Goal: Task Accomplishment & Management: Use online tool/utility

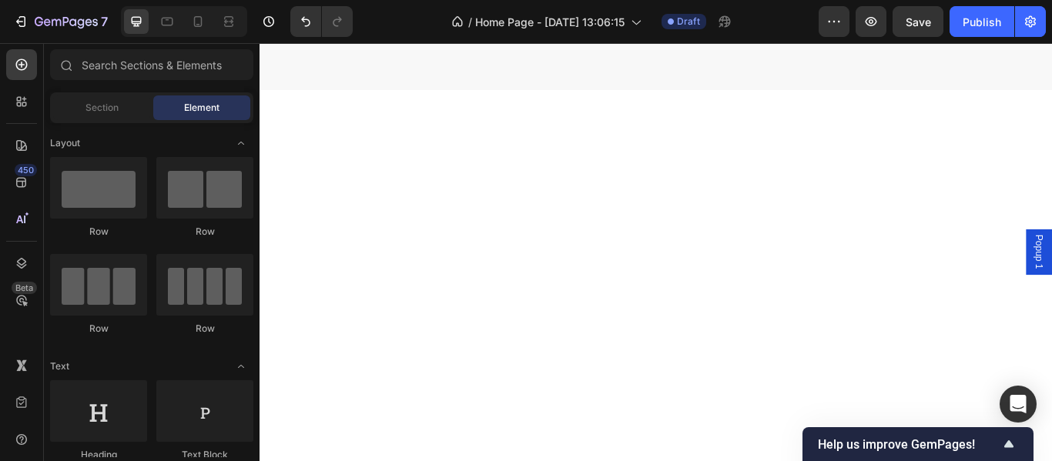
scroll to position [5217, 0]
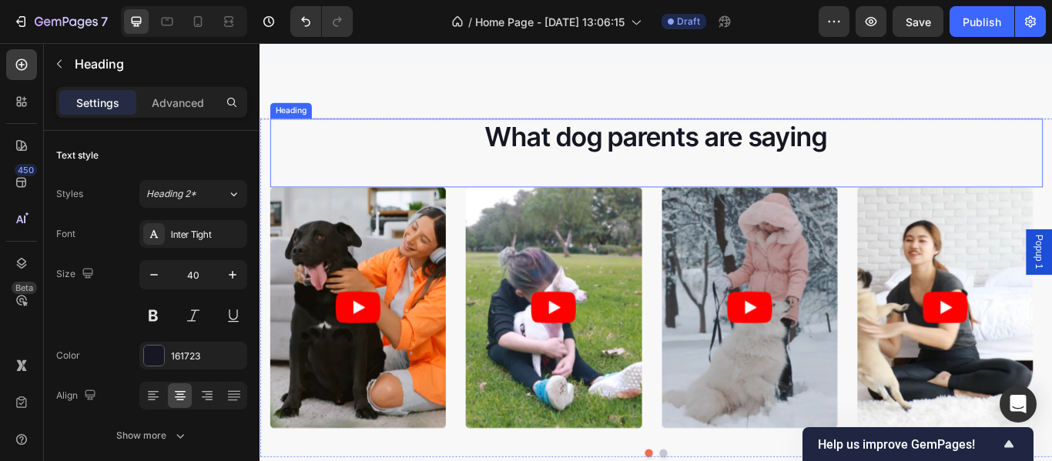
click at [682, 131] on h2 "What dog parents are saying" at bounding box center [721, 152] width 901 height 43
click at [717, 68] on icon at bounding box center [721, 69] width 12 height 12
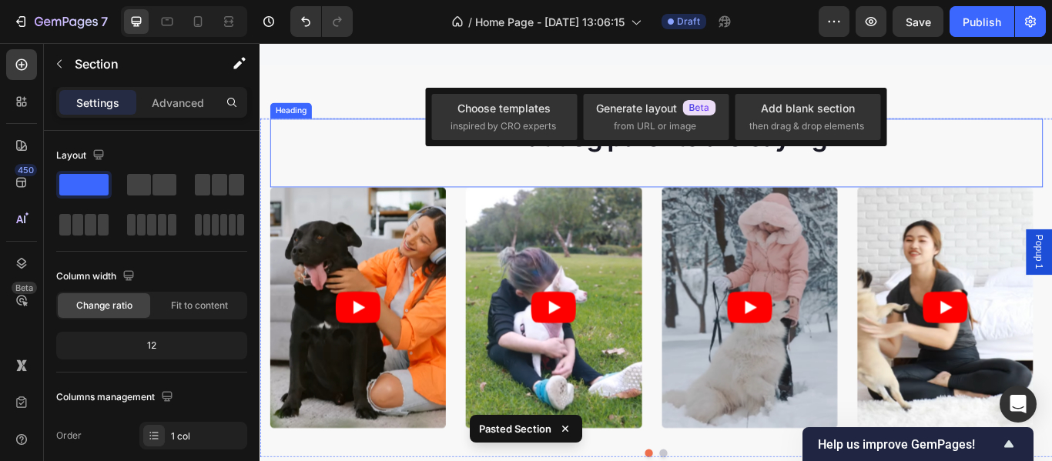
click at [440, 152] on p "What dog parents are saying" at bounding box center [722, 152] width 898 height 40
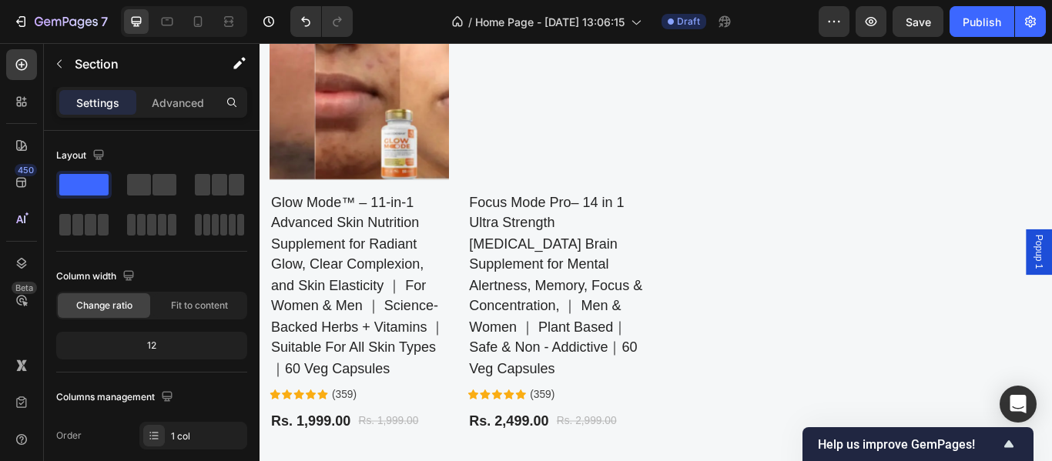
scroll to position [5140, 0]
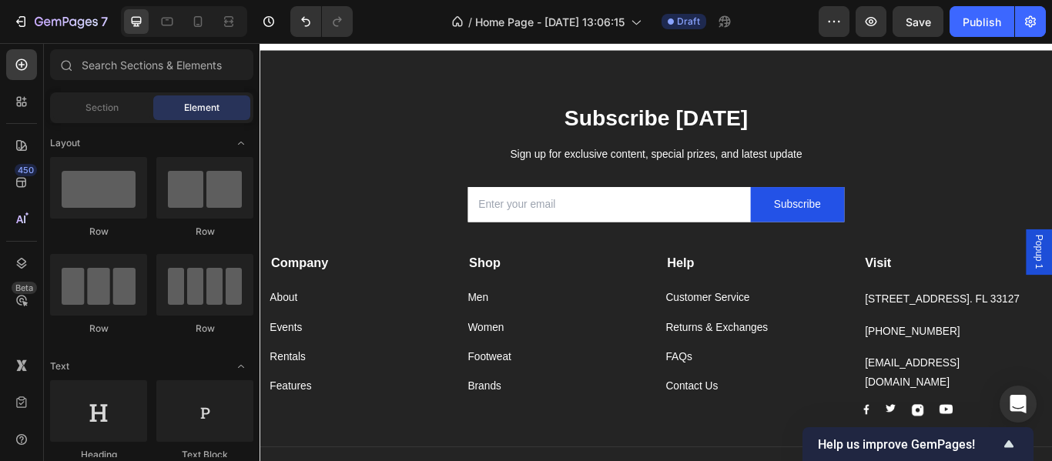
scroll to position [7432, 0]
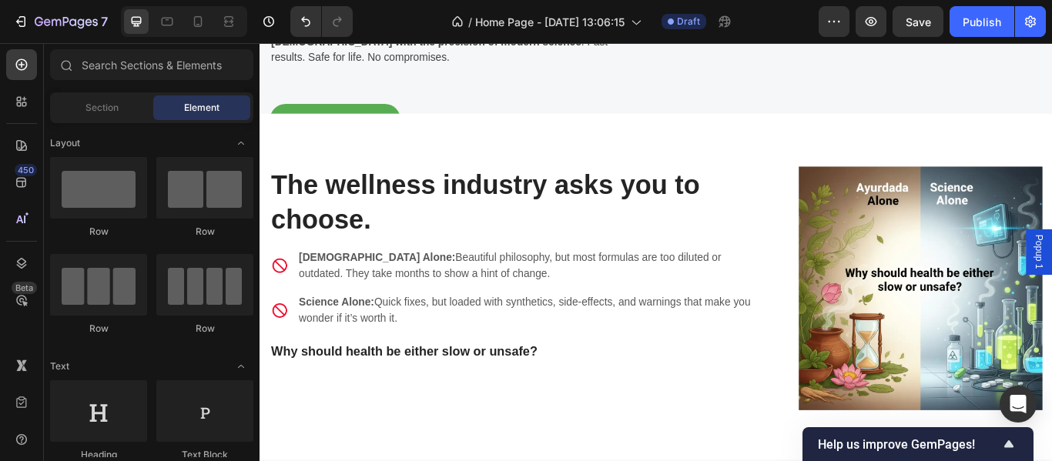
scroll to position [0, 0]
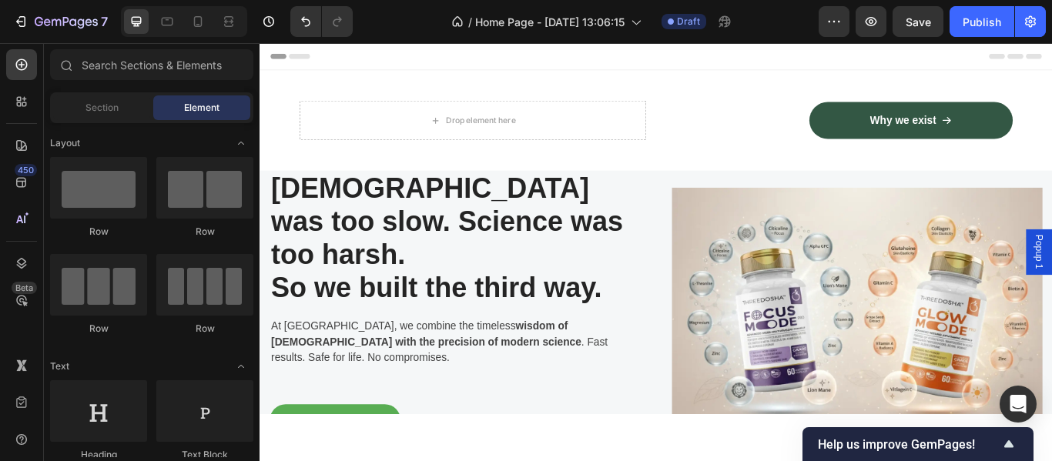
drag, startPoint x: 1182, startPoint y: 498, endPoint x: 1296, endPoint y: 46, distance: 466.2
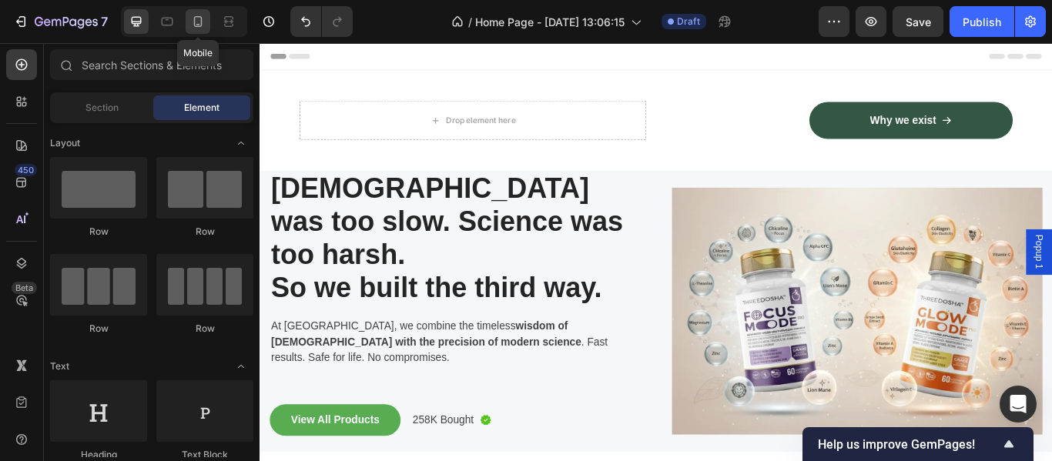
click at [196, 24] on icon at bounding box center [197, 21] width 15 height 15
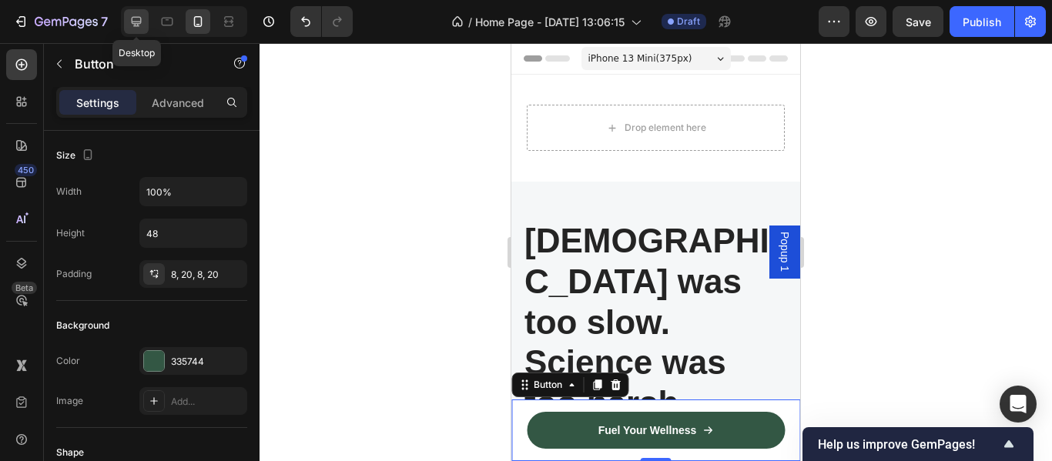
click at [136, 19] on icon at bounding box center [136, 21] width 15 height 15
type input "308"
type input "56"
type input "16"
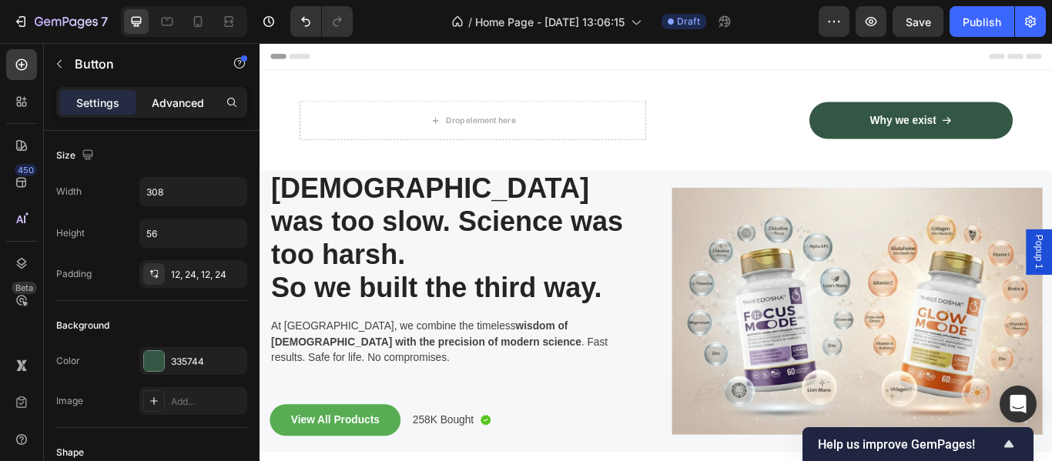
click at [185, 103] on p "Advanced" at bounding box center [178, 103] width 52 height 16
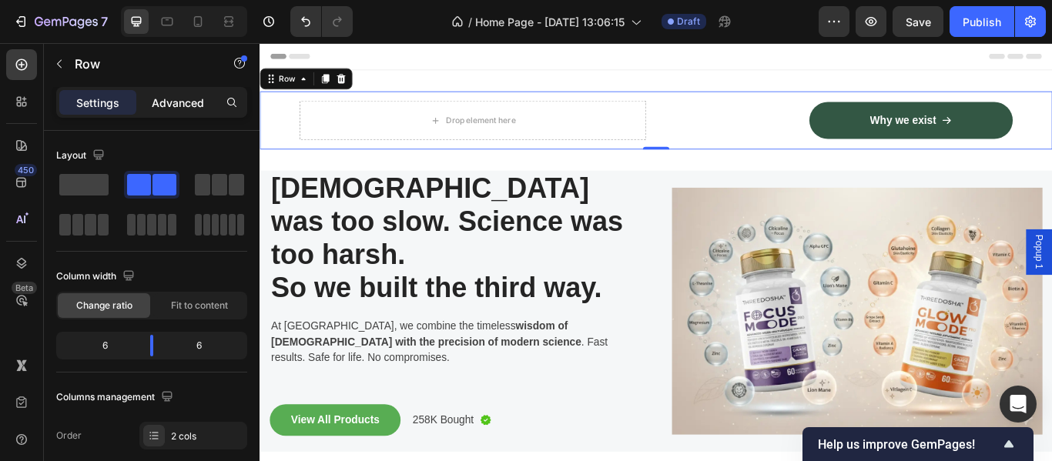
click at [184, 99] on p "Advanced" at bounding box center [178, 103] width 52 height 16
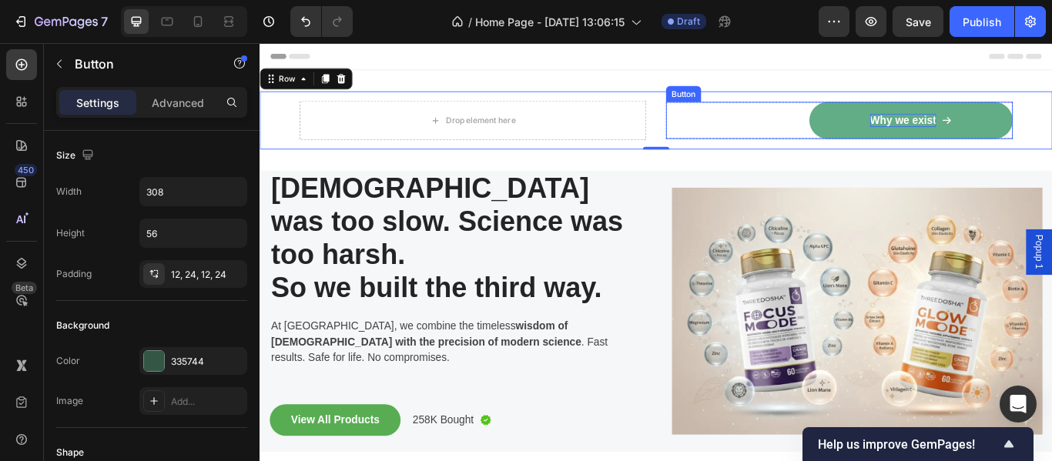
click at [987, 129] on p "Why we exist" at bounding box center [1009, 133] width 77 height 16
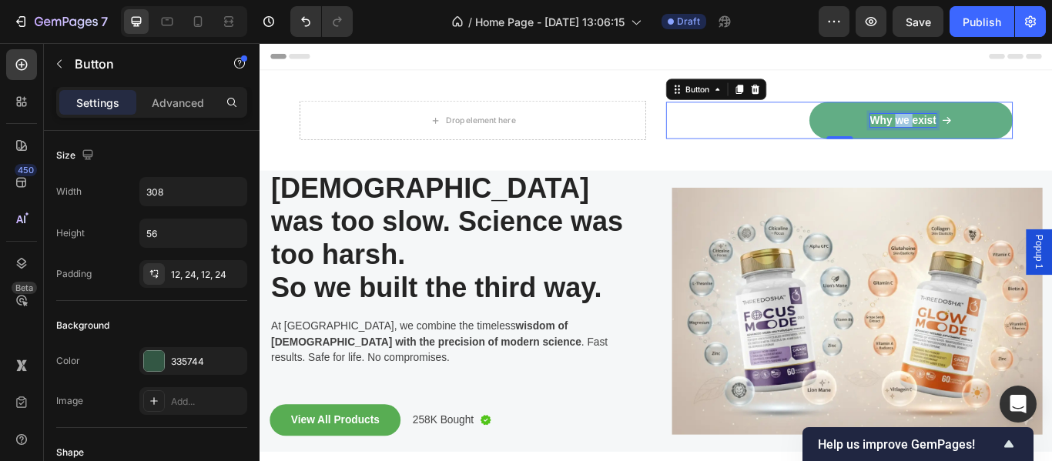
click at [987, 129] on p "Why we exist" at bounding box center [1009, 133] width 77 height 16
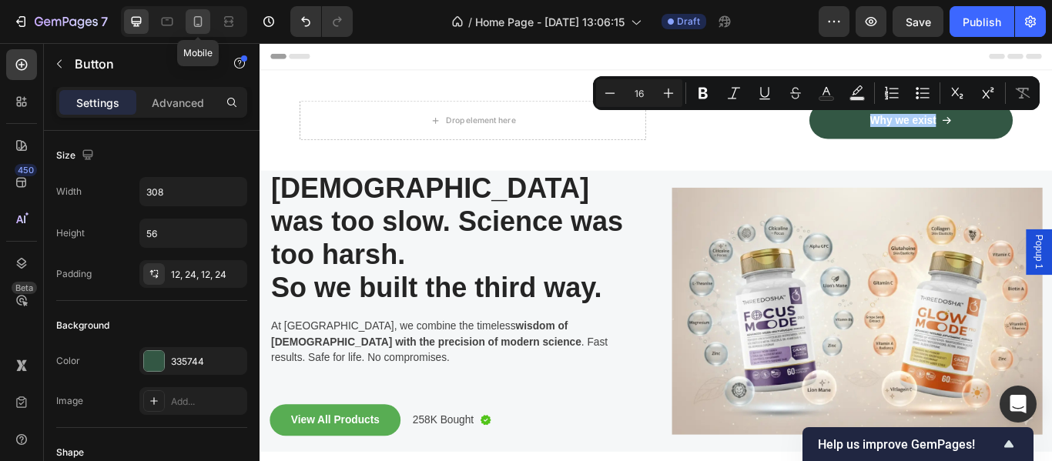
click at [202, 18] on icon at bounding box center [198, 21] width 8 height 11
type input "14"
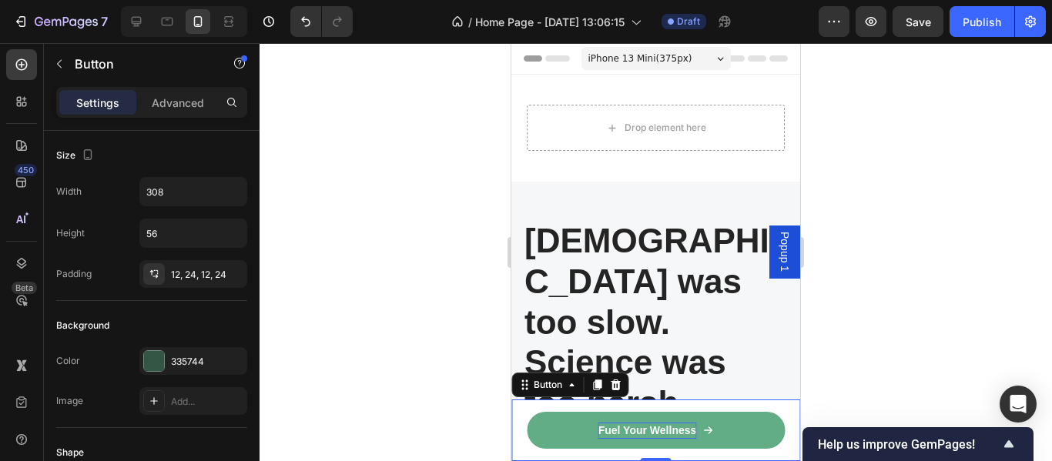
click at [661, 425] on p "Fuel Your Wellness" at bounding box center [647, 431] width 99 height 16
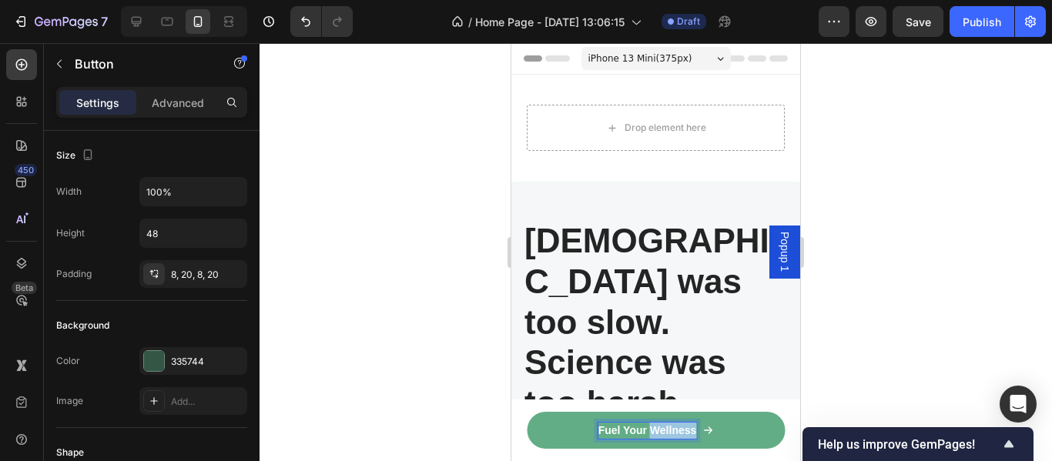
click at [661, 425] on p "Fuel Your Wellness" at bounding box center [647, 431] width 99 height 16
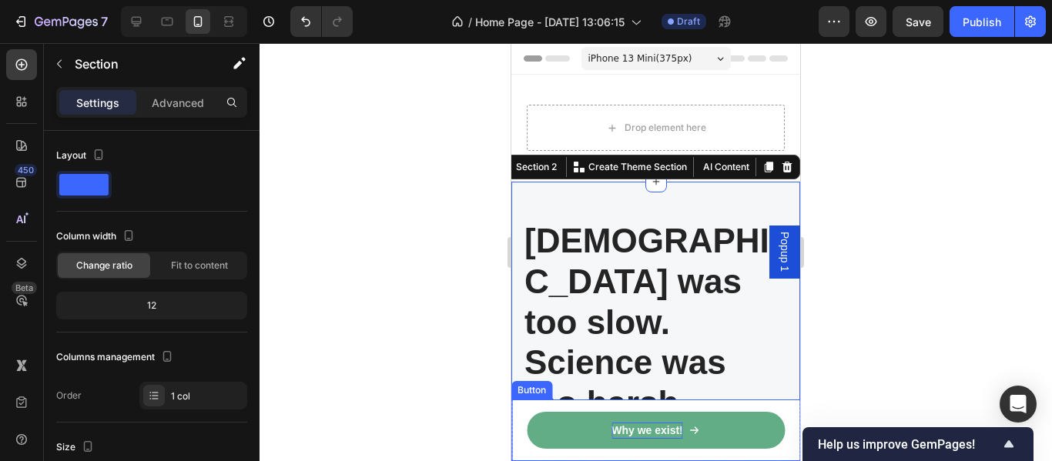
click at [570, 424] on link "Why we exist!" at bounding box center [656, 430] width 258 height 37
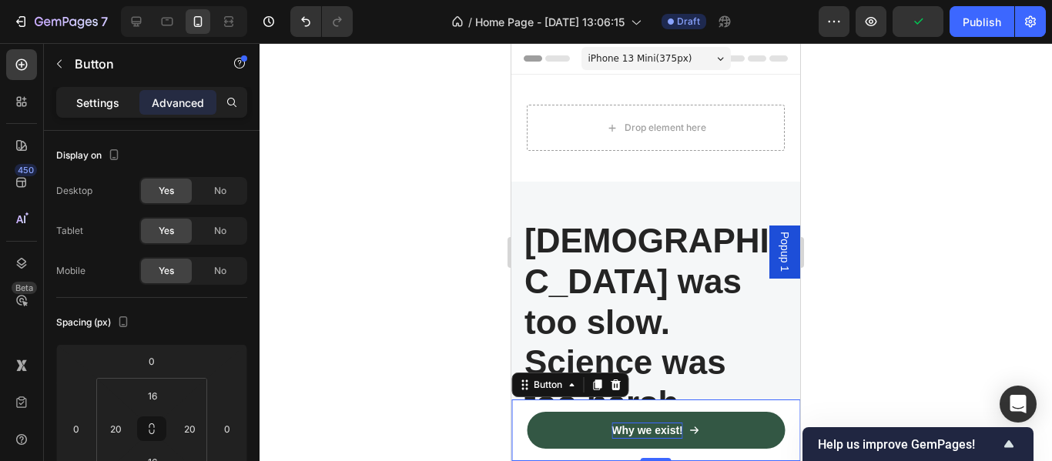
click at [93, 96] on p "Settings" at bounding box center [97, 103] width 43 height 16
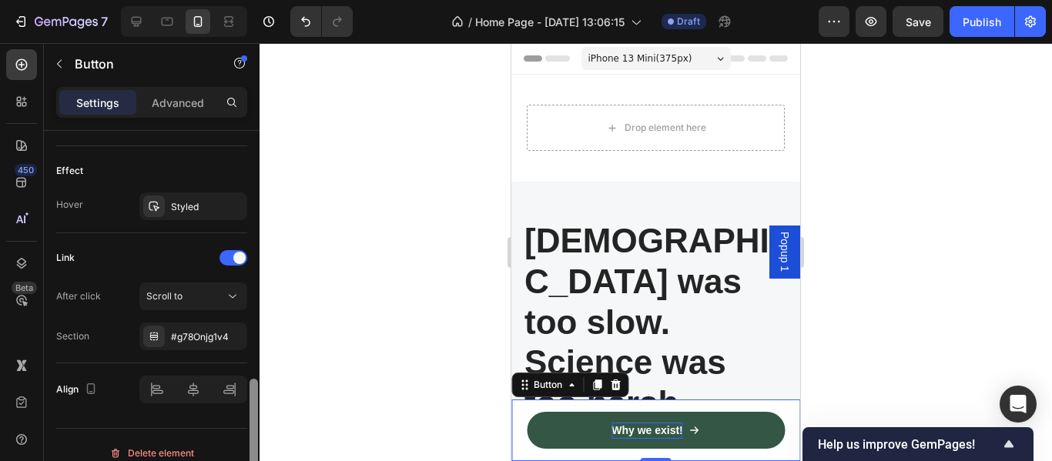
scroll to position [932, 0]
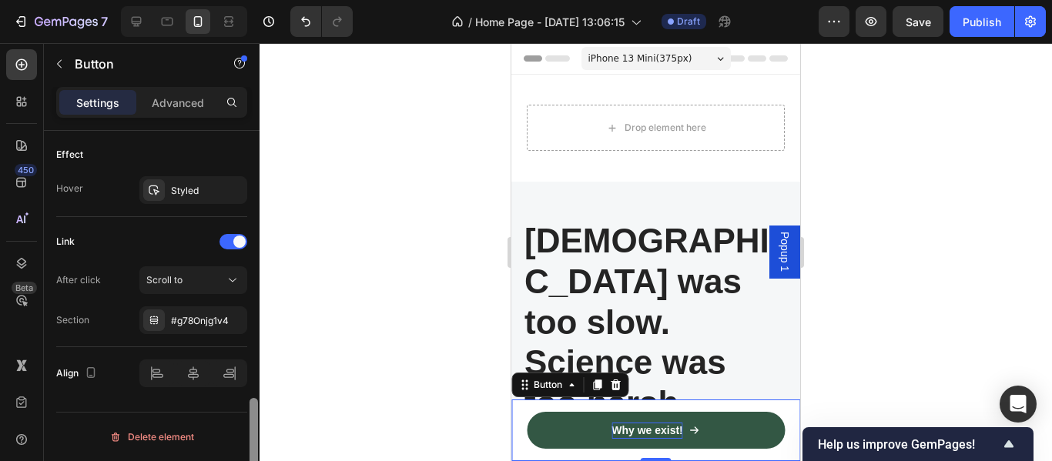
drag, startPoint x: 251, startPoint y: 192, endPoint x: 244, endPoint y: 478, distance: 285.7
click at [244, 0] on html "7 Version history / Home Page - Sep 22, 13:06:15 Draft Preview Save Publish 450…" at bounding box center [526, 0] width 1052 height 0
click at [172, 277] on span "Scroll to" at bounding box center [164, 280] width 36 height 12
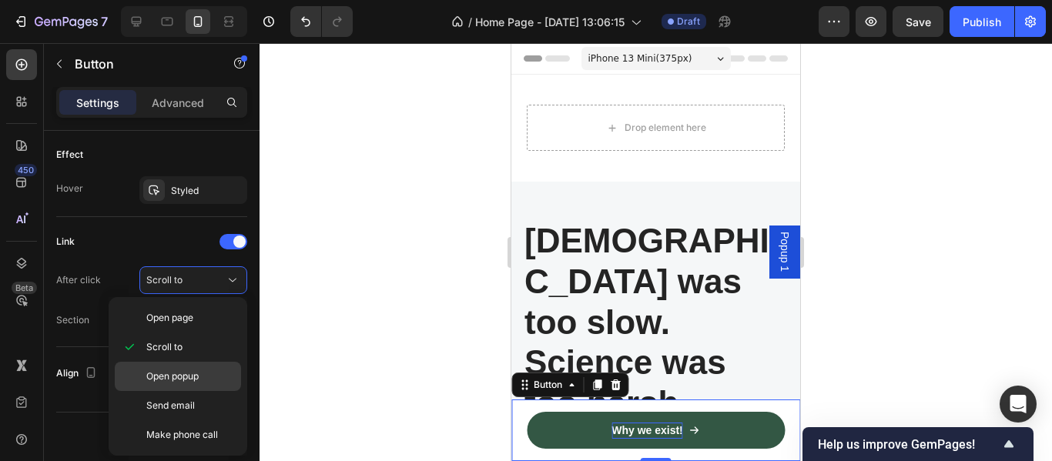
click at [179, 375] on span "Open popup" at bounding box center [172, 377] width 52 height 14
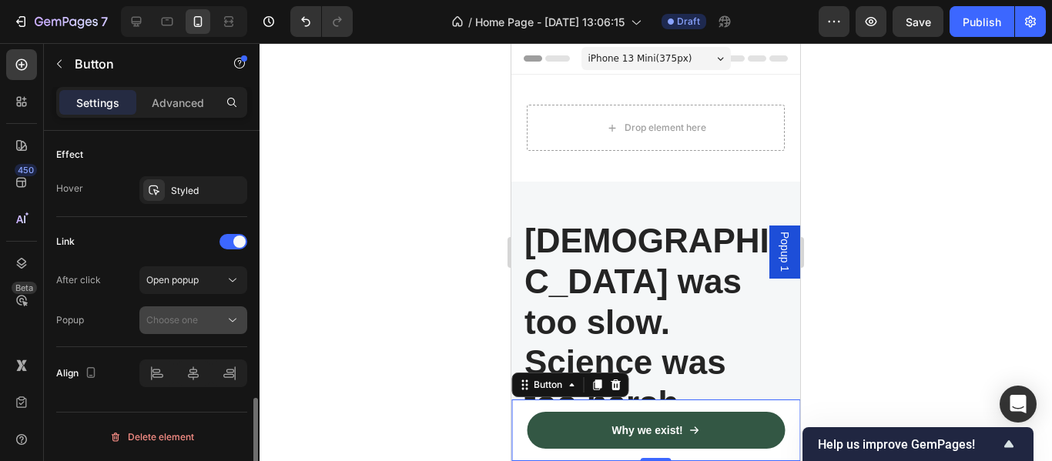
click at [182, 319] on span "Choose one" at bounding box center [172, 320] width 52 height 12
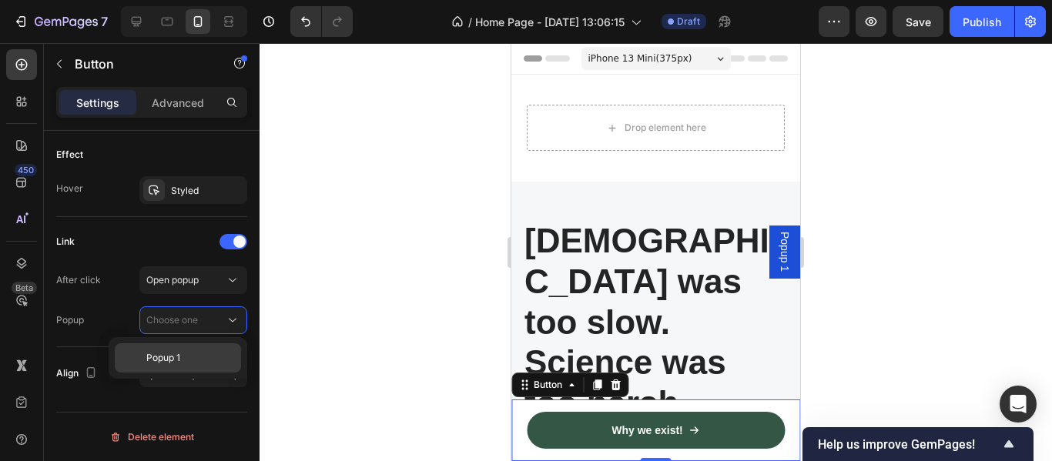
click at [178, 358] on span "Popup 1" at bounding box center [163, 358] width 34 height 14
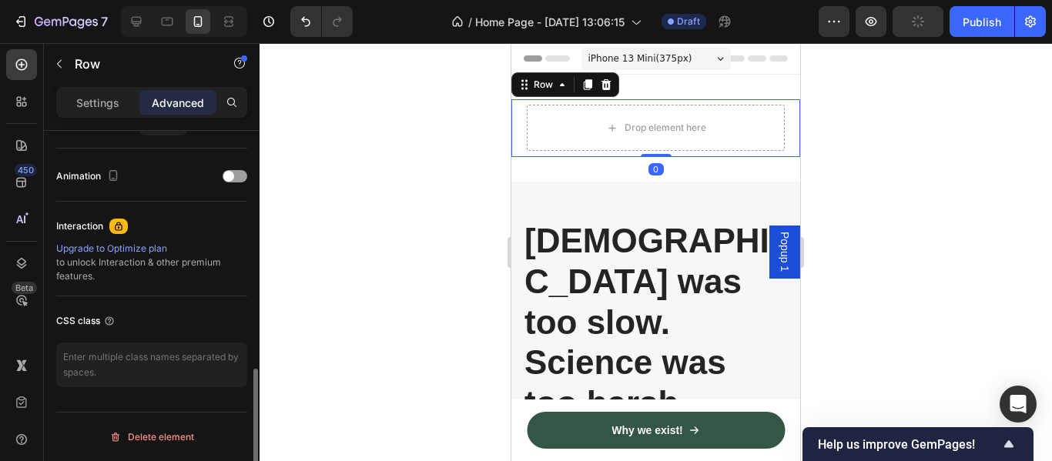
scroll to position [0, 0]
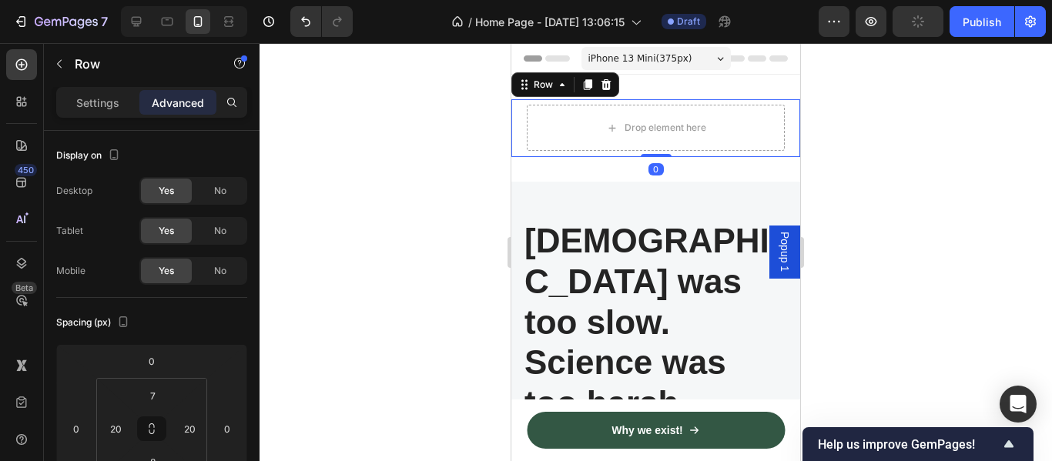
click at [525, 128] on div "Drop element here Why we exist Button Row Row 0" at bounding box center [655, 128] width 289 height 58
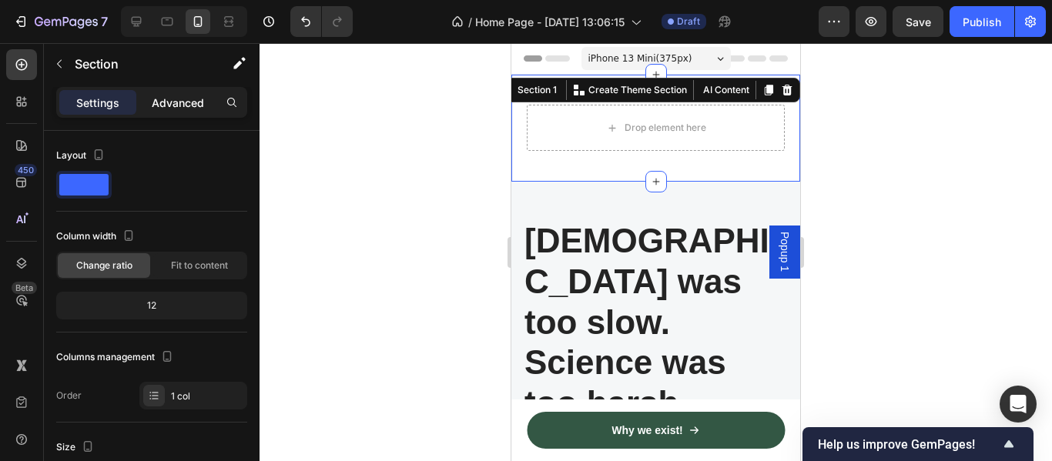
click at [176, 105] on p "Advanced" at bounding box center [178, 103] width 52 height 16
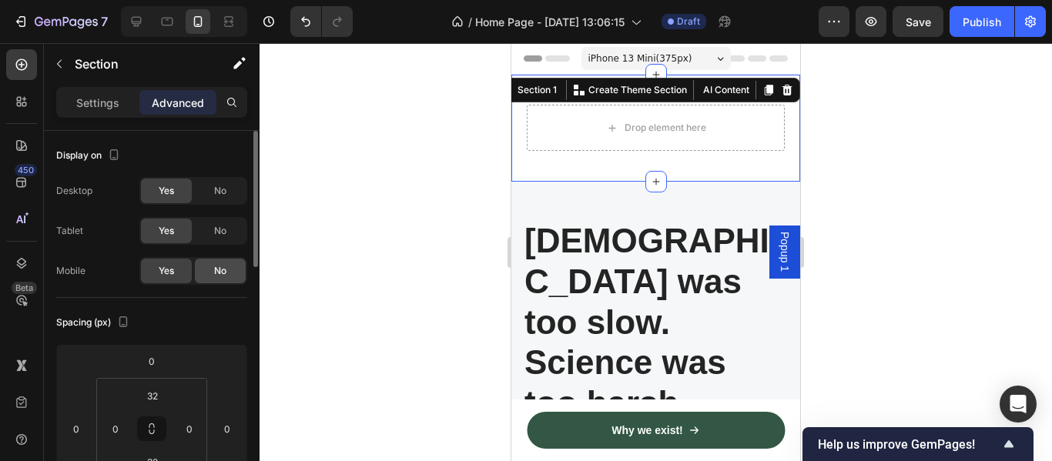
click at [216, 272] on span "No" at bounding box center [220, 271] width 12 height 14
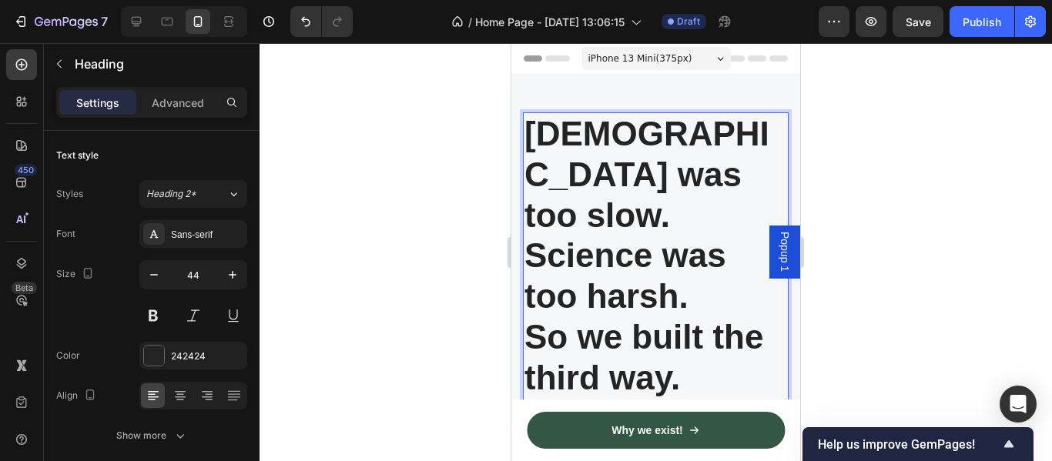
click at [607, 294] on h2 "Ayurveda was too slow. Science was too harsh. So we built the third way." at bounding box center [656, 256] width 266 height 288
click at [607, 294] on p "Ayurveda was too slow. Science was too harsh. So we built the third way." at bounding box center [655, 256] width 263 height 285
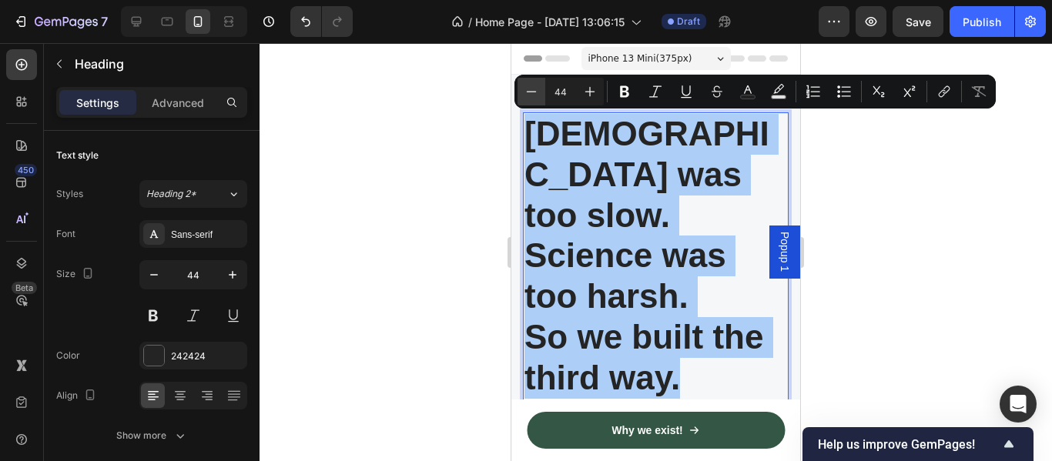
click at [533, 94] on icon "Editor contextual toolbar" at bounding box center [531, 91] width 15 height 15
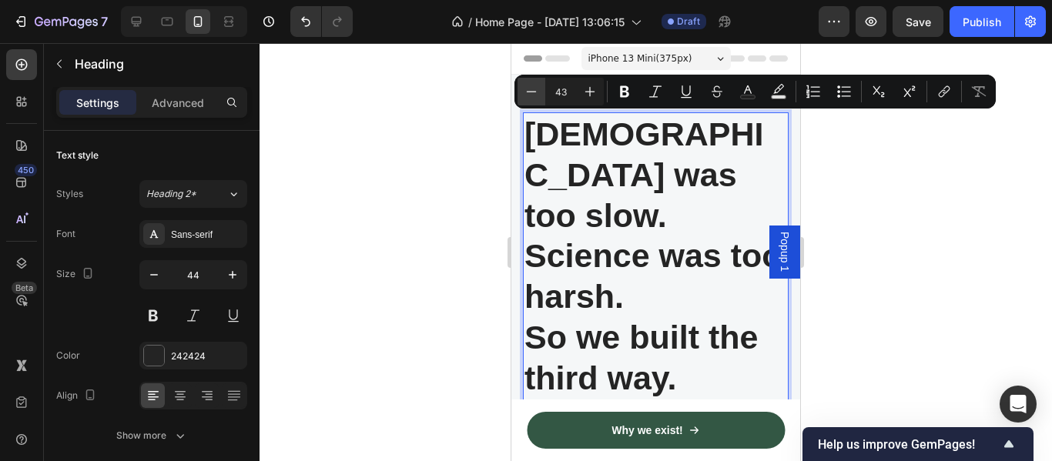
click at [533, 94] on icon "Editor contextual toolbar" at bounding box center [531, 91] width 15 height 15
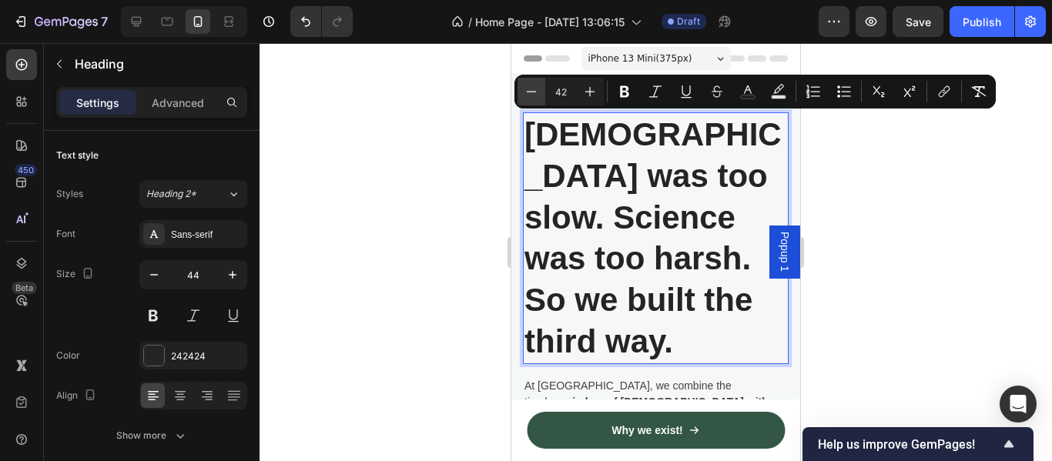
click at [533, 94] on icon "Editor contextual toolbar" at bounding box center [531, 91] width 15 height 15
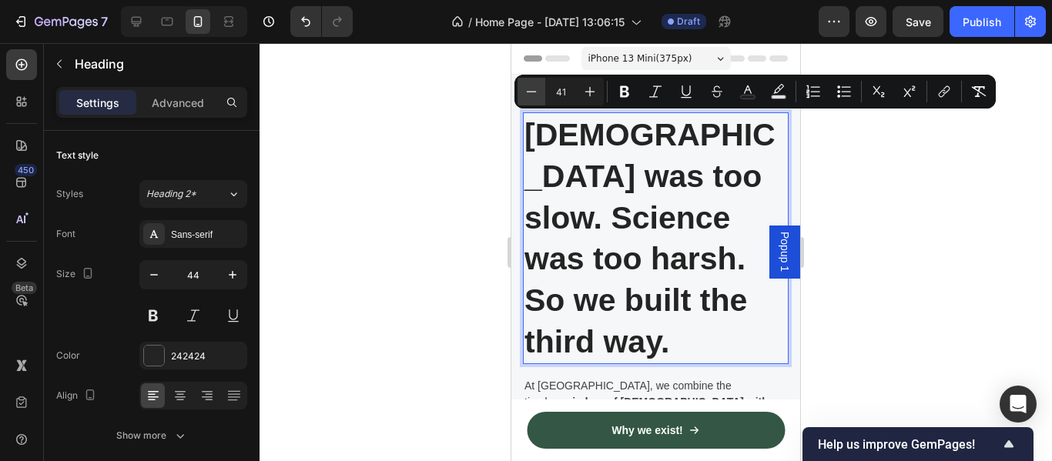
click at [533, 94] on icon "Editor contextual toolbar" at bounding box center [531, 91] width 15 height 15
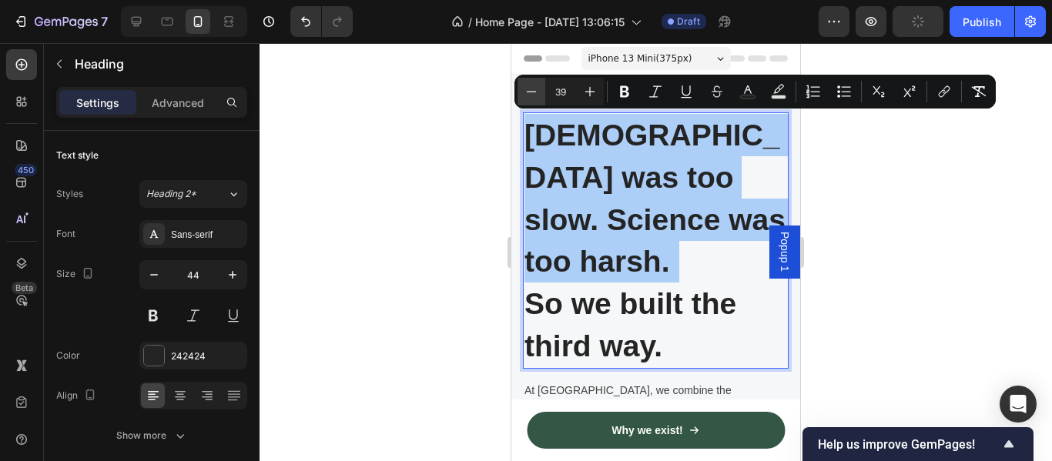
click at [533, 94] on icon "Editor contextual toolbar" at bounding box center [531, 91] width 15 height 15
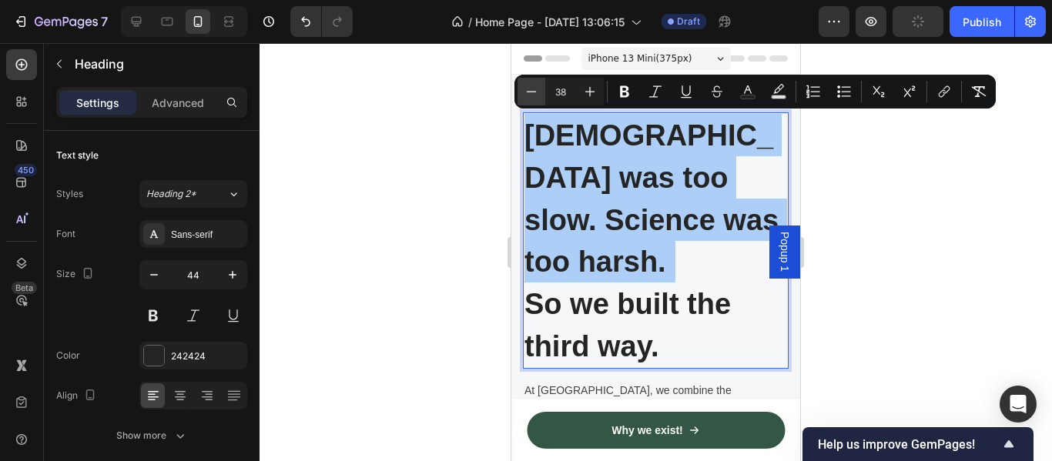
click at [533, 94] on icon "Editor contextual toolbar" at bounding box center [531, 91] width 15 height 15
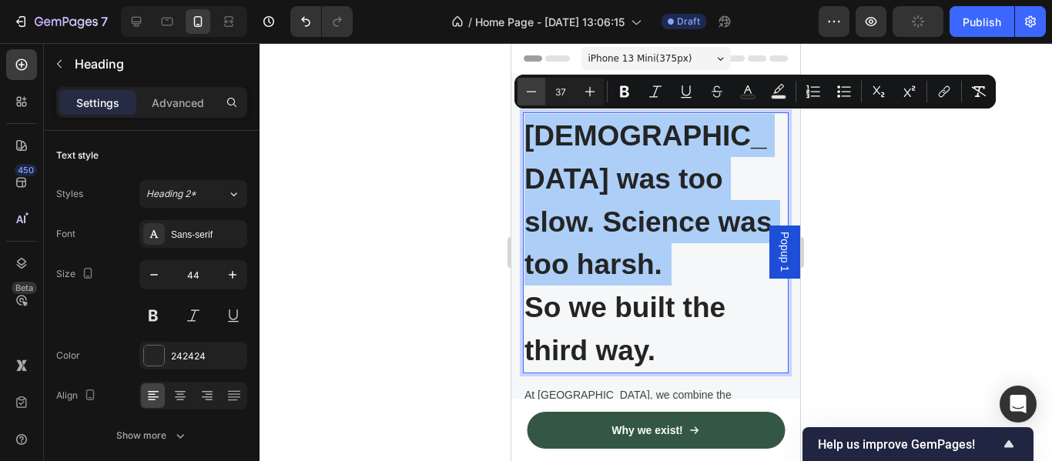
click at [533, 94] on icon "Editor contextual toolbar" at bounding box center [531, 91] width 15 height 15
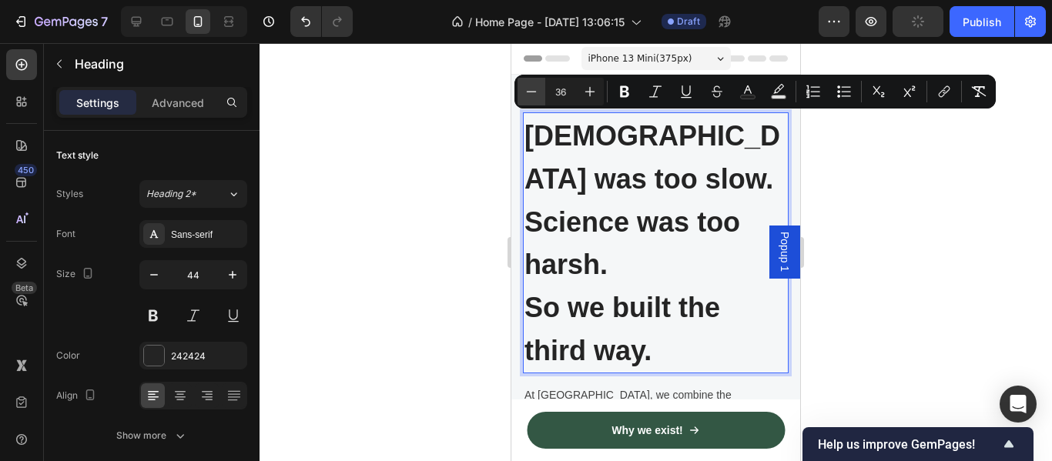
click at [533, 94] on icon "Editor contextual toolbar" at bounding box center [531, 91] width 15 height 15
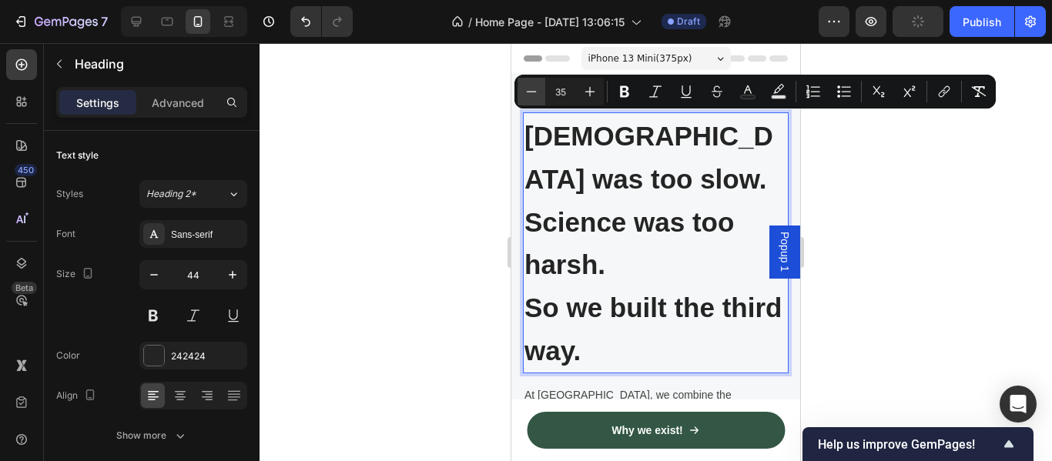
click at [533, 94] on icon "Editor contextual toolbar" at bounding box center [531, 91] width 15 height 15
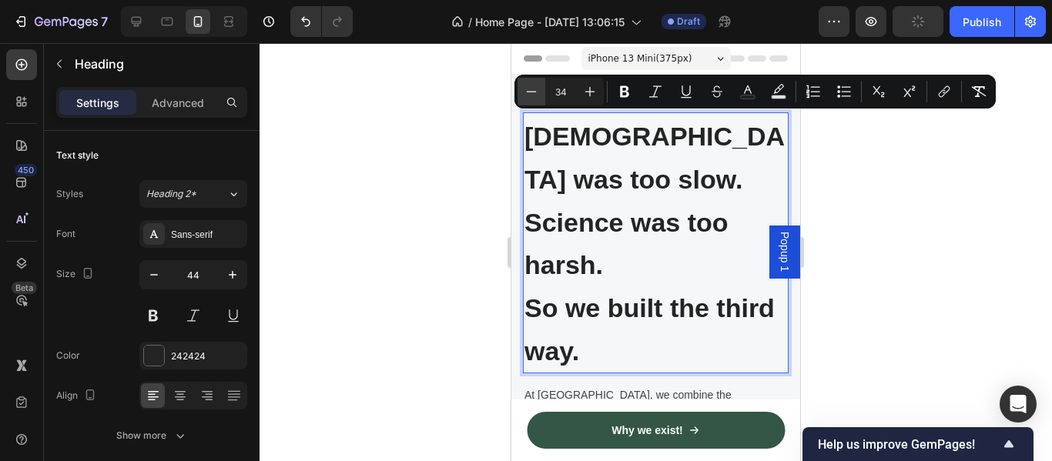
click at [533, 94] on icon "Editor contextual toolbar" at bounding box center [531, 91] width 15 height 15
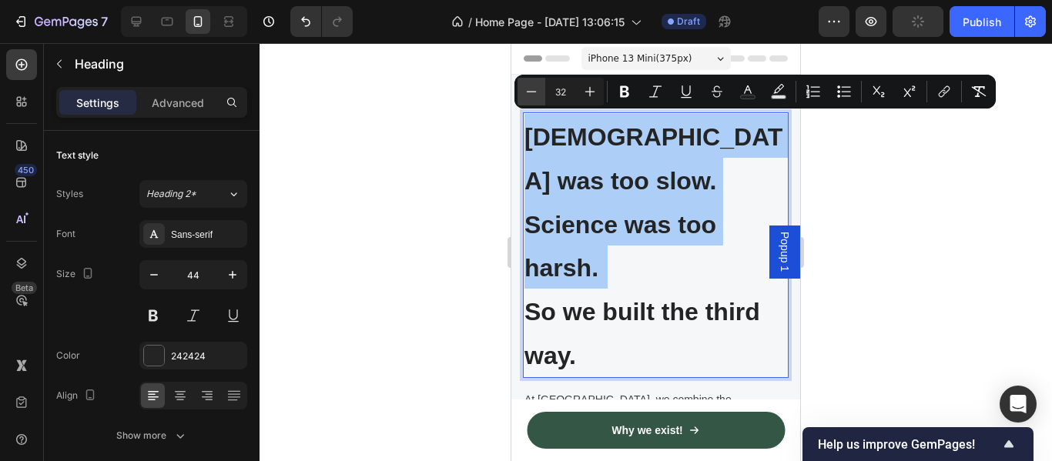
click at [533, 94] on icon "Editor contextual toolbar" at bounding box center [531, 91] width 15 height 15
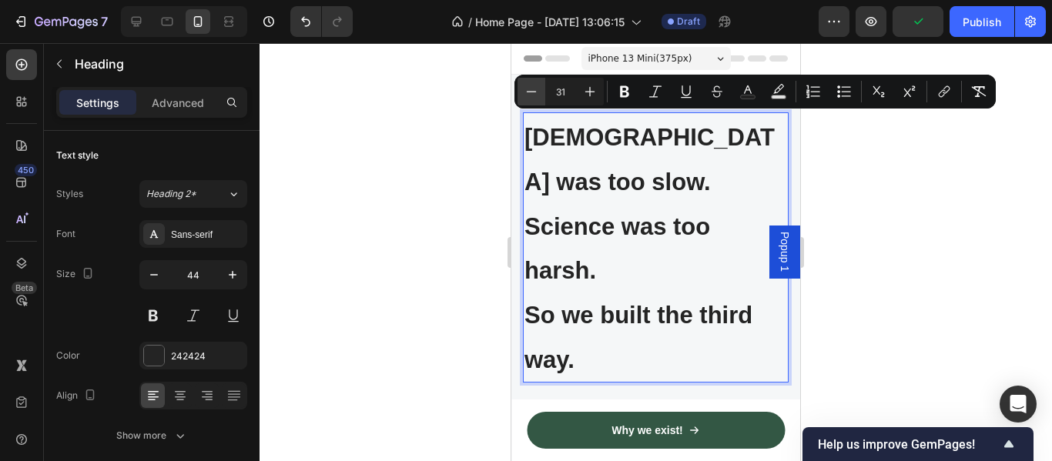
click at [533, 94] on icon "Editor contextual toolbar" at bounding box center [531, 91] width 15 height 15
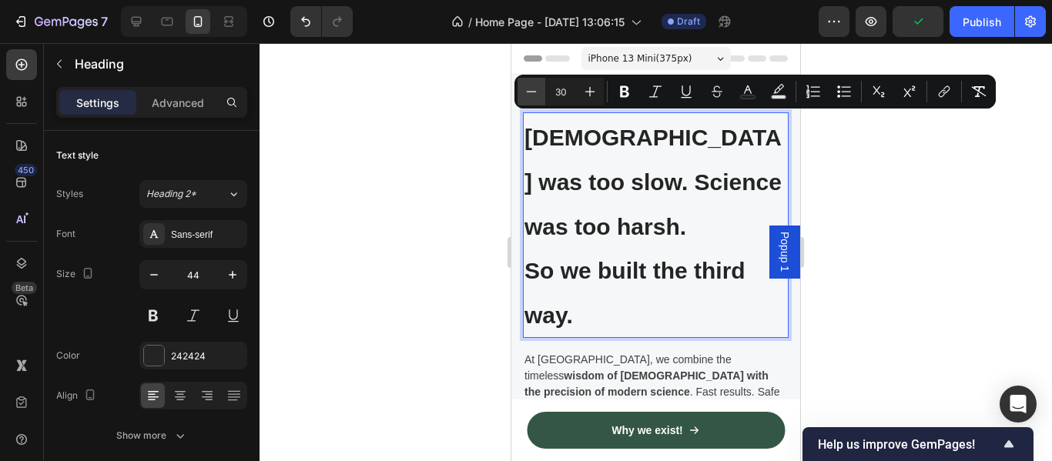
click at [533, 94] on icon "Editor contextual toolbar" at bounding box center [531, 91] width 15 height 15
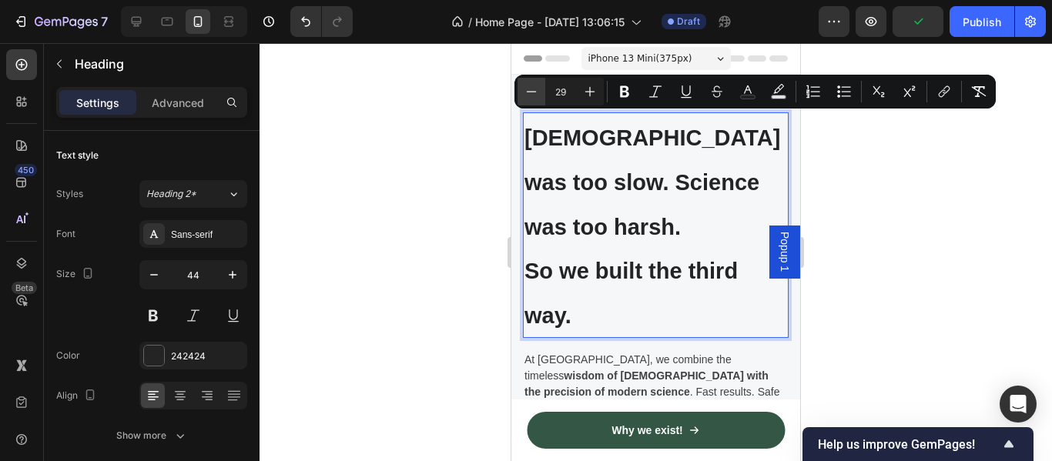
click at [533, 94] on icon "Editor contextual toolbar" at bounding box center [531, 91] width 15 height 15
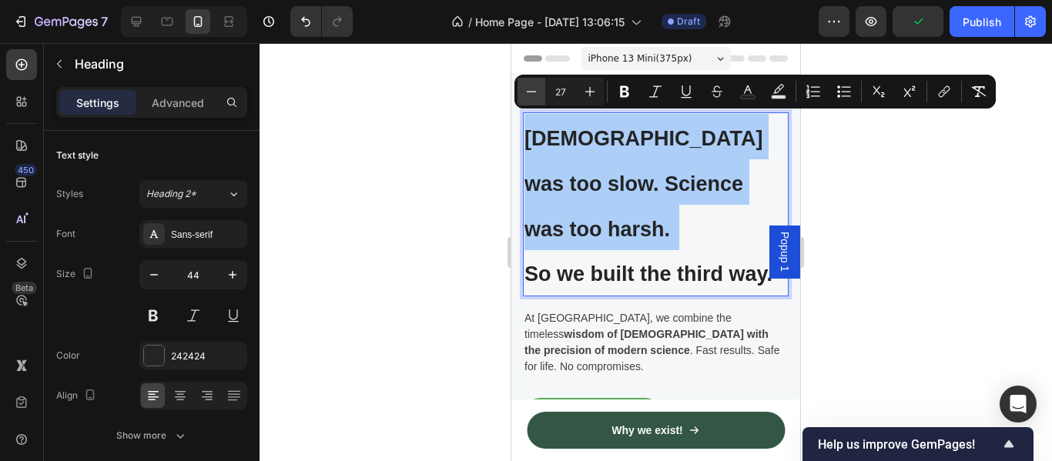
click at [533, 94] on icon "Editor contextual toolbar" at bounding box center [531, 91] width 15 height 15
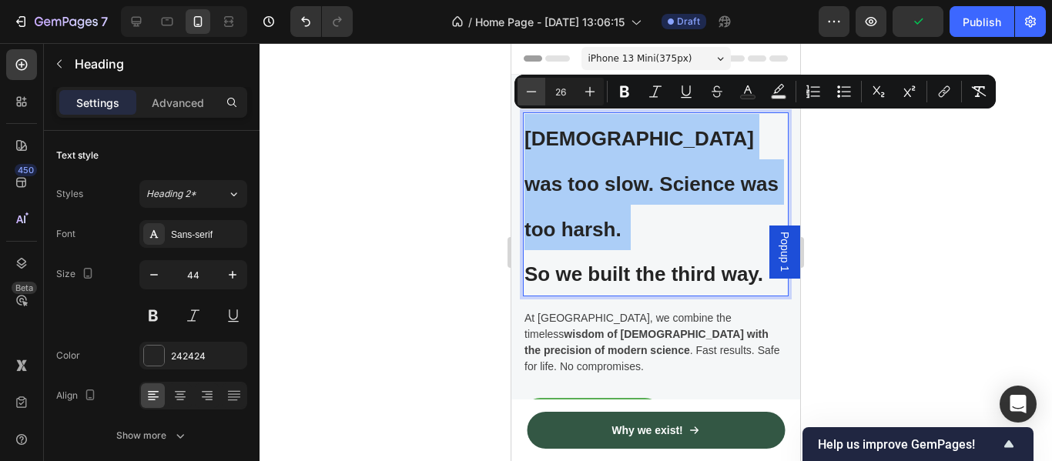
click at [533, 94] on icon "Editor contextual toolbar" at bounding box center [531, 91] width 15 height 15
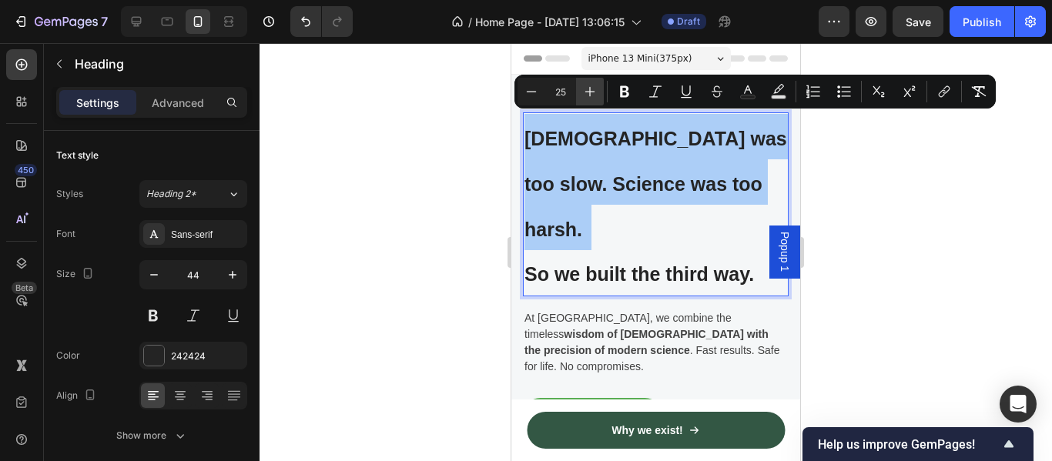
click at [594, 92] on icon "Editor contextual toolbar" at bounding box center [589, 91] width 15 height 15
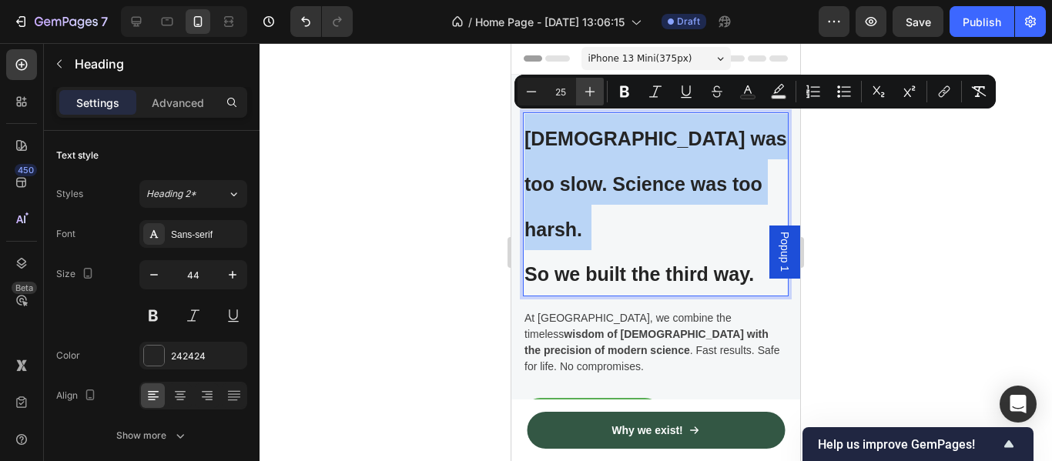
type input "26"
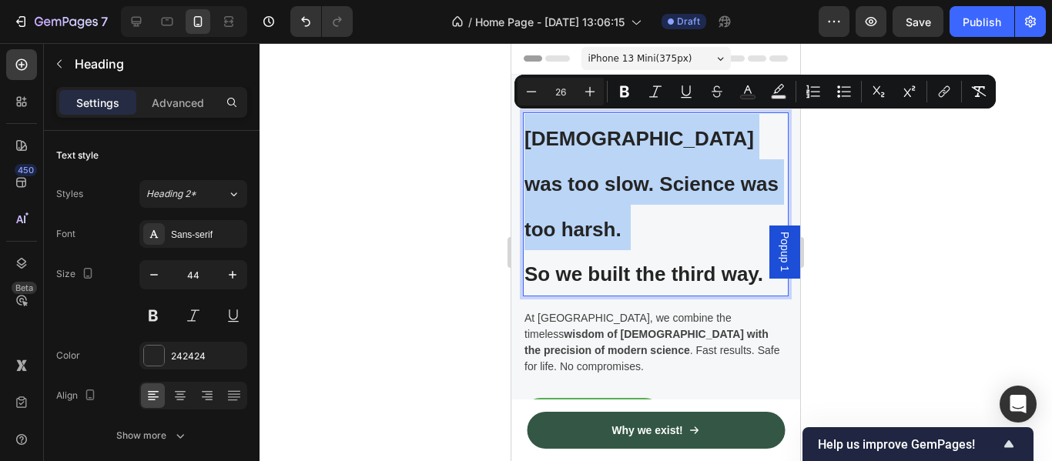
click at [624, 250] on h2 "Ayurveda was too slow. Science was too harsh. So we built the third way." at bounding box center [656, 204] width 266 height 184
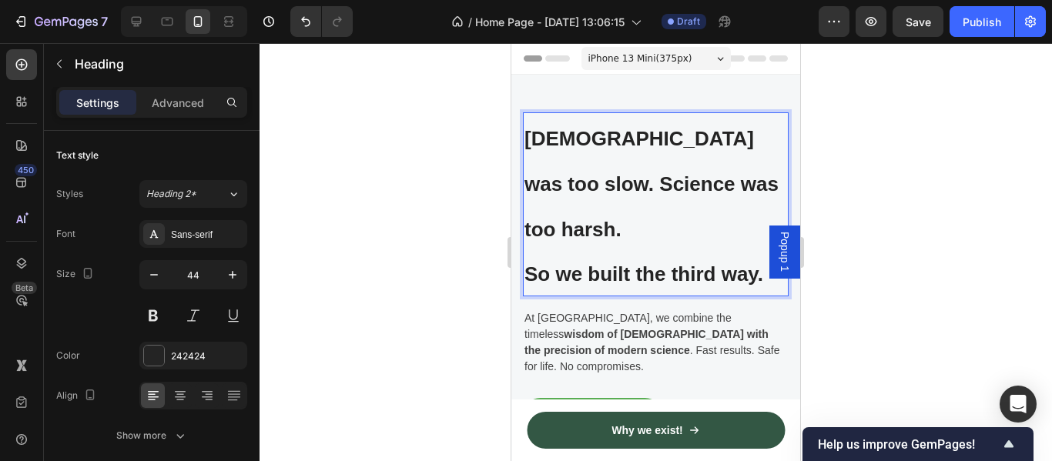
click at [654, 188] on span "Ayurveda was too slow. Science was too harsh." at bounding box center [651, 184] width 254 height 114
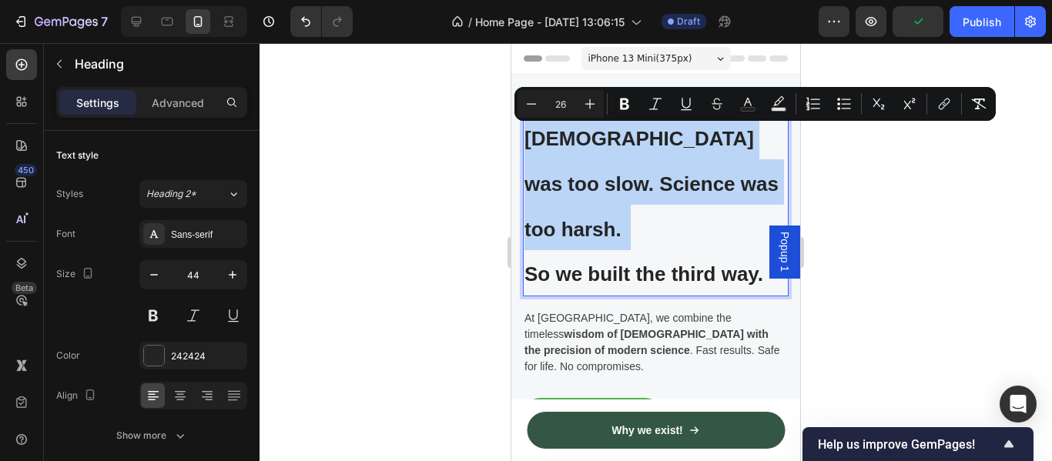
click at [667, 167] on p "Ayurveda was too slow. Science was too harsh. So we built the third way." at bounding box center [655, 204] width 263 height 181
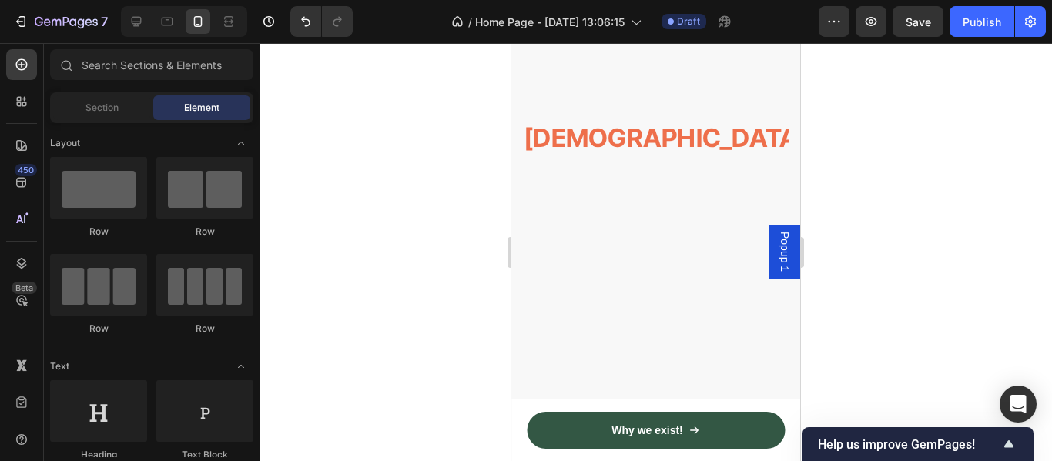
scroll to position [1924, 0]
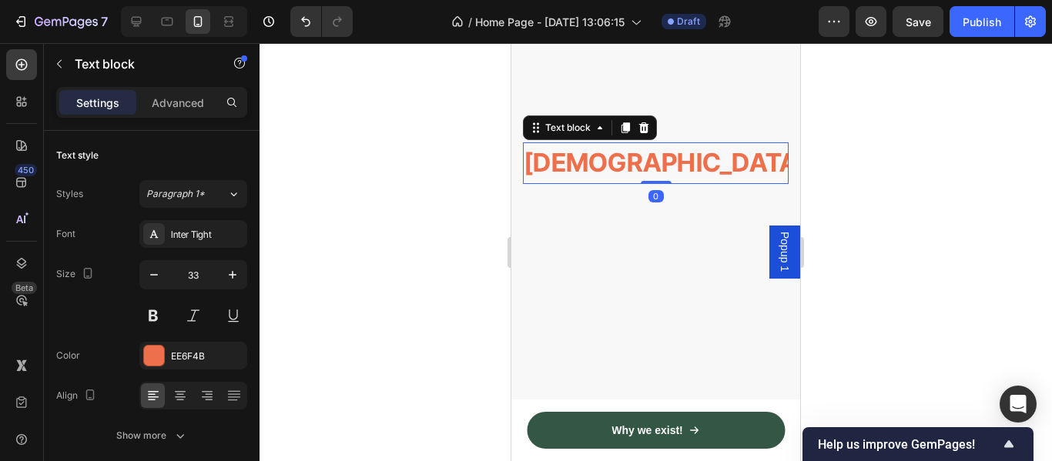
click at [636, 175] on p "Ayurveda, made powerful." at bounding box center [655, 163] width 263 height 38
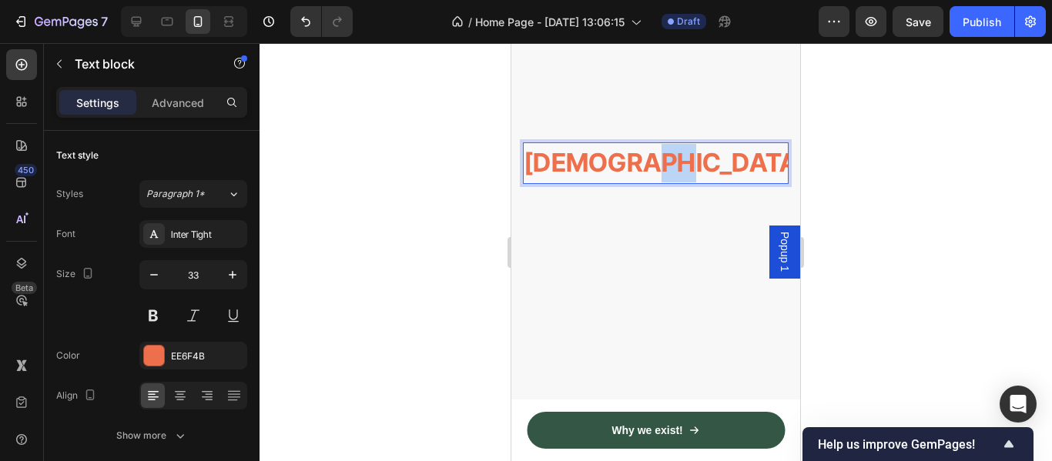
click at [636, 175] on p "Ayurveda, made powerful." at bounding box center [655, 163] width 263 height 38
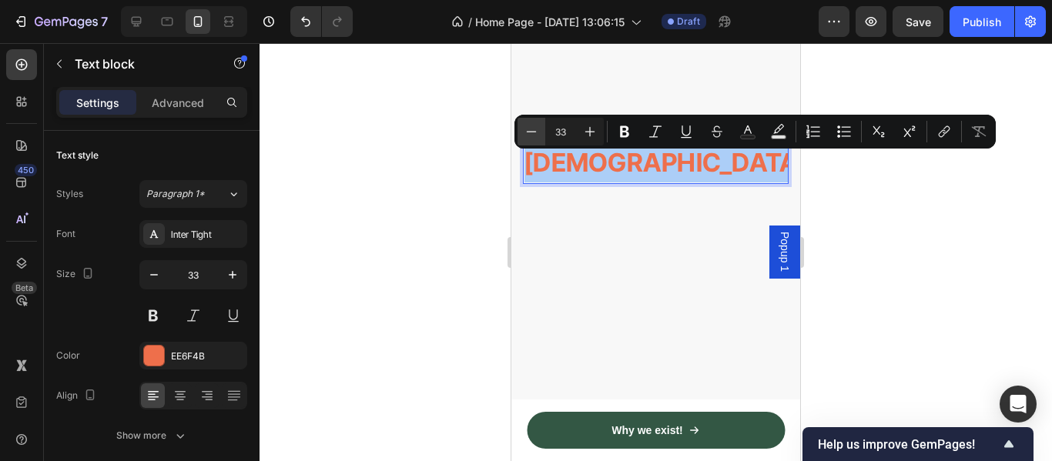
click at [534, 135] on icon "Editor contextual toolbar" at bounding box center [531, 131] width 15 height 15
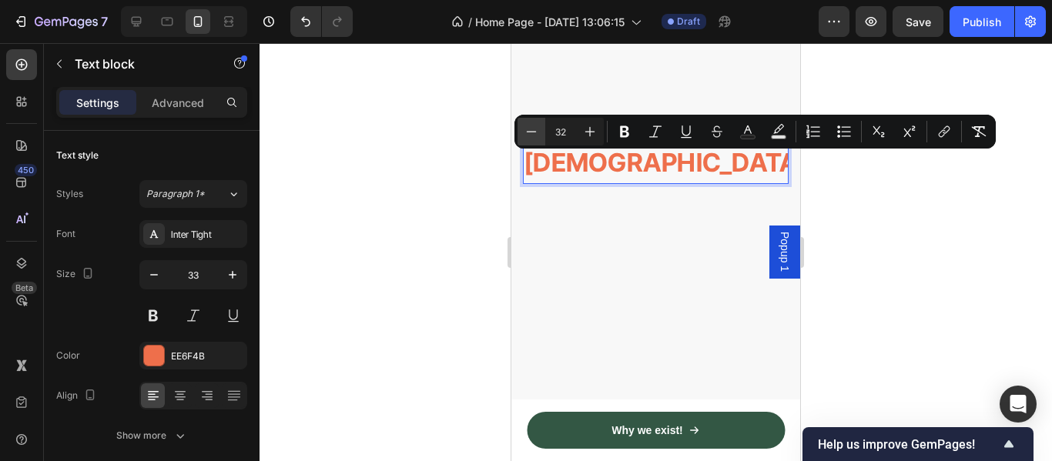
click at [534, 135] on icon "Editor contextual toolbar" at bounding box center [531, 131] width 15 height 15
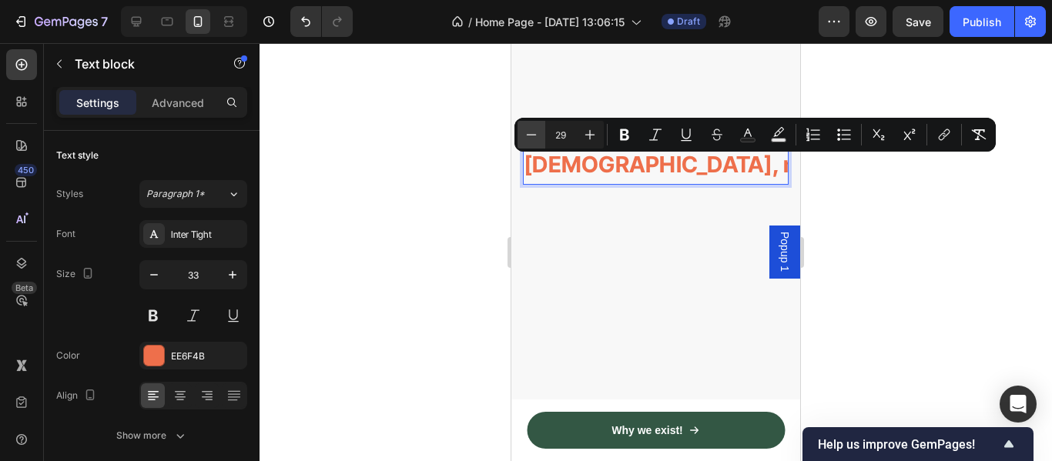
click at [534, 135] on icon "Editor contextual toolbar" at bounding box center [531, 134] width 15 height 15
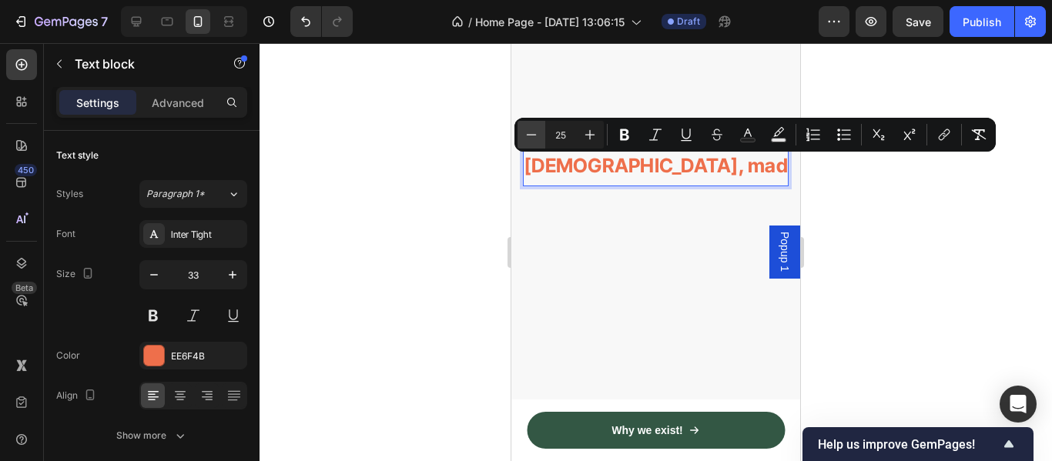
click at [534, 135] on icon "Editor contextual toolbar" at bounding box center [531, 134] width 15 height 15
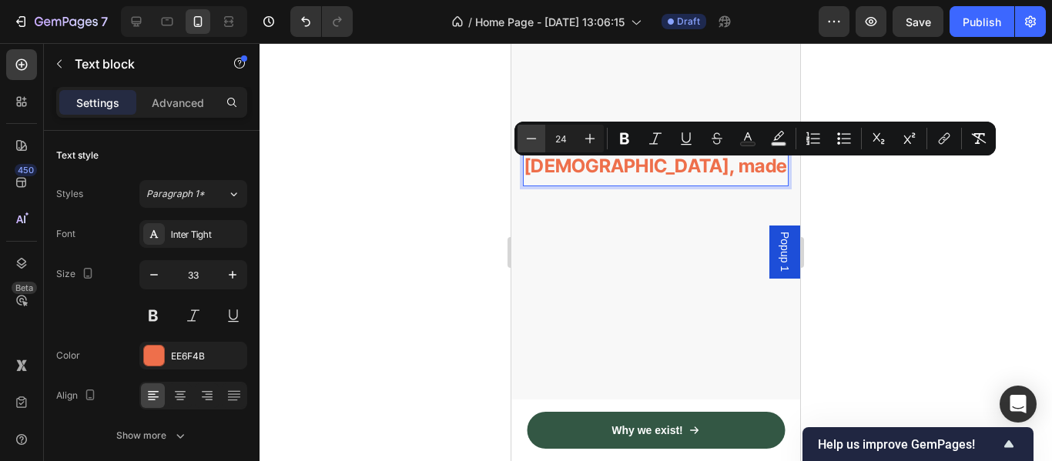
click at [534, 135] on icon "Editor contextual toolbar" at bounding box center [531, 138] width 15 height 15
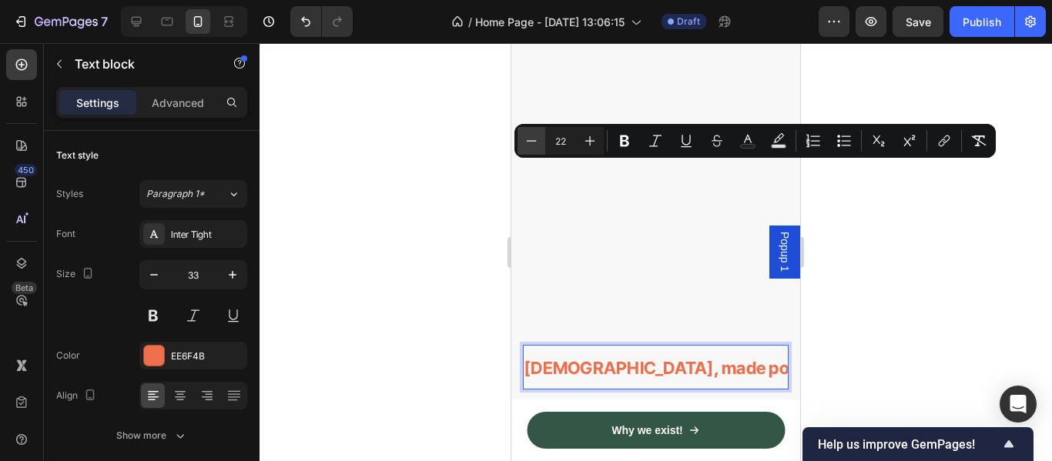
click at [534, 135] on icon "Editor contextual toolbar" at bounding box center [531, 140] width 15 height 15
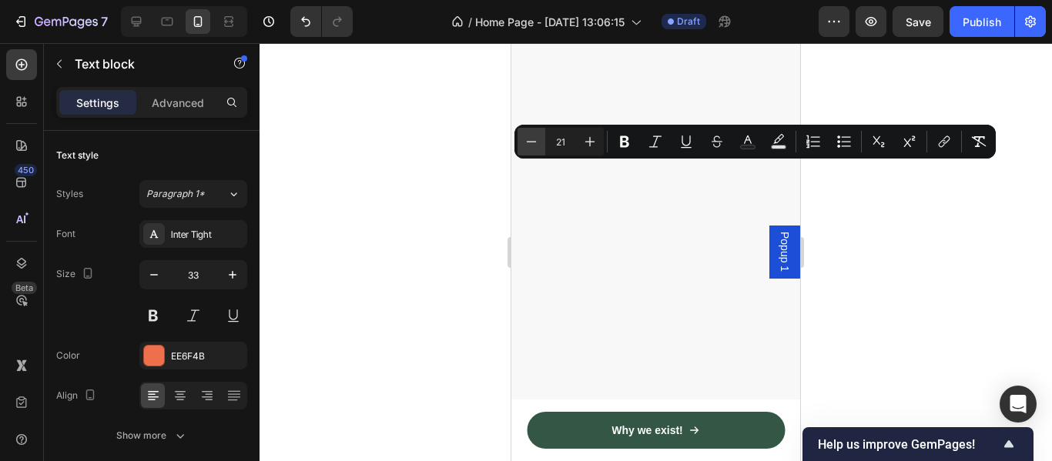
click at [534, 135] on icon "Editor contextual toolbar" at bounding box center [531, 141] width 15 height 15
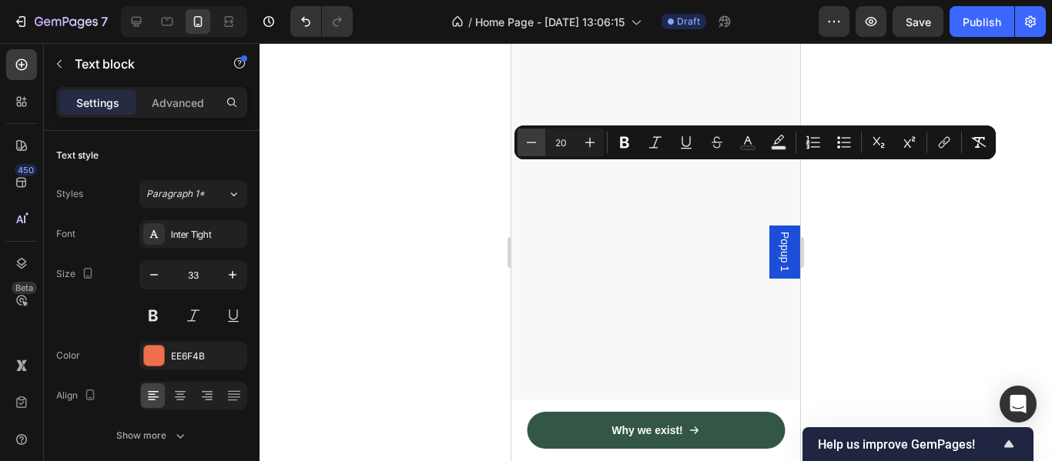
click at [534, 135] on icon "Editor contextual toolbar" at bounding box center [531, 142] width 15 height 15
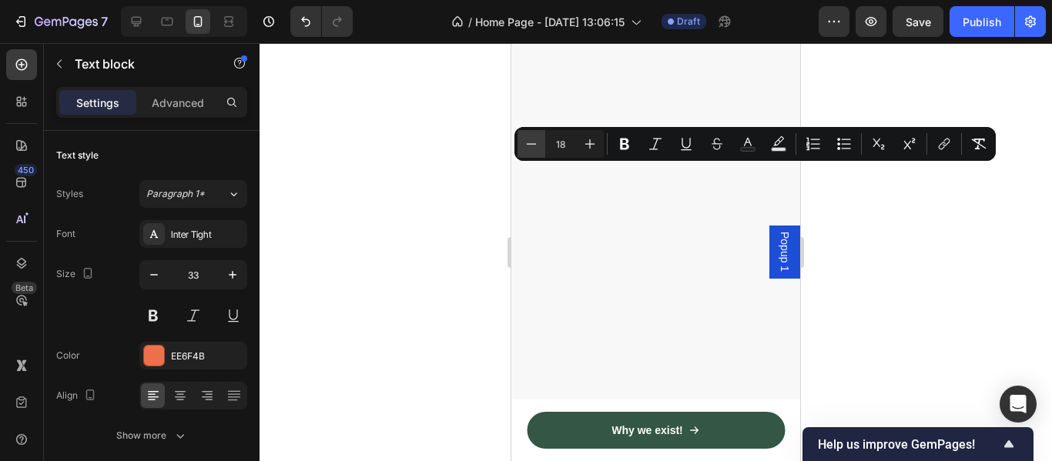
scroll to position [1453, 0]
click at [534, 135] on button "Minus" at bounding box center [531, 144] width 28 height 28
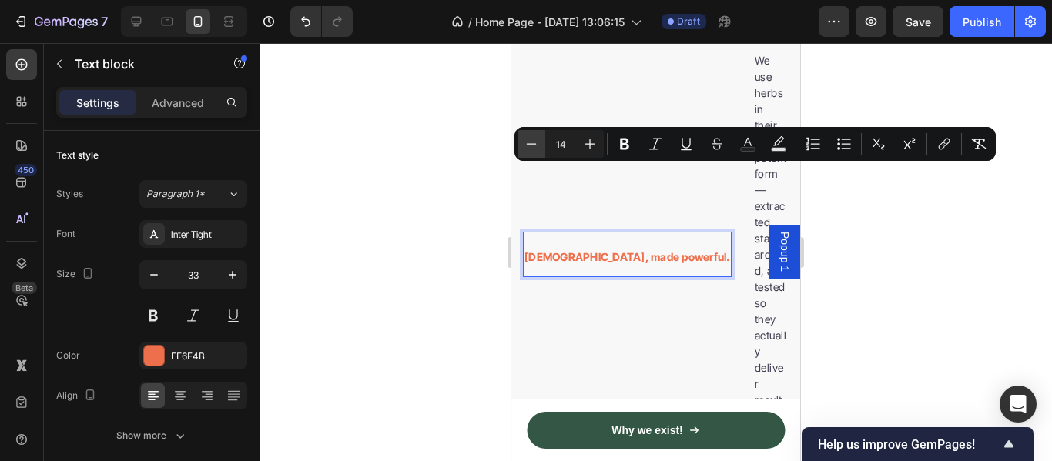
click at [534, 135] on button "Minus" at bounding box center [531, 144] width 28 height 28
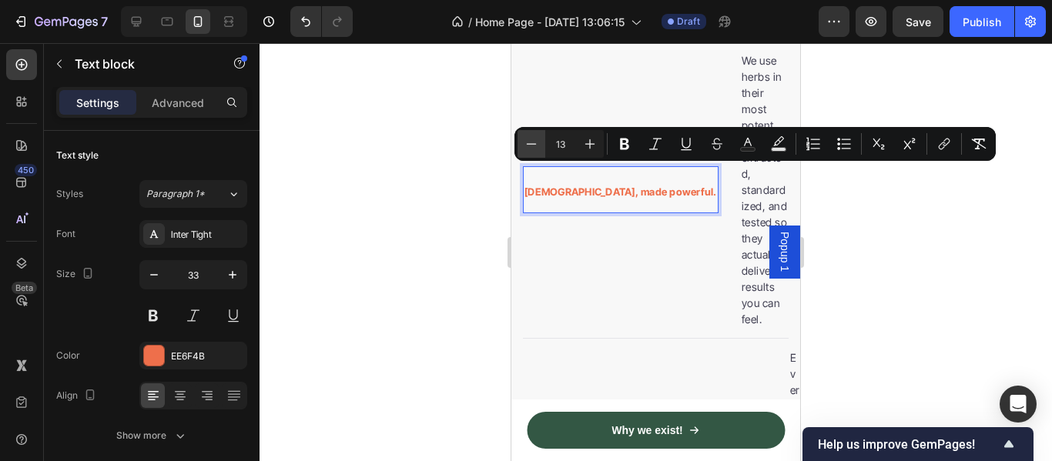
click at [534, 135] on button "Minus" at bounding box center [531, 144] width 28 height 28
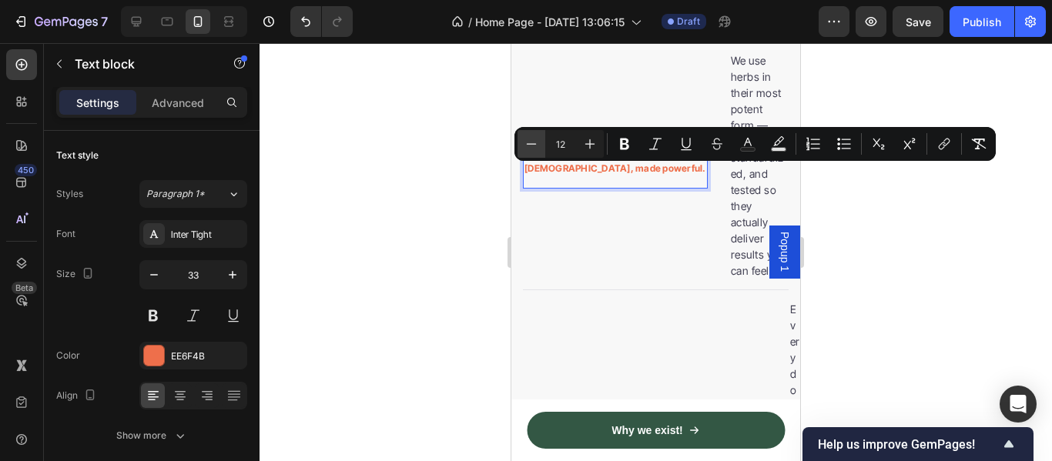
click at [534, 135] on button "Minus" at bounding box center [531, 144] width 28 height 28
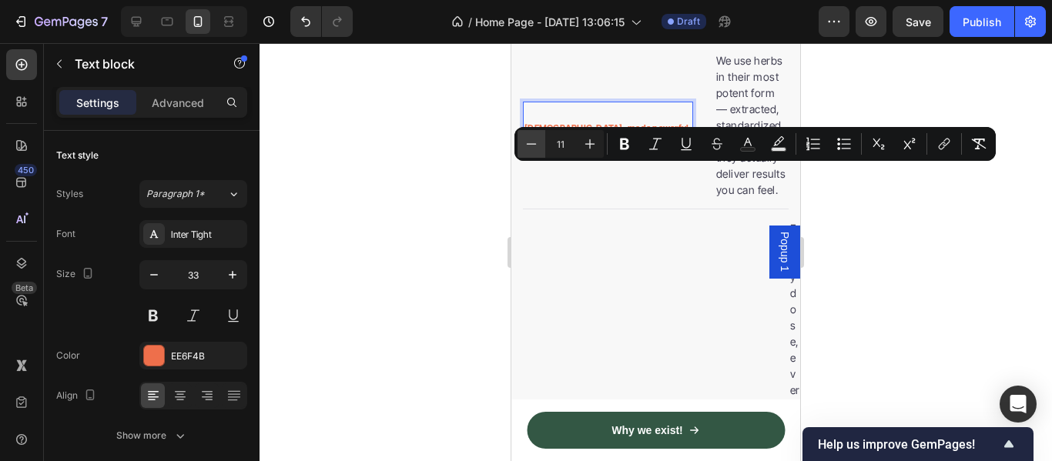
click at [534, 135] on button "Minus" at bounding box center [531, 144] width 28 height 28
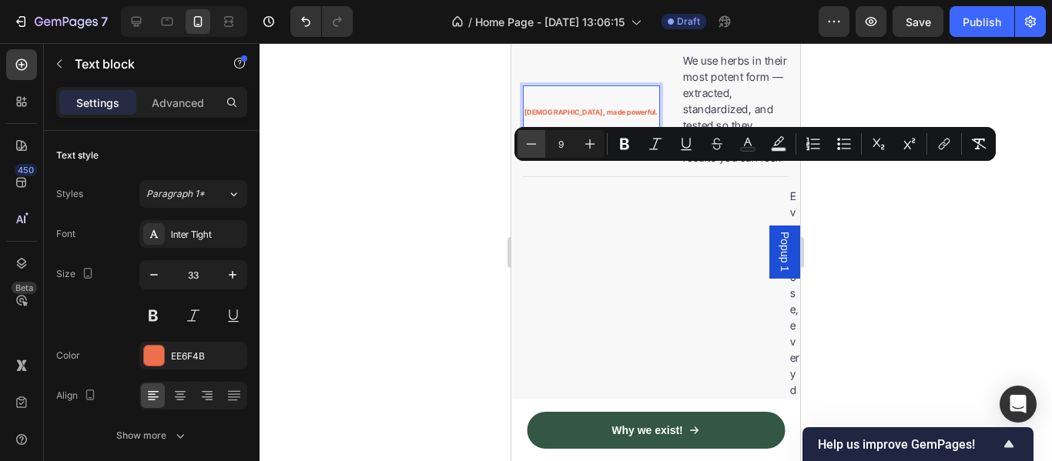
click at [534, 135] on button "Minus" at bounding box center [531, 144] width 28 height 28
type input "8"
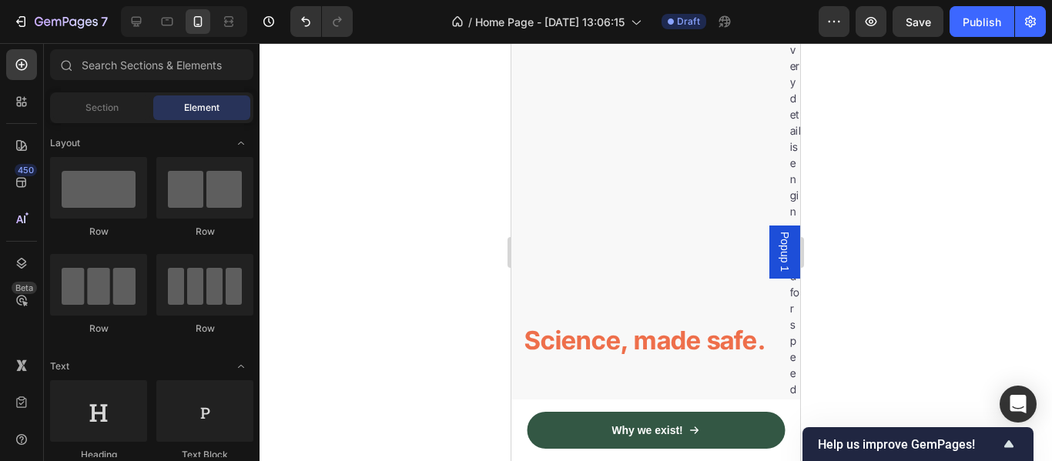
scroll to position [1898, 0]
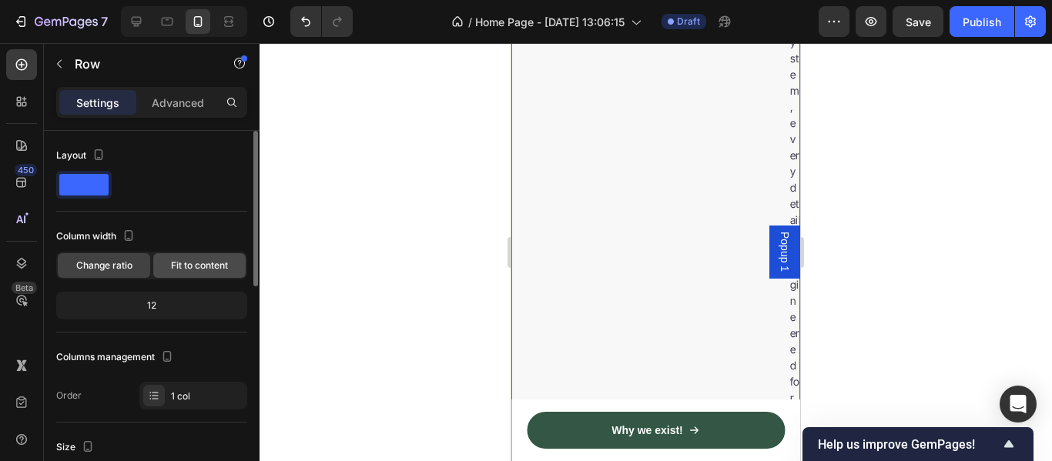
click at [200, 267] on span "Fit to content" at bounding box center [199, 266] width 57 height 14
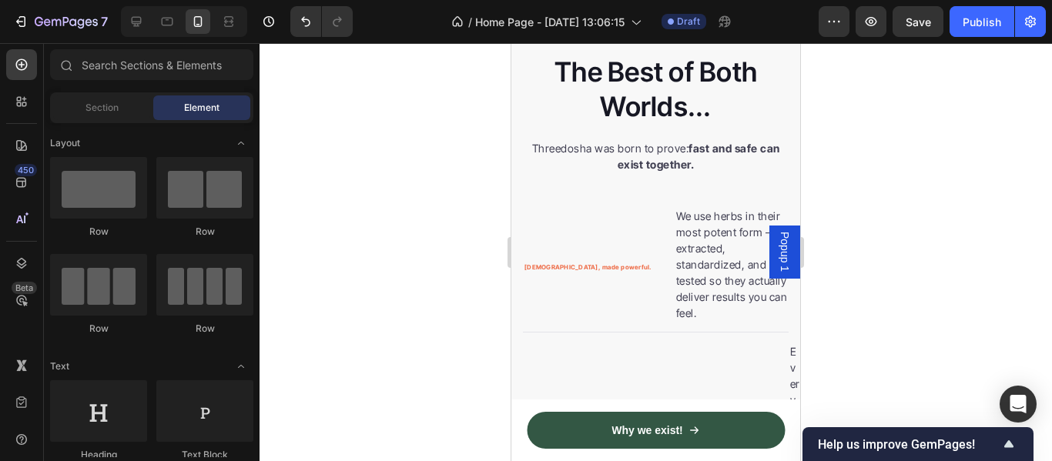
scroll to position [1342, 0]
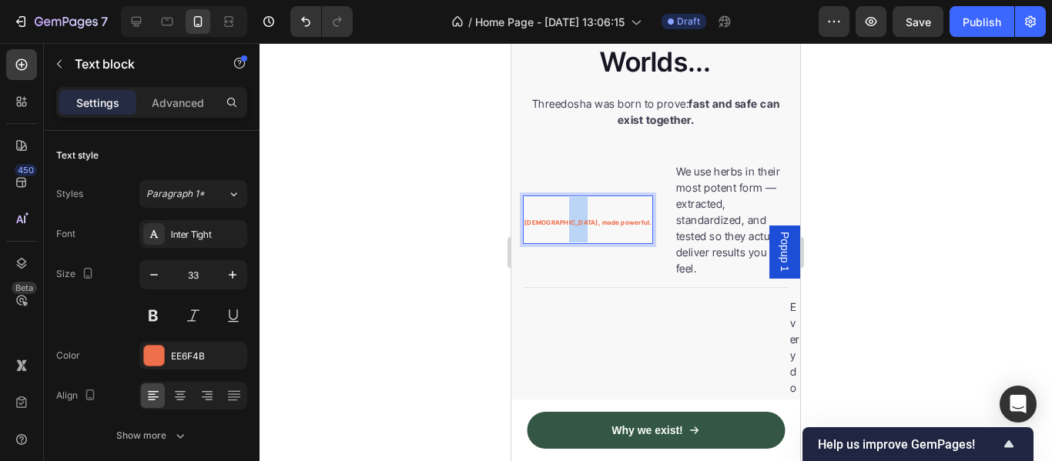
click at [561, 219] on span "Ayurveda, made powerful." at bounding box center [587, 223] width 127 height 8
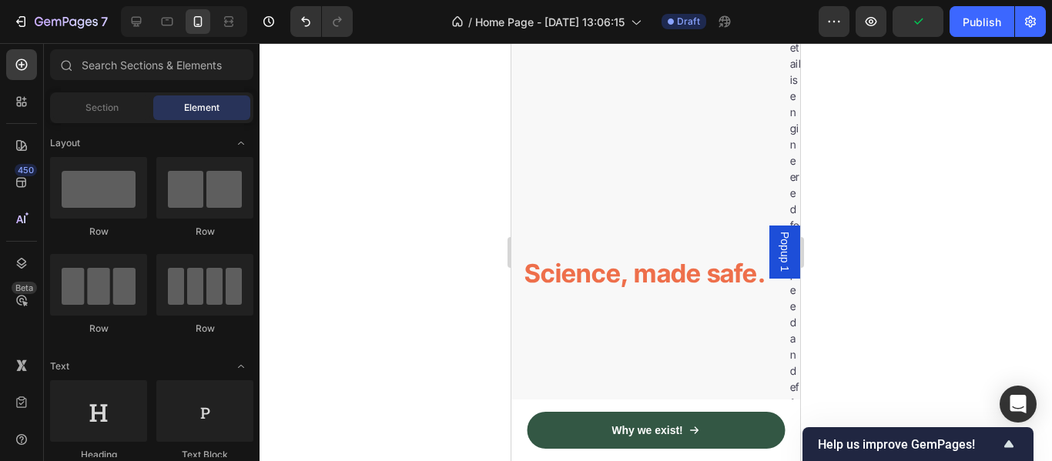
scroll to position [2076, 0]
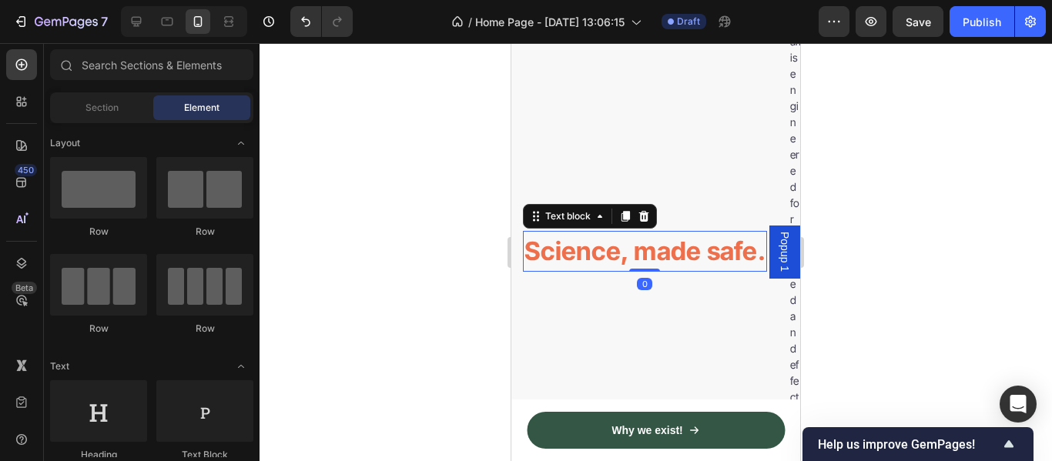
click at [584, 233] on p "Science, made safe." at bounding box center [644, 252] width 241 height 38
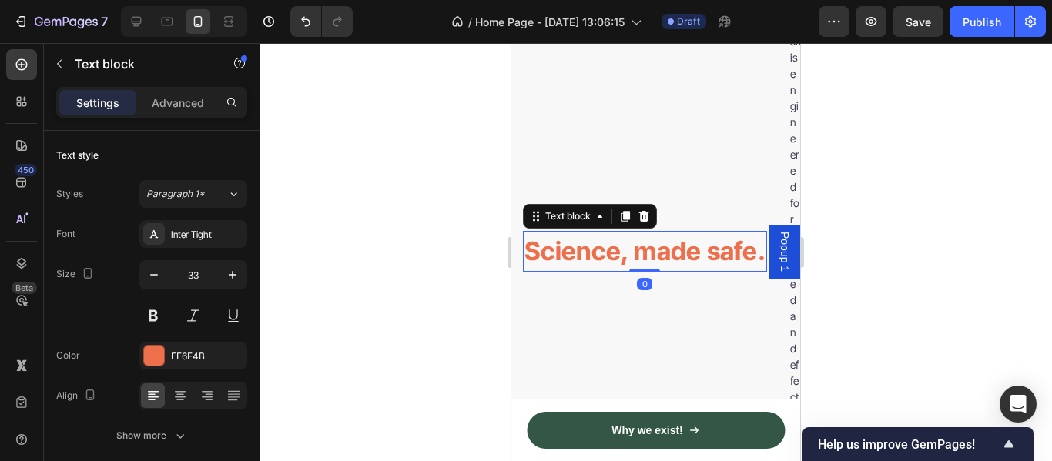
click at [584, 233] on p "Science, made safe." at bounding box center [644, 252] width 241 height 38
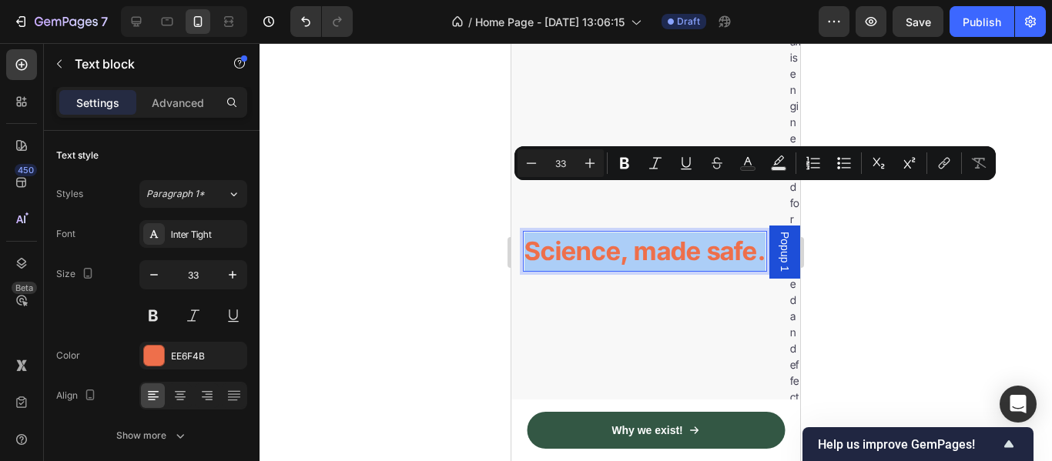
click at [559, 168] on input "33" at bounding box center [560, 163] width 31 height 18
type input "8"
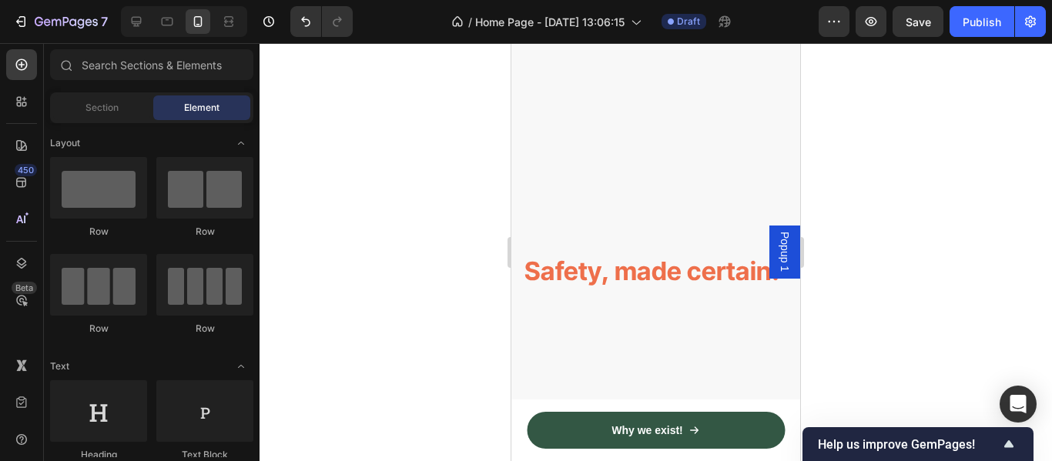
scroll to position [2074, 0]
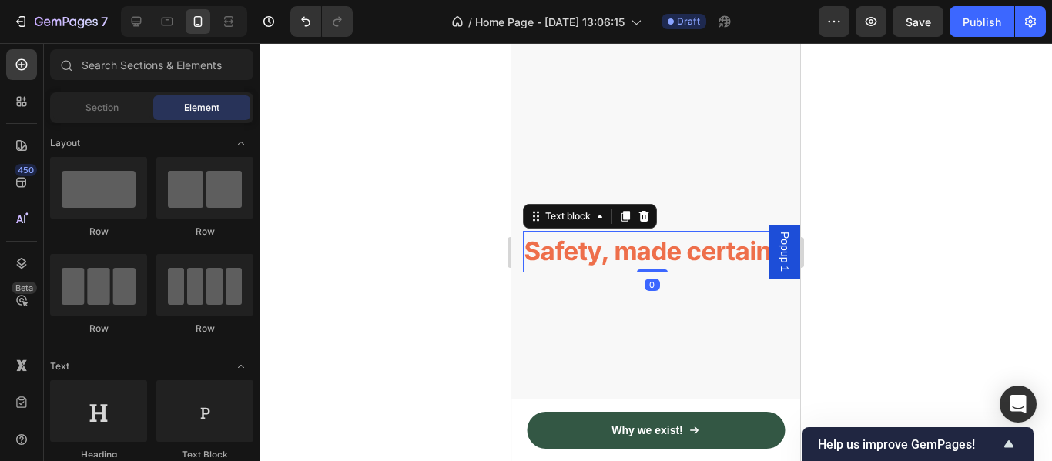
click at [602, 256] on p "Safety, made certain." at bounding box center [651, 252] width 255 height 38
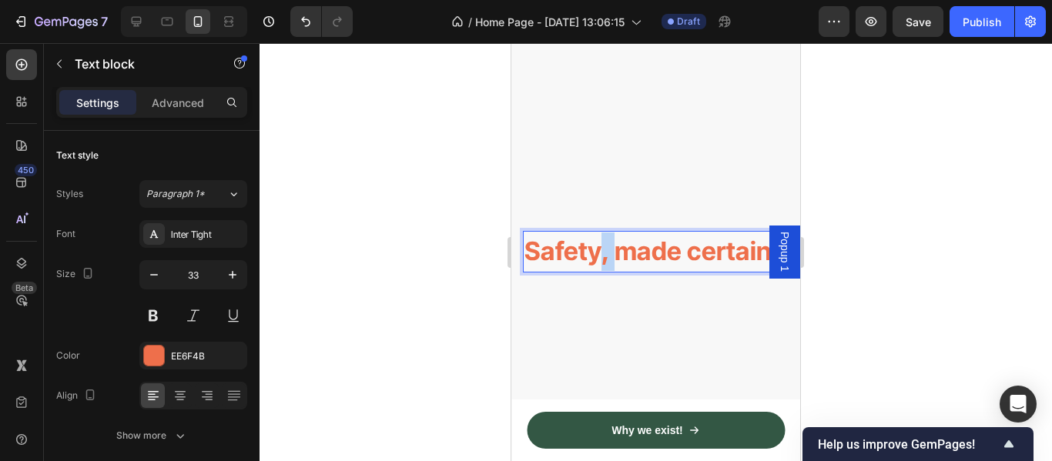
click at [602, 256] on p "Safety, made certain." at bounding box center [651, 252] width 255 height 38
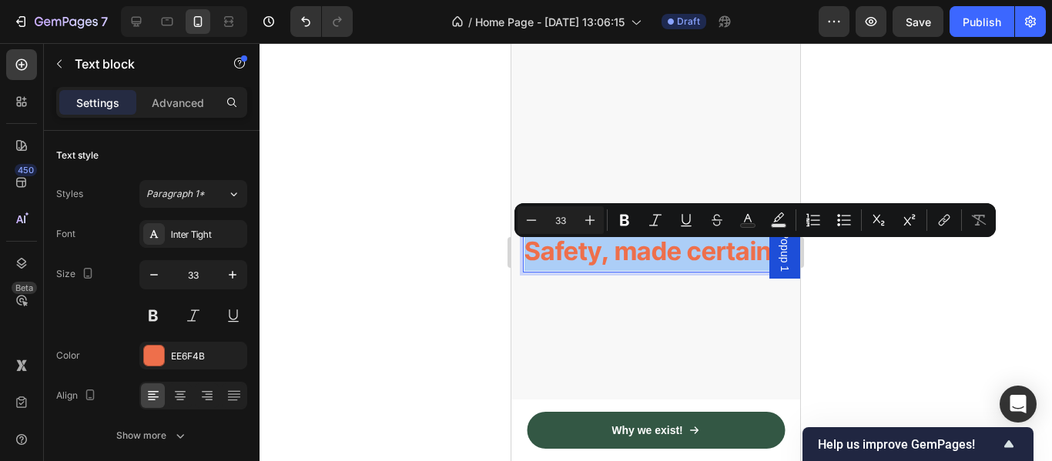
click at [559, 216] on input "33" at bounding box center [560, 220] width 31 height 18
type input "8"
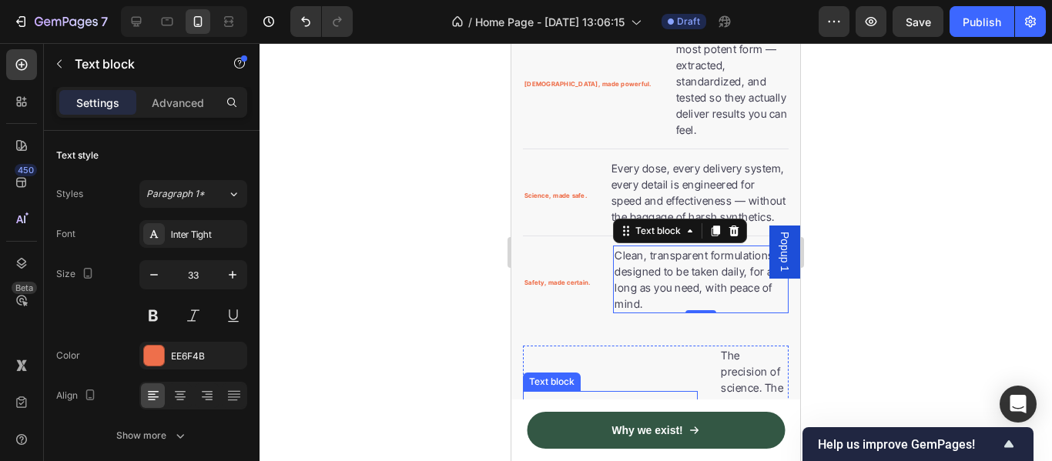
click at [651, 393] on p "The outcome?" at bounding box center [610, 412] width 172 height 38
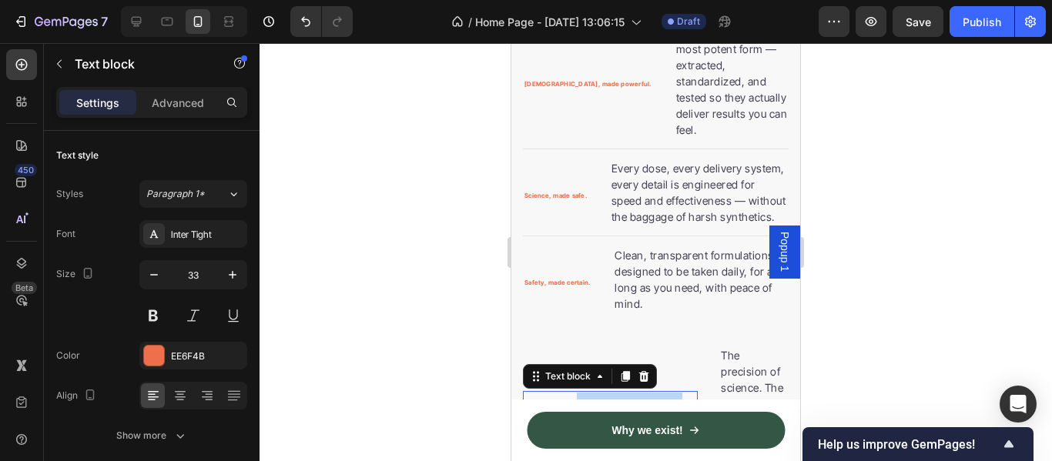
click at [651, 393] on p "The outcome?" at bounding box center [610, 412] width 172 height 38
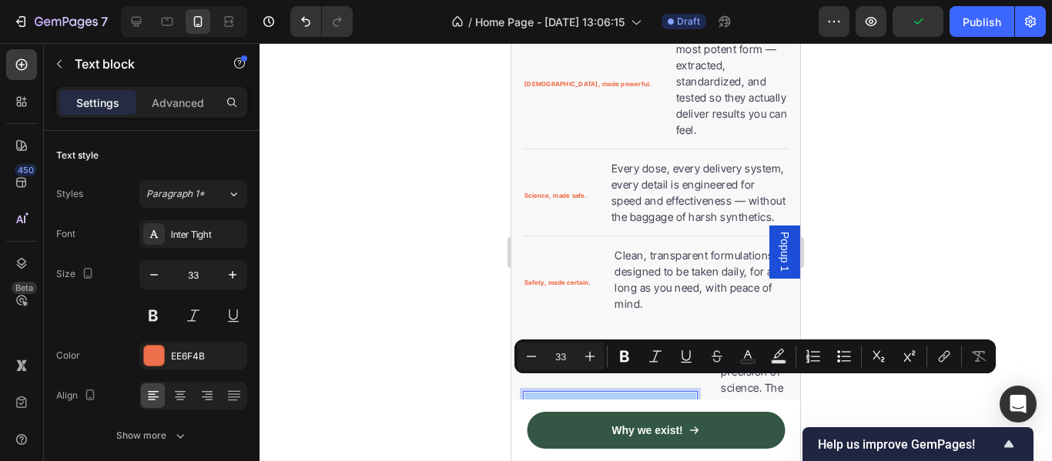
click at [567, 355] on input "33" at bounding box center [560, 356] width 31 height 18
type input "3"
type input "8"
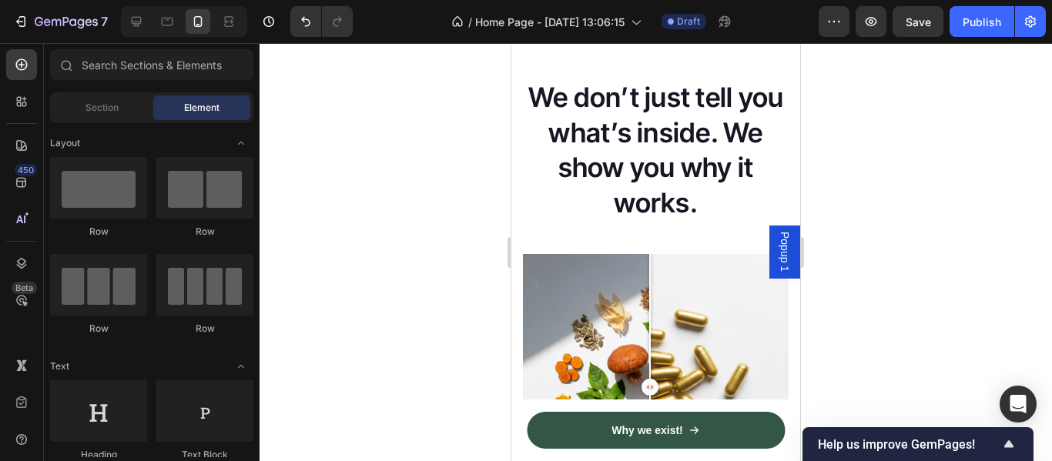
scroll to position [1862, 0]
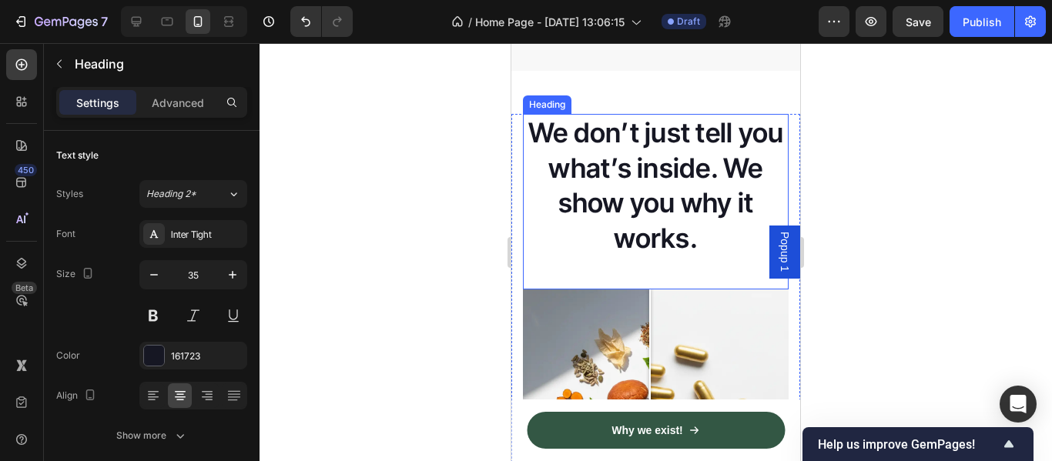
click at [564, 194] on h2 "We don’t just tell you what’s inside. We show you why it works." at bounding box center [656, 185] width 266 height 143
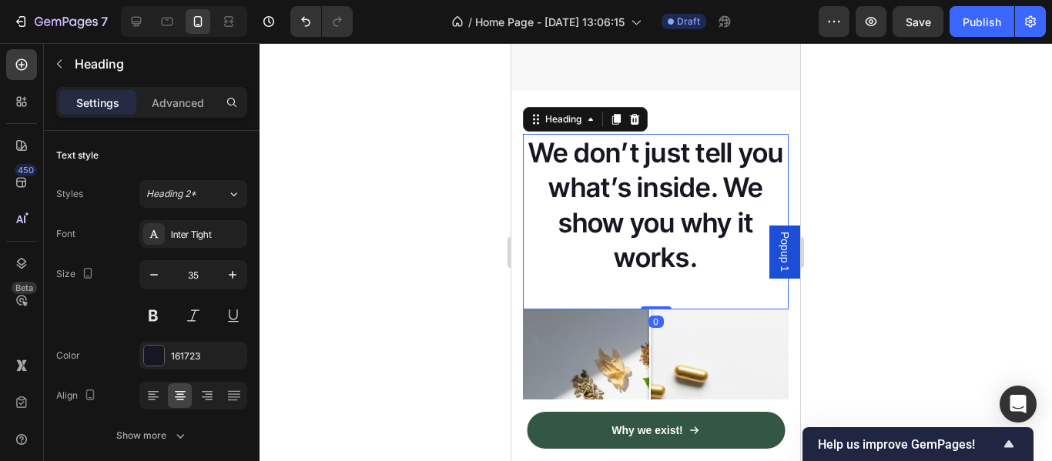
click at [564, 194] on h2 "We don’t just tell you what’s inside. We show you why it works." at bounding box center [656, 205] width 266 height 143
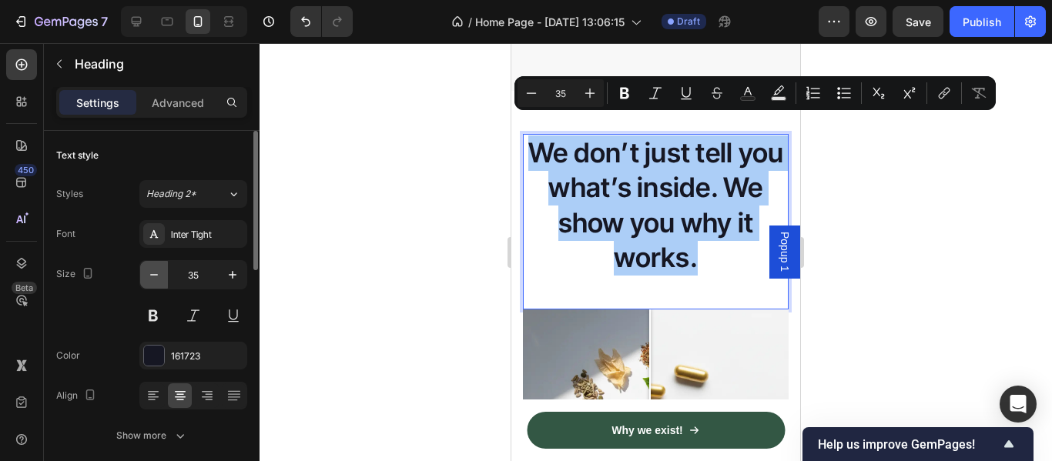
click at [155, 276] on icon "button" at bounding box center [153, 274] width 15 height 15
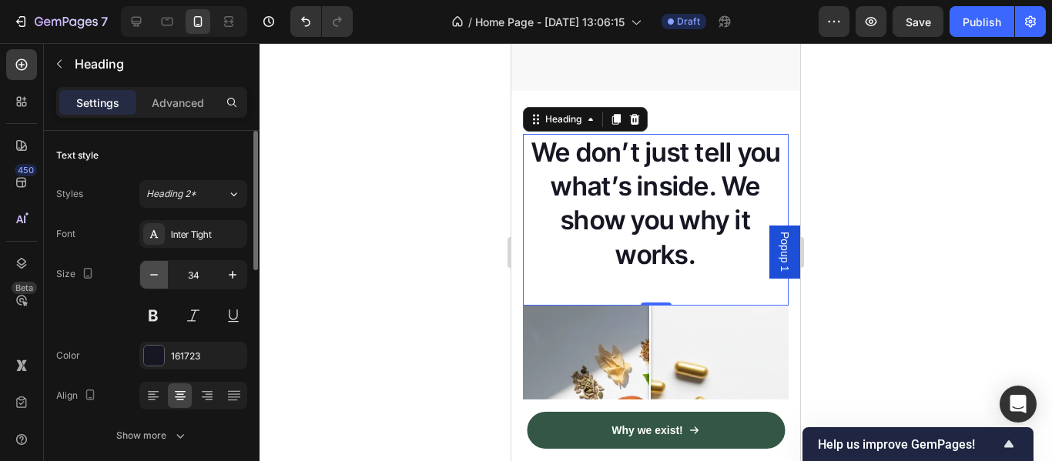
click at [155, 276] on icon "button" at bounding box center [153, 274] width 15 height 15
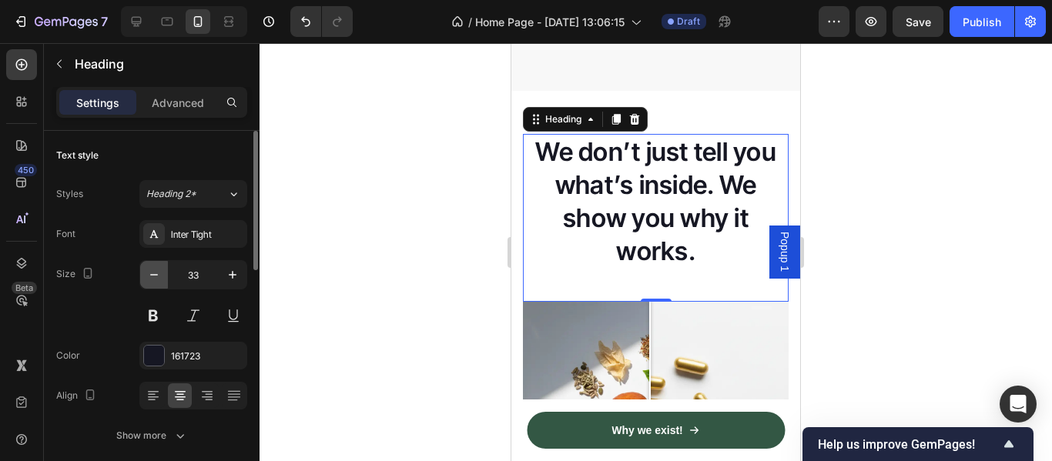
click at [155, 276] on icon "button" at bounding box center [153, 274] width 15 height 15
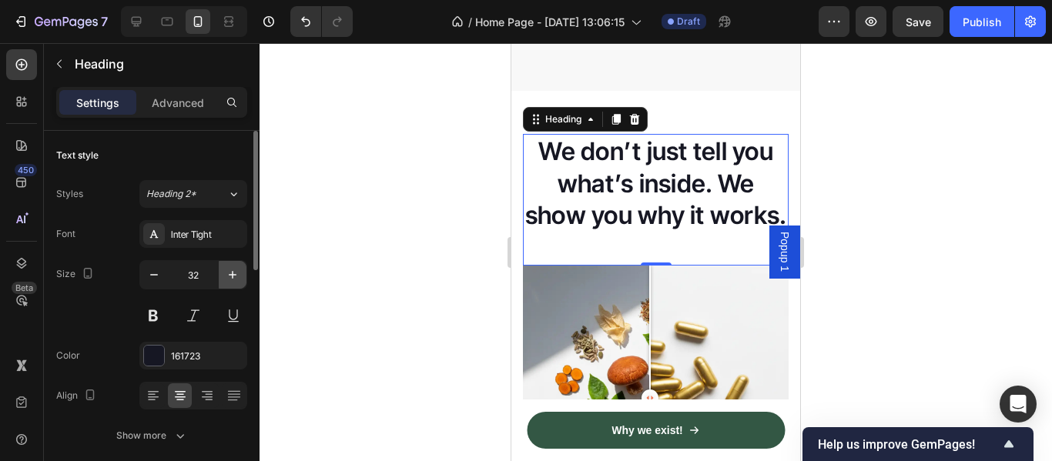
click at [233, 284] on button "button" at bounding box center [233, 275] width 28 height 28
type input "33"
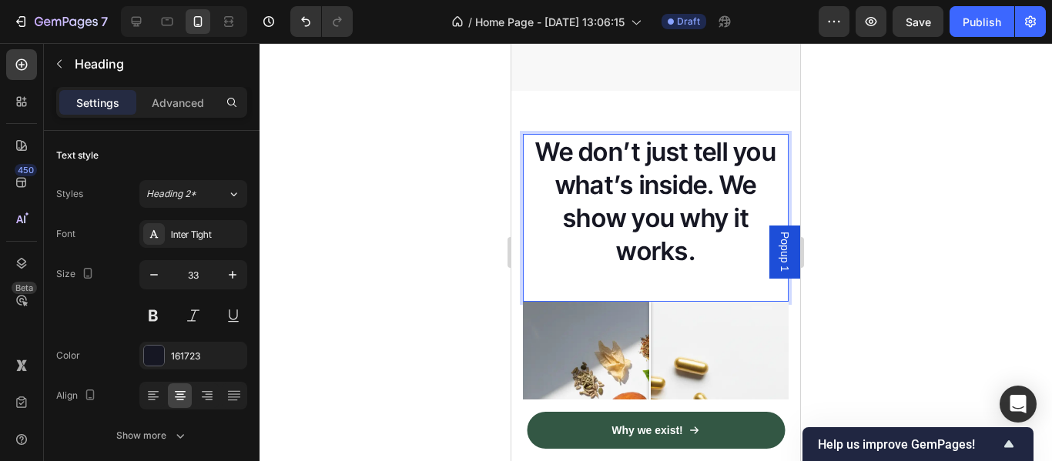
click at [643, 249] on h2 "We don’t just tell you what’s inside. We show you why it works." at bounding box center [656, 201] width 266 height 135
click at [706, 230] on p "We don’t just tell you what’s inside. We show you why it works." at bounding box center [655, 201] width 263 height 132
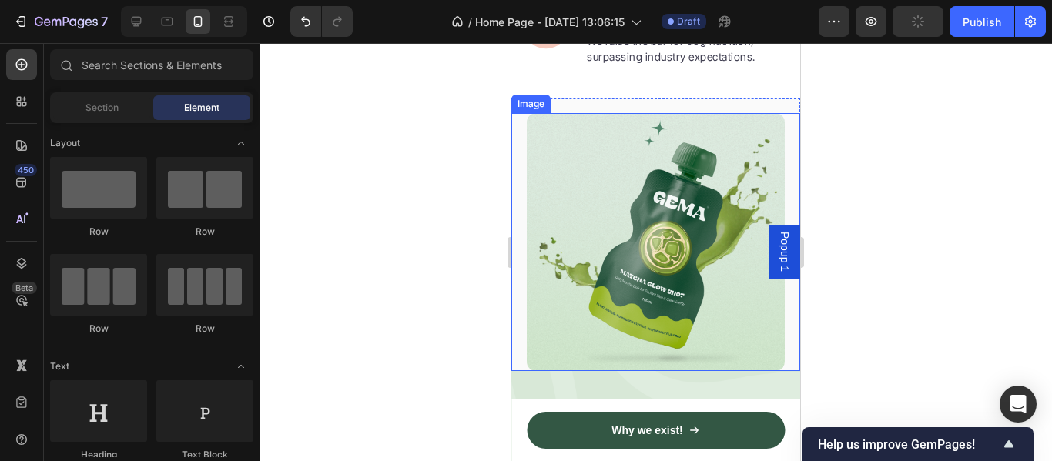
scroll to position [2678, 0]
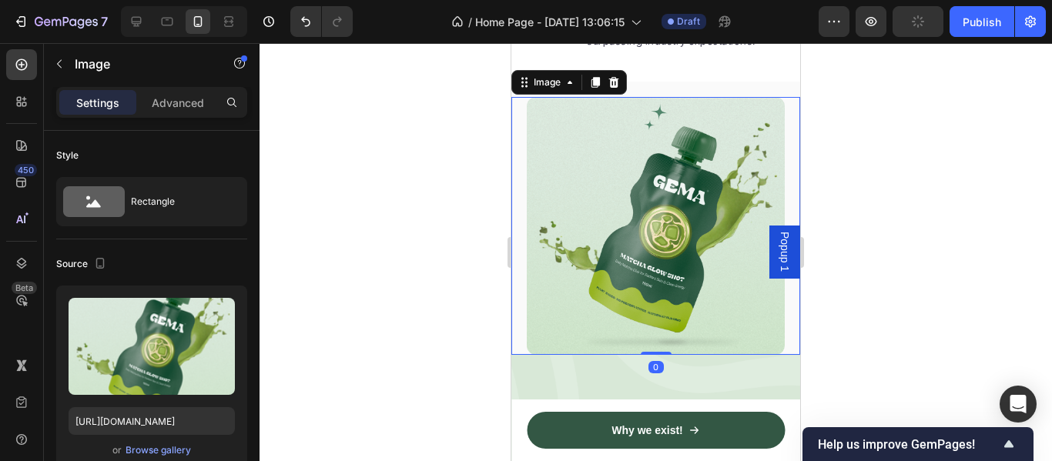
click at [633, 202] on img at bounding box center [656, 226] width 258 height 258
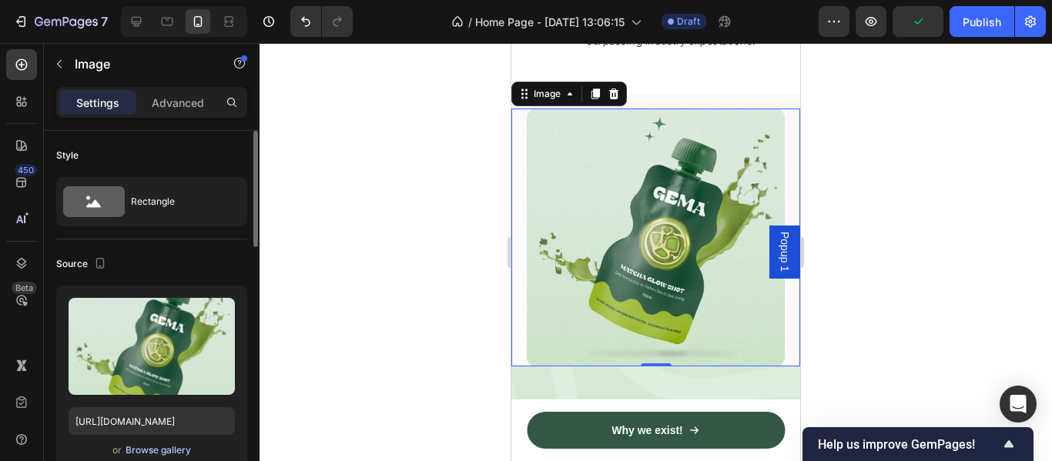
click at [158, 449] on div "Browse gallery" at bounding box center [157, 450] width 65 height 14
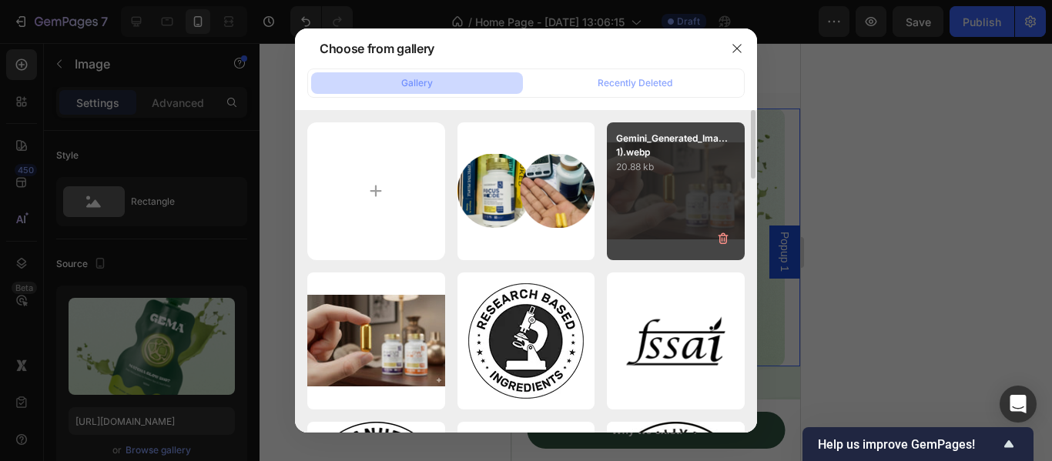
click at [714, 207] on div "Gemini_Generated_Ima...1).webp 20.88 kb" at bounding box center [676, 191] width 138 height 138
type input "https://cdn.shopify.com/s/files/1/0658/3972/6662/files/gempages_565929054004315…"
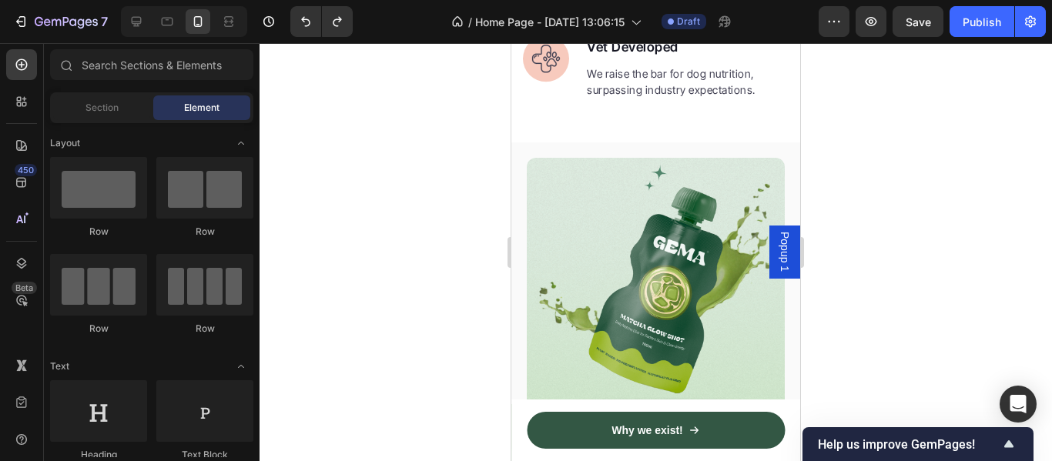
scroll to position [2613, 0]
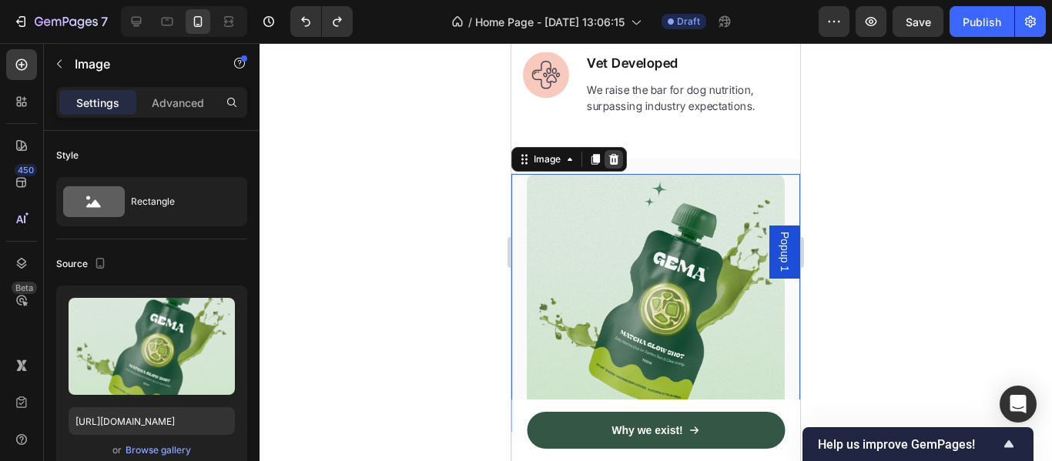
click at [614, 154] on icon at bounding box center [614, 159] width 10 height 11
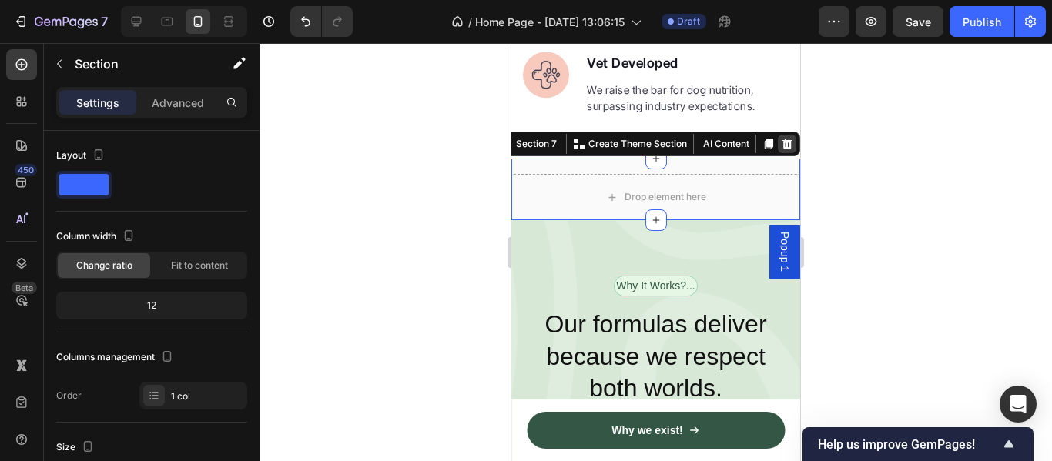
click at [782, 139] on icon at bounding box center [787, 144] width 10 height 11
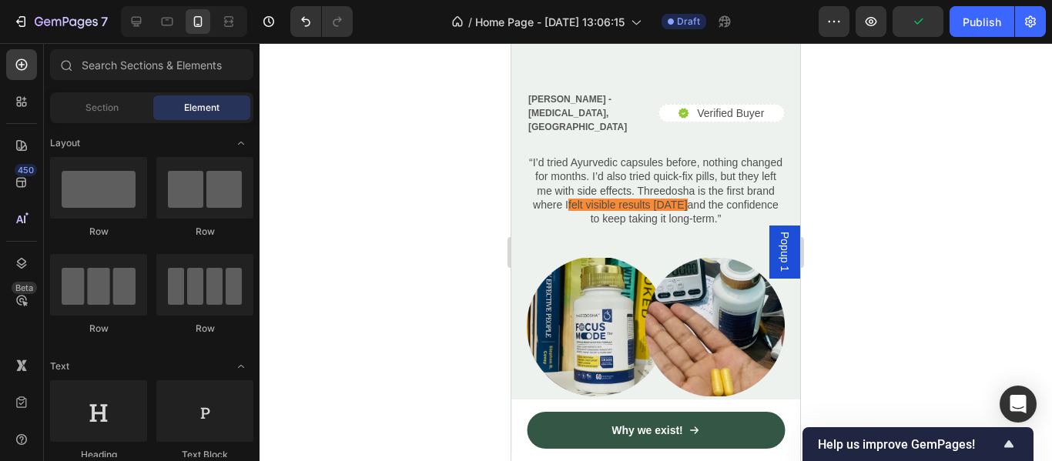
scroll to position [3359, 0]
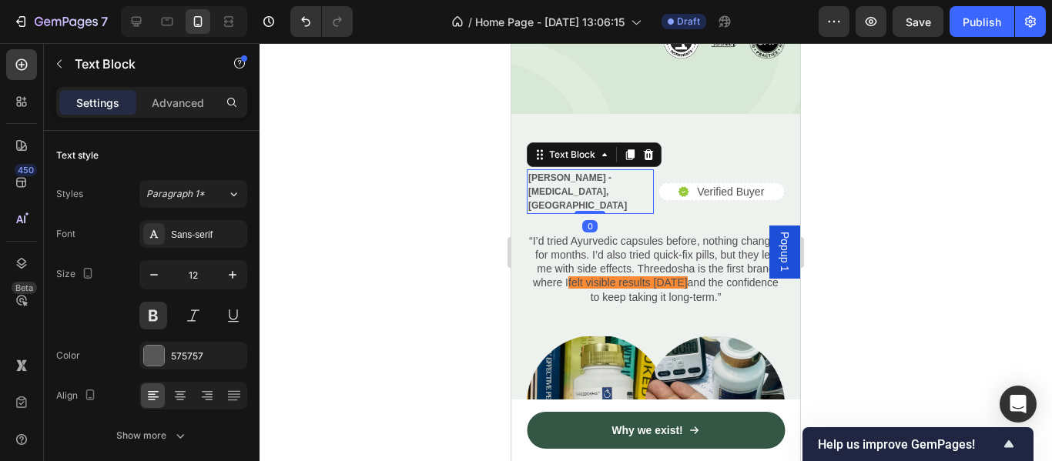
click at [555, 171] on p "Dr Ritika Rao - Dermatologist, New Delhi" at bounding box center [590, 192] width 124 height 42
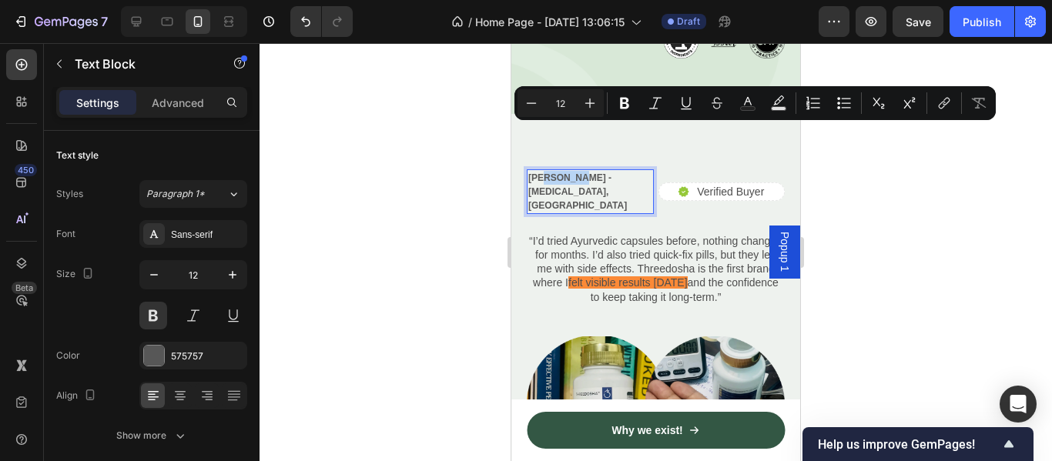
click at [567, 171] on p "Dr Ritika Rao - Dermatologist, New Delhi" at bounding box center [590, 192] width 124 height 42
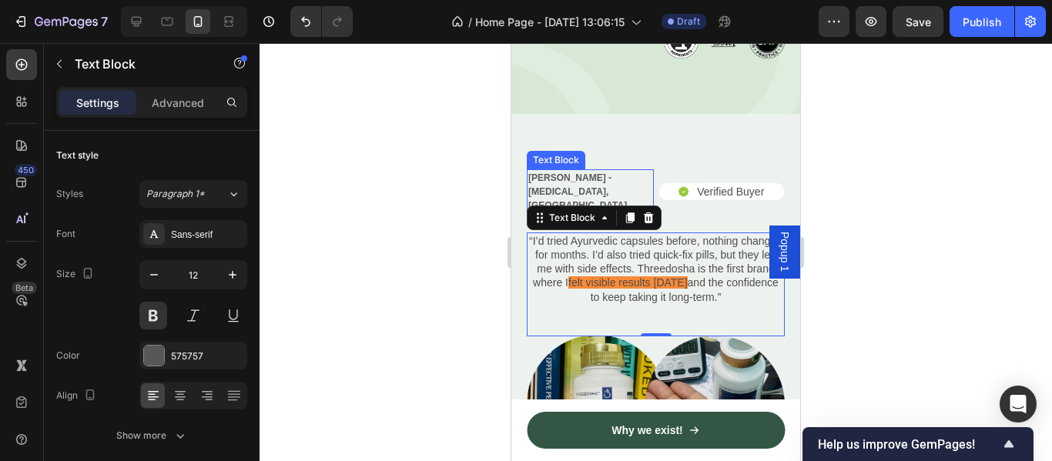
click at [571, 171] on p "Dr Ritik Rao - Dermatologist, New Delhi" at bounding box center [590, 192] width 124 height 42
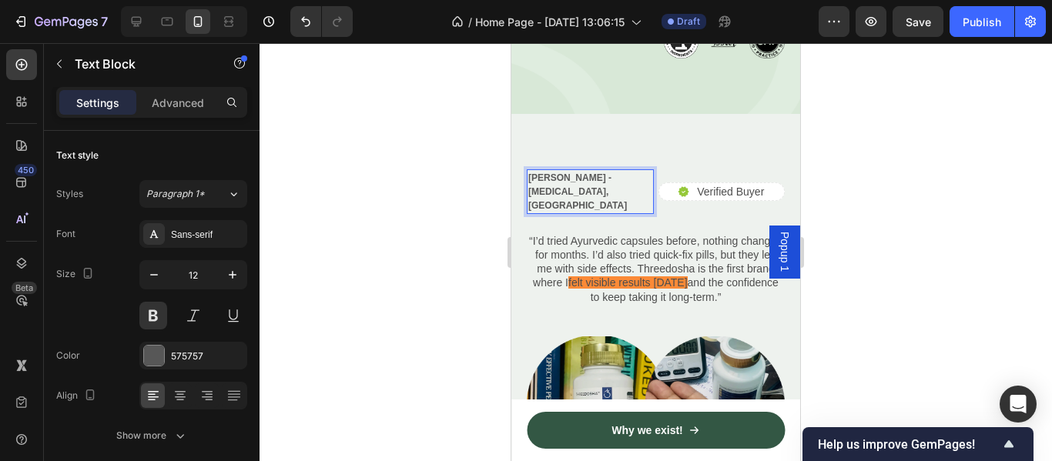
click at [590, 171] on p "Dr Ritik Rao - Dermatologist, New Delhi" at bounding box center [590, 192] width 124 height 42
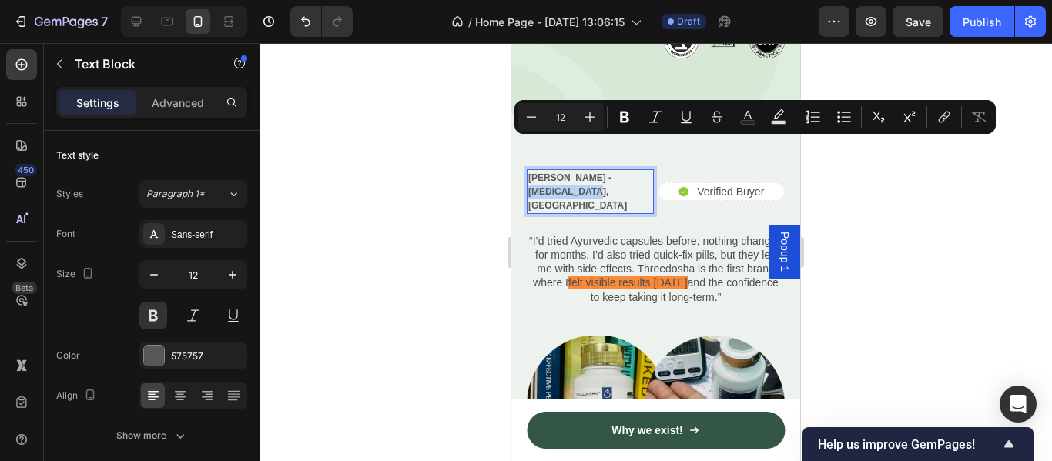
drag, startPoint x: 590, startPoint y: 147, endPoint x: 532, endPoint y: 147, distance: 57.7
click at [532, 171] on p "Dr Ritik Rao - Dermatologist, New Delhi" at bounding box center [590, 192] width 124 height 42
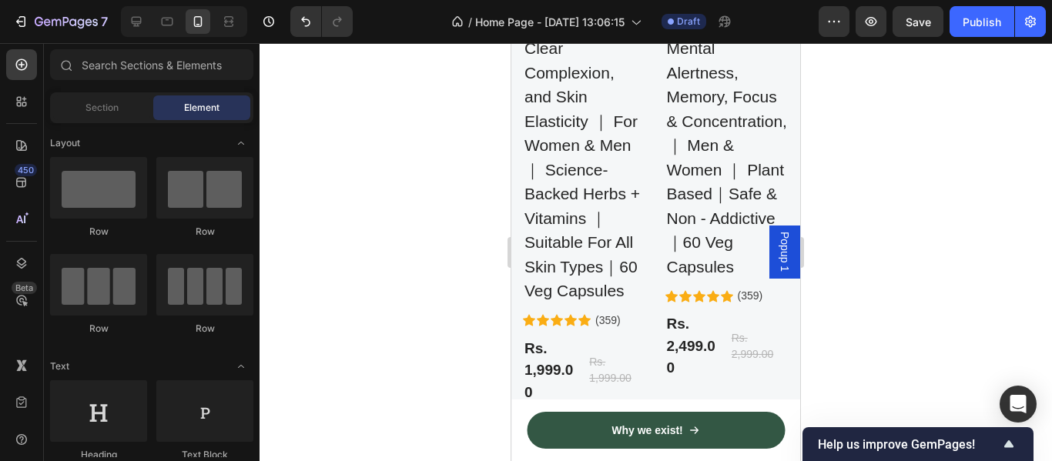
scroll to position [5156, 0]
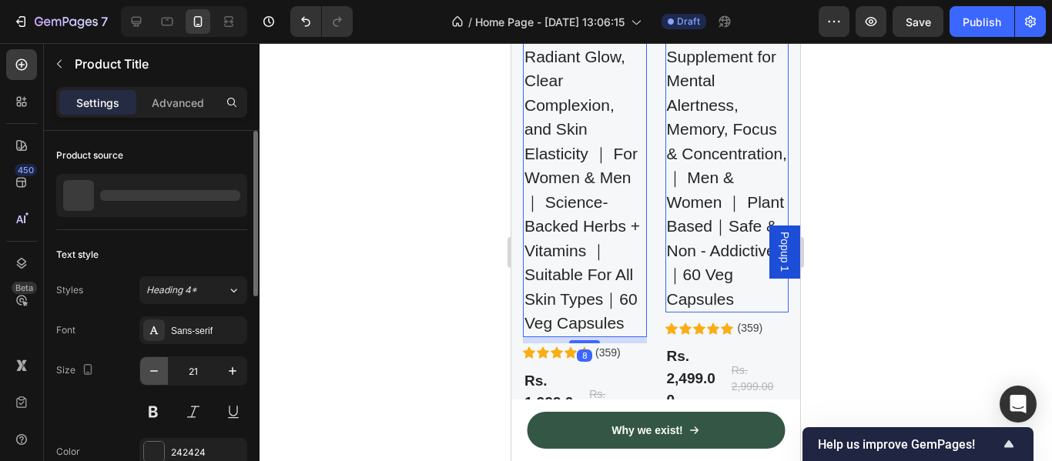
click at [156, 373] on icon "button" at bounding box center [153, 370] width 15 height 15
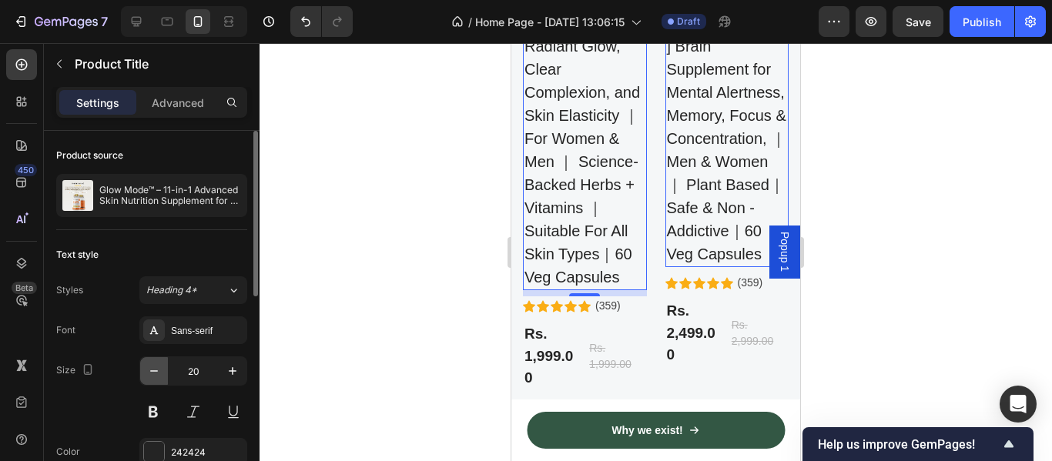
click at [156, 373] on icon "button" at bounding box center [153, 370] width 15 height 15
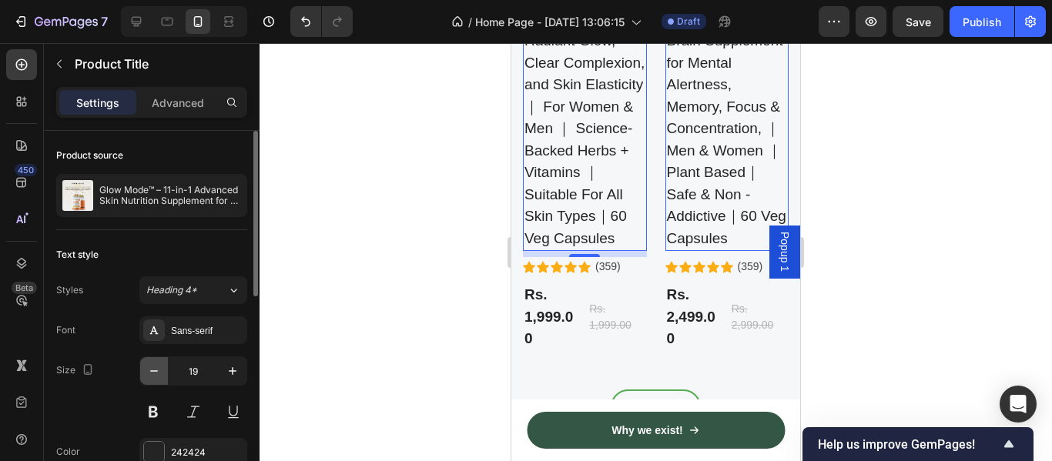
click at [156, 373] on icon "button" at bounding box center [153, 370] width 15 height 15
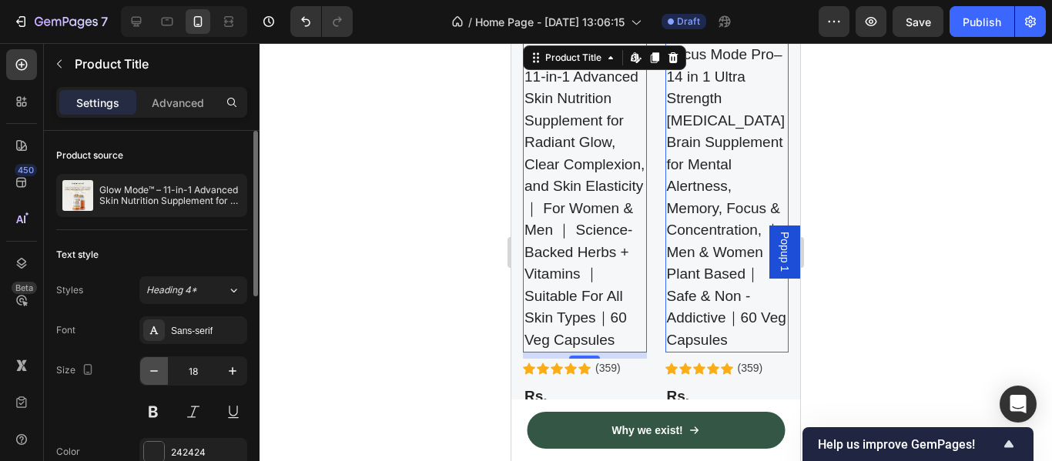
click at [156, 373] on icon "button" at bounding box center [153, 370] width 15 height 15
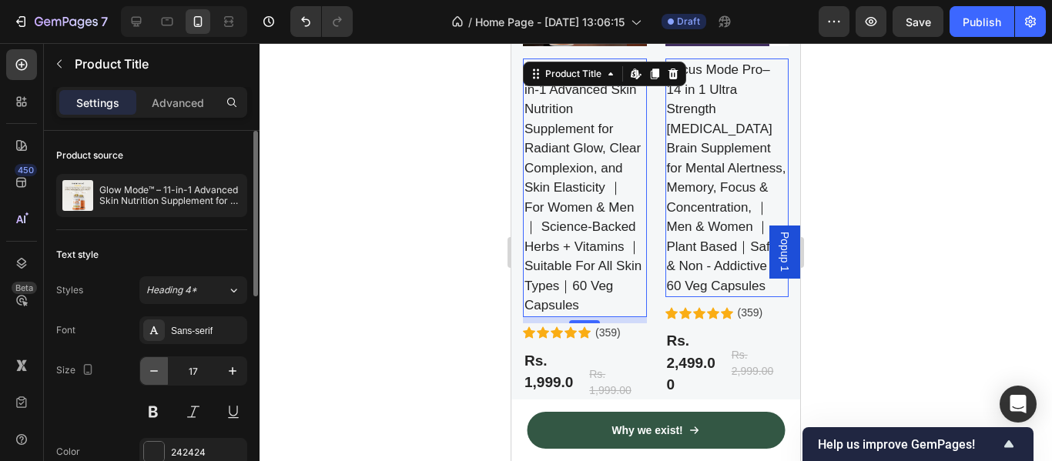
click at [156, 373] on icon "button" at bounding box center [153, 370] width 15 height 15
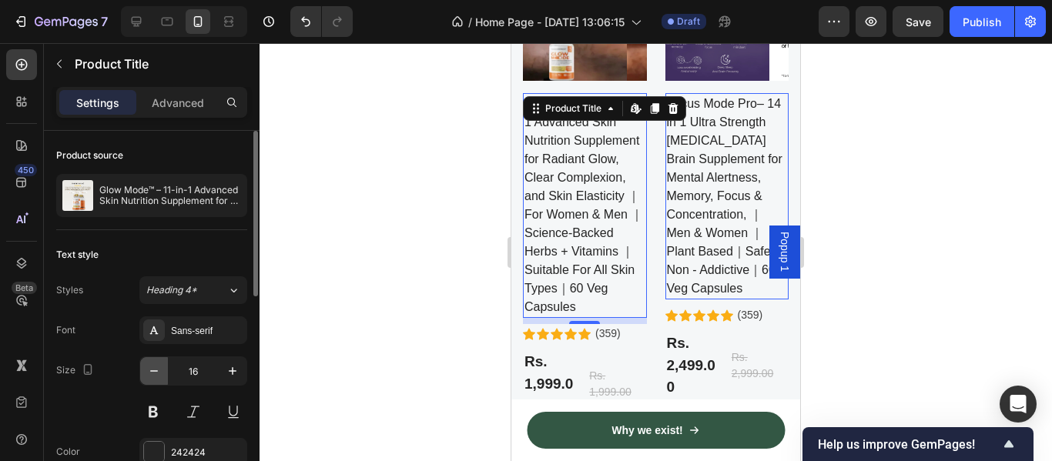
click at [156, 373] on icon "button" at bounding box center [153, 370] width 15 height 15
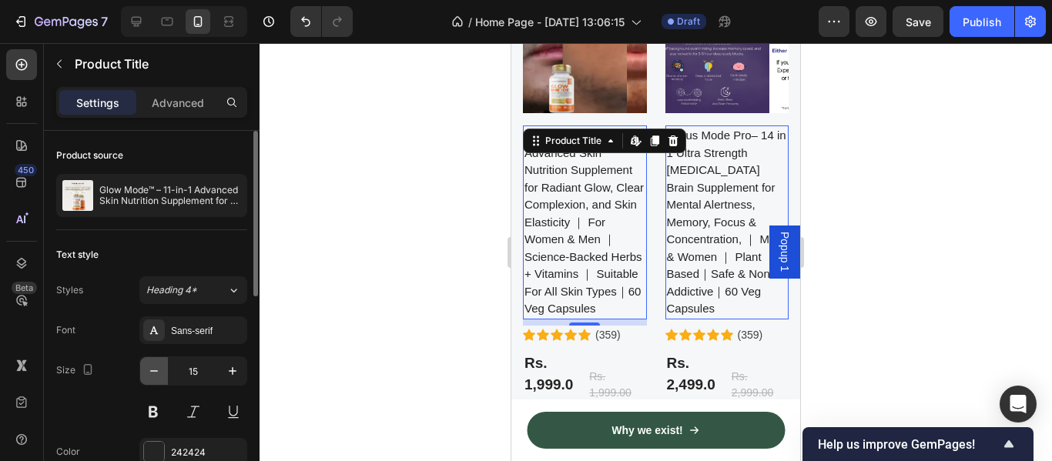
click at [156, 373] on icon "button" at bounding box center [153, 370] width 15 height 15
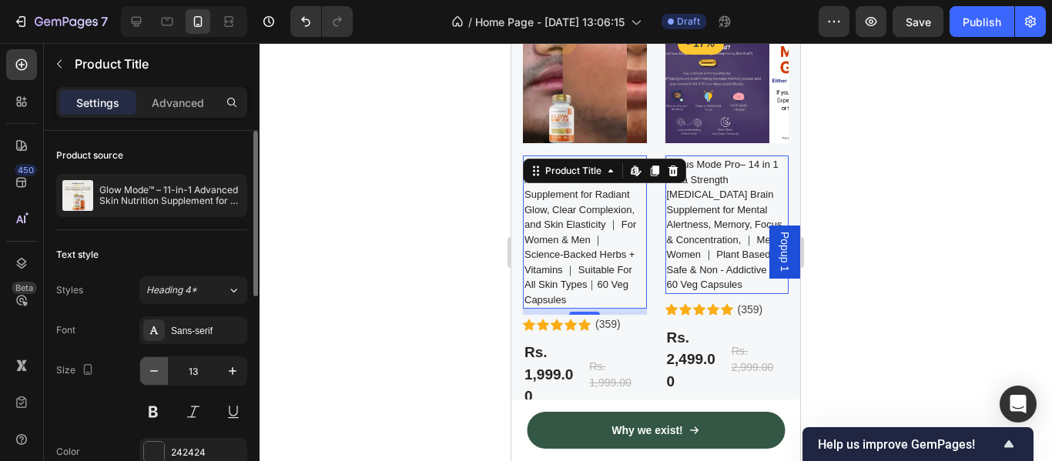
click at [156, 373] on icon "button" at bounding box center [153, 370] width 15 height 15
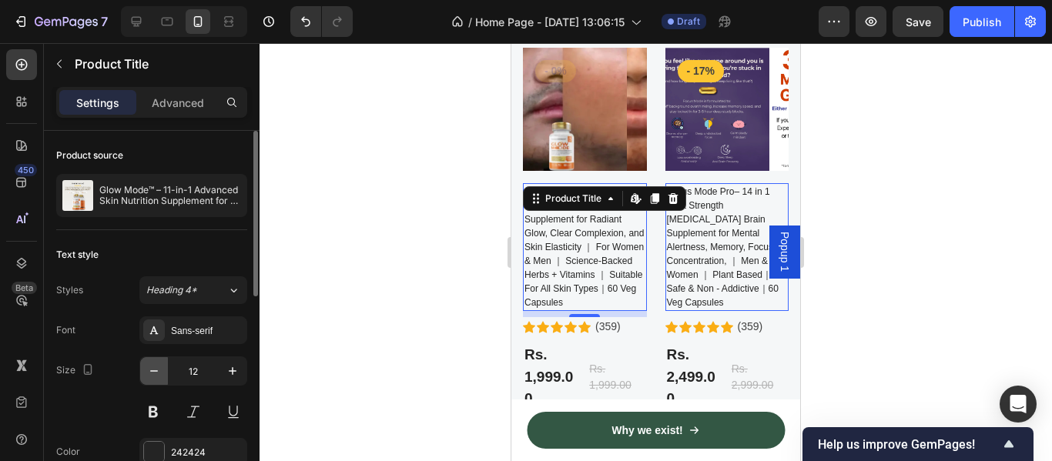
click at [156, 373] on icon "button" at bounding box center [153, 370] width 15 height 15
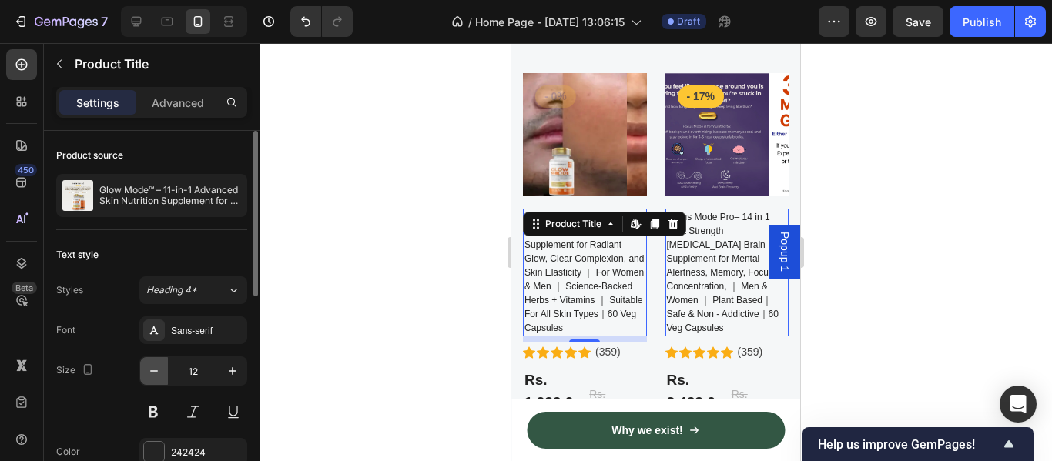
click at [156, 373] on icon "button" at bounding box center [153, 370] width 15 height 15
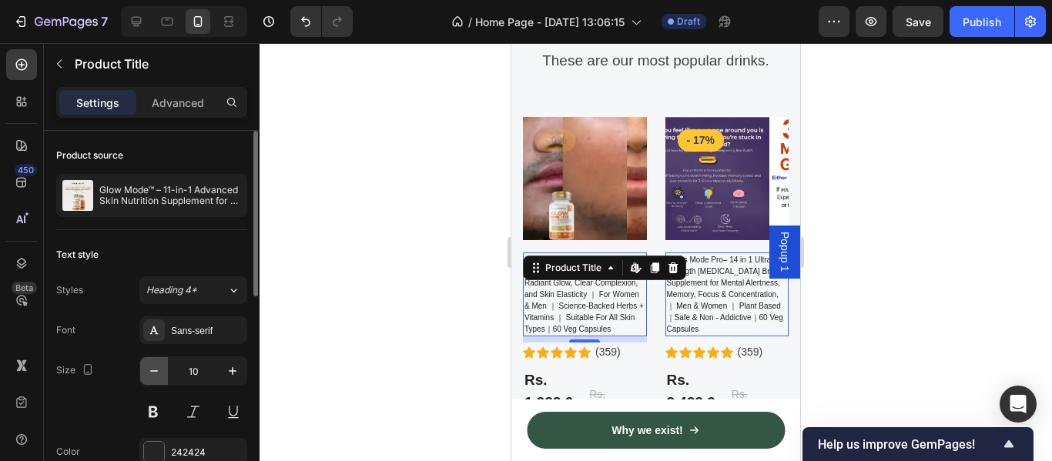
click at [156, 373] on icon "button" at bounding box center [153, 370] width 15 height 15
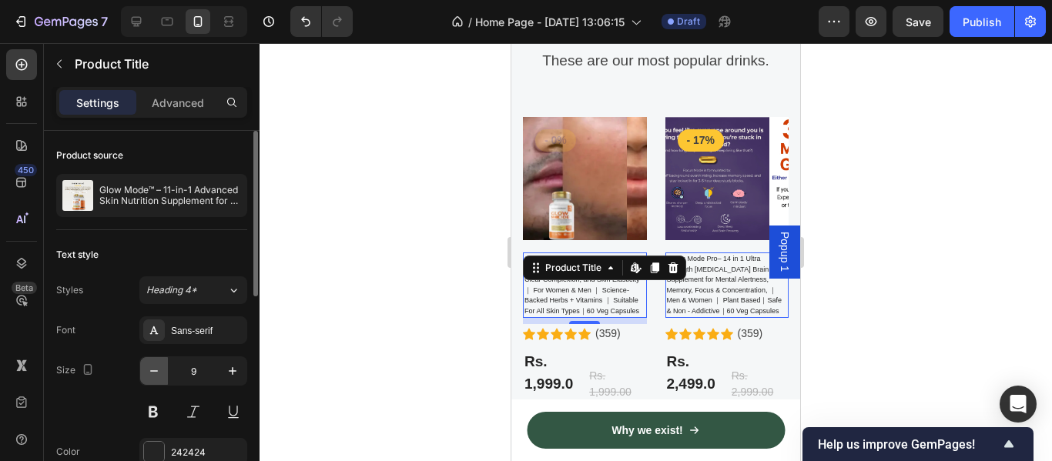
scroll to position [4816, 0]
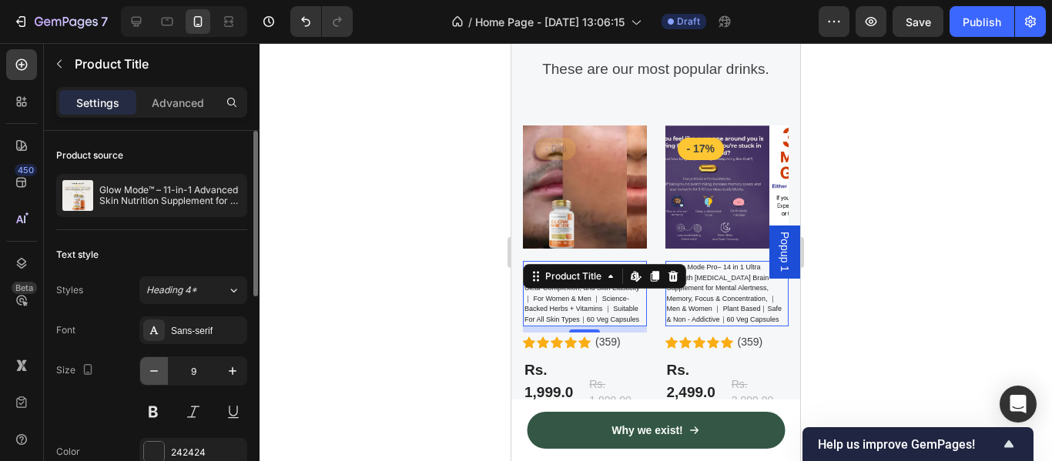
click at [158, 375] on icon "button" at bounding box center [153, 370] width 15 height 15
type input "8"
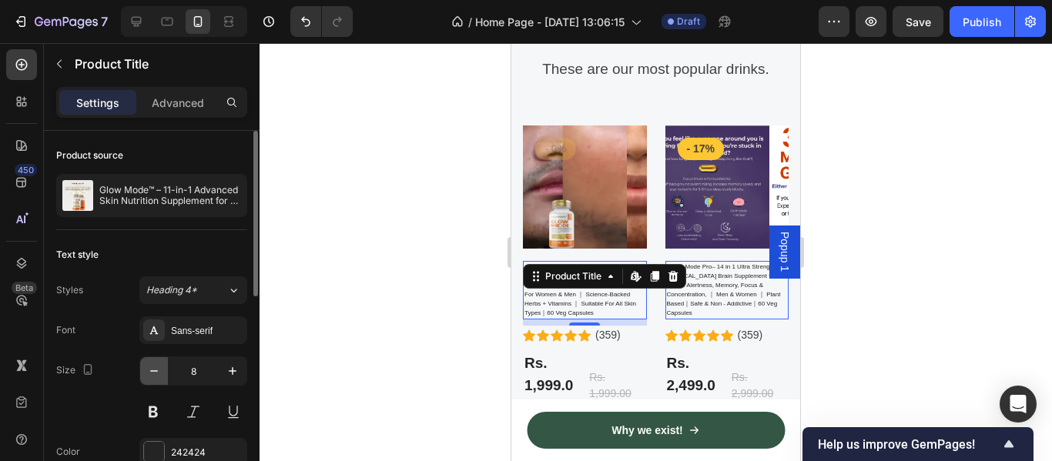
scroll to position [4799, 0]
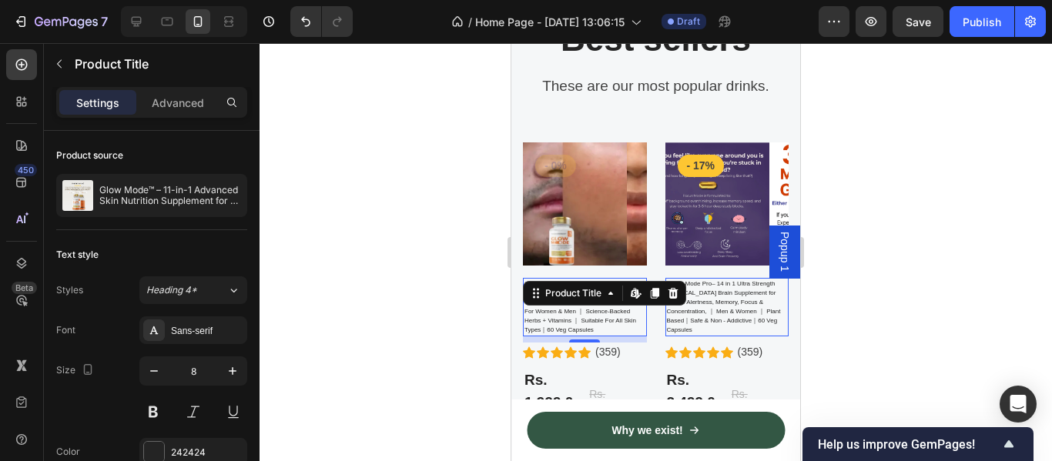
click at [616, 325] on h2 "Glow Mode™ – 11-in-1 Advanced Skin Nutrition Supplement for Radiant Glow, Clear…" at bounding box center [585, 307] width 124 height 59
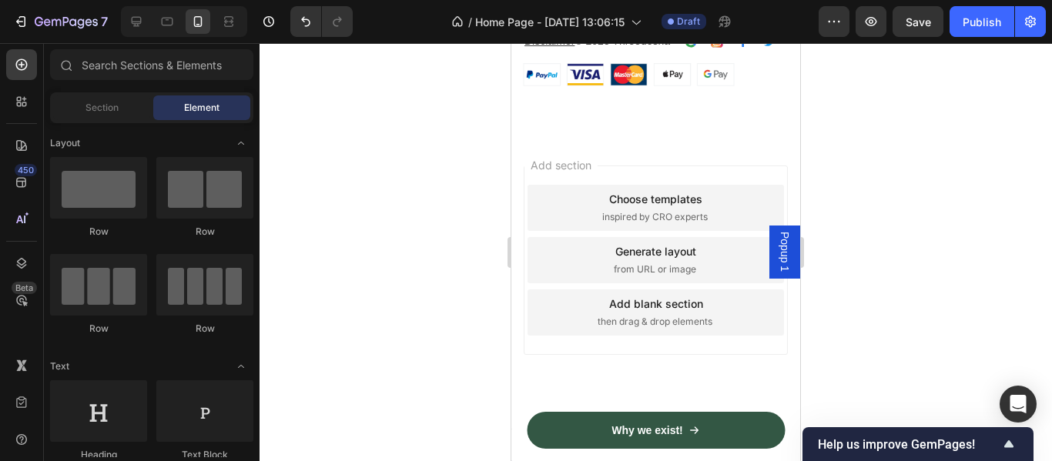
scroll to position [8167, 0]
drag, startPoint x: 798, startPoint y: 296, endPoint x: 1372, endPoint y: 186, distance: 584.8
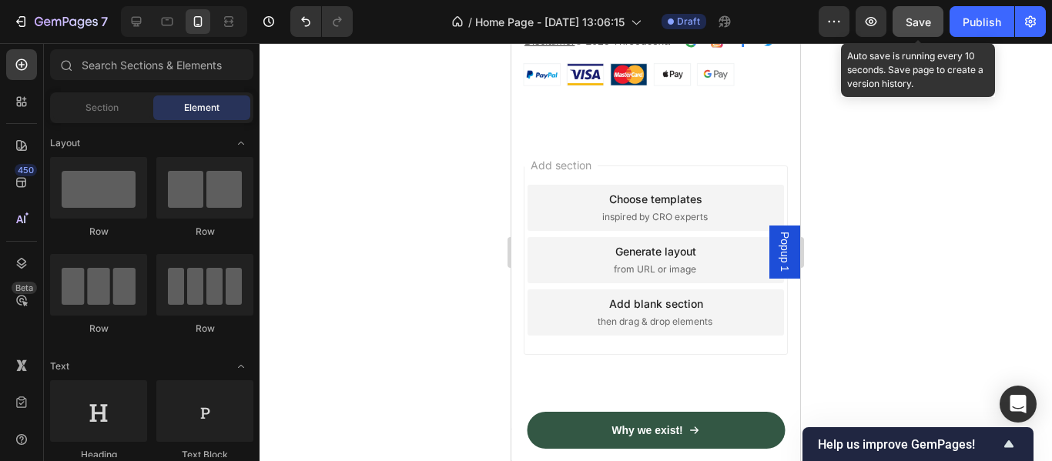
click at [914, 23] on span "Save" at bounding box center [917, 21] width 25 height 13
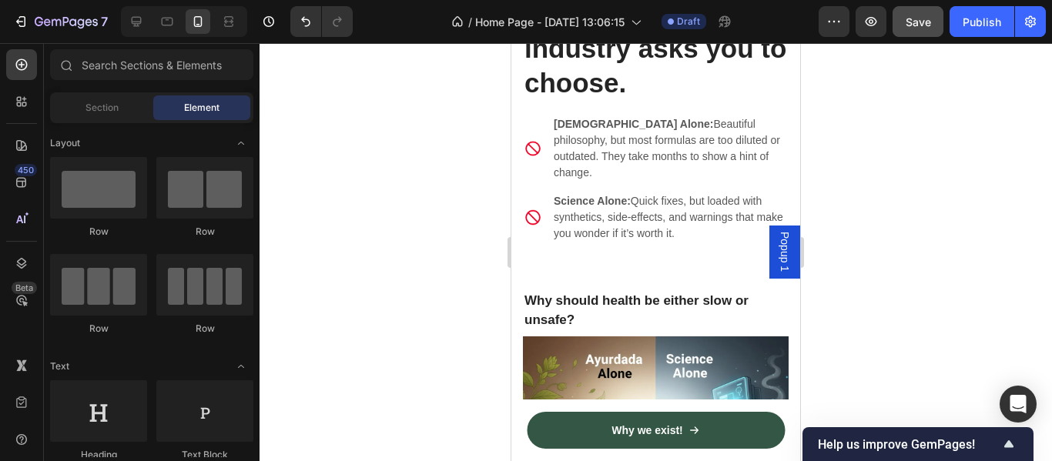
scroll to position [0, 0]
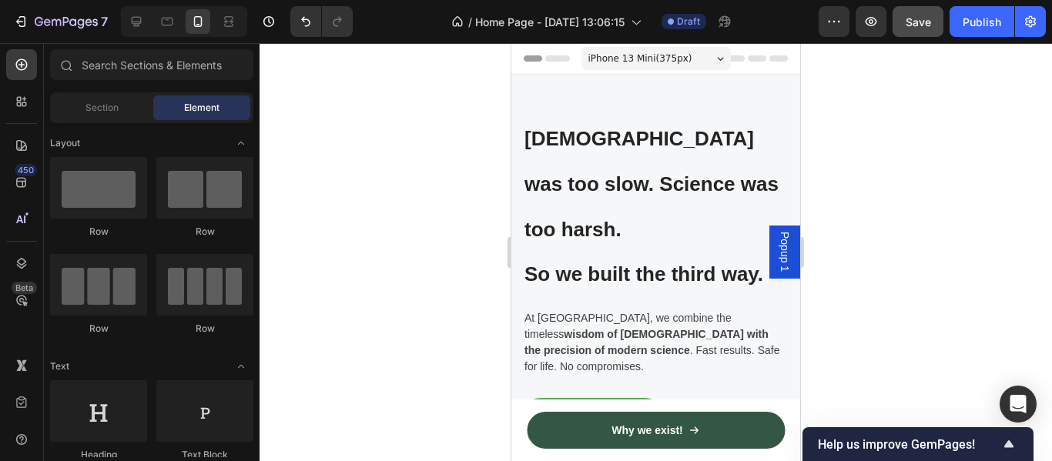
drag, startPoint x: 791, startPoint y: 440, endPoint x: 1279, endPoint y: 55, distance: 620.5
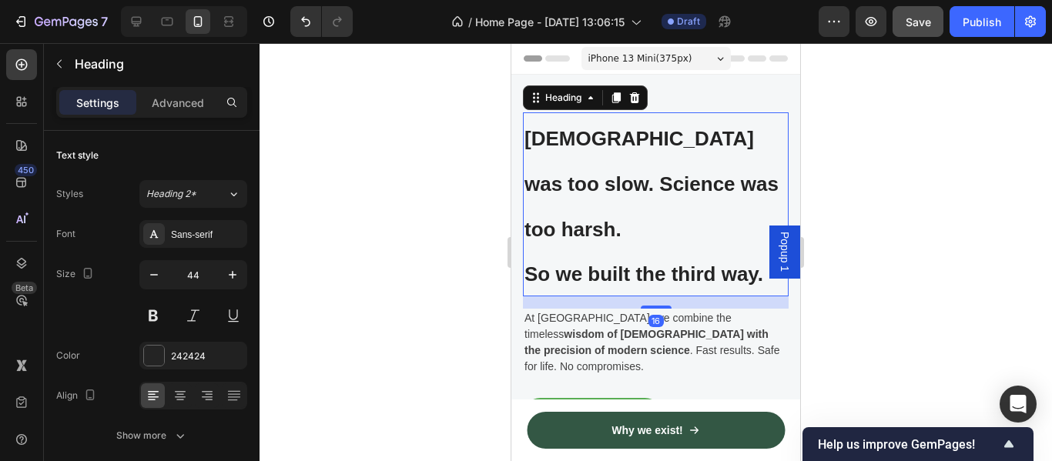
click at [638, 199] on h2 "Ayurveda was too slow. Science was too harsh. So we built the third way." at bounding box center [656, 204] width 266 height 184
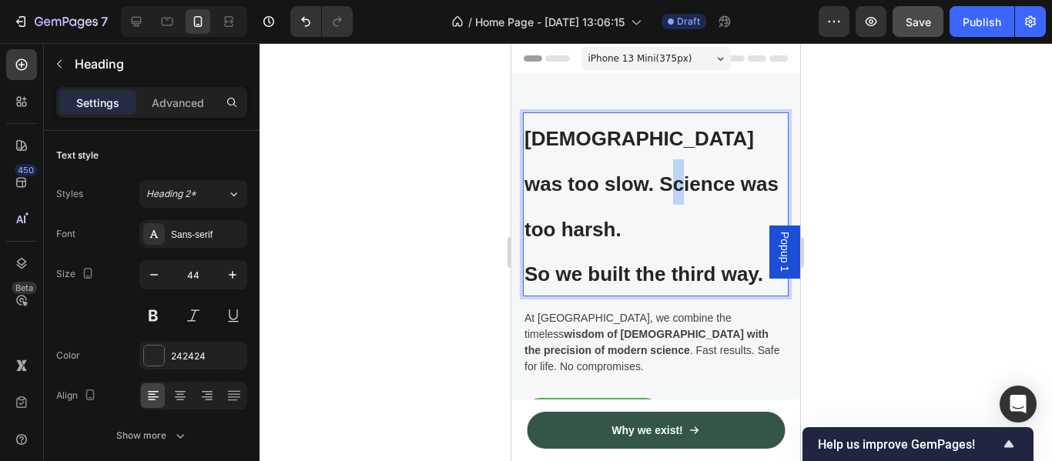
click at [638, 199] on p "Ayurveda was too slow. Science was too harsh. So we built the third way." at bounding box center [655, 204] width 263 height 181
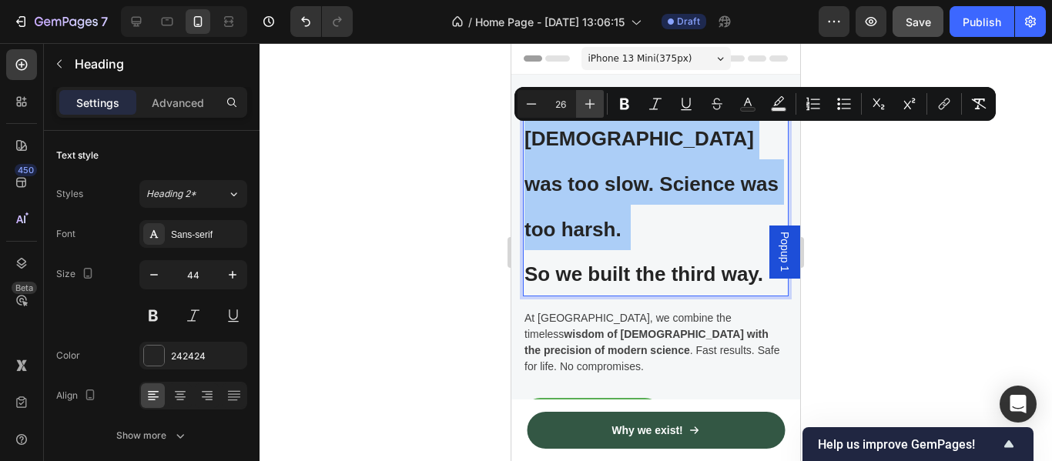
click at [587, 101] on icon "Editor contextual toolbar" at bounding box center [589, 103] width 15 height 15
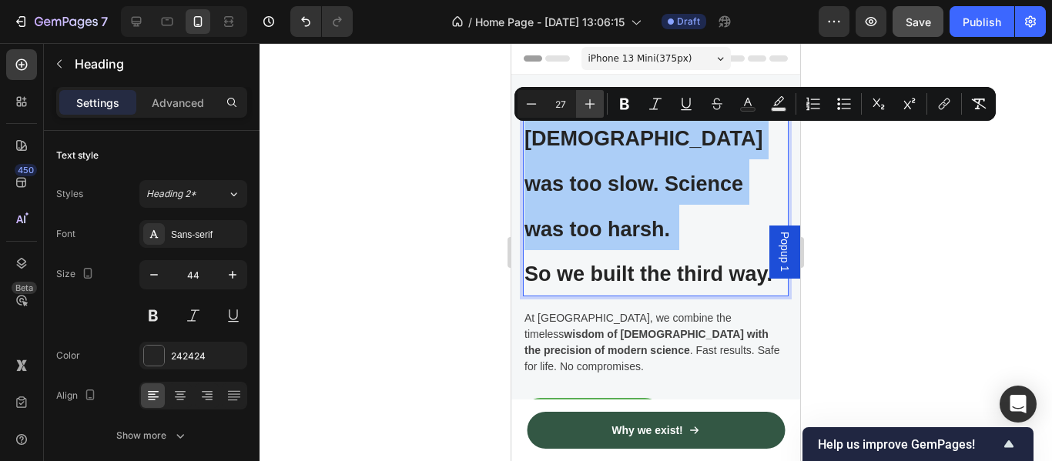
click at [587, 101] on icon "Editor contextual toolbar" at bounding box center [589, 103] width 15 height 15
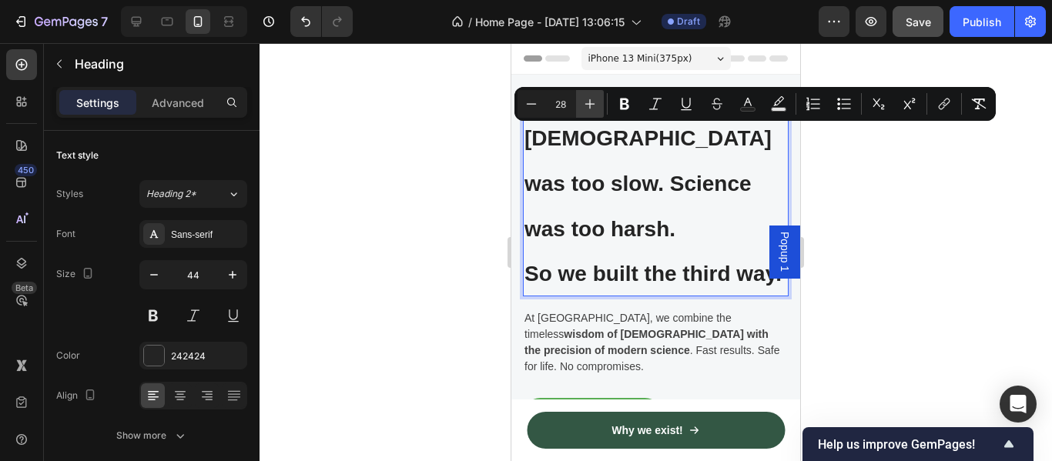
click at [587, 101] on icon "Editor contextual toolbar" at bounding box center [589, 103] width 15 height 15
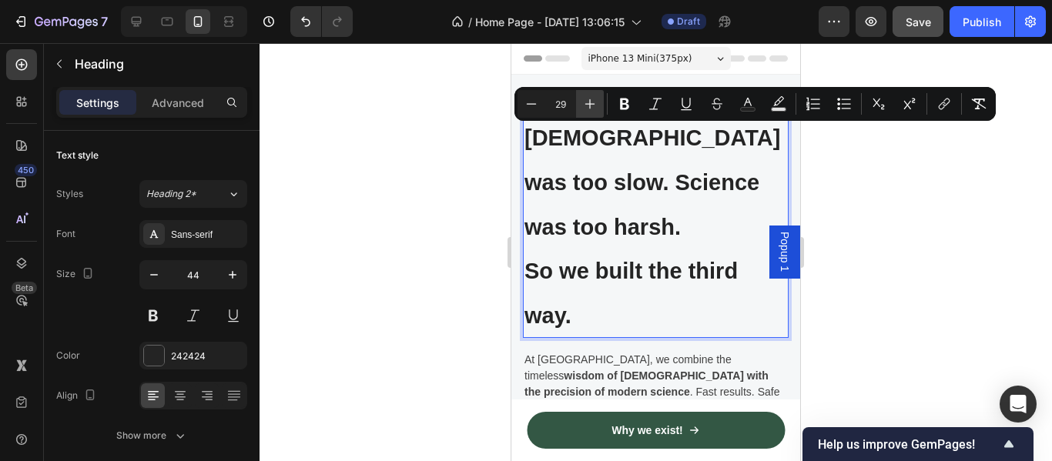
click at [587, 101] on icon "Editor contextual toolbar" at bounding box center [589, 103] width 15 height 15
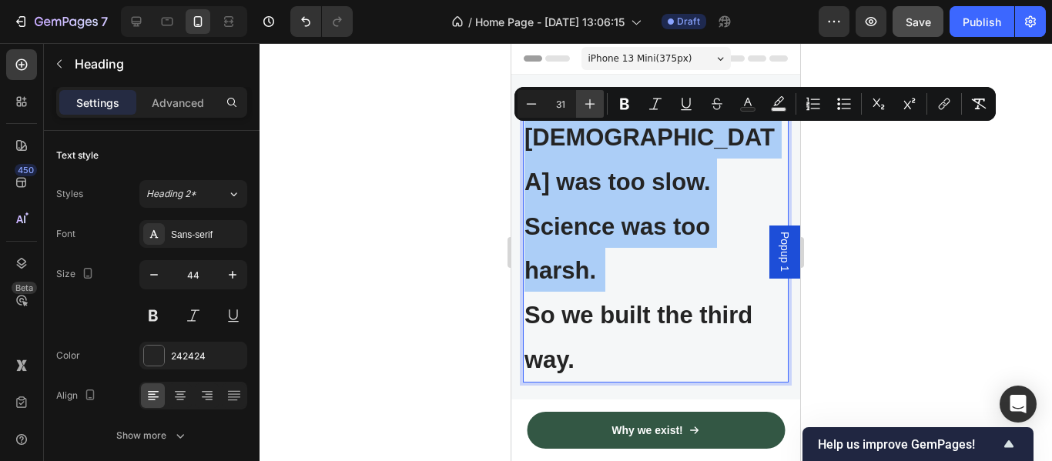
click at [587, 101] on icon "Editor contextual toolbar" at bounding box center [589, 103] width 15 height 15
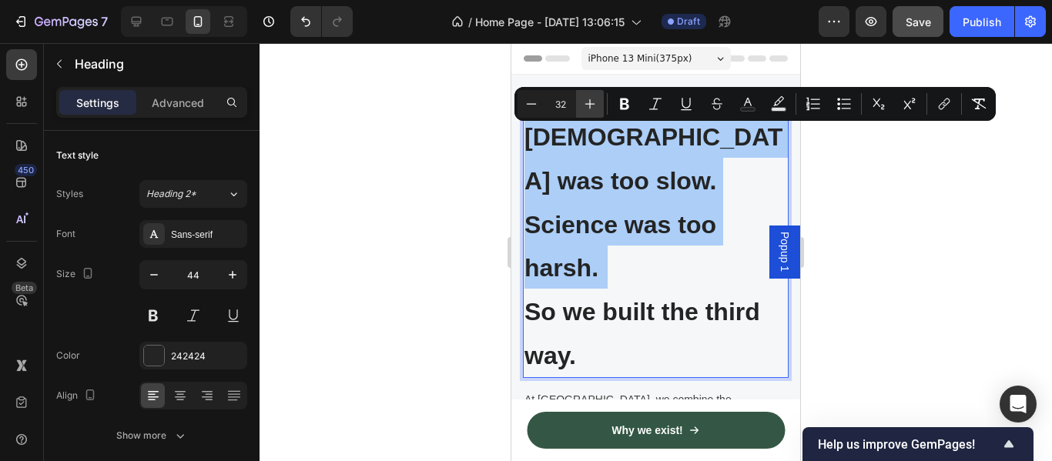
click at [587, 101] on icon "Editor contextual toolbar" at bounding box center [589, 103] width 15 height 15
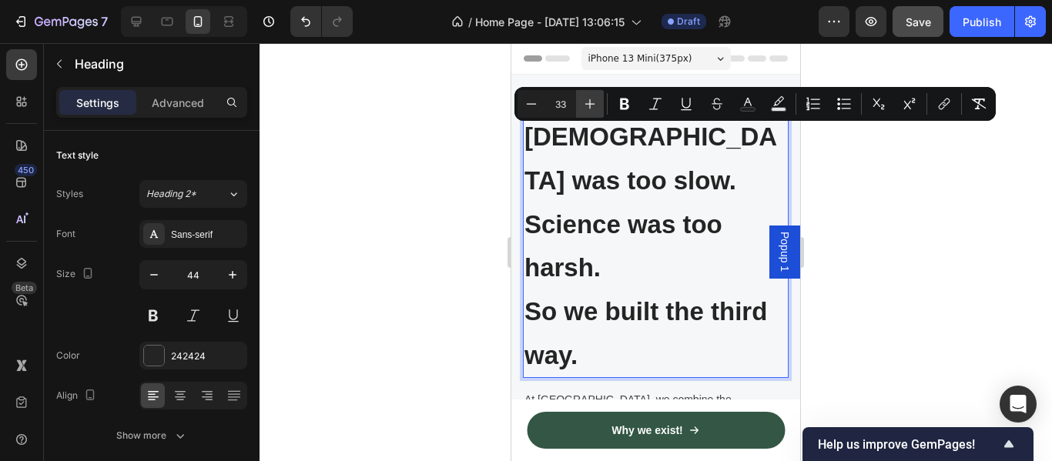
click at [587, 101] on icon "Editor contextual toolbar" at bounding box center [589, 103] width 15 height 15
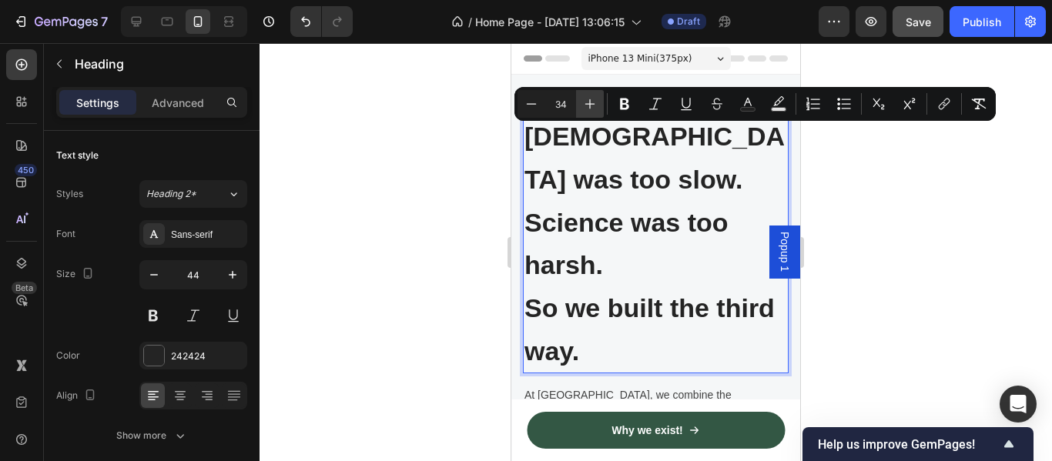
click at [587, 101] on icon "Editor contextual toolbar" at bounding box center [589, 103] width 15 height 15
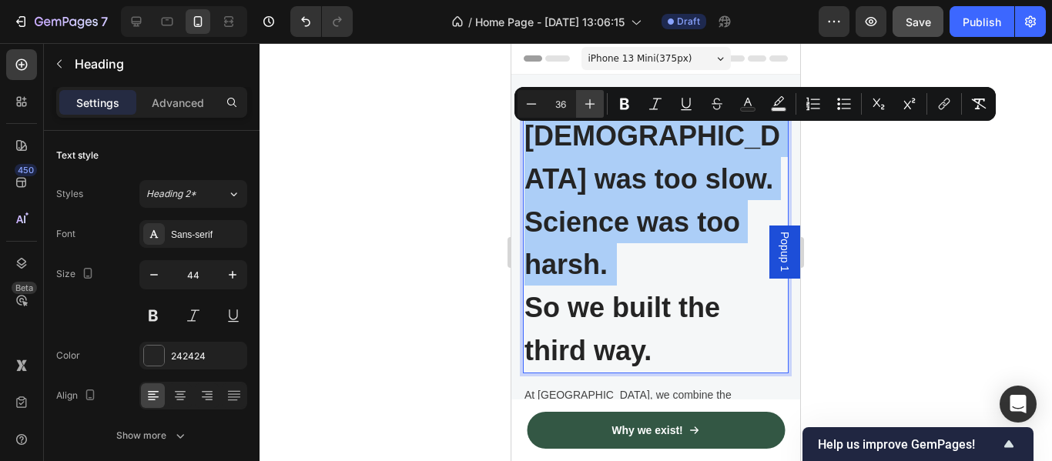
click at [587, 101] on icon "Editor contextual toolbar" at bounding box center [589, 103] width 15 height 15
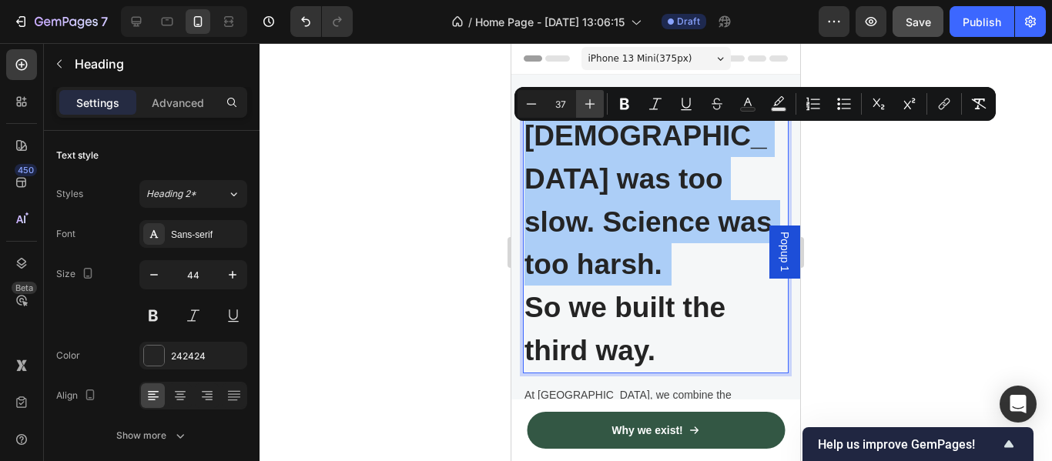
click at [587, 101] on icon "Editor contextual toolbar" at bounding box center [589, 103] width 15 height 15
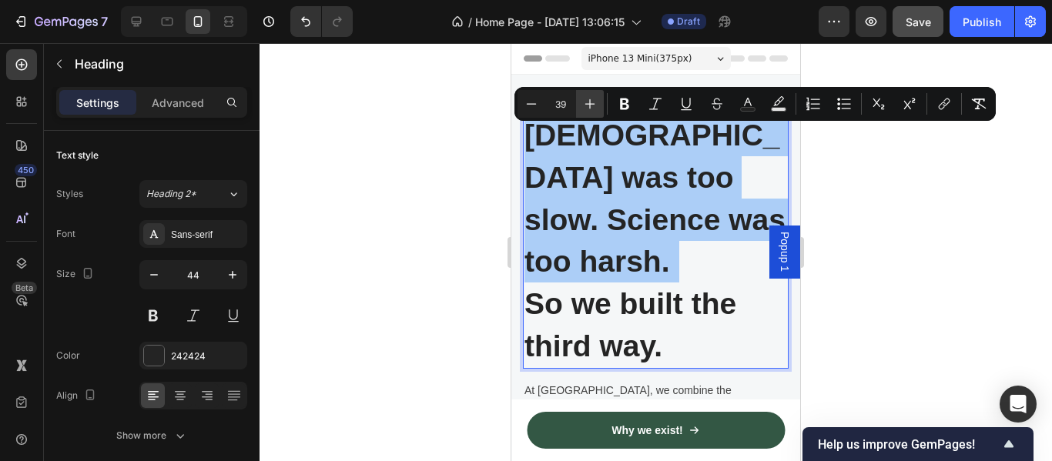
click at [587, 101] on icon "Editor contextual toolbar" at bounding box center [589, 103] width 15 height 15
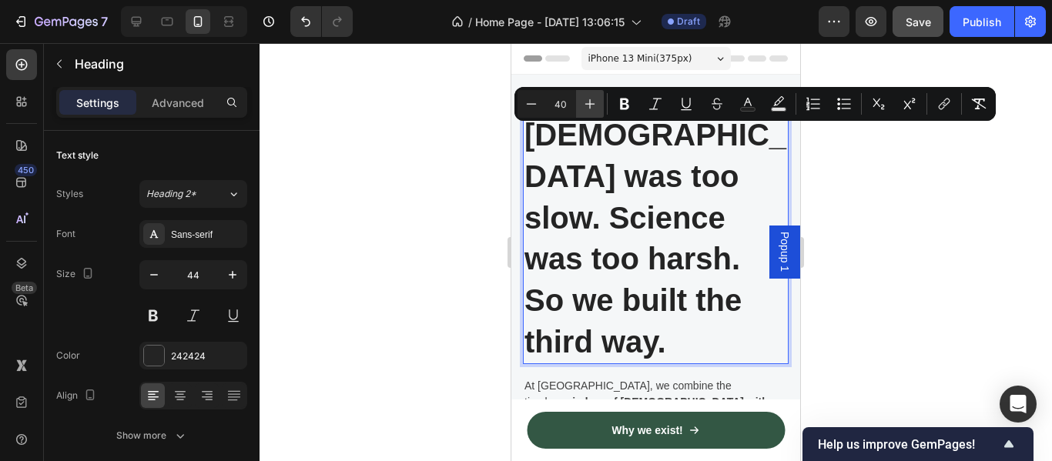
click at [587, 101] on icon "Editor contextual toolbar" at bounding box center [589, 103] width 15 height 15
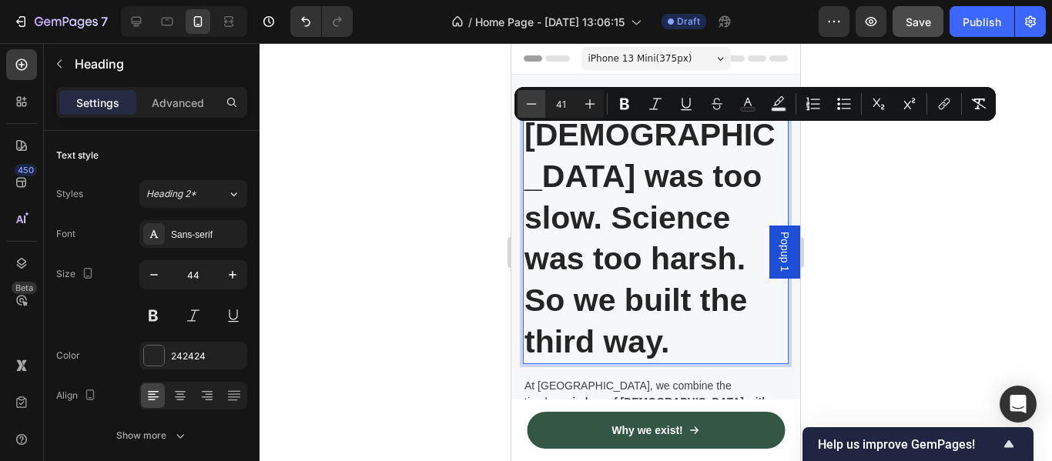
click at [540, 102] on button "Minus" at bounding box center [531, 104] width 28 height 28
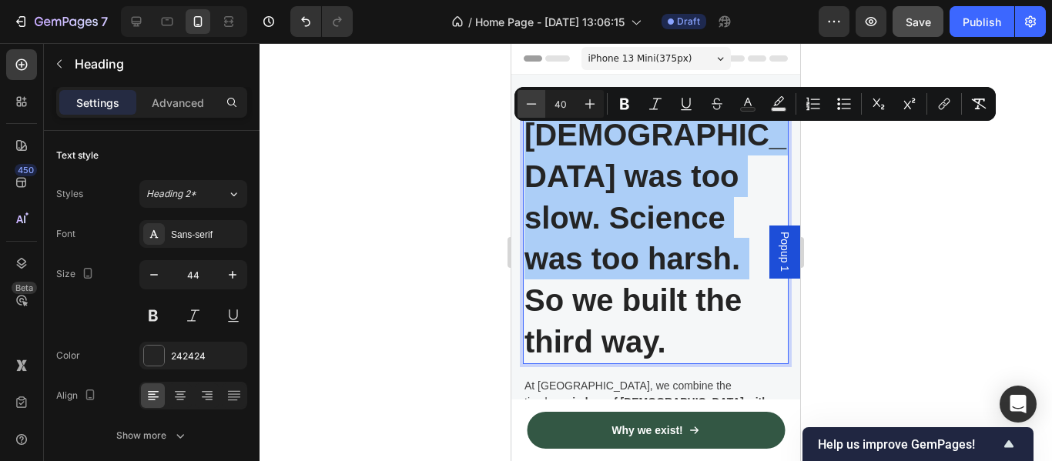
click at [540, 102] on button "Minus" at bounding box center [531, 104] width 28 height 28
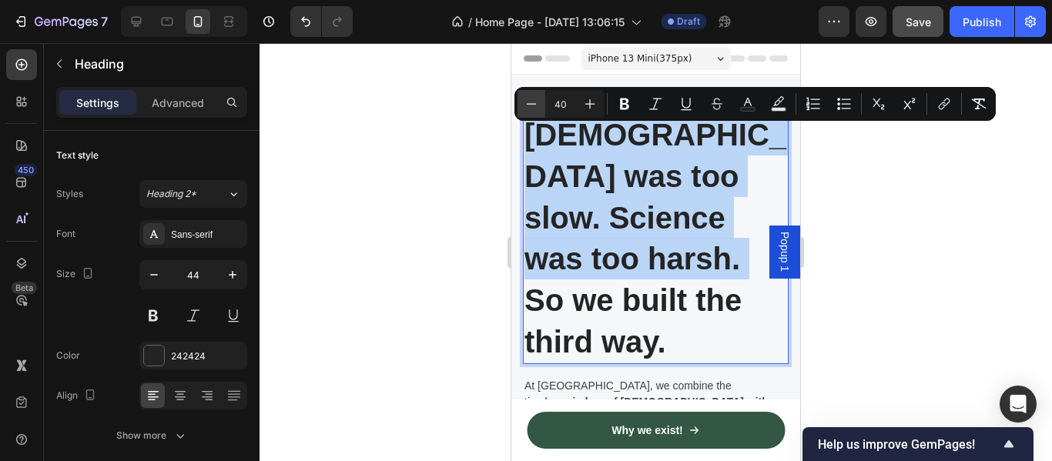
type input "39"
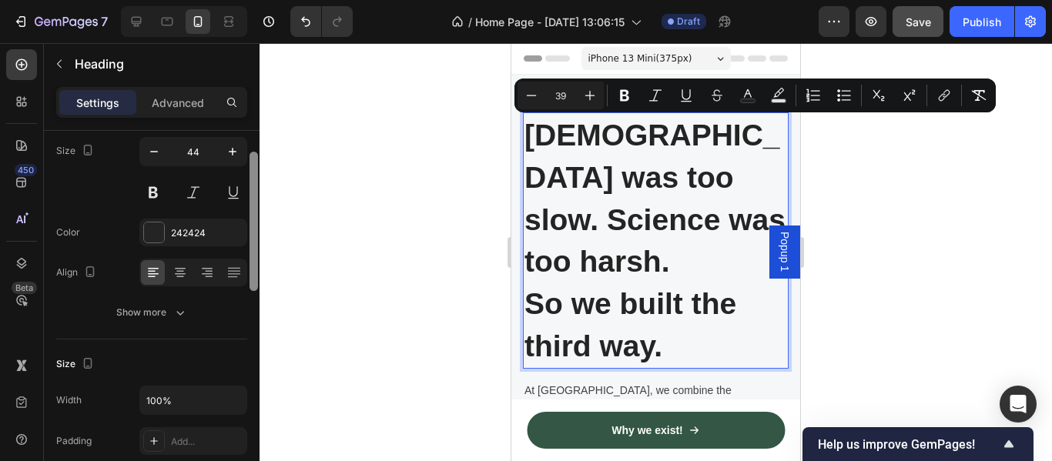
scroll to position [135, 0]
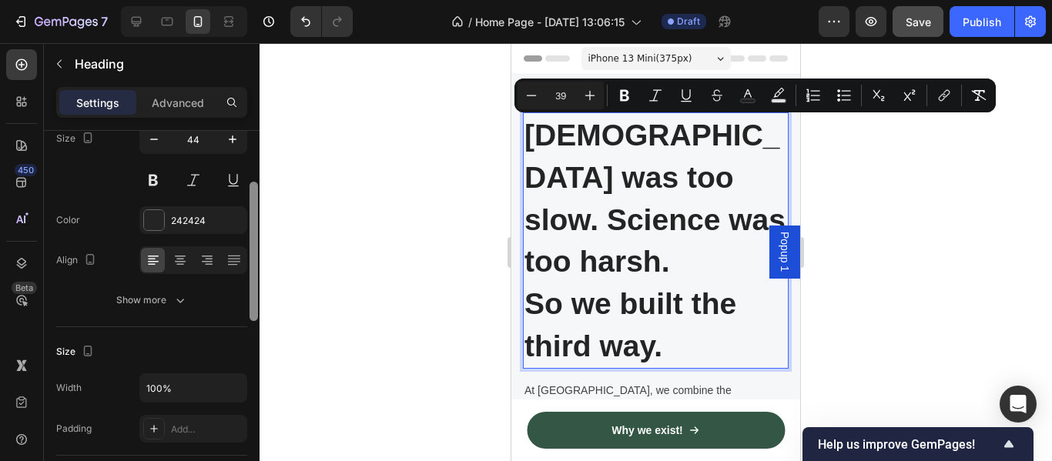
drag, startPoint x: 253, startPoint y: 243, endPoint x: 249, endPoint y: 293, distance: 50.9
click at [249, 293] on div at bounding box center [253, 251] width 8 height 139
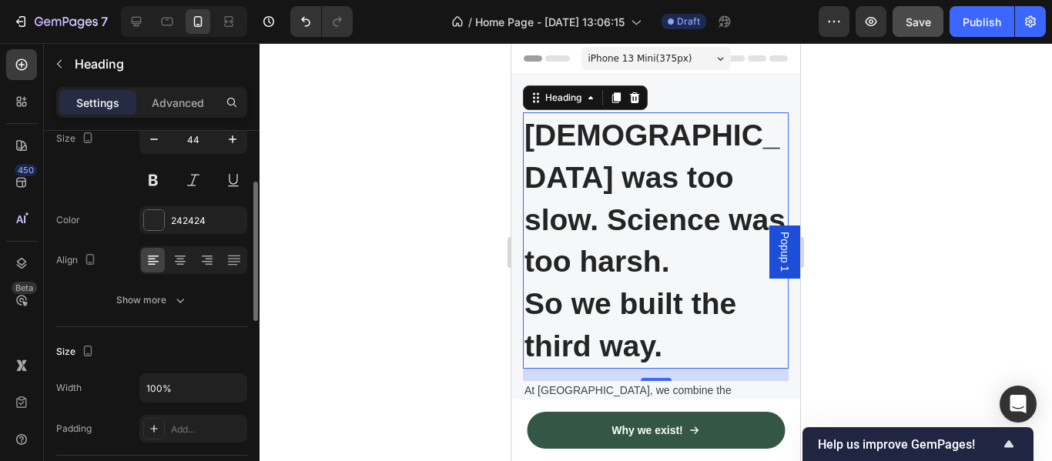
click at [155, 319] on div "Text style Styles Heading 2* Font Sans-serif Size 44 Color 242424 Align Show mo…" at bounding box center [151, 161] width 191 height 332
click at [146, 309] on button "Show more" at bounding box center [151, 300] width 191 height 28
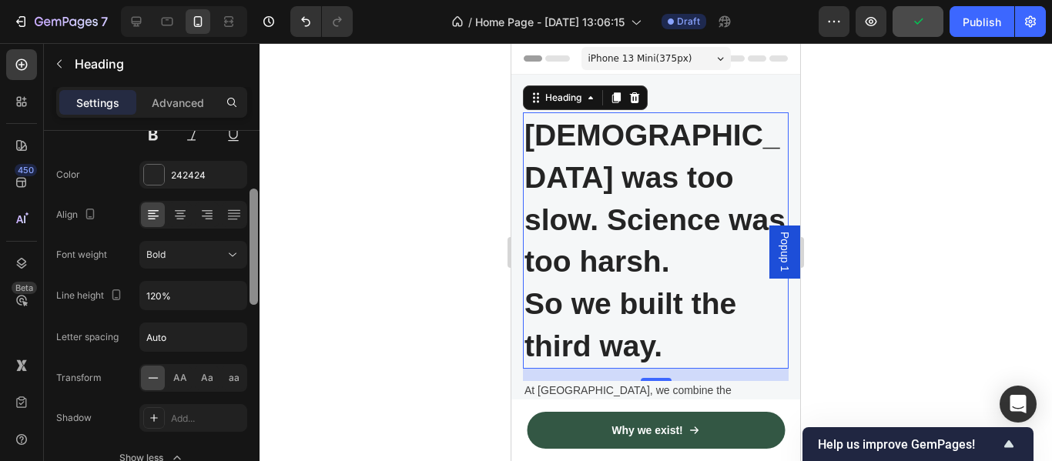
drag, startPoint x: 254, startPoint y: 264, endPoint x: 251, endPoint y: 282, distance: 18.0
click at [251, 282] on div at bounding box center [253, 247] width 8 height 116
click at [192, 256] on div "Bold" at bounding box center [185, 253] width 79 height 14
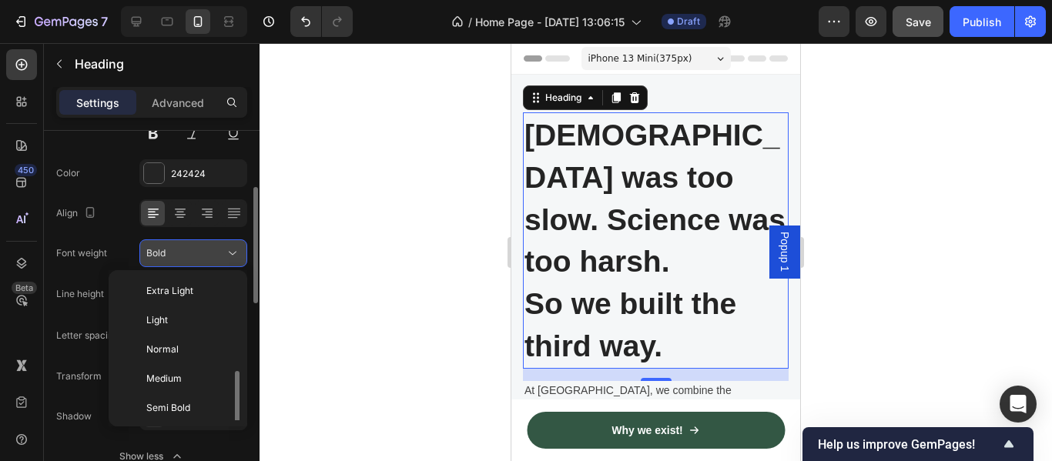
scroll to position [55, 0]
click at [192, 256] on div "Bold" at bounding box center [185, 253] width 79 height 14
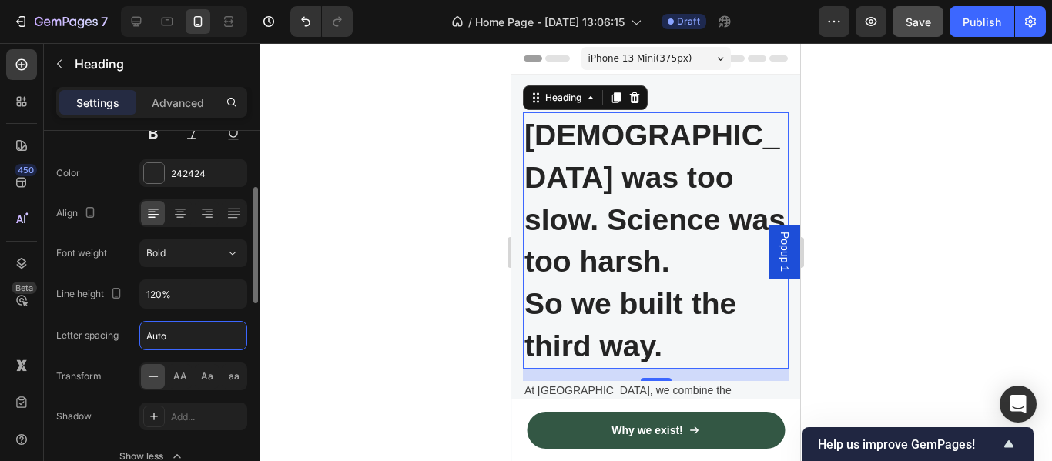
click at [194, 337] on input "Auto" at bounding box center [193, 336] width 106 height 28
click at [186, 297] on input "120%" at bounding box center [193, 294] width 106 height 28
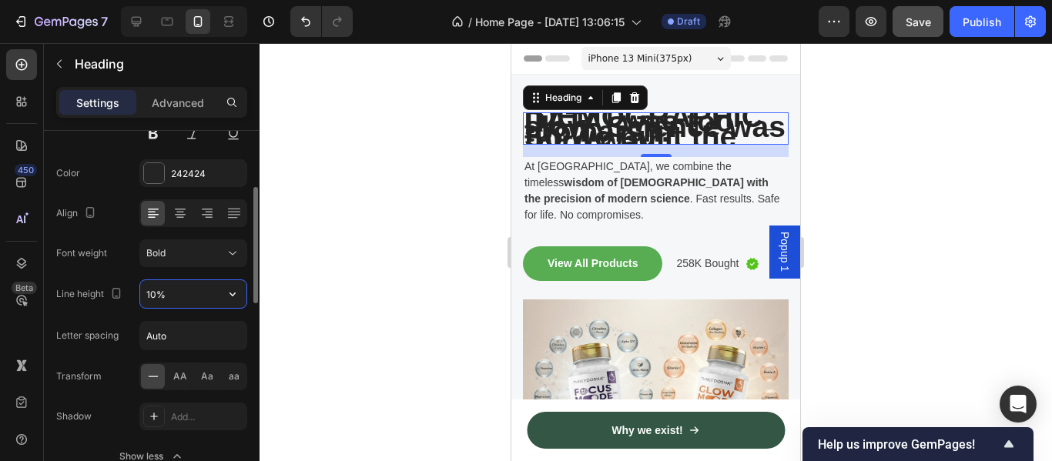
type input "100%"
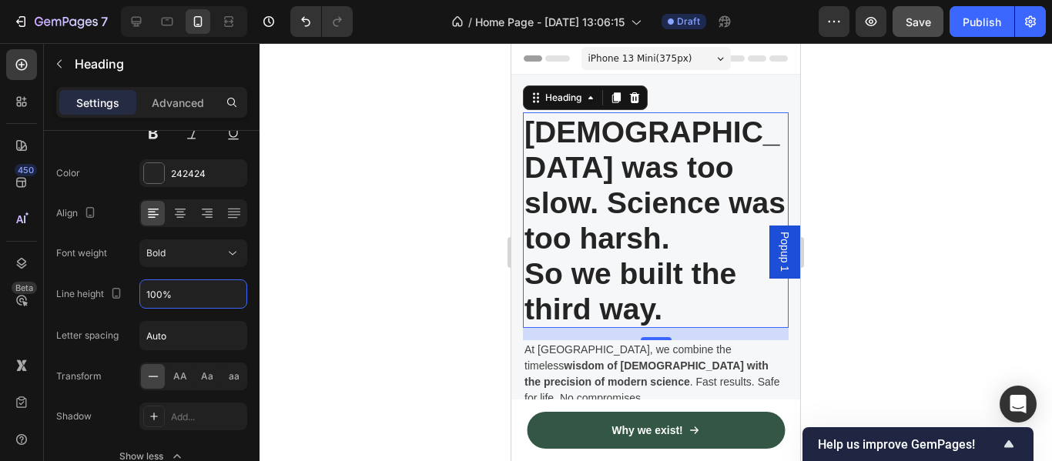
click at [374, 287] on div at bounding box center [655, 252] width 792 height 418
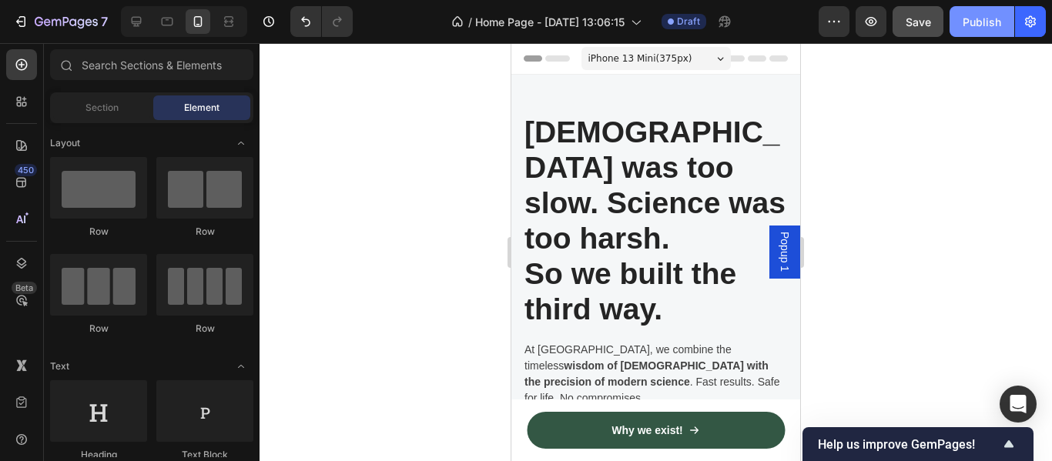
click at [975, 29] on div "Publish" at bounding box center [981, 22] width 38 height 16
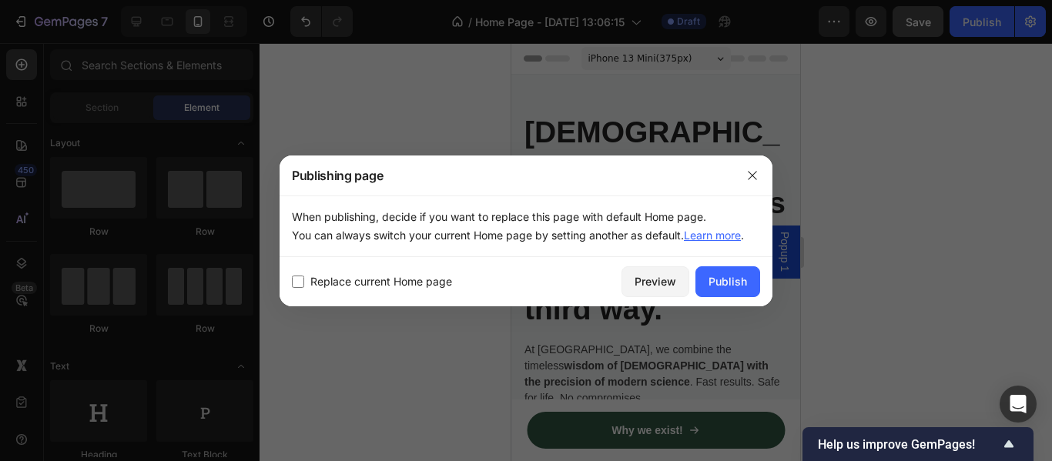
click at [354, 288] on span "Replace current Home page" at bounding box center [381, 282] width 142 height 18
checkbox input "true"
click at [731, 289] on div "Publish" at bounding box center [727, 281] width 38 height 16
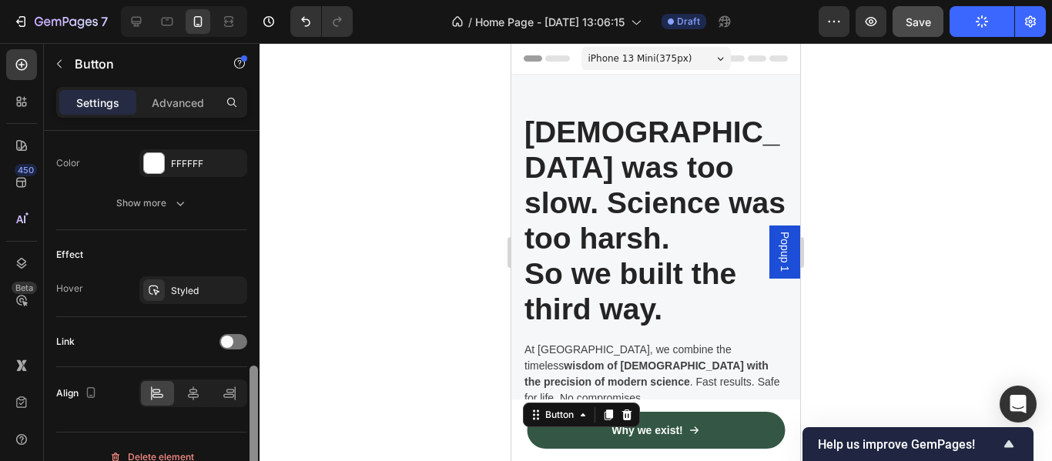
scroll to position [711, 0]
drag, startPoint x: 255, startPoint y: 147, endPoint x: 256, endPoint y: 389, distance: 241.7
click at [256, 389] on div at bounding box center [253, 435] width 8 height 126
click at [238, 344] on div at bounding box center [233, 340] width 28 height 15
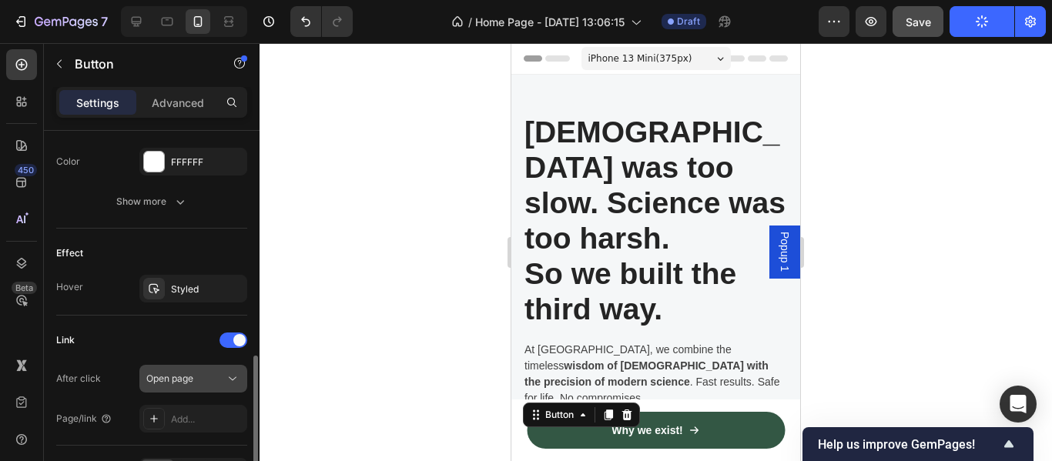
click at [209, 375] on div "Open page" at bounding box center [185, 379] width 79 height 14
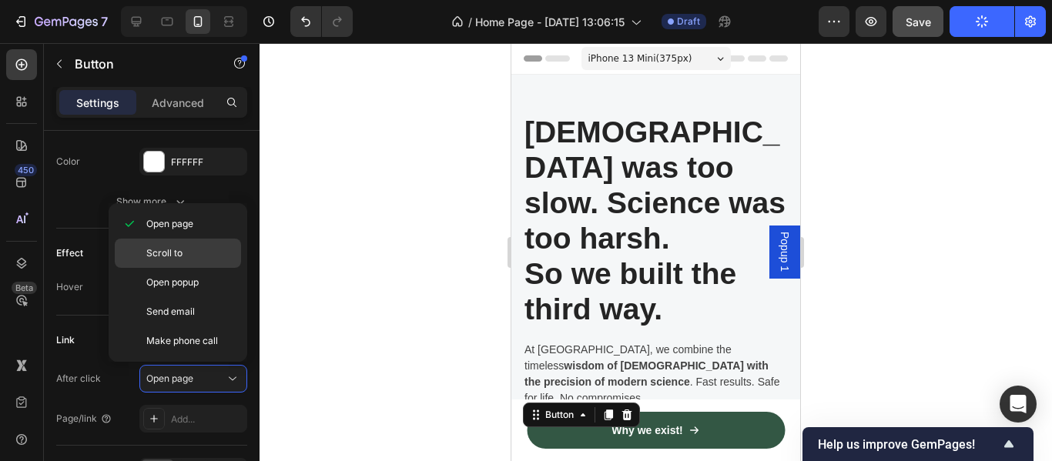
click at [195, 249] on p "Scroll to" at bounding box center [190, 253] width 88 height 14
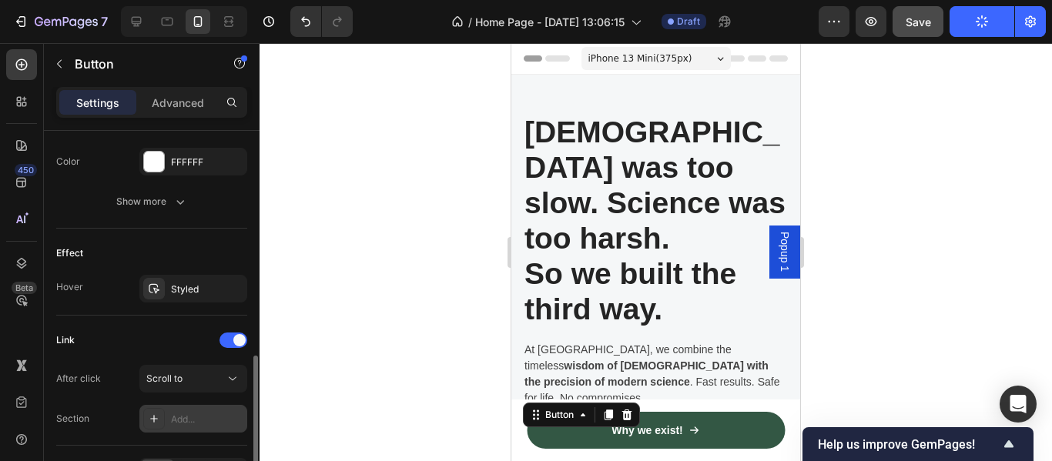
click at [185, 417] on div "Add..." at bounding box center [207, 420] width 72 height 14
click at [847, 220] on div at bounding box center [655, 252] width 792 height 418
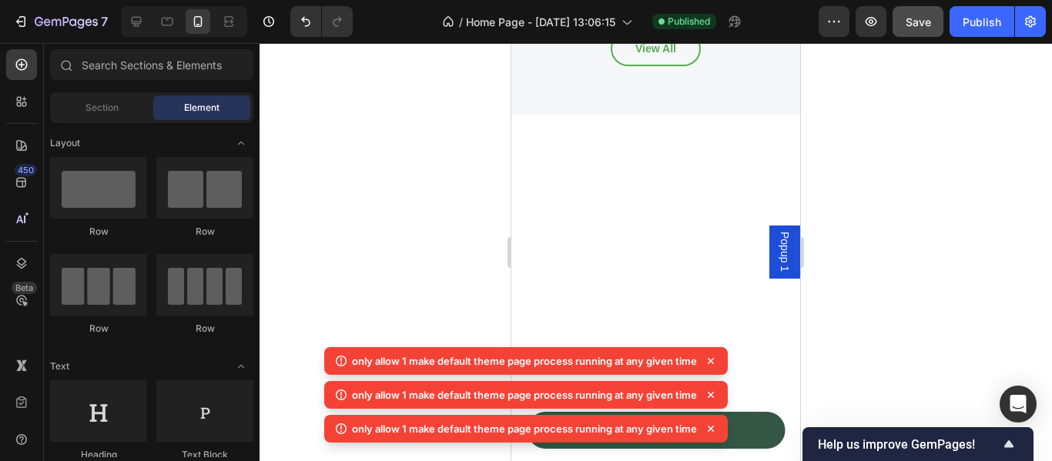
scroll to position [4751, 0]
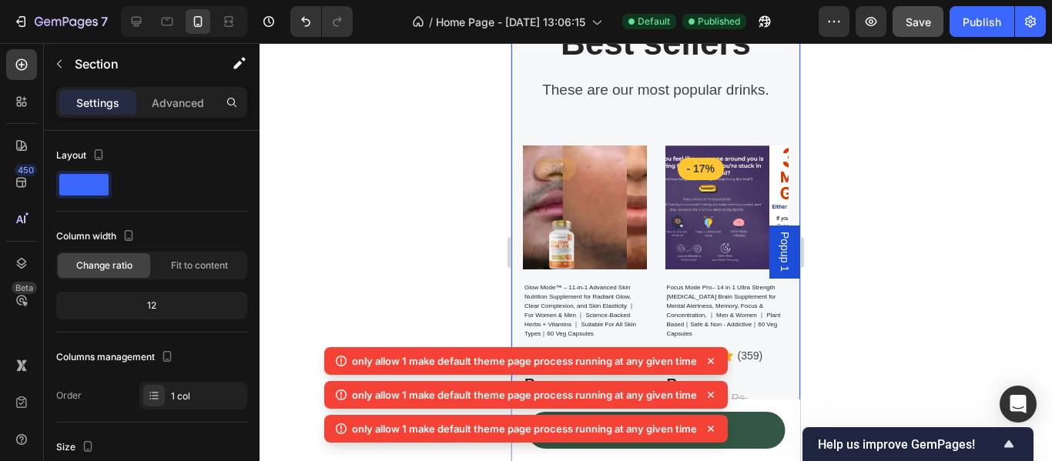
click at [517, 105] on div "Best sellers Heading These are our most popular drinks. Text block Row Product …" at bounding box center [655, 267] width 289 height 588
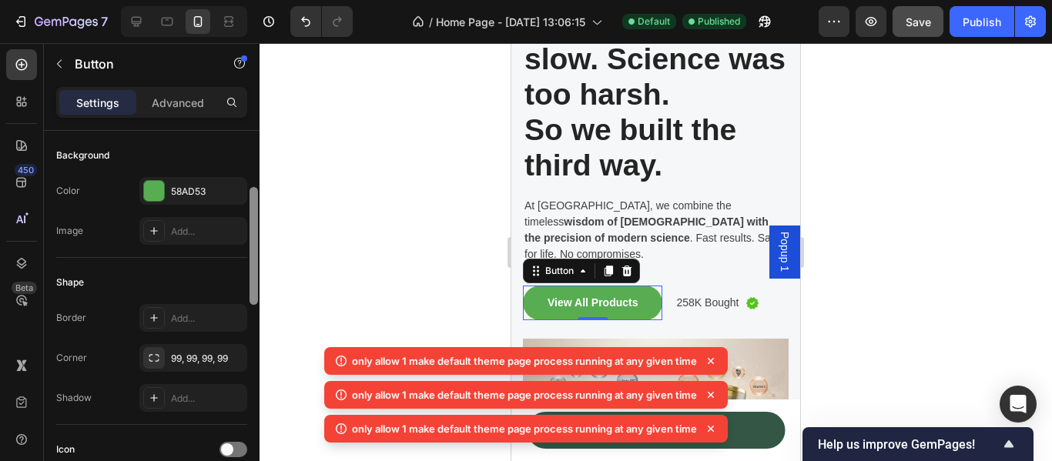
scroll to position [172, 0]
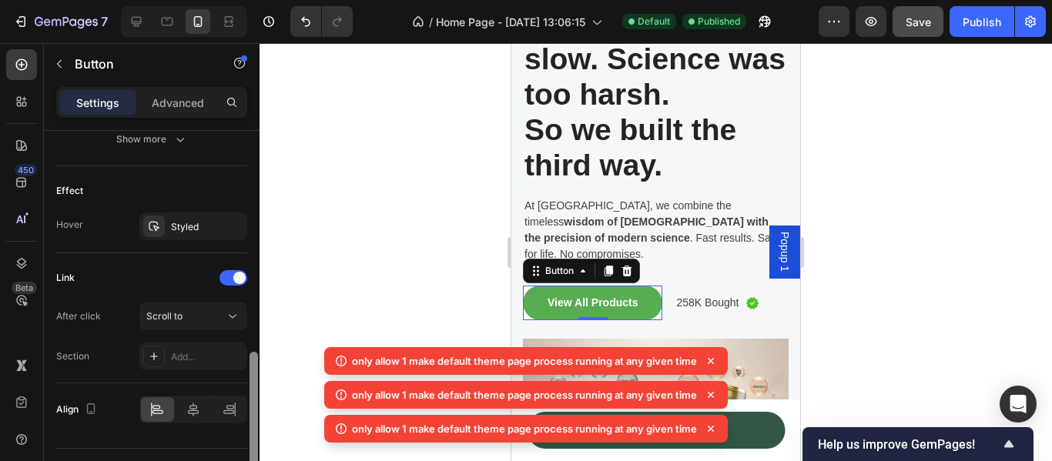
drag, startPoint x: 256, startPoint y: 224, endPoint x: 243, endPoint y: 471, distance: 247.5
click at [243, 0] on html "7 Version history / Home Page - Sep 22, 13:06:15 Default Published Preview Save…" at bounding box center [526, 0] width 1052 height 0
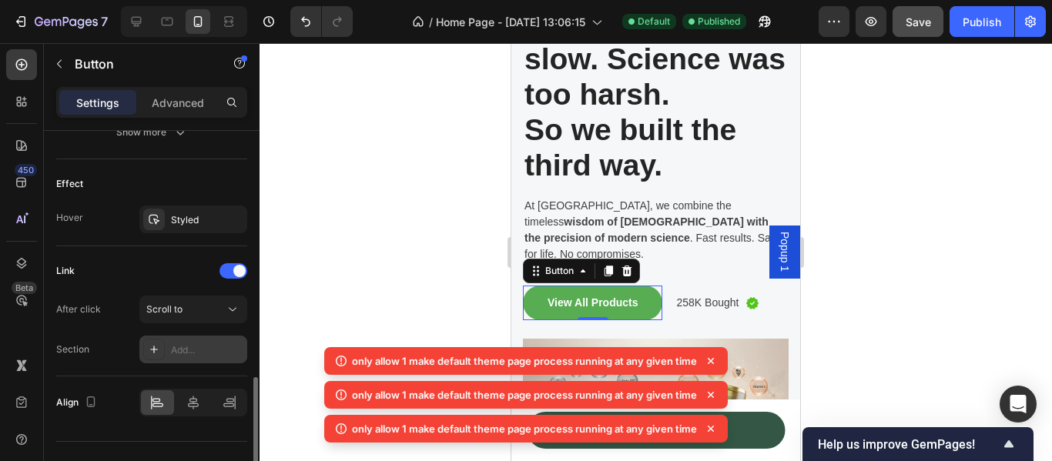
click at [182, 342] on div "Add..." at bounding box center [193, 350] width 108 height 28
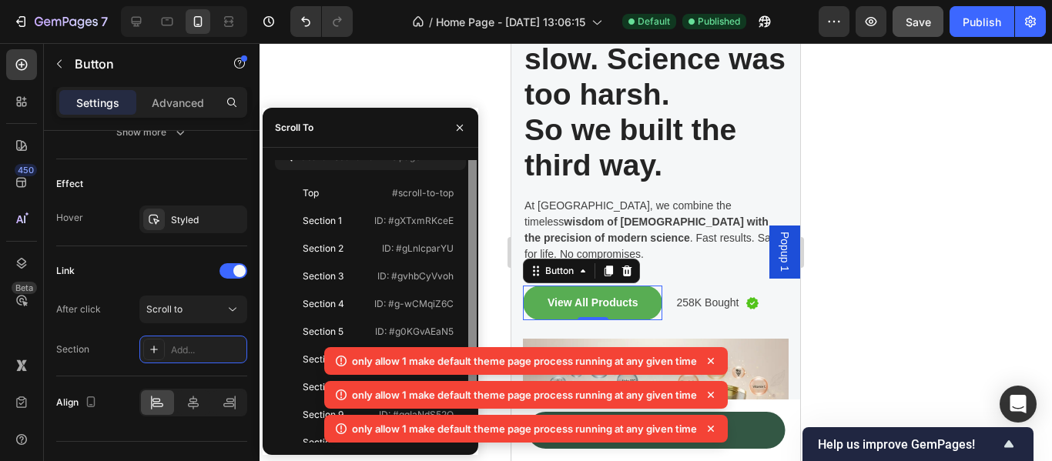
scroll to position [22, 0]
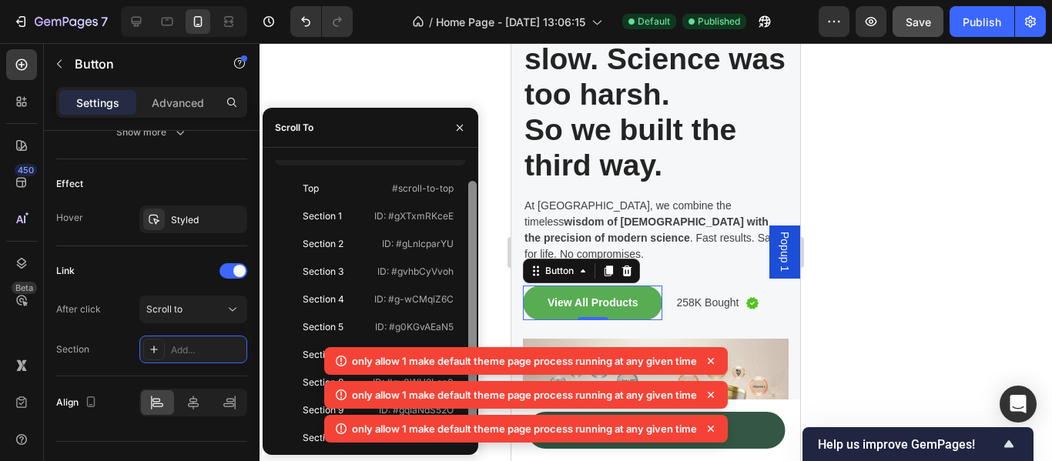
drag, startPoint x: 473, startPoint y: 226, endPoint x: 472, endPoint y: 276, distance: 50.8
click at [472, 276] on div at bounding box center [472, 312] width 8 height 262
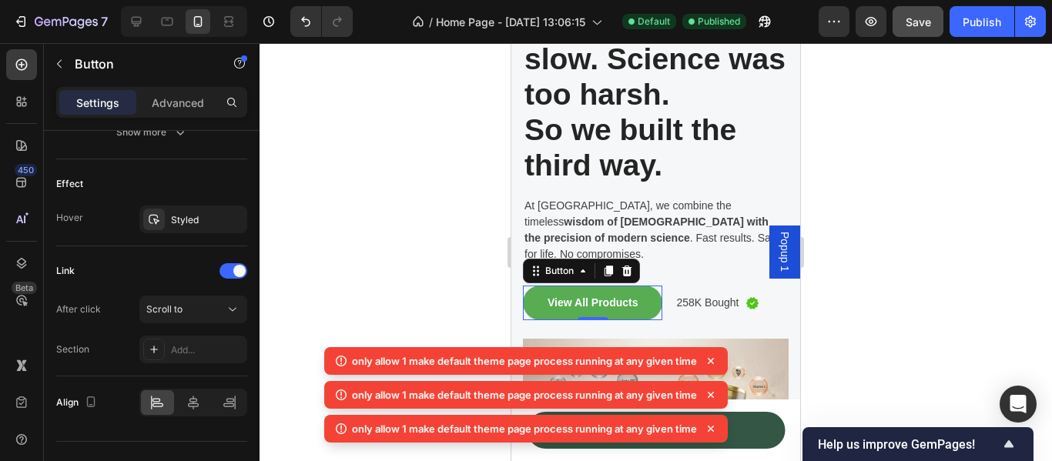
click at [714, 357] on icon at bounding box center [710, 360] width 15 height 15
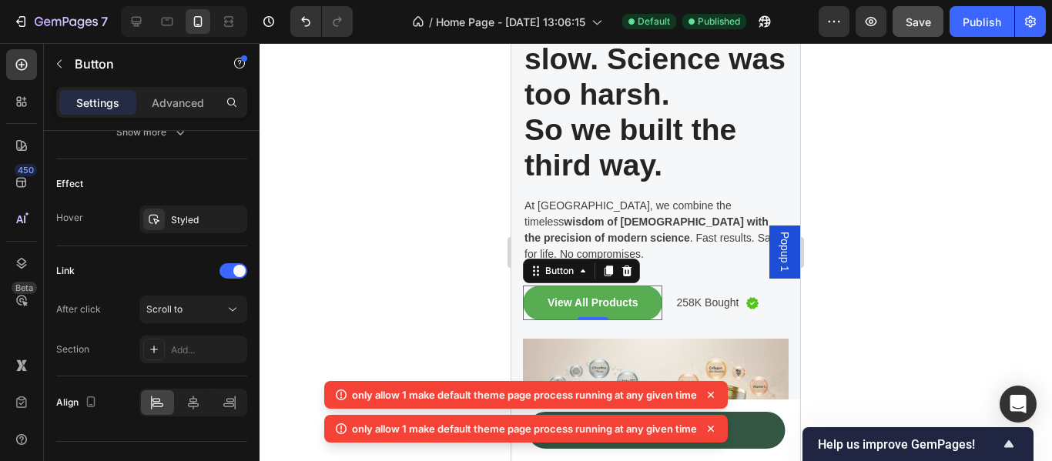
click at [714, 395] on icon at bounding box center [710, 394] width 15 height 15
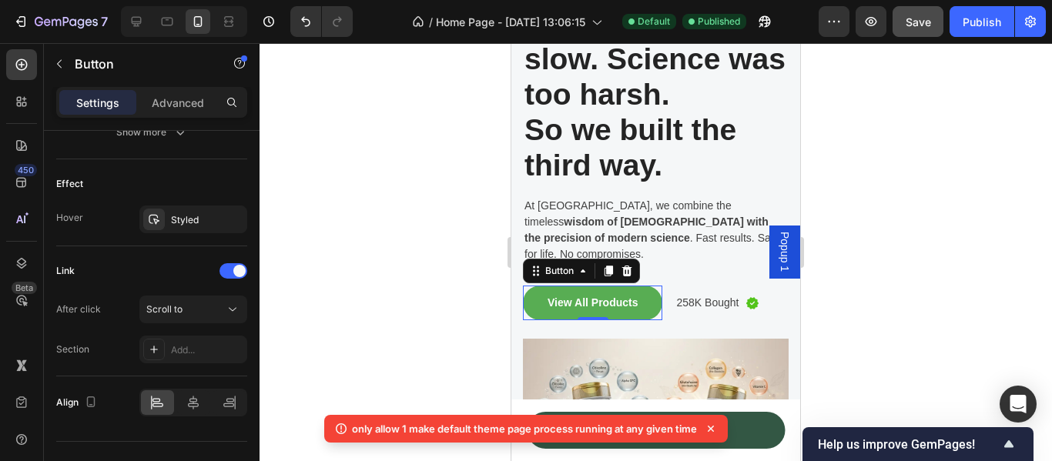
click at [711, 429] on icon at bounding box center [711, 429] width 6 height 6
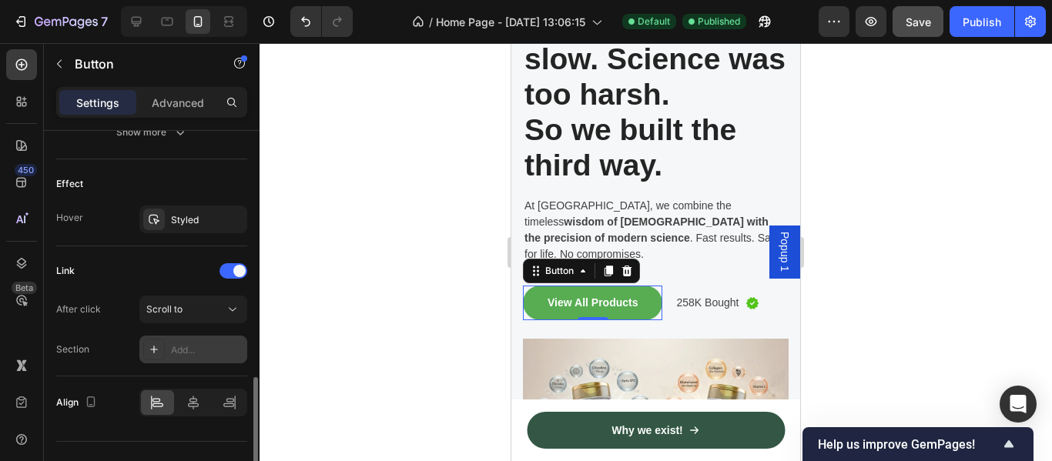
click at [178, 346] on div "Add..." at bounding box center [207, 350] width 72 height 14
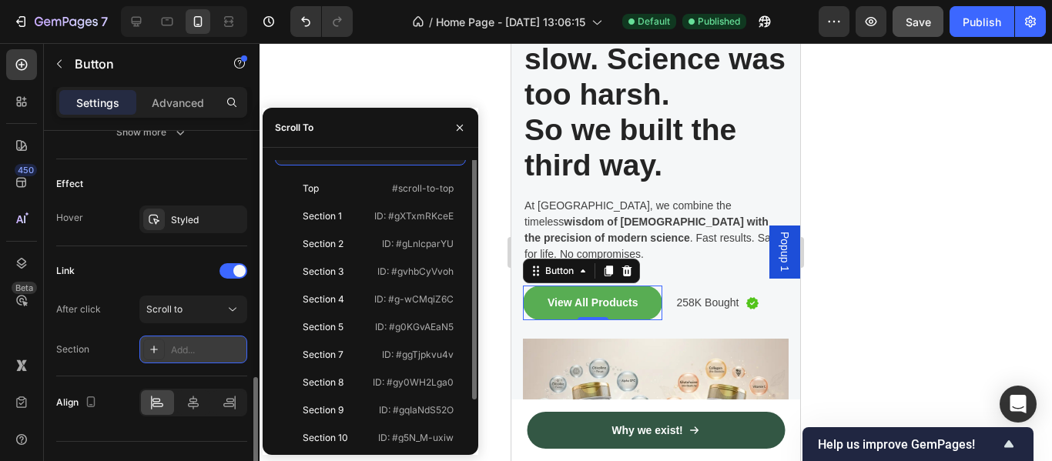
scroll to position [0, 0]
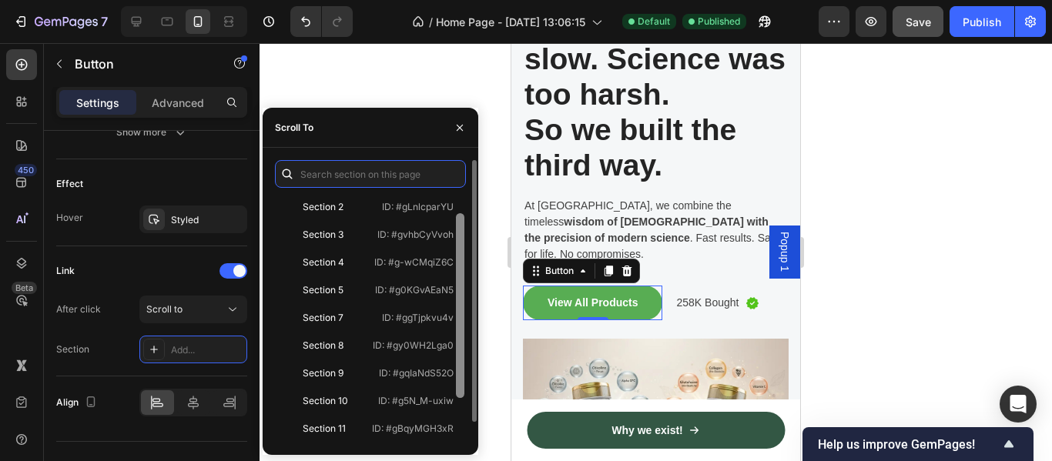
drag, startPoint x: 459, startPoint y: 324, endPoint x: 457, endPoint y: 369, distance: 44.7
click at [457, 369] on div at bounding box center [460, 305] width 8 height 185
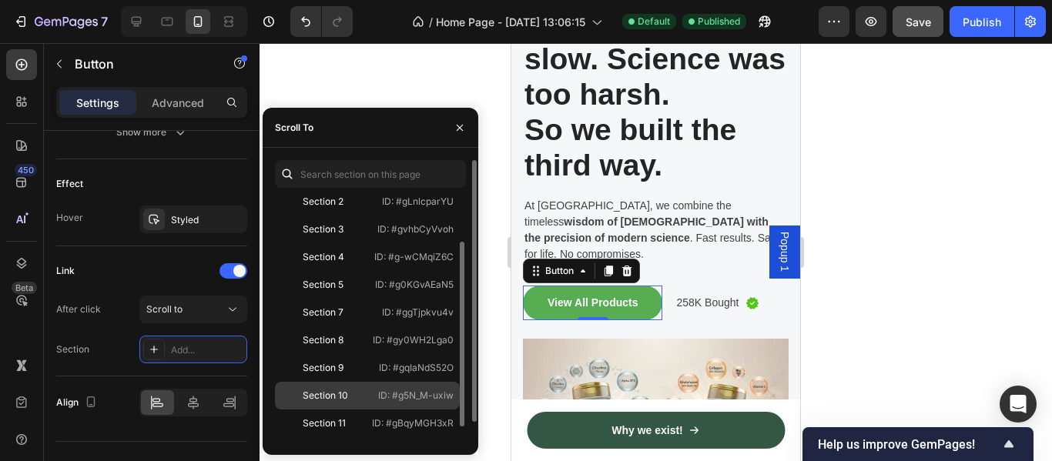
click at [381, 396] on p "ID: #g5N_M-uxiw" at bounding box center [415, 396] width 75 height 14
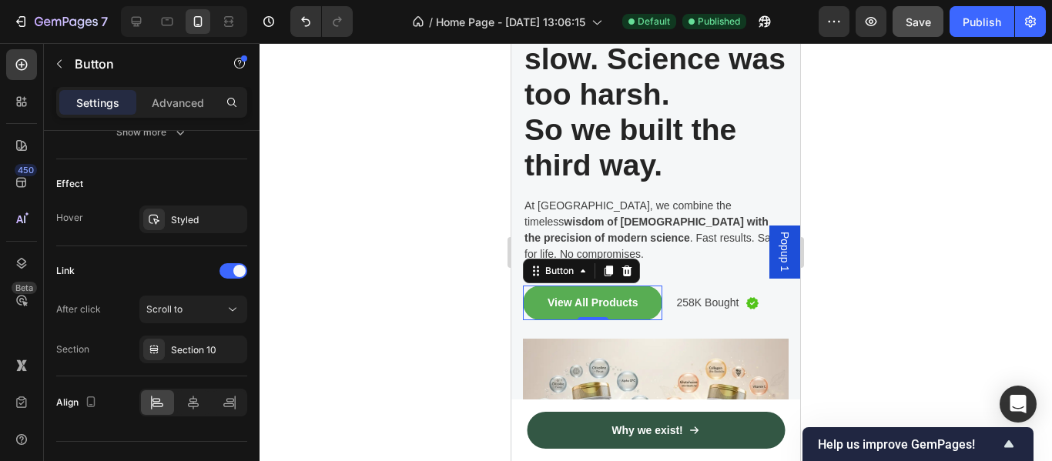
click at [925, 179] on div at bounding box center [655, 252] width 792 height 418
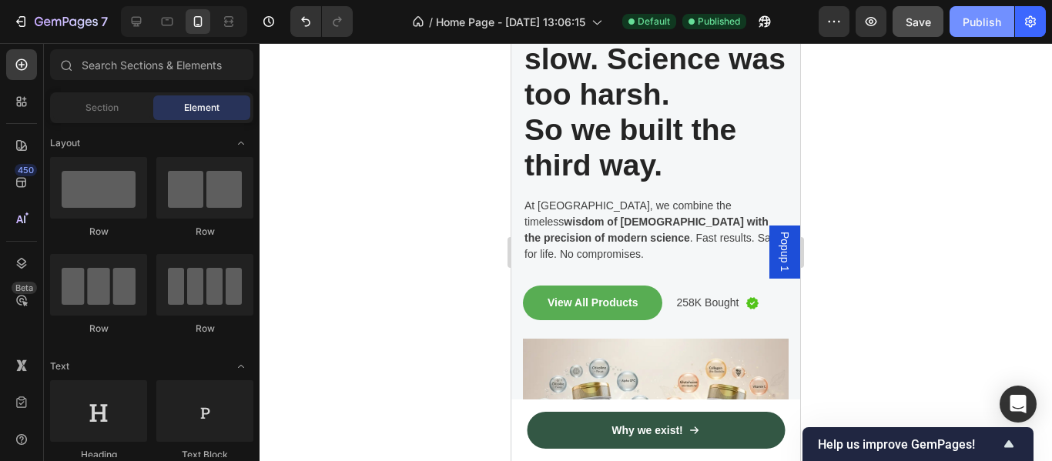
click at [982, 24] on div "Publish" at bounding box center [981, 22] width 38 height 16
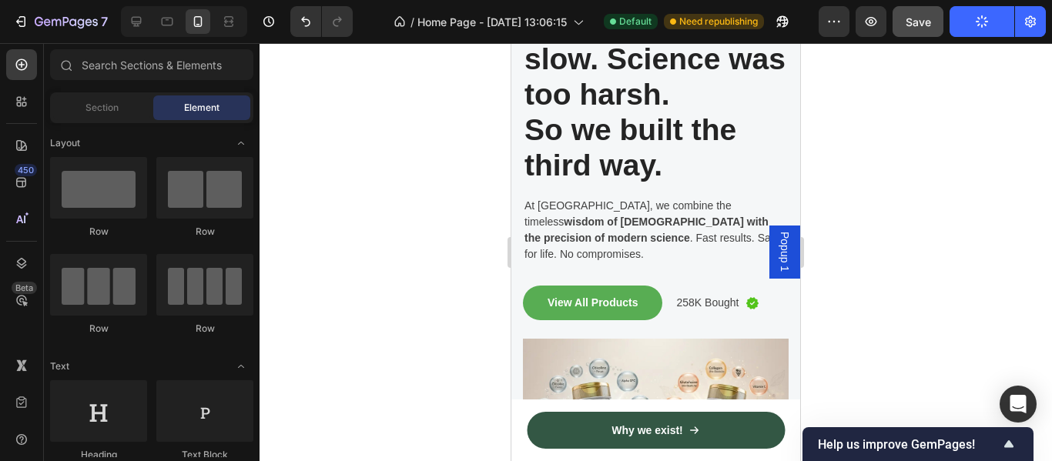
click at [777, 250] on span "Popup 1" at bounding box center [784, 252] width 15 height 40
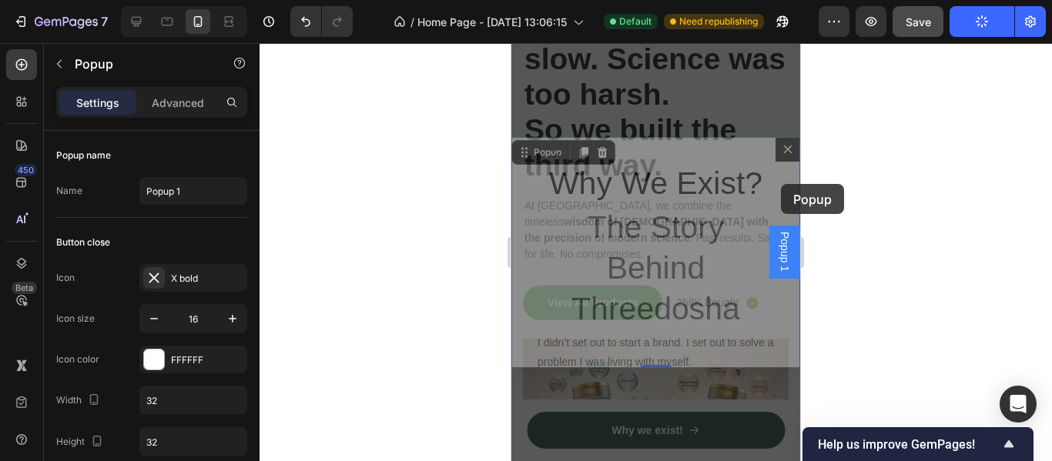
drag, startPoint x: 779, startPoint y: 172, endPoint x: 781, endPoint y: 183, distance: 11.7
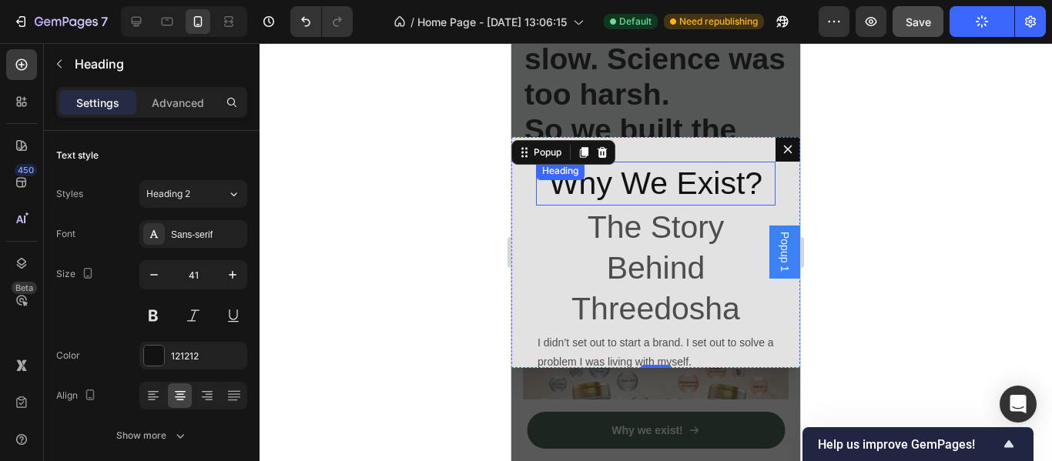
click at [606, 206] on h2 "Why We Exist?" at bounding box center [655, 184] width 239 height 44
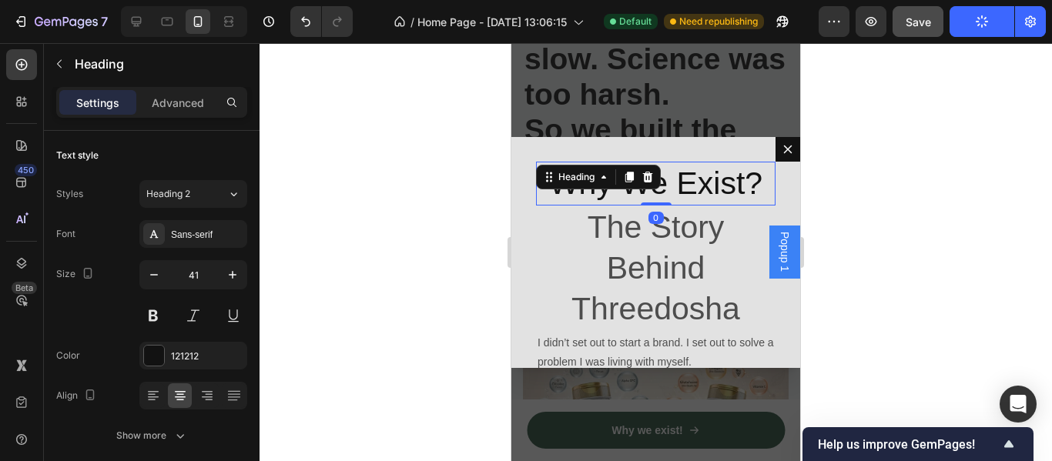
click at [606, 206] on h2 "Why We Exist?" at bounding box center [655, 184] width 239 height 44
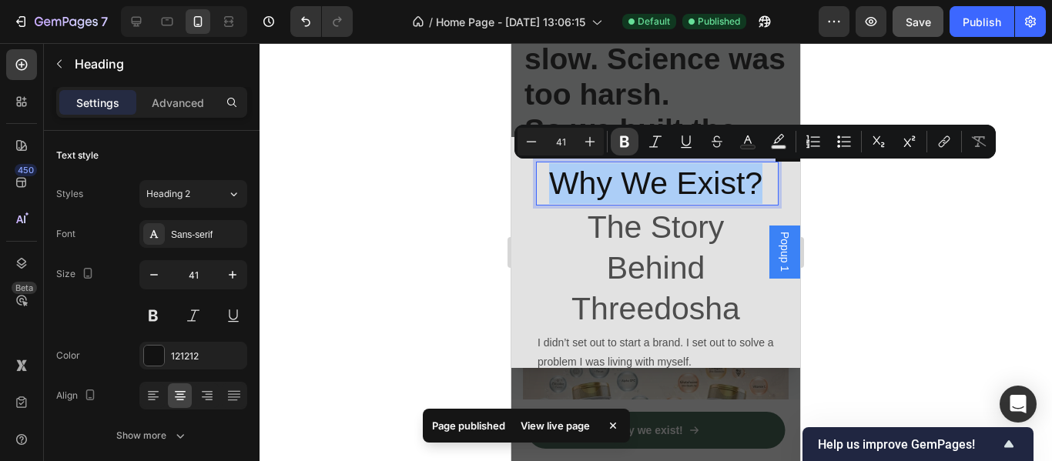
click at [626, 142] on icon "Editor contextual toolbar" at bounding box center [624, 142] width 9 height 12
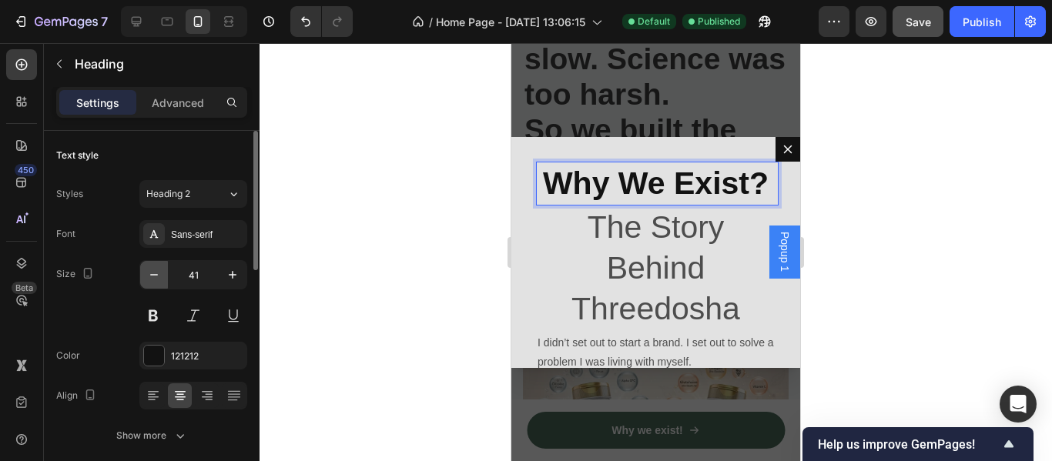
click at [153, 281] on icon "button" at bounding box center [153, 274] width 15 height 15
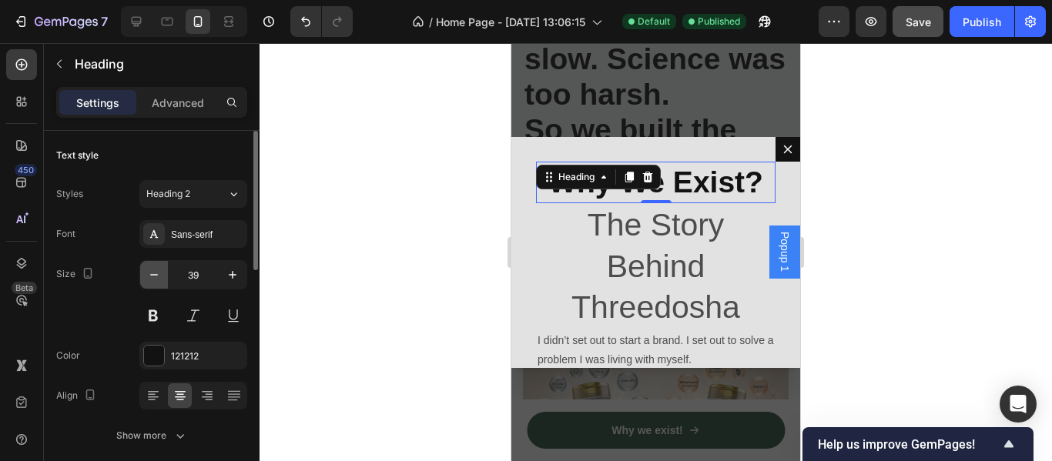
click at [153, 281] on icon "button" at bounding box center [153, 274] width 15 height 15
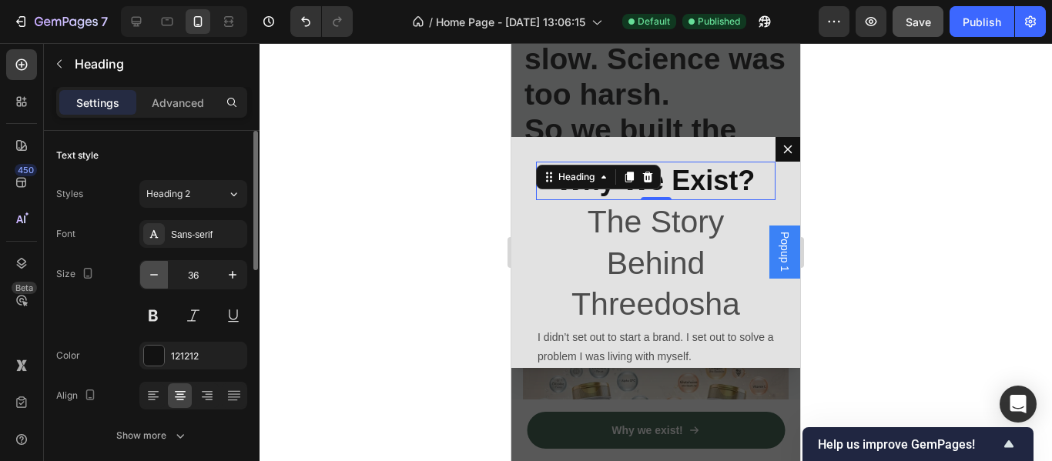
type input "35"
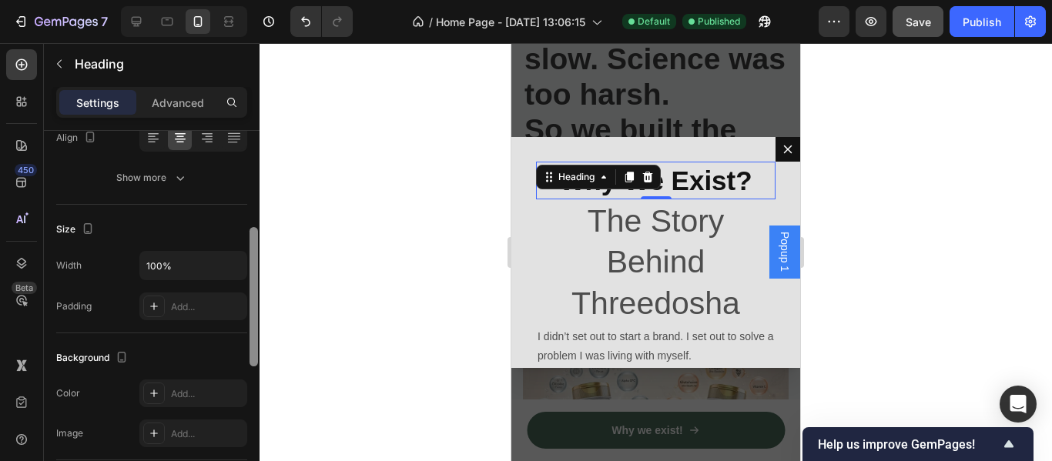
scroll to position [264, 0]
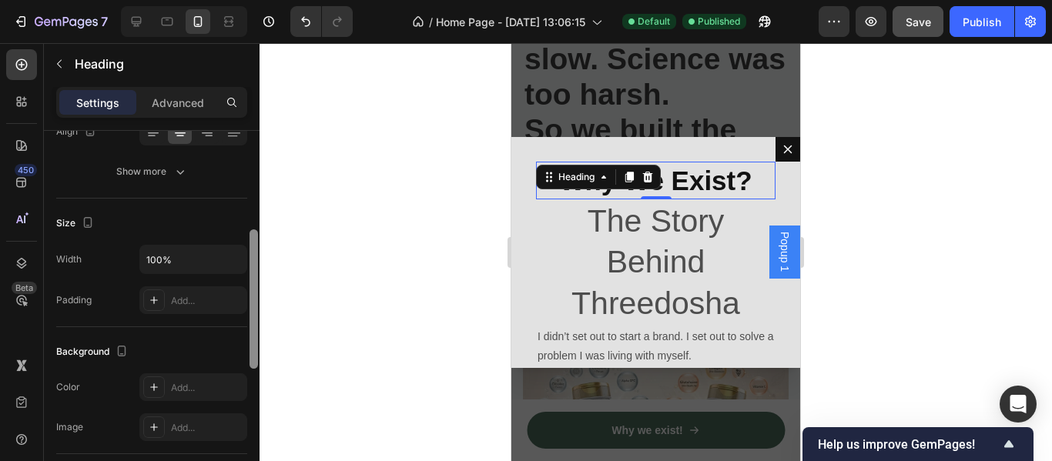
drag, startPoint x: 254, startPoint y: 230, endPoint x: 256, endPoint y: 330, distance: 99.3
click at [256, 330] on div at bounding box center [253, 298] width 8 height 139
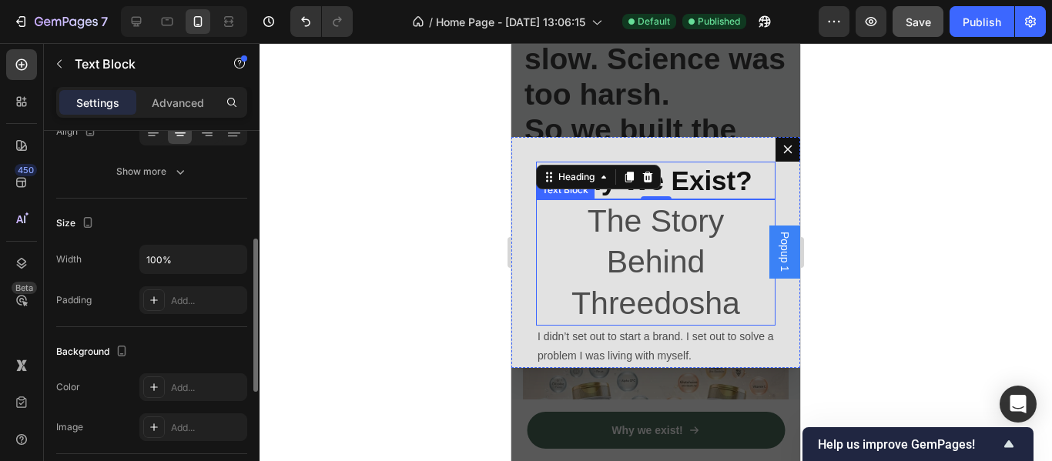
click at [654, 256] on p "The Story Behind Threedosha" at bounding box center [655, 262] width 236 height 123
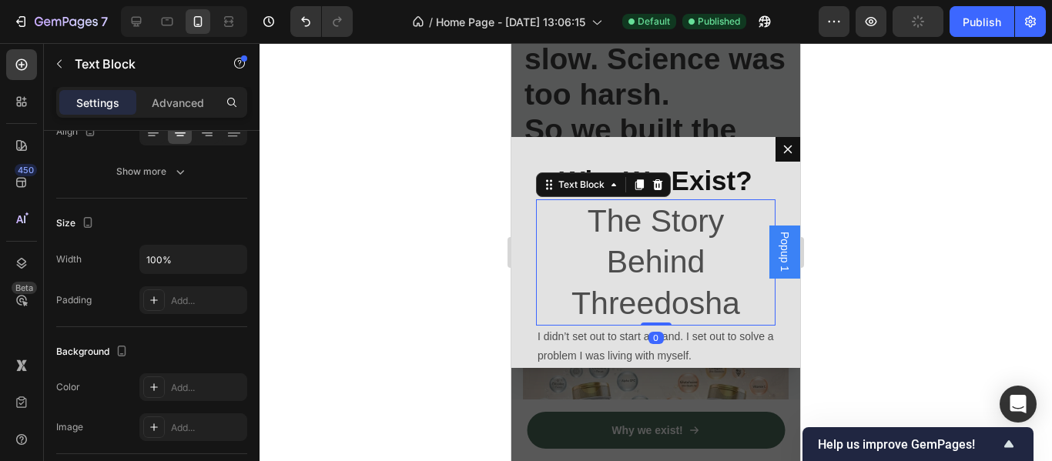
scroll to position [0, 0]
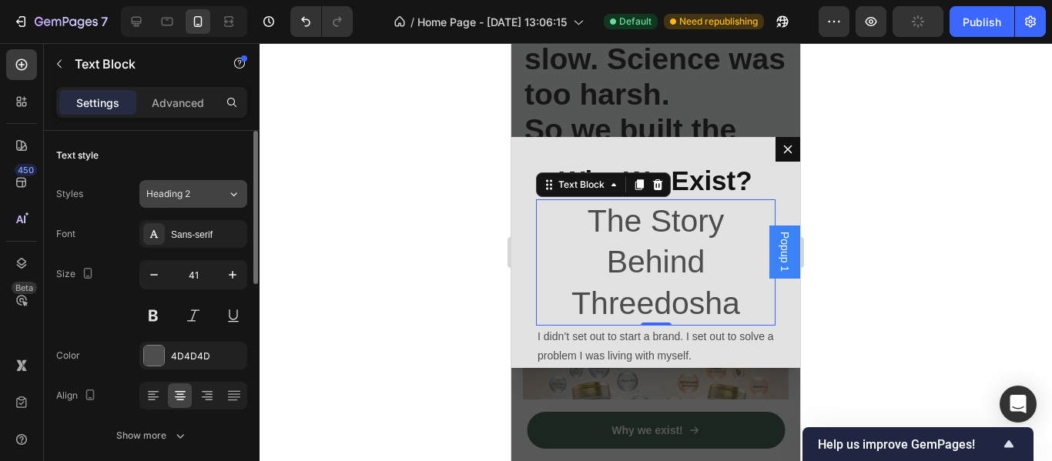
click at [201, 196] on div "Heading 2" at bounding box center [177, 194] width 62 height 14
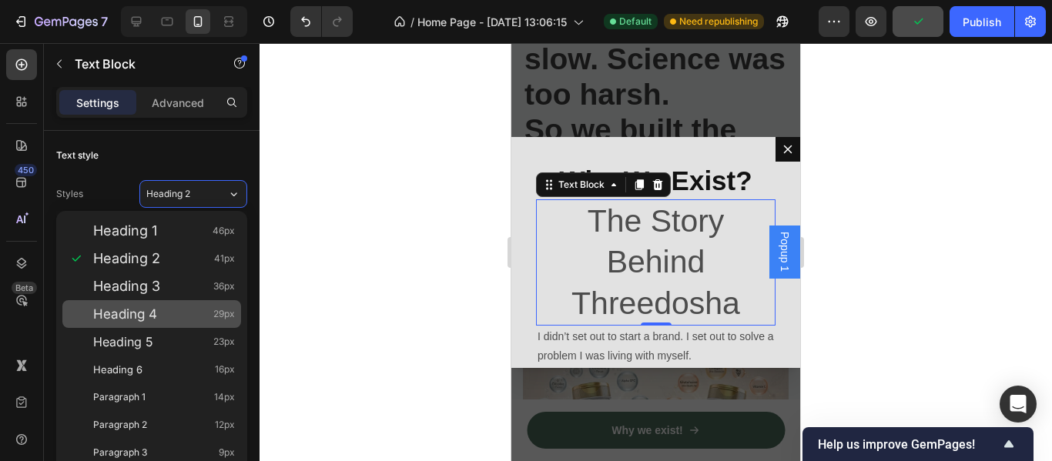
click at [172, 323] on div "Heading 4 29px" at bounding box center [151, 314] width 179 height 28
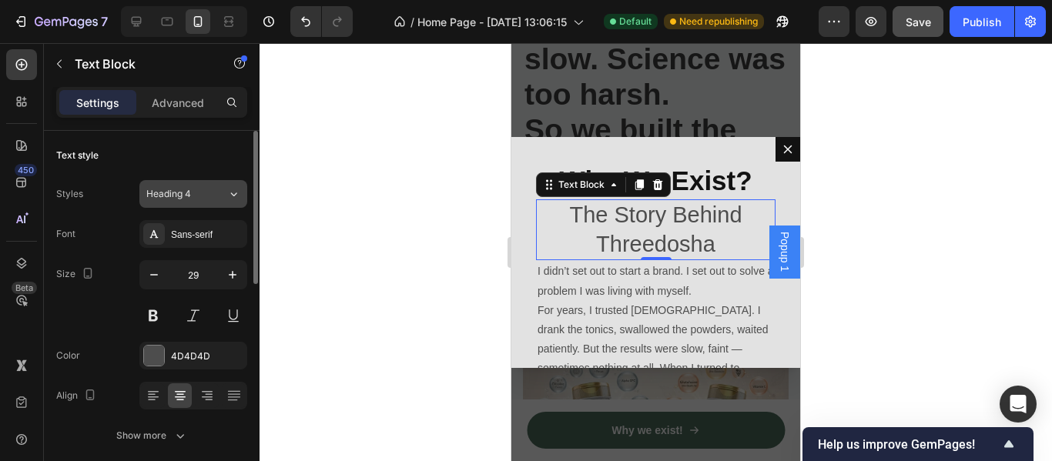
click at [165, 196] on span "Heading 4" at bounding box center [168, 194] width 45 height 14
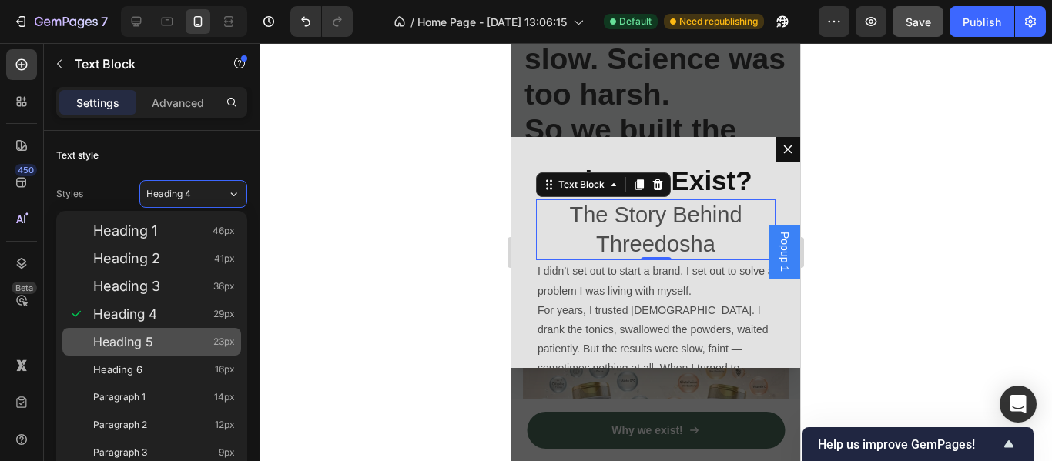
click at [150, 350] on div "Heading 5 23px" at bounding box center [151, 342] width 179 height 28
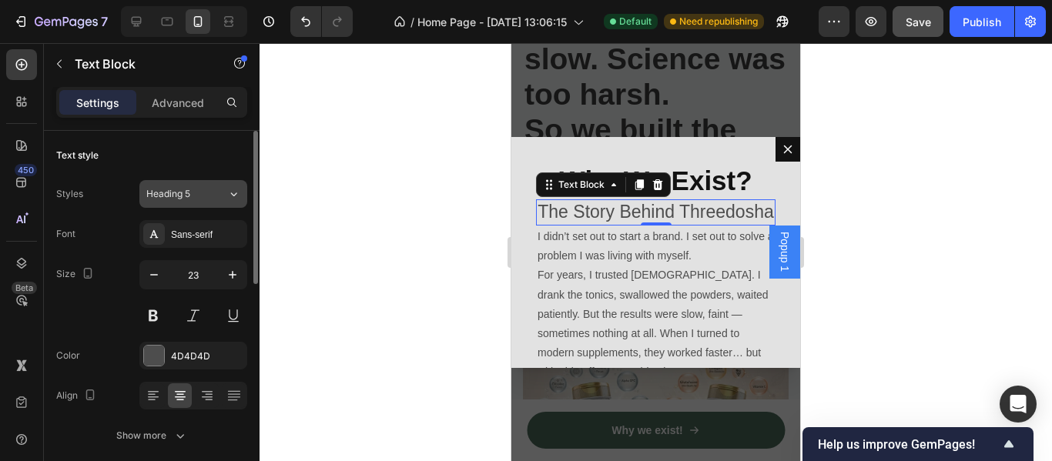
click at [159, 199] on span "Heading 5" at bounding box center [168, 194] width 44 height 14
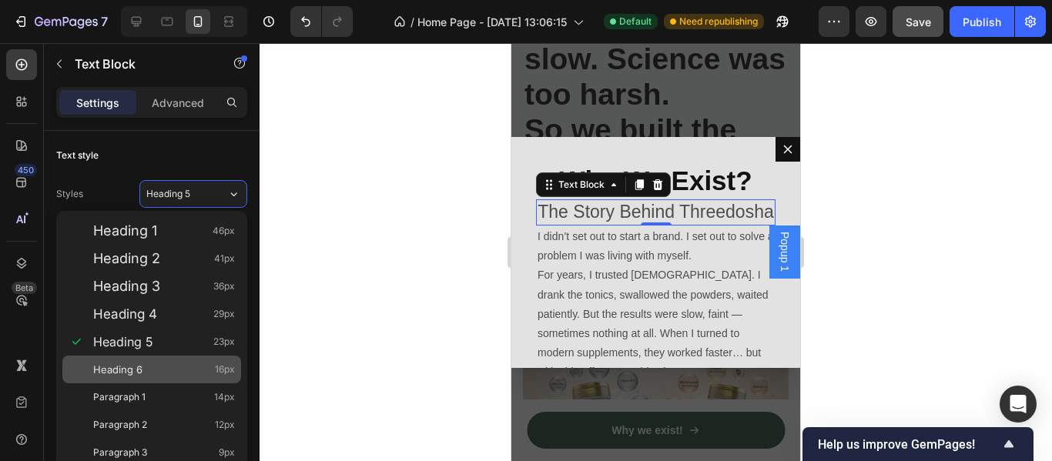
click at [160, 368] on div "Heading 6 16px" at bounding box center [164, 369] width 142 height 15
type input "16"
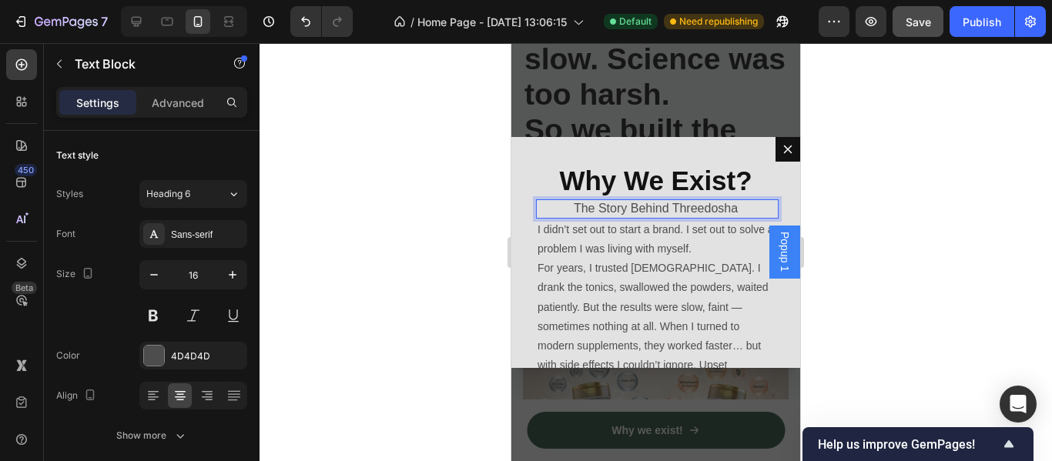
click at [596, 209] on p "The Story Behind Threedosha" at bounding box center [655, 209] width 236 height 16
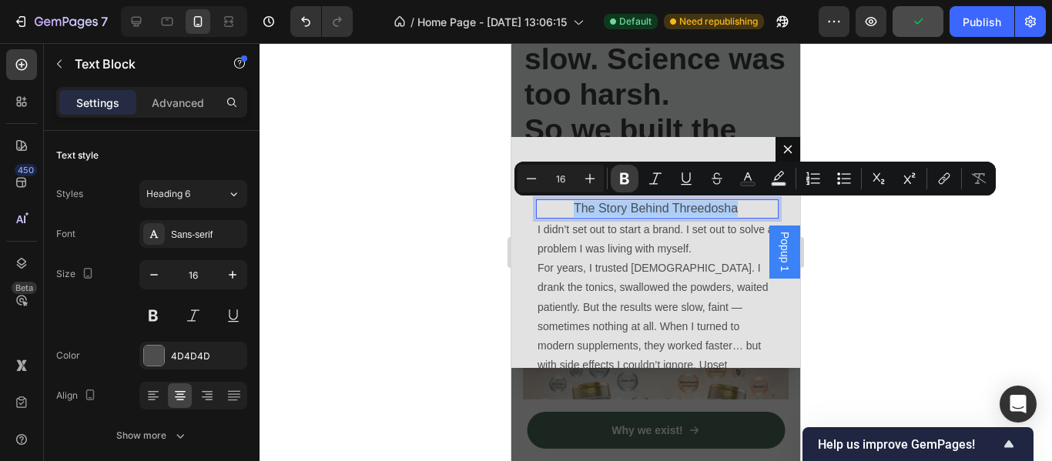
click at [627, 184] on icon "Editor contextual toolbar" at bounding box center [624, 178] width 15 height 15
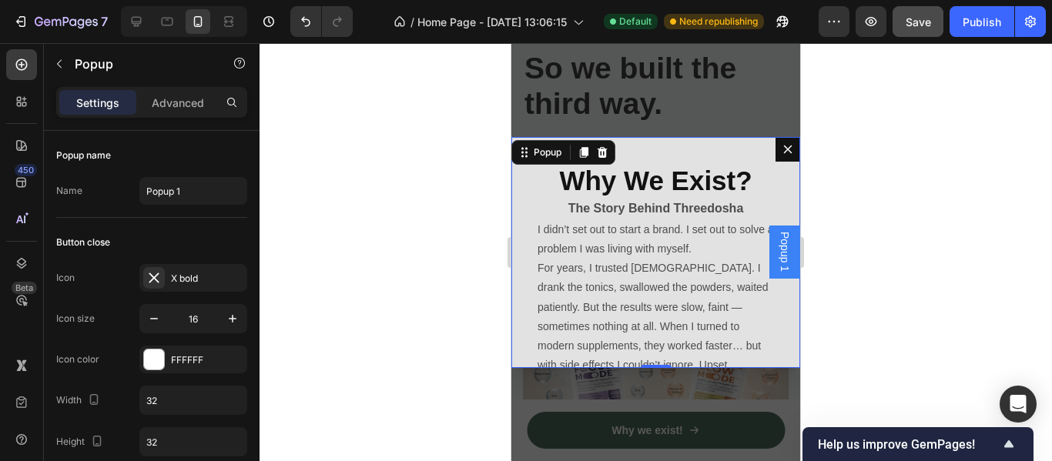
scroll to position [236, 0]
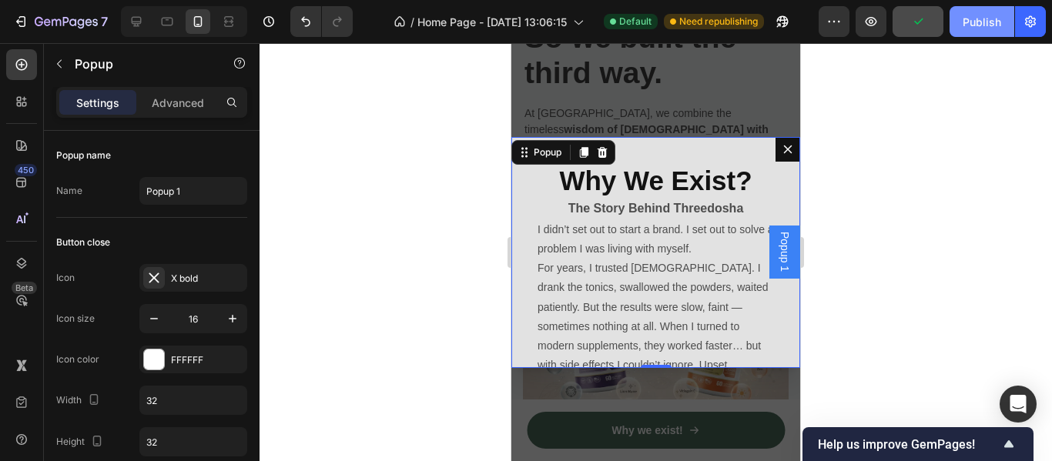
click at [972, 24] on div "Publish" at bounding box center [981, 22] width 38 height 16
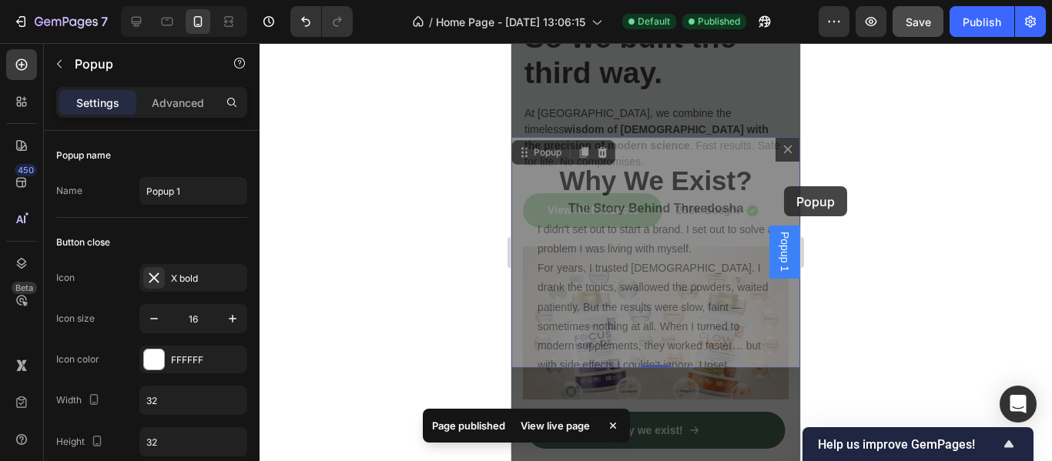
drag, startPoint x: 785, startPoint y: 177, endPoint x: 784, endPoint y: 186, distance: 9.4
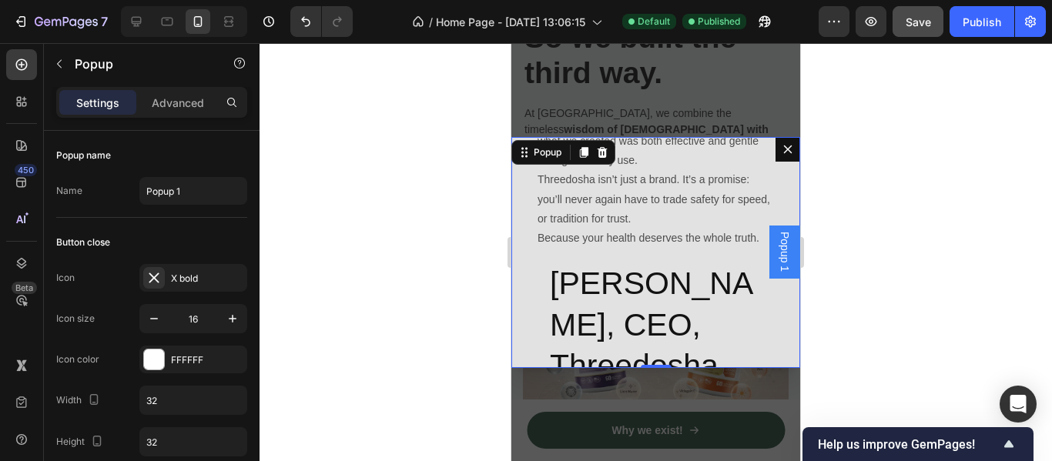
scroll to position [689, 0]
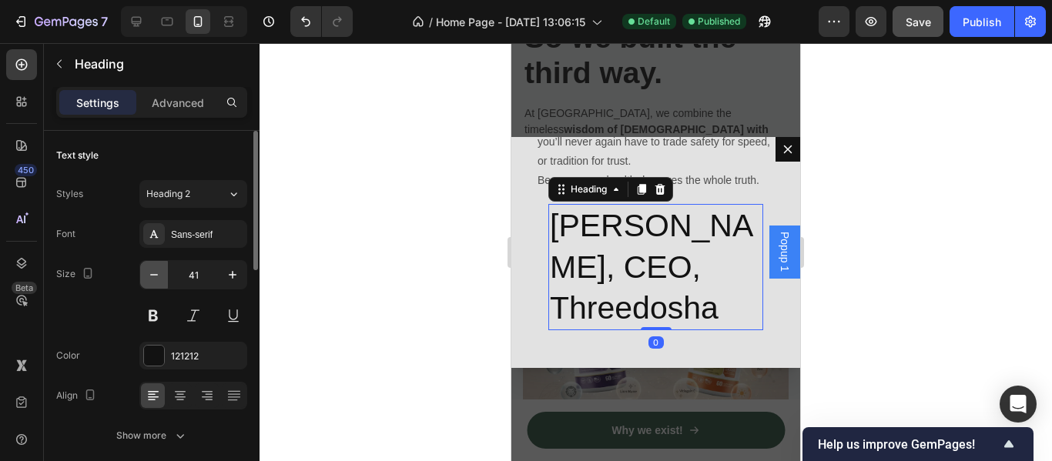
click at [165, 273] on button "button" at bounding box center [154, 275] width 28 height 28
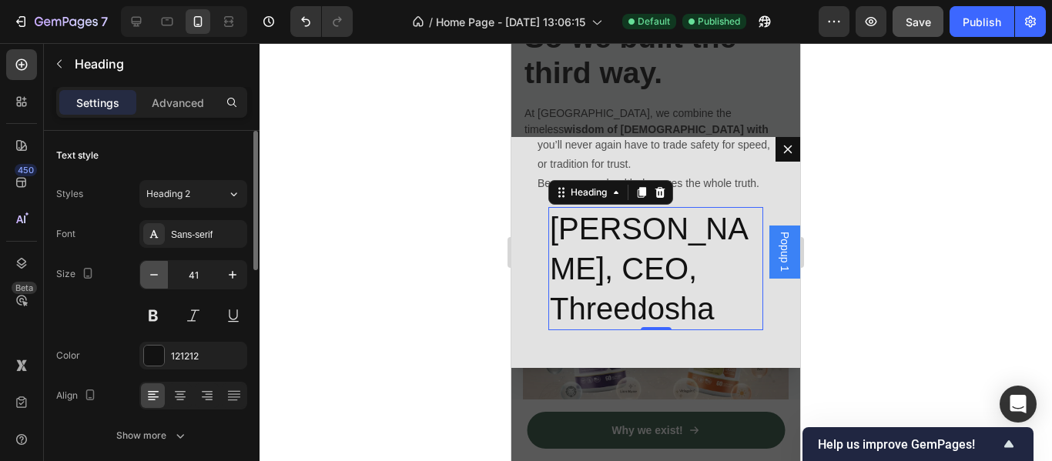
click at [165, 273] on button "button" at bounding box center [154, 275] width 28 height 28
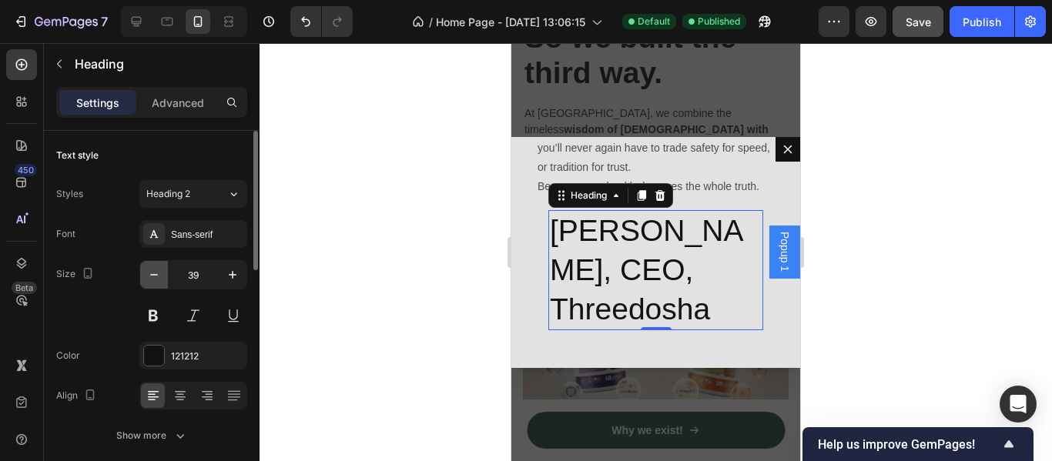
click at [165, 273] on button "button" at bounding box center [154, 275] width 28 height 28
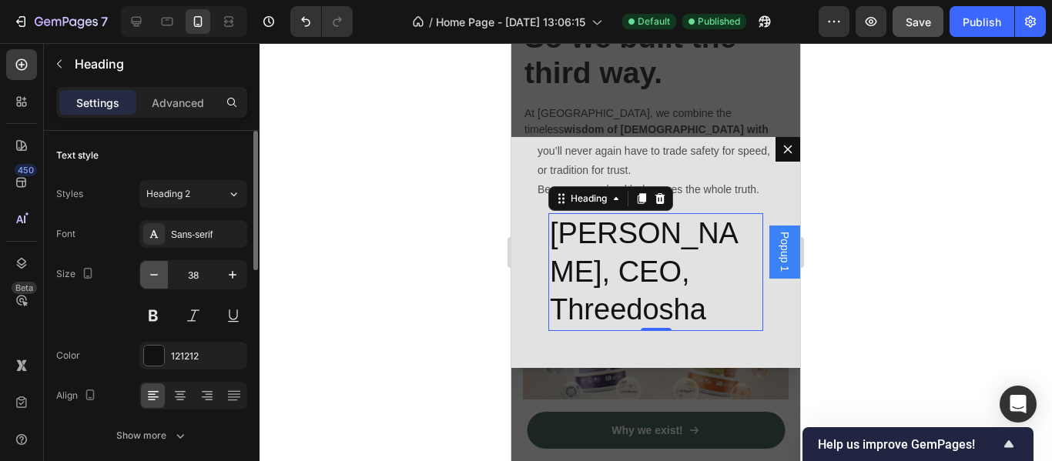
click at [165, 273] on button "button" at bounding box center [154, 275] width 28 height 28
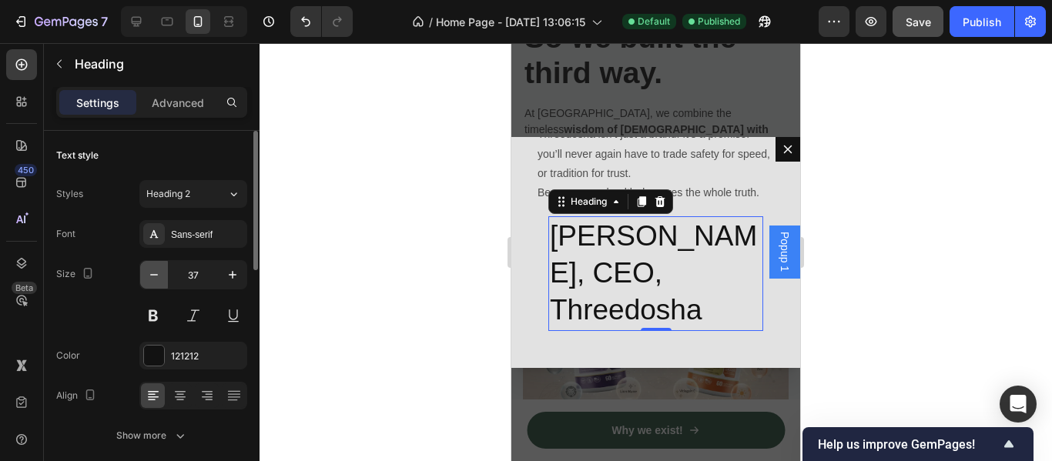
click at [165, 273] on button "button" at bounding box center [154, 275] width 28 height 28
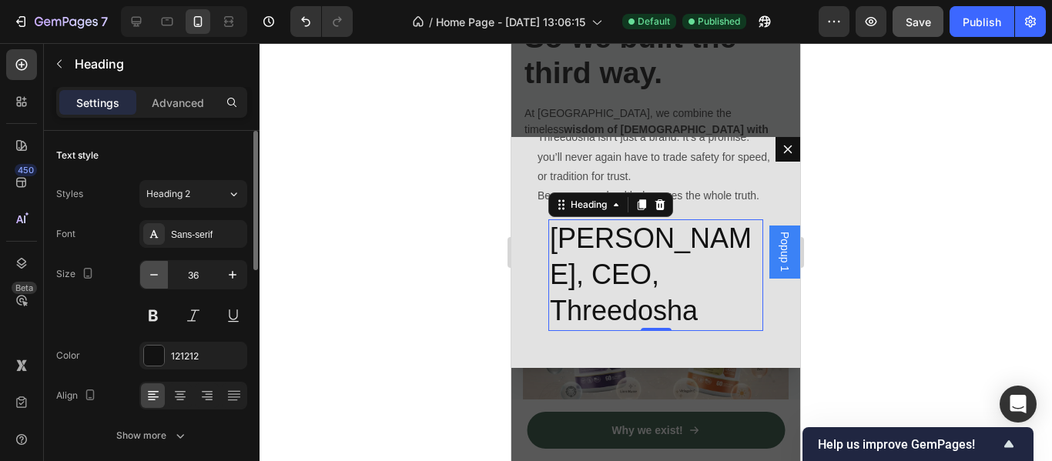
click at [165, 273] on button "button" at bounding box center [154, 275] width 28 height 28
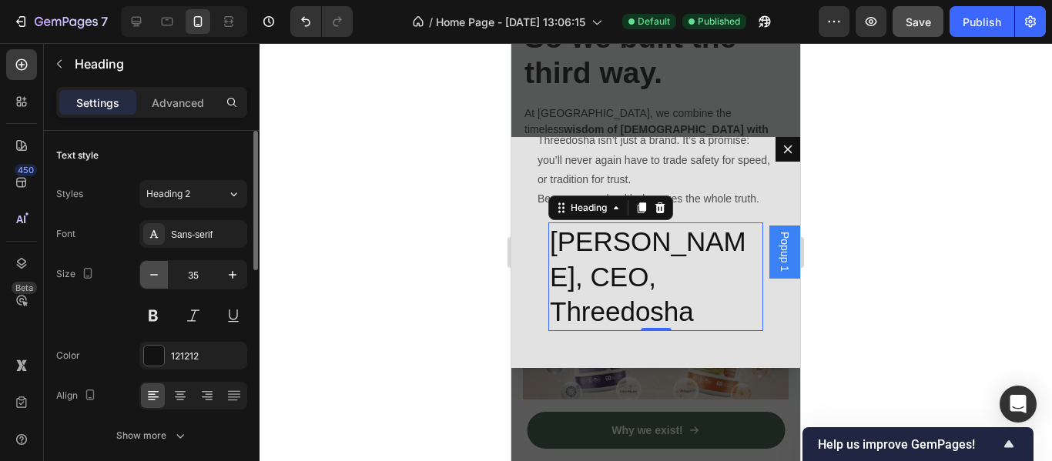
click at [165, 273] on button "button" at bounding box center [154, 275] width 28 height 28
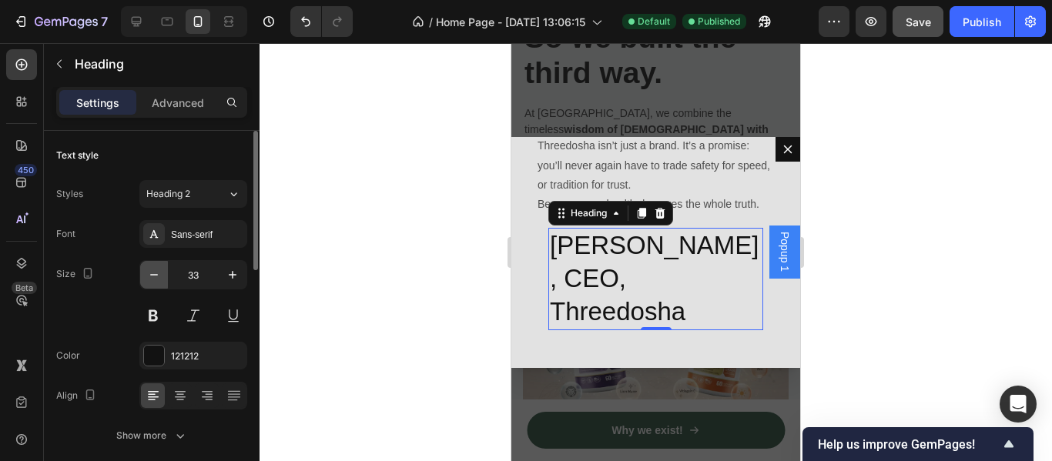
click at [165, 273] on button "button" at bounding box center [154, 275] width 28 height 28
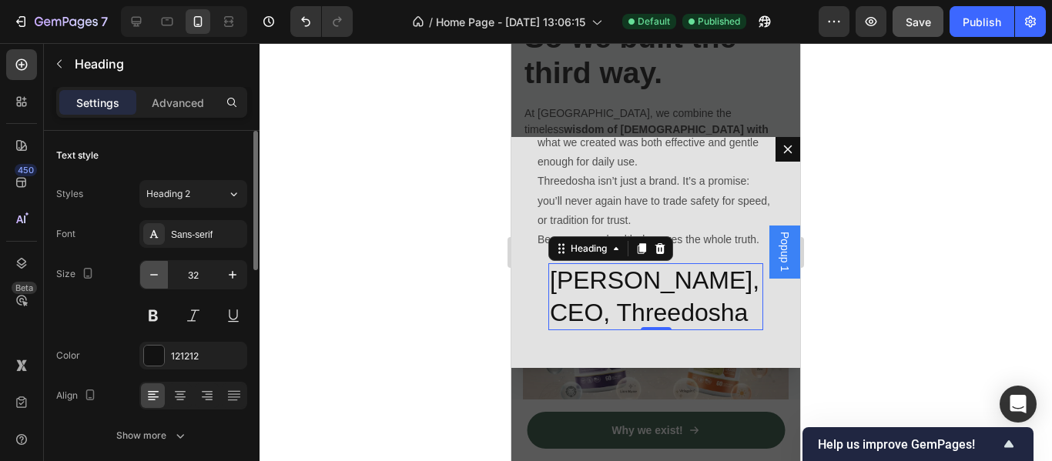
click at [165, 273] on button "button" at bounding box center [154, 275] width 28 height 28
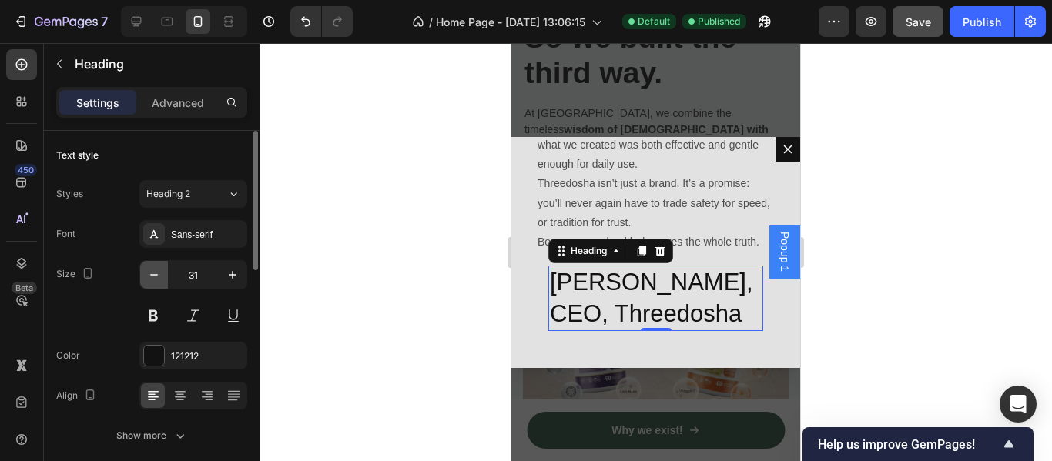
click at [165, 273] on button "button" at bounding box center [154, 275] width 28 height 28
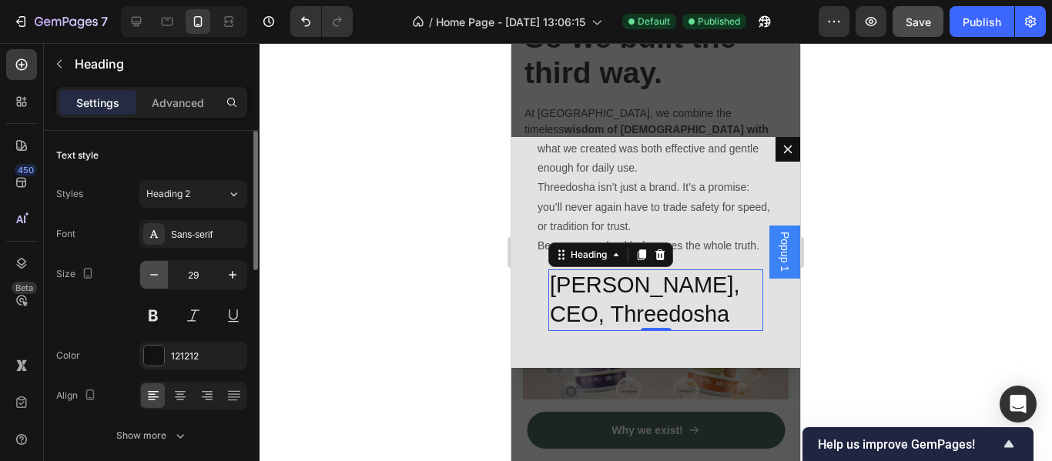
click at [165, 273] on button "button" at bounding box center [154, 275] width 28 height 28
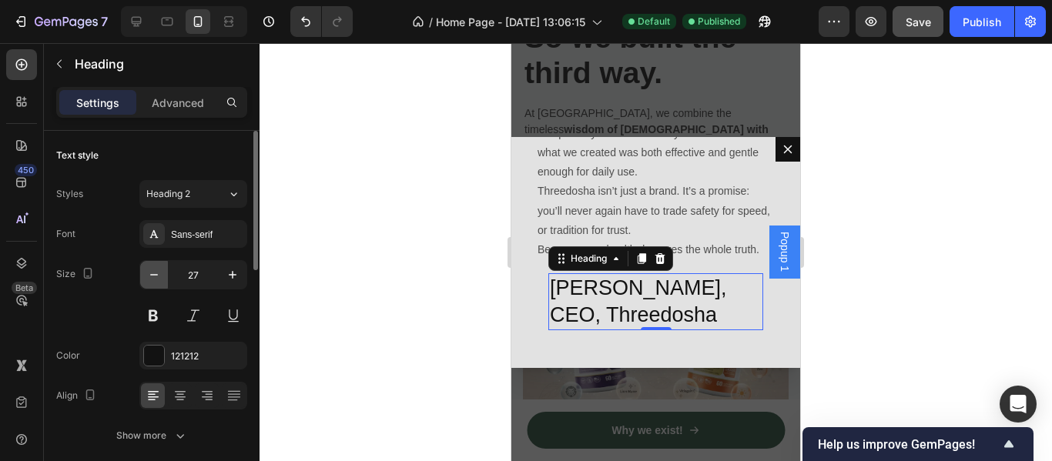
click at [165, 273] on button "button" at bounding box center [154, 275] width 28 height 28
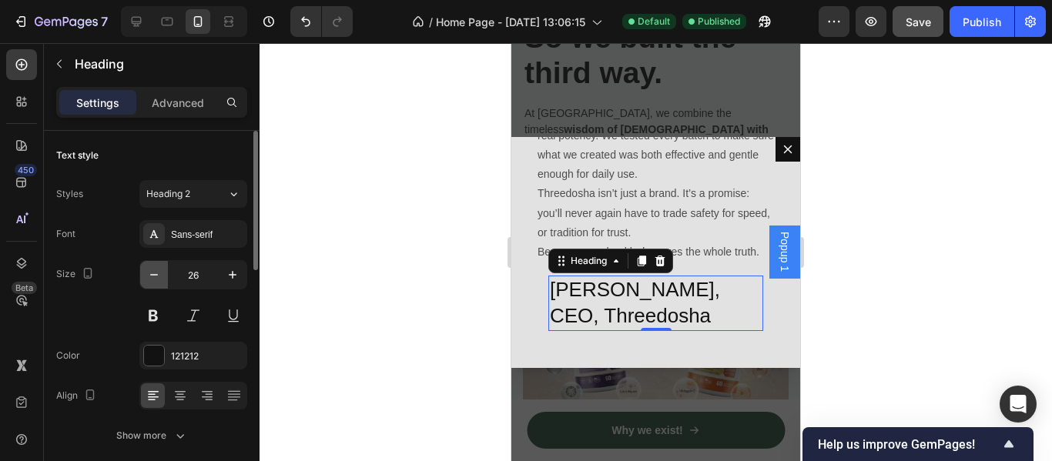
click at [165, 273] on button "button" at bounding box center [154, 275] width 28 height 28
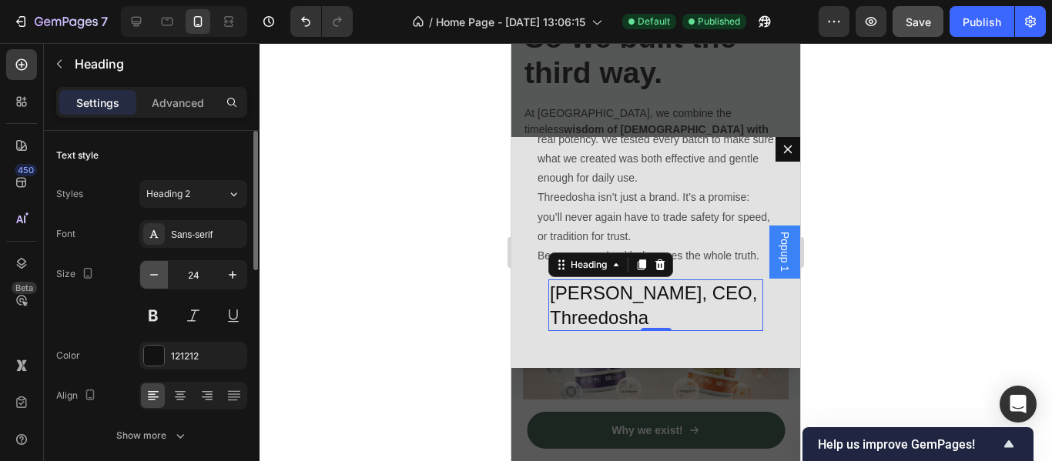
click at [165, 273] on button "button" at bounding box center [154, 275] width 28 height 28
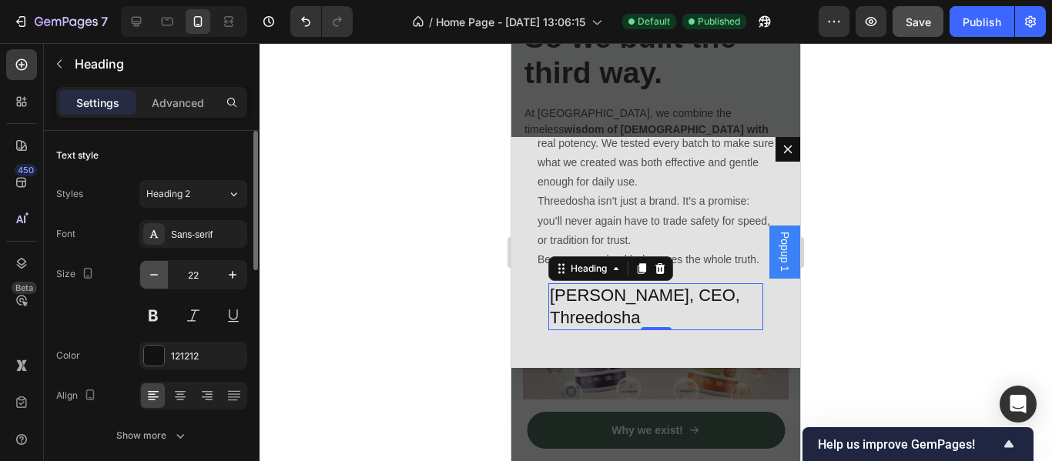
click at [165, 273] on button "button" at bounding box center [154, 275] width 28 height 28
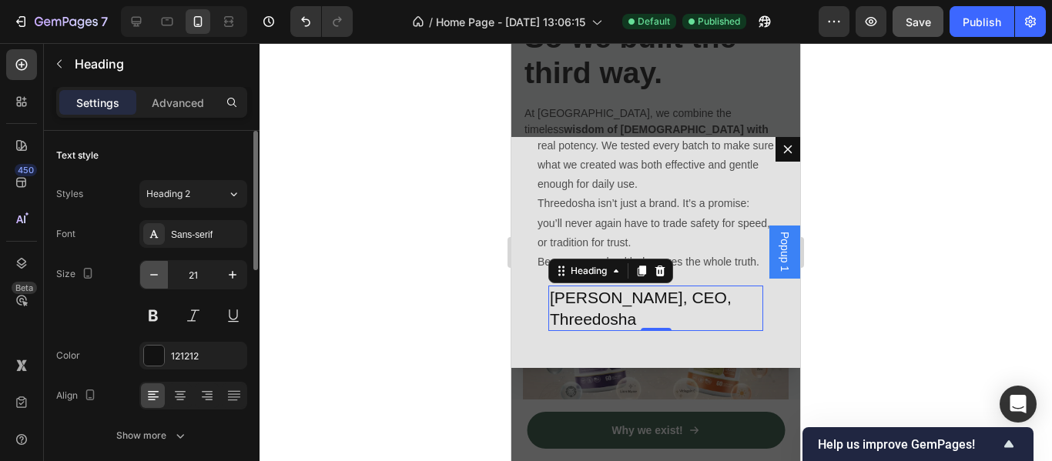
click at [165, 273] on button "button" at bounding box center [154, 275] width 28 height 28
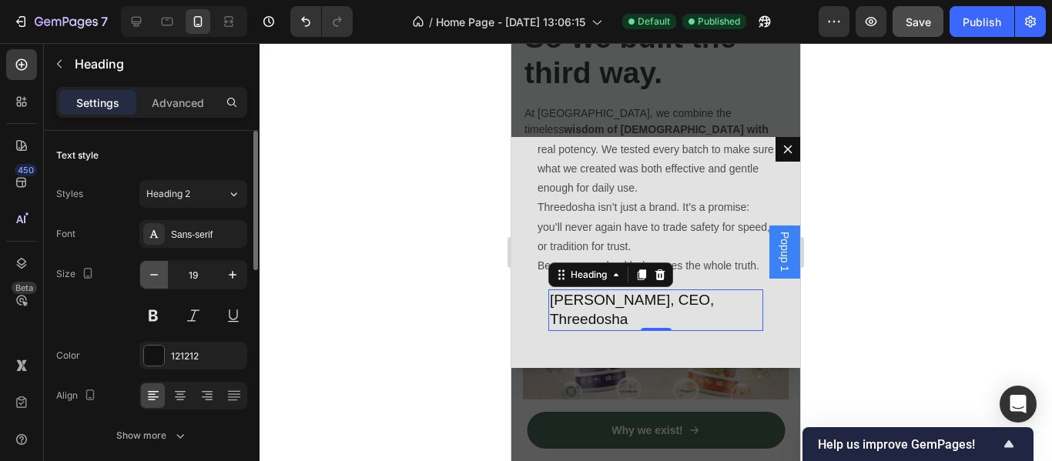
click at [165, 273] on button "button" at bounding box center [154, 275] width 28 height 28
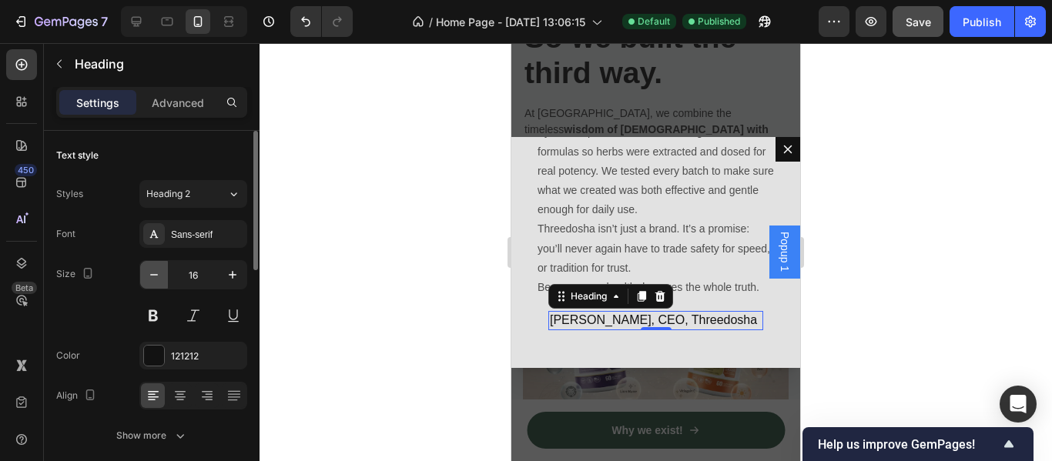
click at [165, 273] on button "button" at bounding box center [154, 275] width 28 height 28
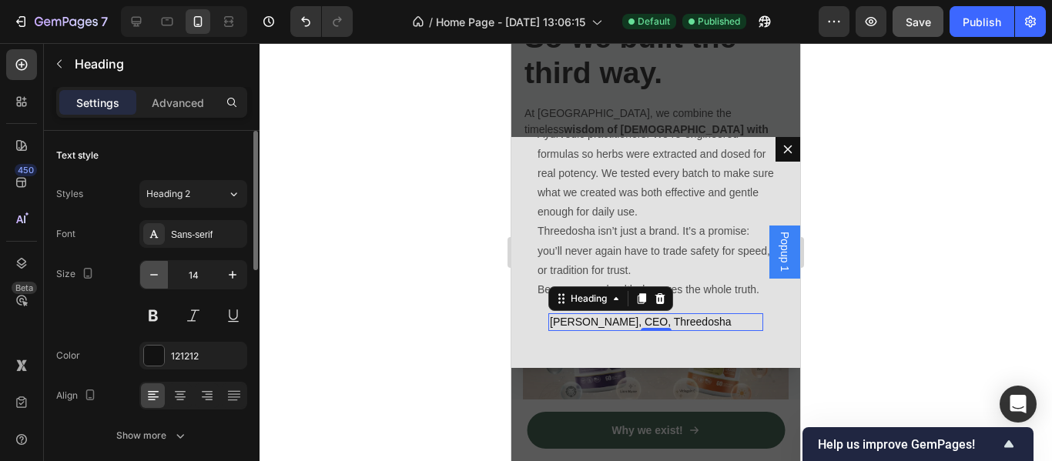
click at [165, 273] on button "button" at bounding box center [154, 275] width 28 height 28
type input "12"
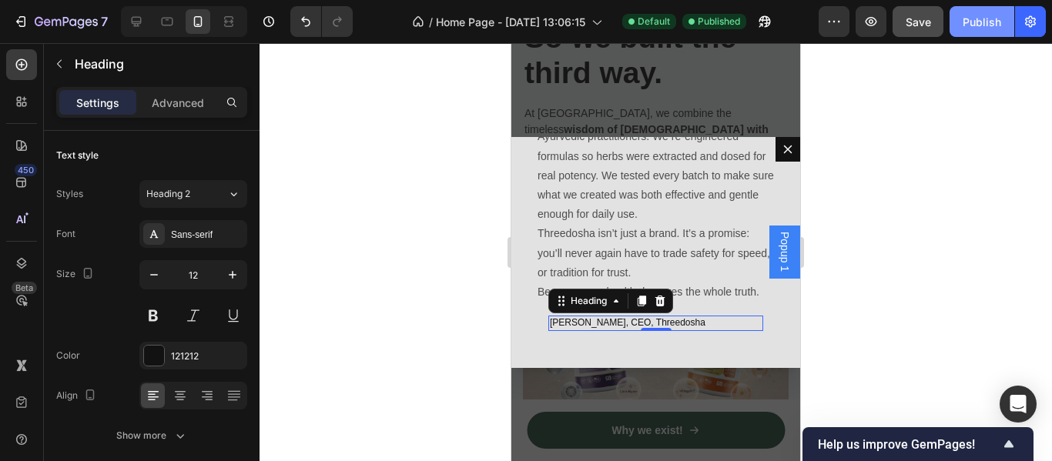
click at [967, 20] on div "Publish" at bounding box center [981, 22] width 38 height 16
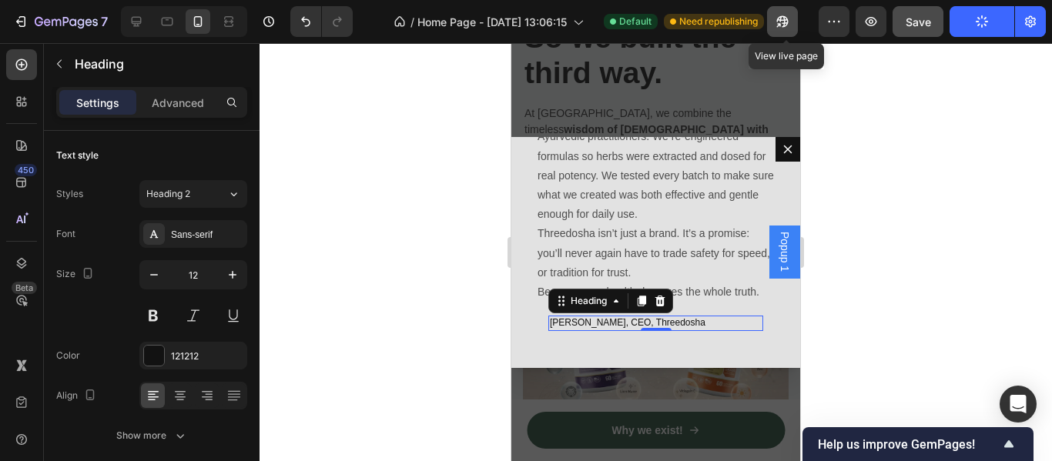
click at [781, 24] on icon "button" at bounding box center [779, 25] width 4 height 4
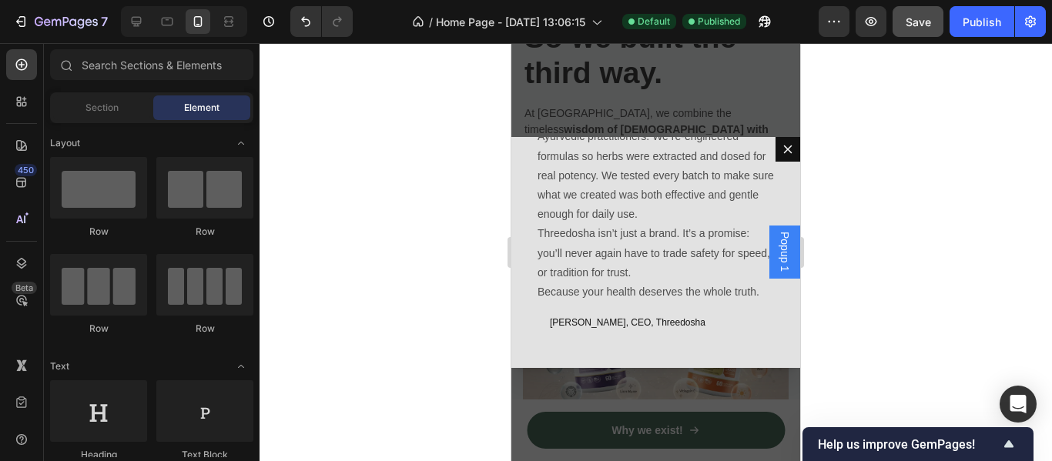
click at [757, 99] on div "Backdrop" at bounding box center [655, 252] width 289 height 418
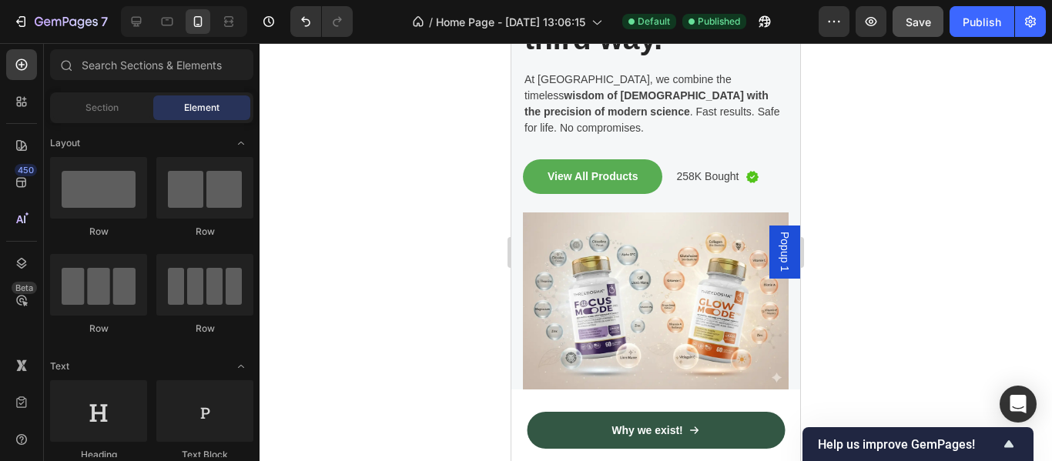
scroll to position [236, 0]
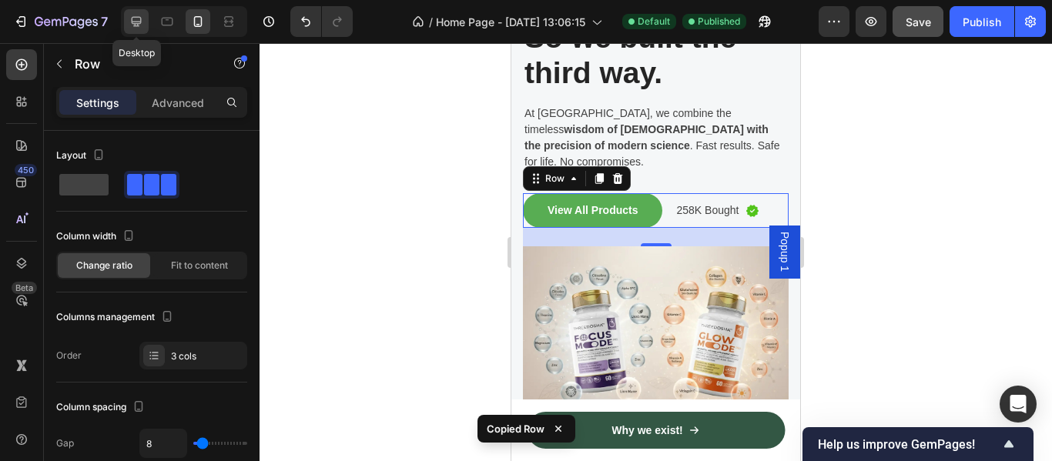
click at [137, 22] on icon at bounding box center [137, 22] width 10 height 10
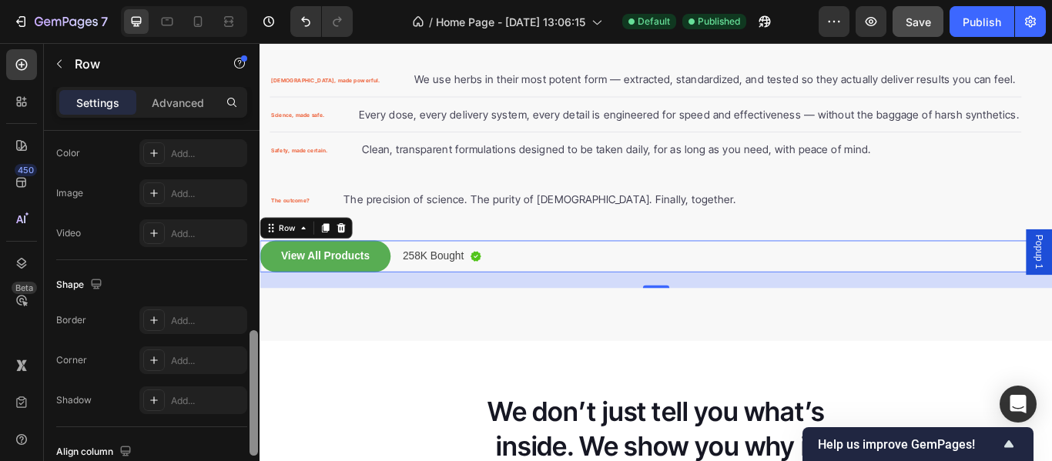
scroll to position [598, 0]
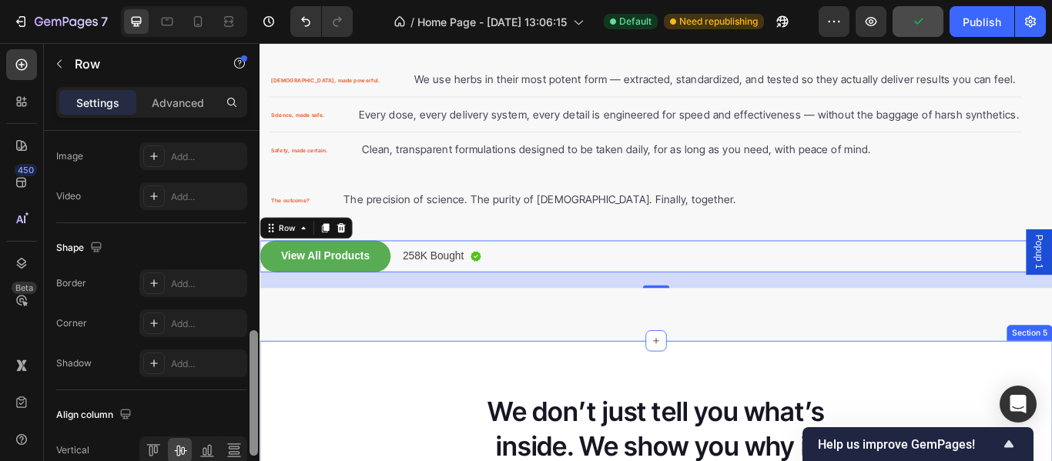
drag, startPoint x: 254, startPoint y: 192, endPoint x: 259, endPoint y: 402, distance: 210.2
click at [259, 402] on div at bounding box center [254, 311] width 12 height 374
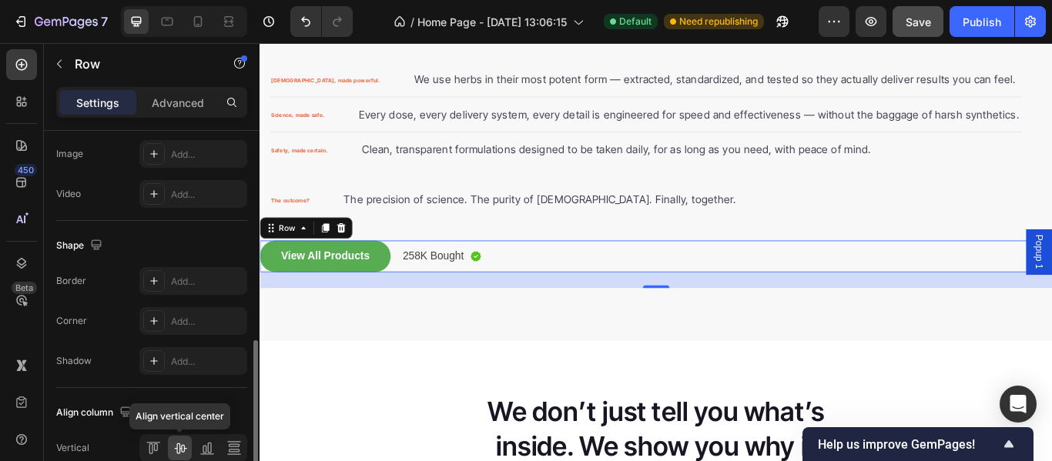
click at [181, 450] on icon at bounding box center [180, 448] width 12 height 11
click at [612, 289] on div "View All Products Button 258K Bought Text block Image Row 24" at bounding box center [721, 291] width 924 height 37
click at [199, 451] on icon at bounding box center [206, 447] width 15 height 15
click at [184, 451] on icon at bounding box center [180, 448] width 12 height 11
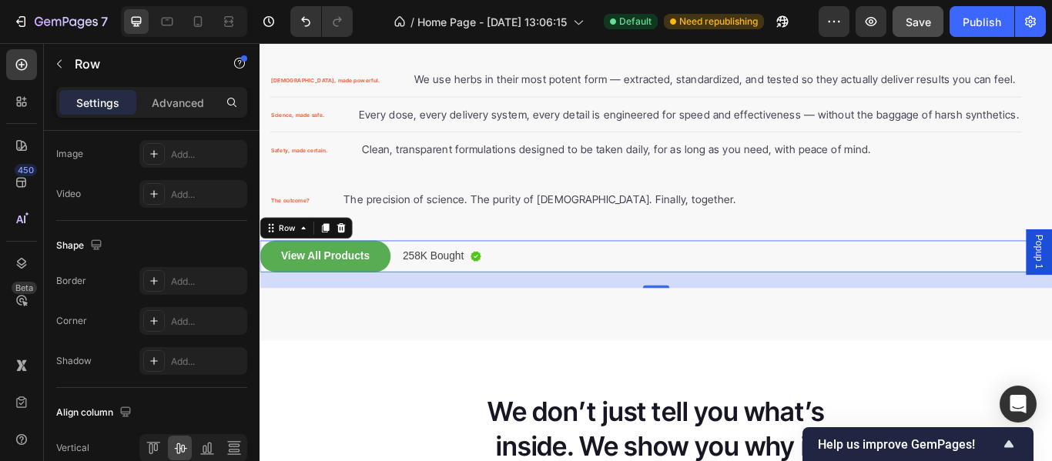
click at [557, 295] on div "View All Products Button 258K Bought Text block Image Row 24" at bounding box center [721, 291] width 924 height 37
click at [176, 106] on p "Advanced" at bounding box center [178, 103] width 52 height 16
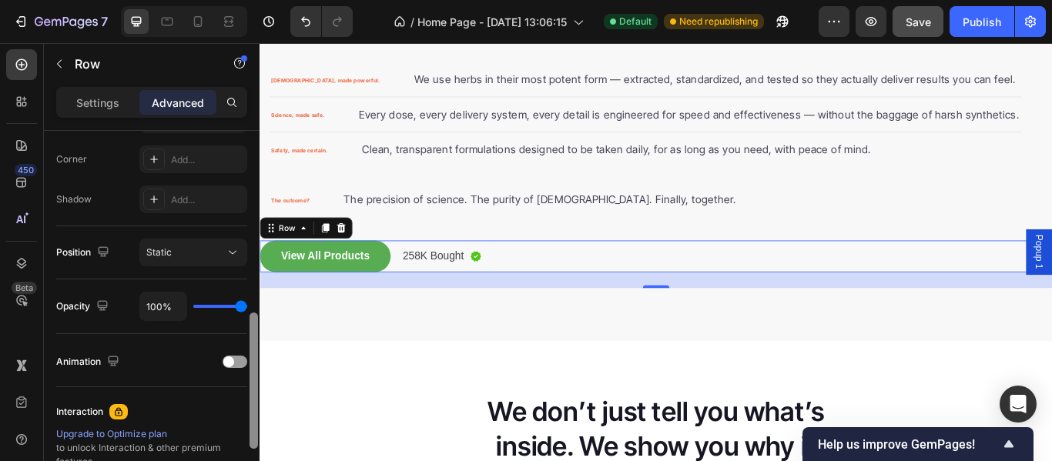
scroll to position [459, 0]
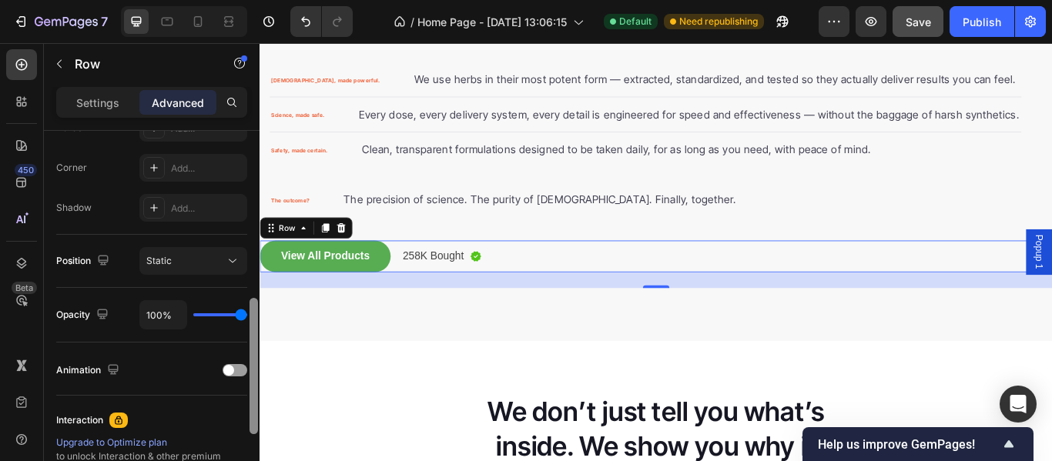
drag, startPoint x: 254, startPoint y: 381, endPoint x: 259, endPoint y: 320, distance: 61.0
click at [259, 320] on div at bounding box center [254, 318] width 12 height 374
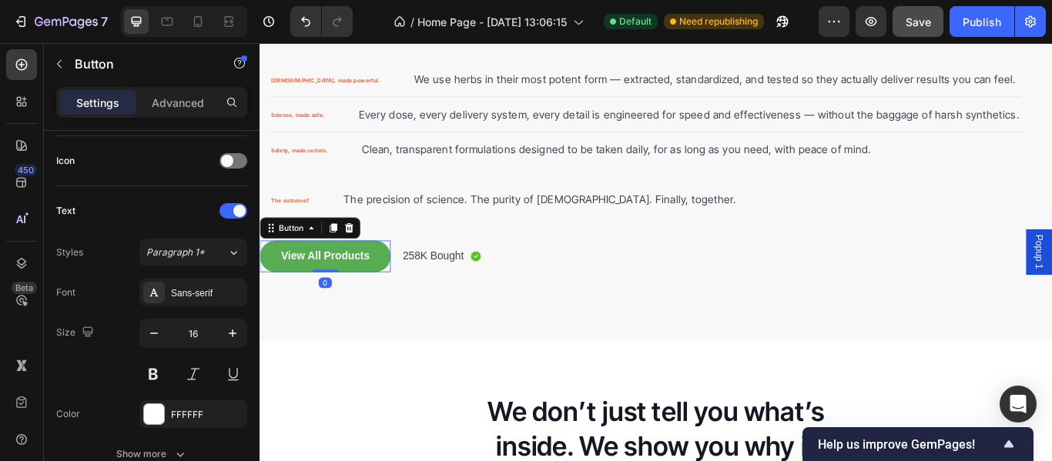
click at [264, 309] on div "View All Products Button 0" at bounding box center [335, 291] width 152 height 37
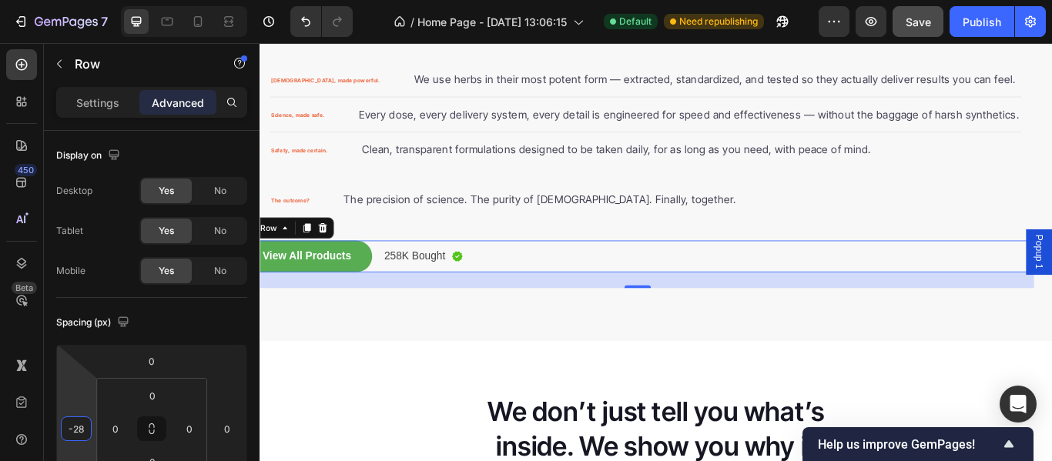
drag, startPoint x: 95, startPoint y: 427, endPoint x: 222, endPoint y: 437, distance: 127.5
click at [222, 0] on html "7 Version history / Home Page - Sep 22, 13:06:15 Default Need republishing Prev…" at bounding box center [526, 0] width 1052 height 0
type input "-2"
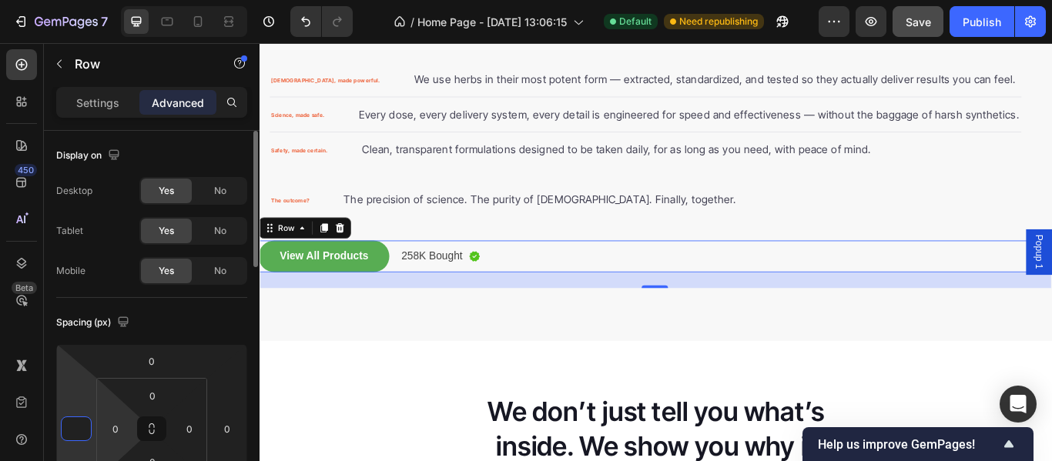
type input "0"
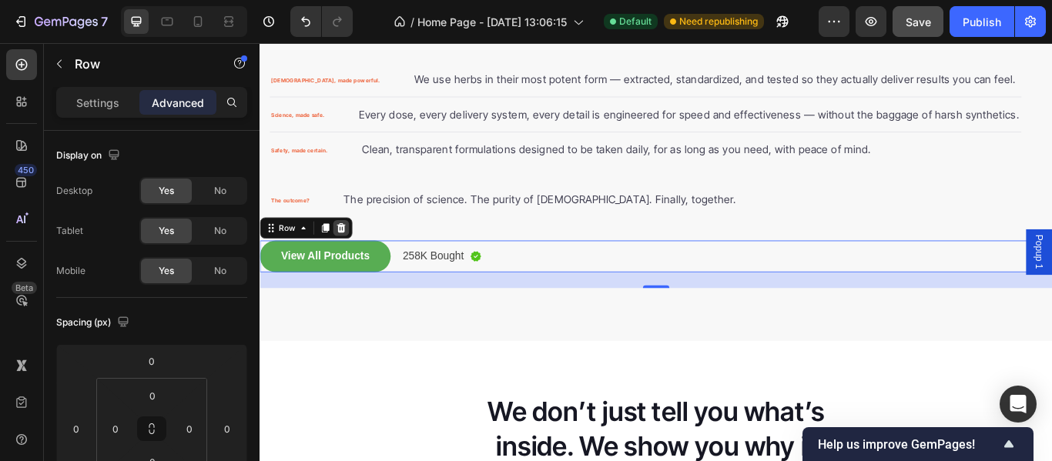
click at [359, 263] on icon at bounding box center [354, 259] width 12 height 12
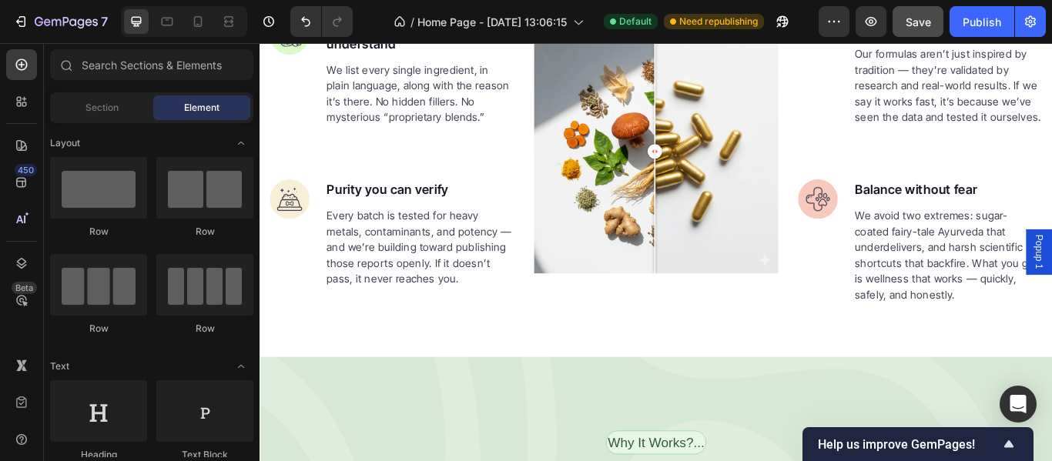
scroll to position [1642, 0]
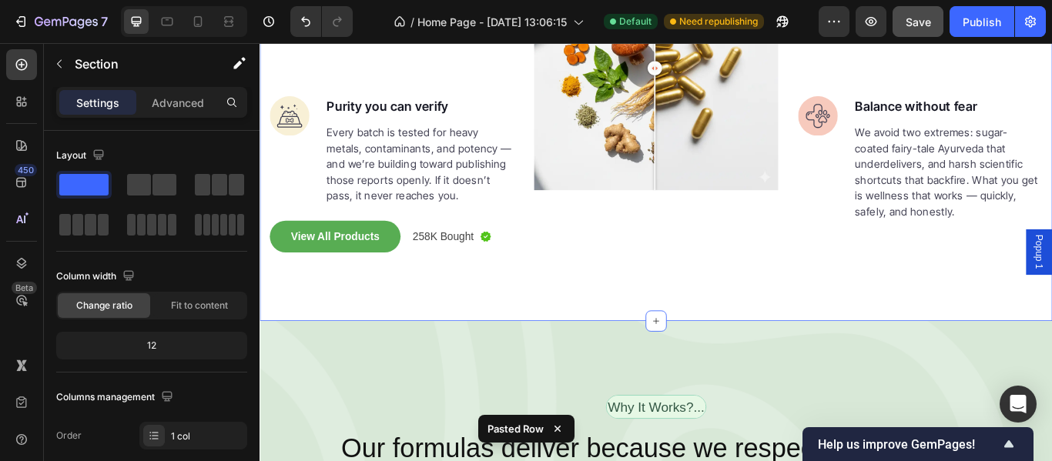
click at [536, 331] on div "We don’t just tell you what’s inside. We show you why it works. Heading Image I…" at bounding box center [721, 20] width 924 height 694
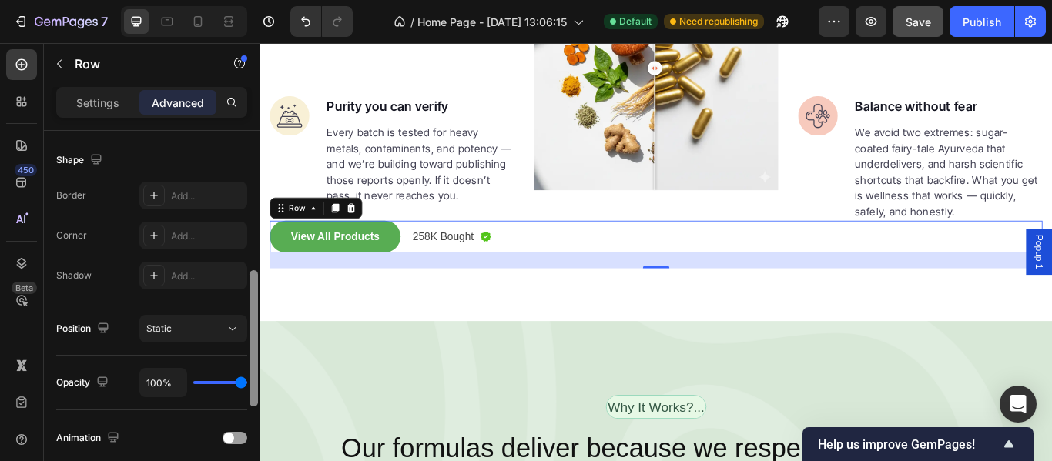
scroll to position [386, 0]
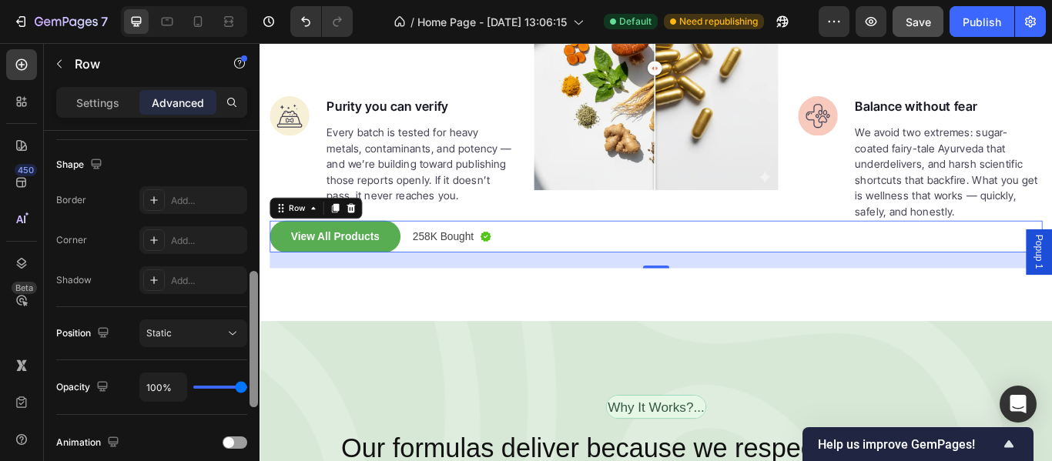
drag, startPoint x: 253, startPoint y: 207, endPoint x: 246, endPoint y: 348, distance: 141.1
click at [246, 348] on div "Display on Desktop Yes No Tablet Yes No Mobile Yes No Spacing (px) 0 0 24 0 0 0…" at bounding box center [152, 318] width 216 height 374
click at [169, 324] on button "Static" at bounding box center [193, 333] width 108 height 28
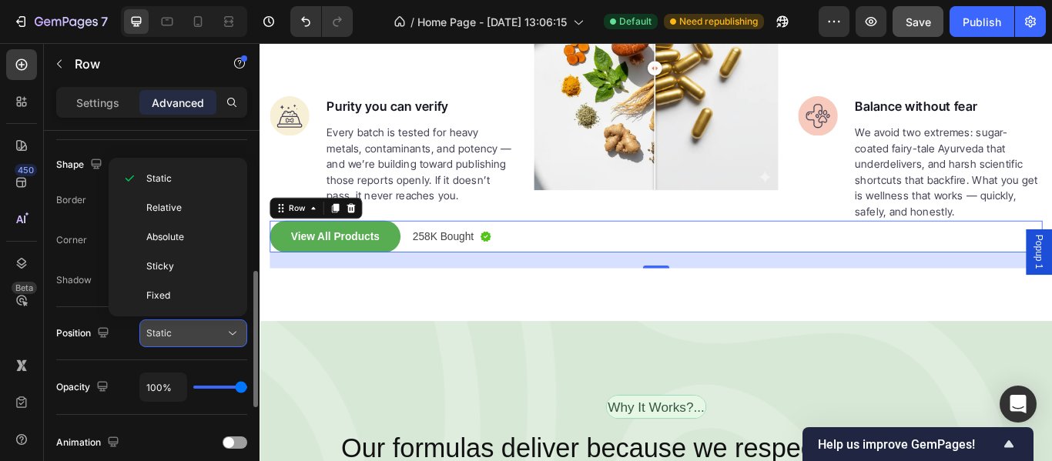
click at [169, 324] on button "Static" at bounding box center [193, 333] width 108 height 28
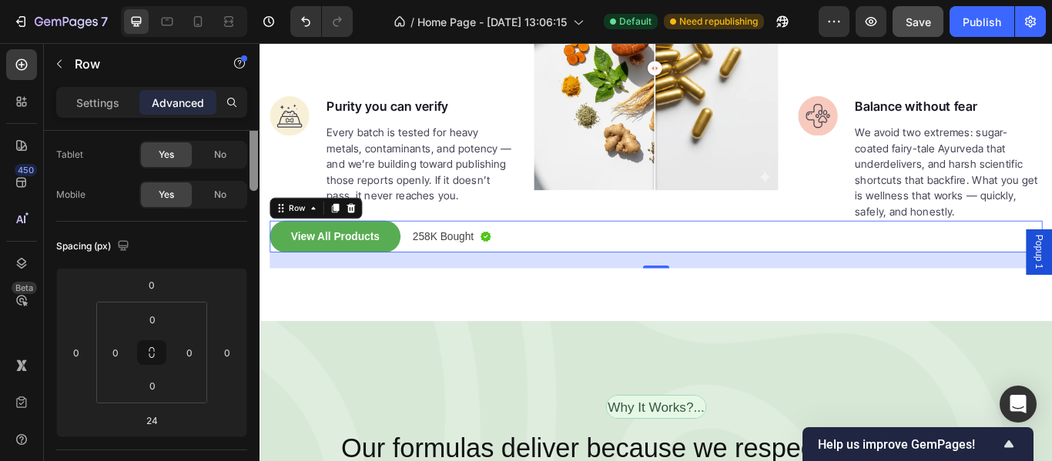
scroll to position [0, 0]
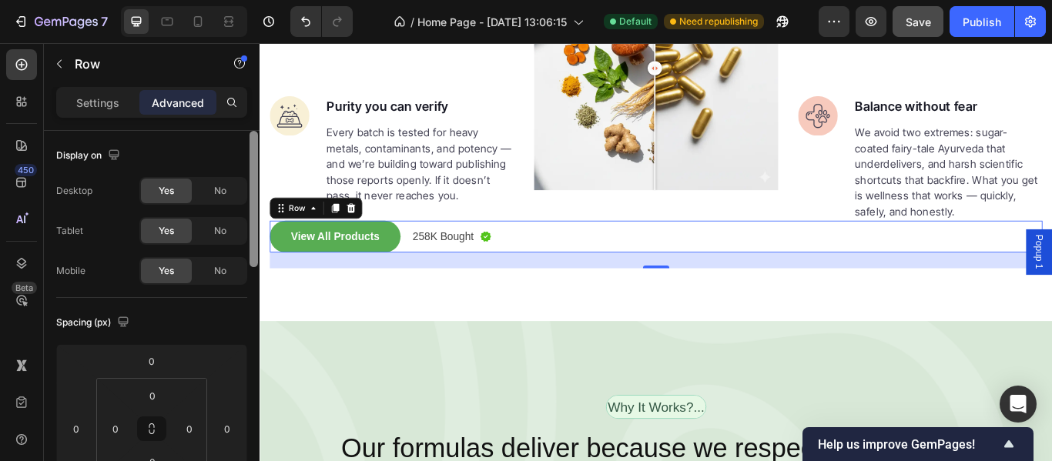
drag, startPoint x: 253, startPoint y: 313, endPoint x: 255, endPoint y: 82, distance: 231.0
click at [255, 82] on div "Sections(18) Elements(83) Section Element Hero Section Product Detail Brands Tr…" at bounding box center [152, 252] width 216 height 418
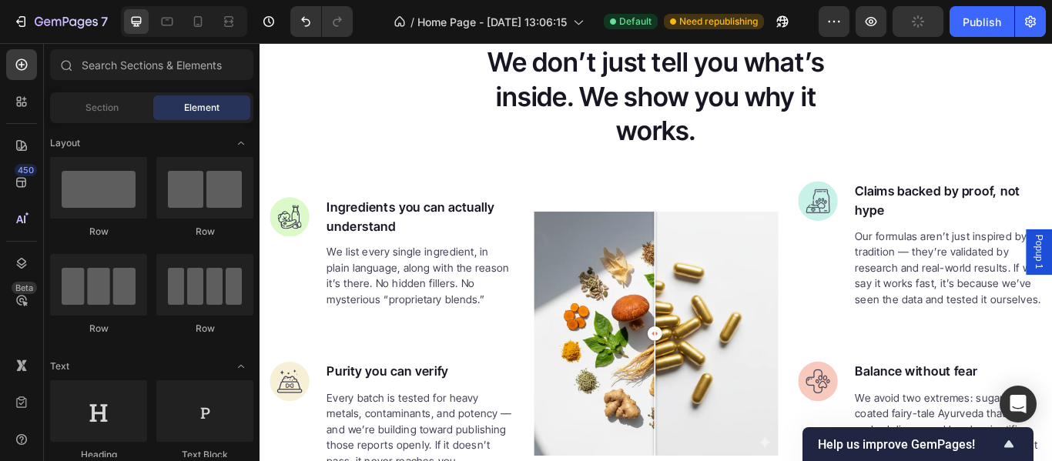
scroll to position [1349, 0]
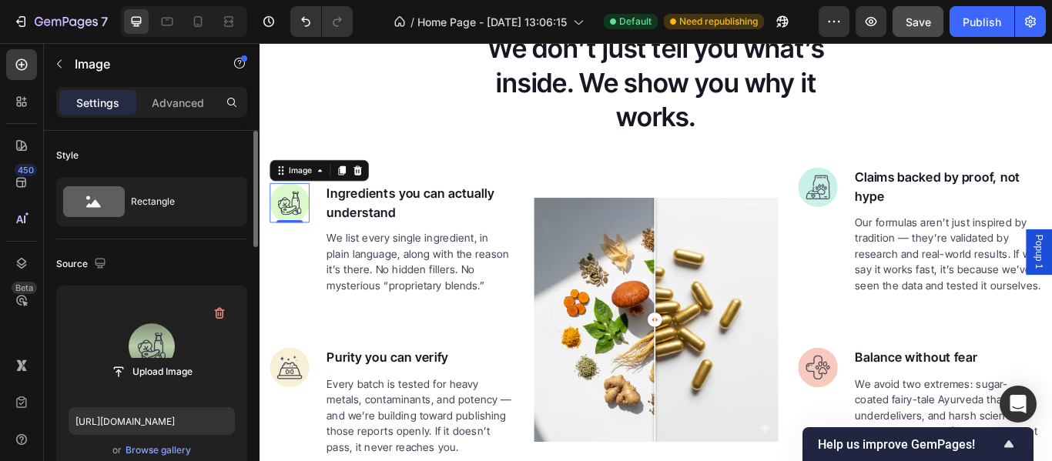
click at [152, 353] on label at bounding box center [152, 346] width 166 height 97
click at [152, 359] on input "file" at bounding box center [152, 372] width 106 height 26
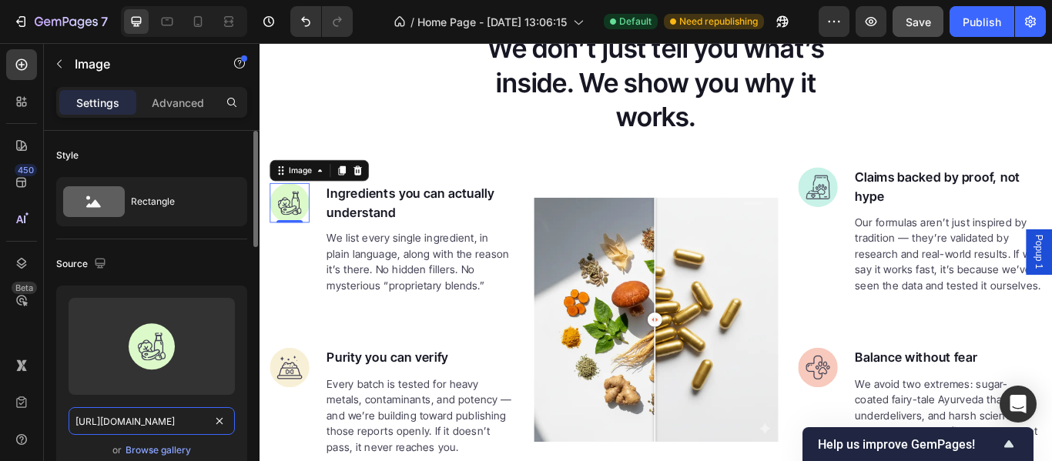
click at [121, 425] on input "https://gempages-demo.myshopify.com/cdn/shop/t/1/assets/495611768014373769-bd4f…" at bounding box center [152, 421] width 166 height 28
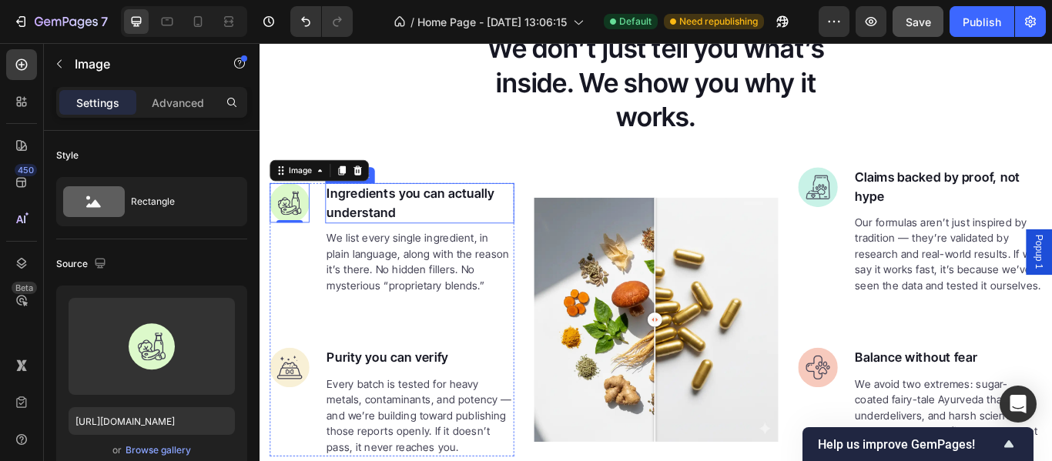
click at [438, 229] on p "Ingredients you can actually understand" at bounding box center [445, 230] width 217 height 44
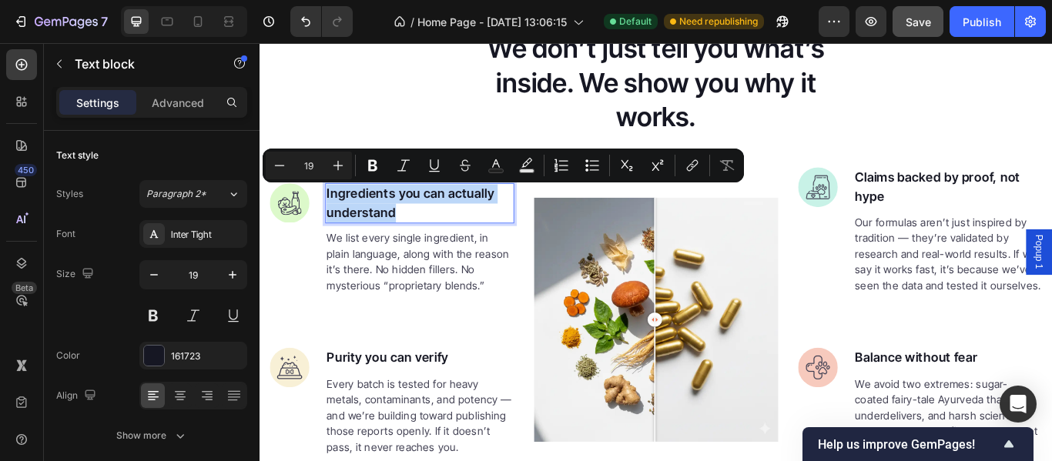
copy p "Ingredients you can actually understand"
click at [295, 241] on img at bounding box center [294, 229] width 46 height 46
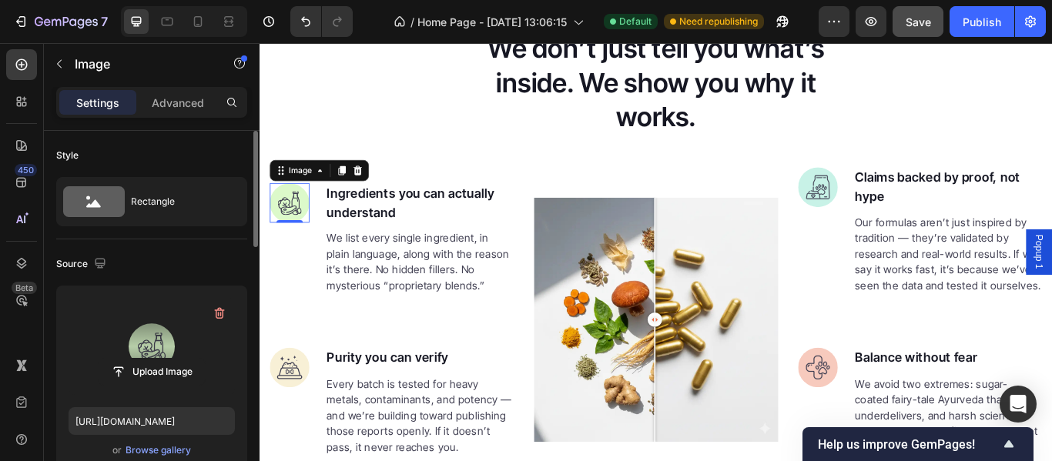
click at [150, 353] on label at bounding box center [152, 346] width 166 height 97
click at [150, 359] on input "file" at bounding box center [152, 372] width 106 height 26
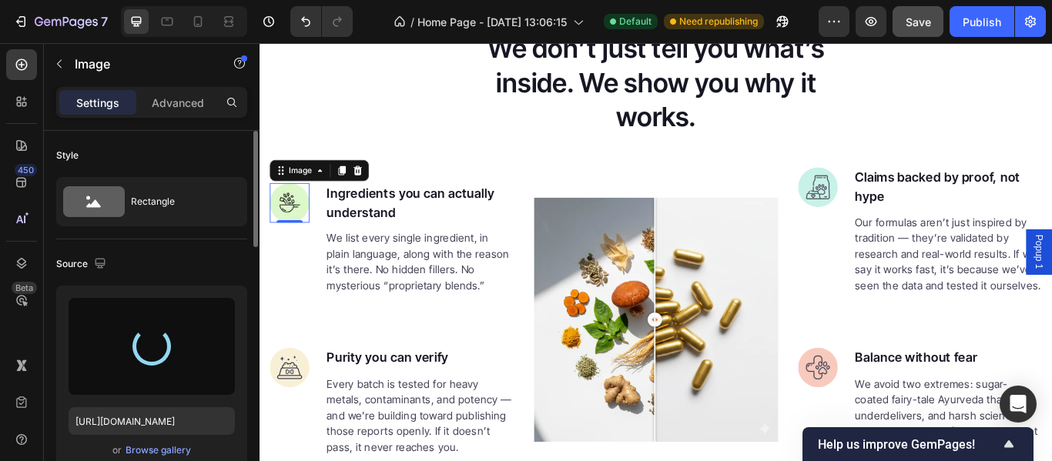
type input "https://cdn.shopify.com/s/files/1/0658/3972/6662/files/gempages_565929054004315…"
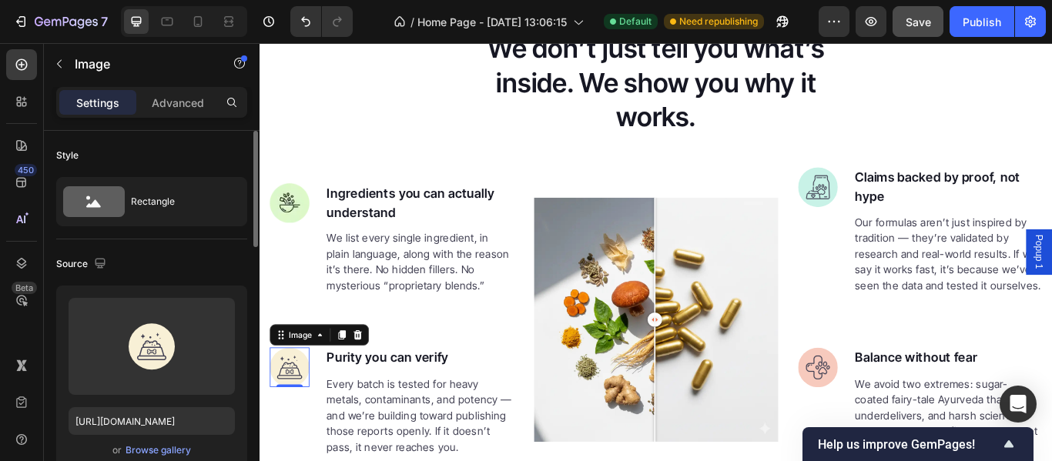
click at [288, 423] on img at bounding box center [294, 421] width 46 height 46
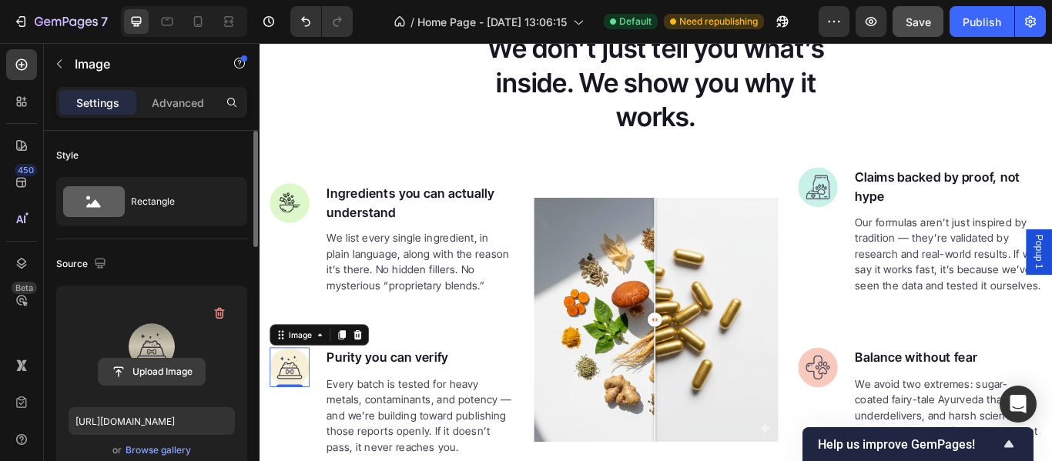
click at [150, 359] on input "file" at bounding box center [152, 372] width 106 height 26
click at [138, 342] on label at bounding box center [152, 346] width 166 height 97
click at [138, 359] on input "file" at bounding box center [152, 372] width 106 height 26
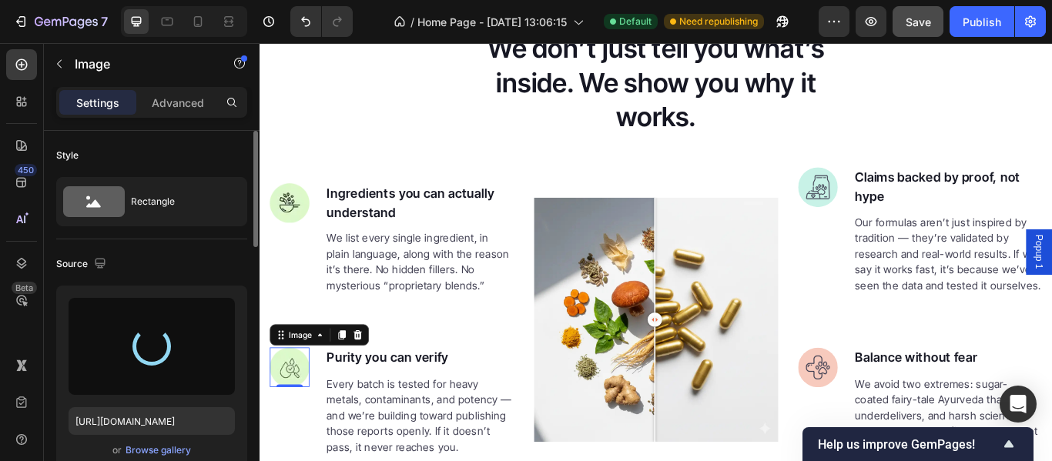
type input "https://cdn.shopify.com/s/files/1/0658/3972/6662/files/gempages_565929054004315…"
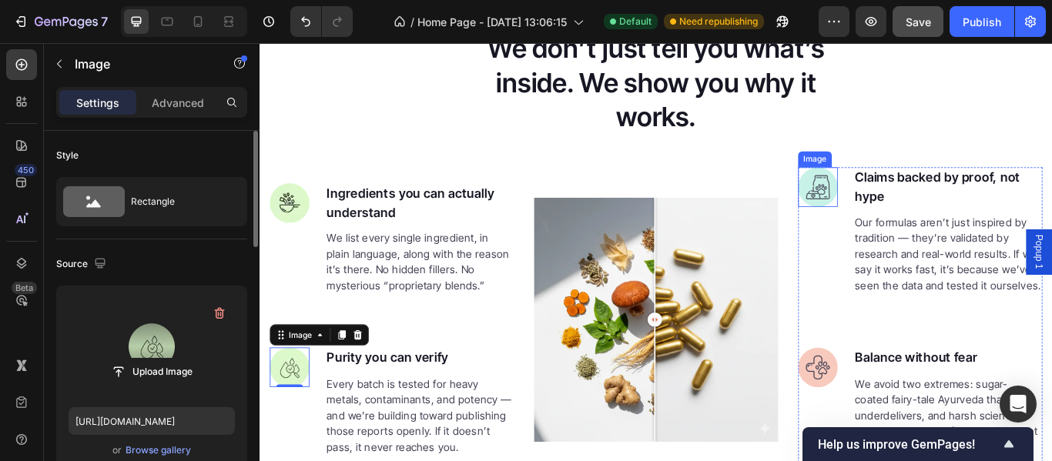
click at [904, 211] on img at bounding box center [910, 211] width 46 height 46
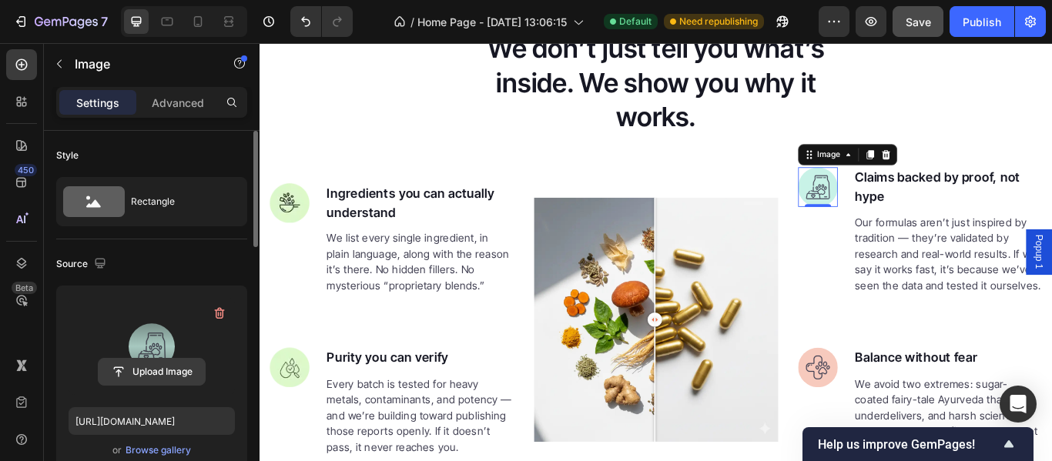
click at [154, 361] on input "file" at bounding box center [152, 372] width 106 height 26
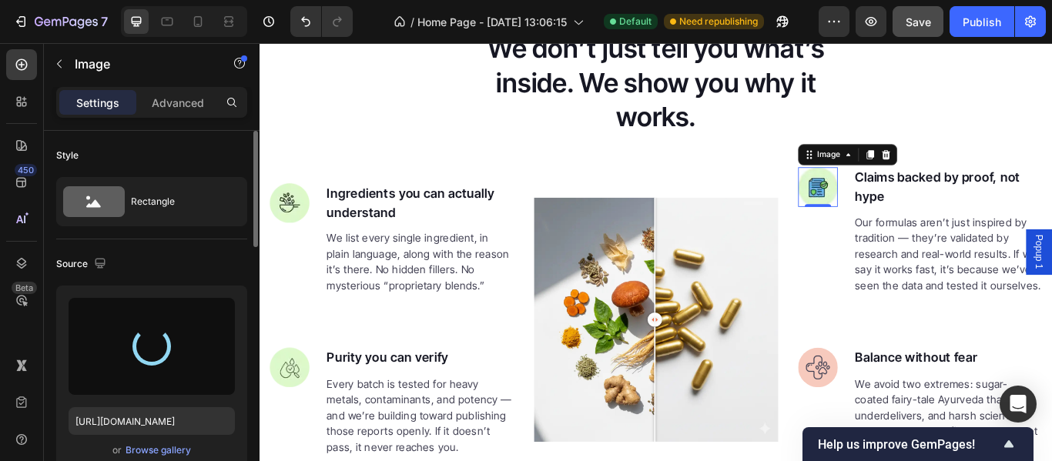
type input "https://cdn.shopify.com/s/files/1/0658/3972/6662/files/gempages_565929054004315…"
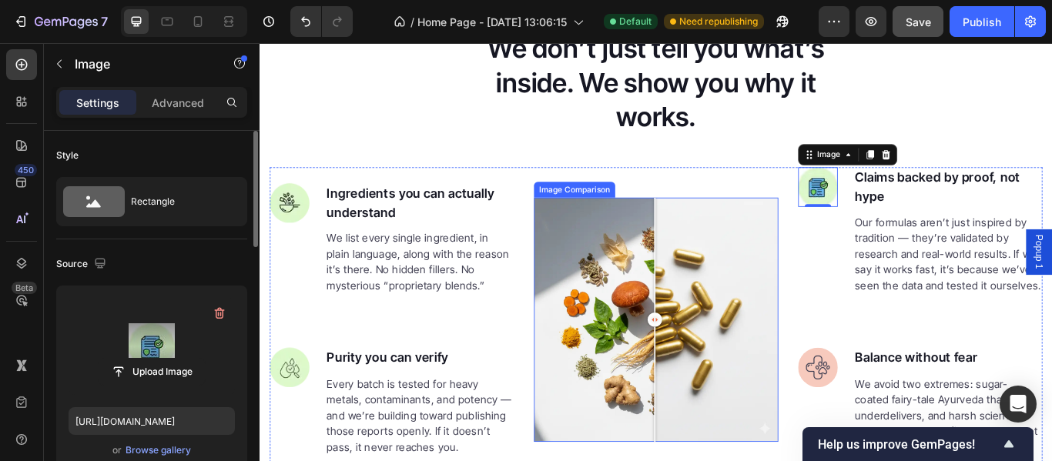
click at [914, 430] on img at bounding box center [910, 421] width 46 height 46
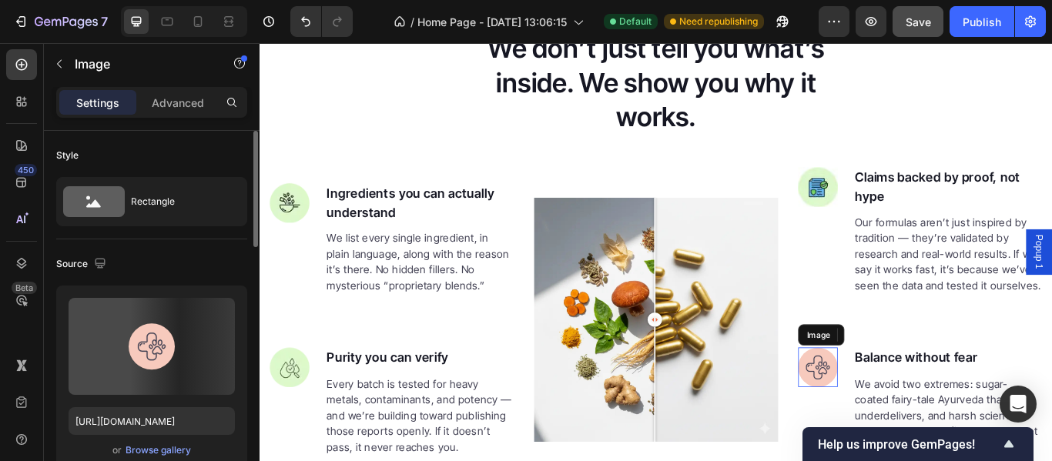
click at [895, 420] on img at bounding box center [910, 421] width 46 height 46
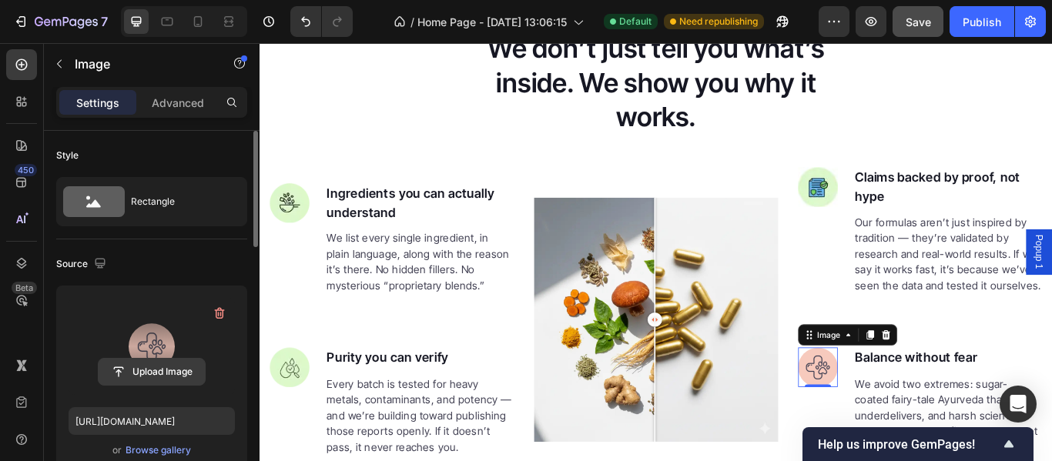
click at [137, 365] on input "file" at bounding box center [152, 372] width 106 height 26
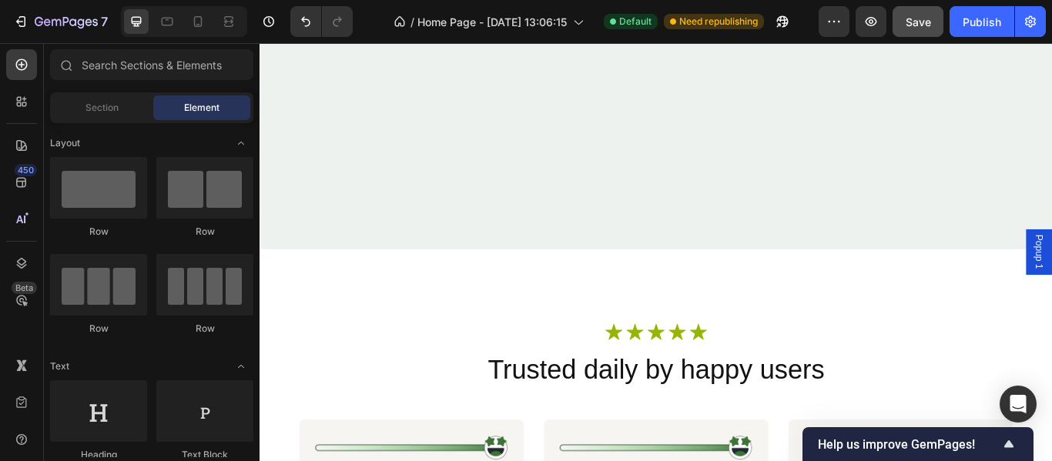
scroll to position [3644, 0]
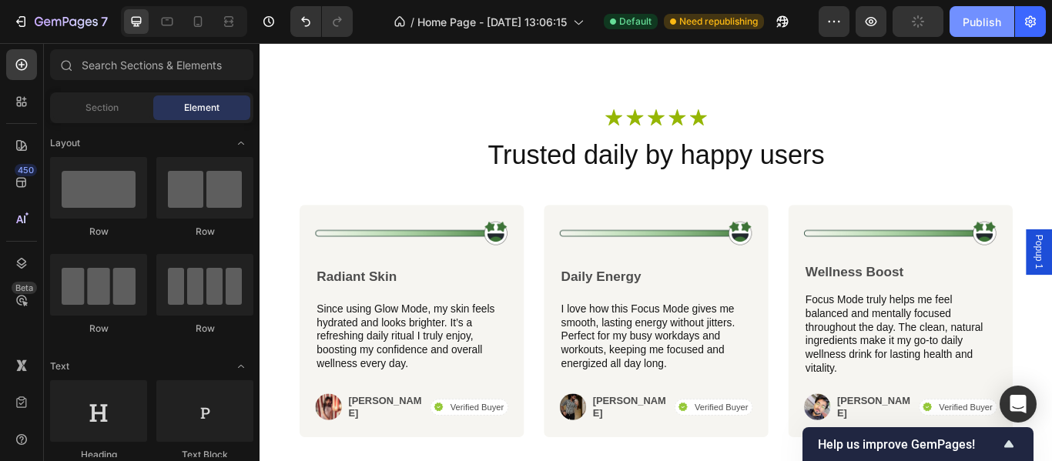
click at [977, 22] on div "Publish" at bounding box center [981, 22] width 38 height 16
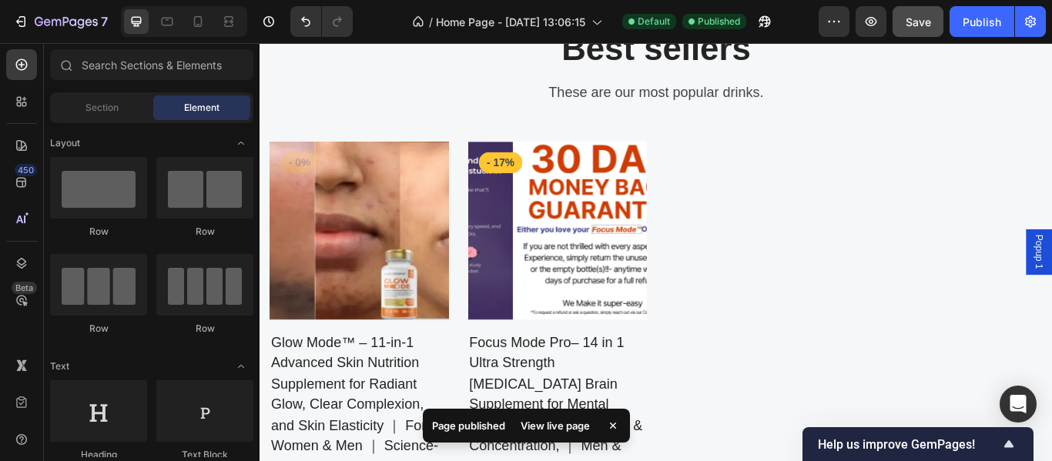
scroll to position [4543, 0]
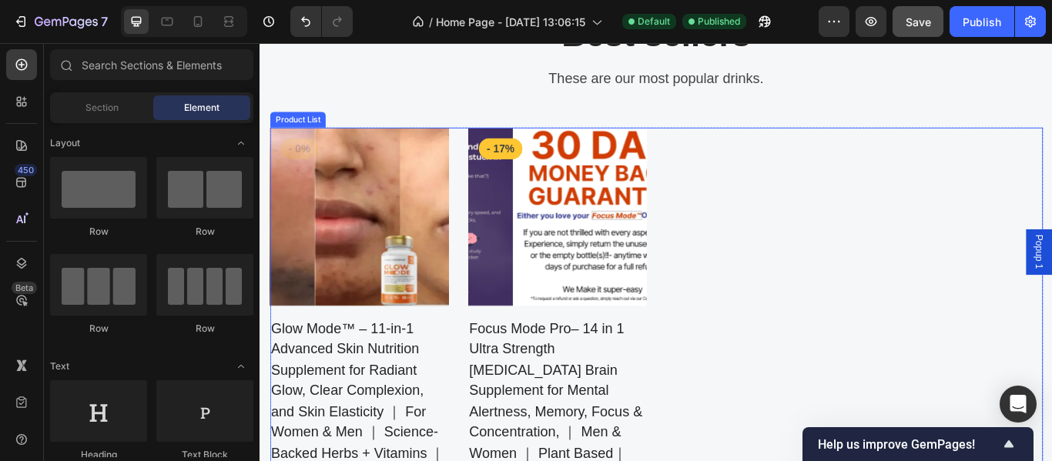
click at [779, 306] on div "Product Images - 0% Product Badge Row Glow Mode™ – 11-in-1 Advanced Skin Nutrit…" at bounding box center [721, 393] width 901 height 503
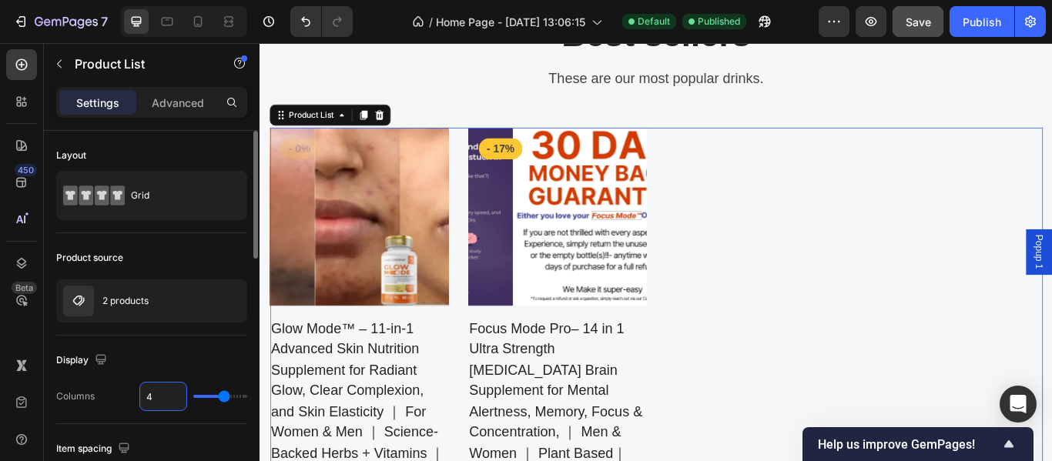
click at [161, 397] on input "4" at bounding box center [163, 397] width 46 height 28
type input "2"
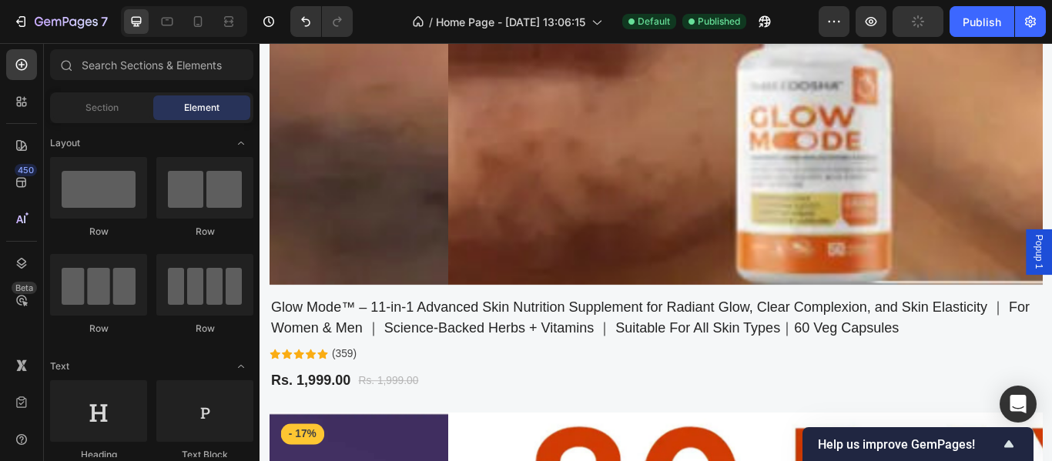
scroll to position [5241, 0]
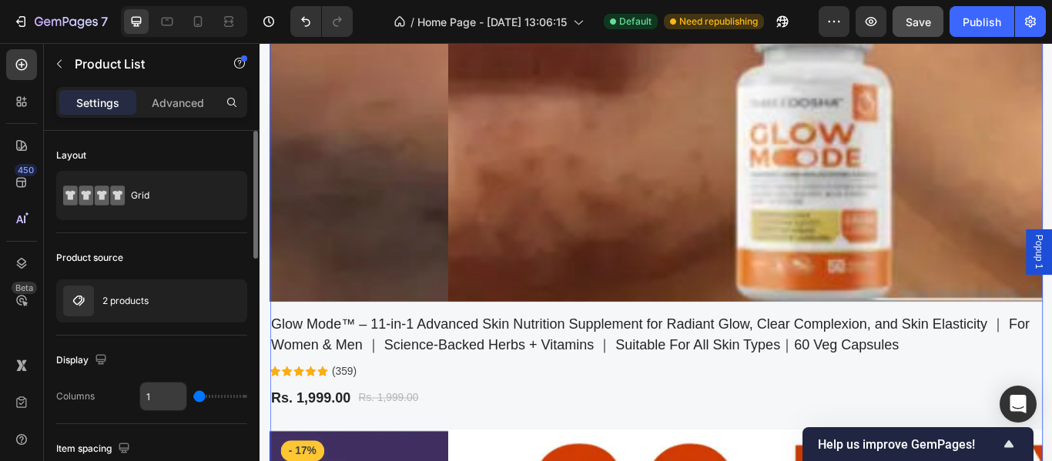
click at [154, 398] on input "1" at bounding box center [163, 397] width 46 height 28
type input "2"
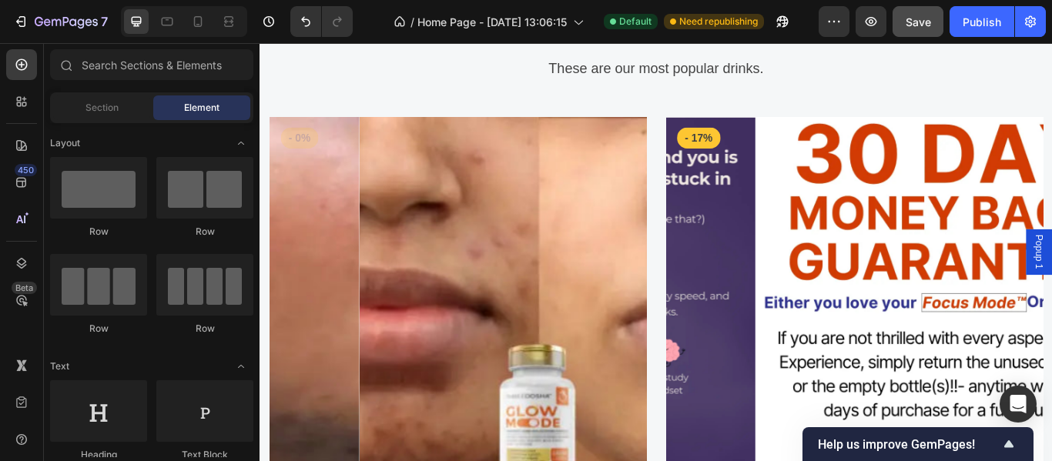
scroll to position [4572, 0]
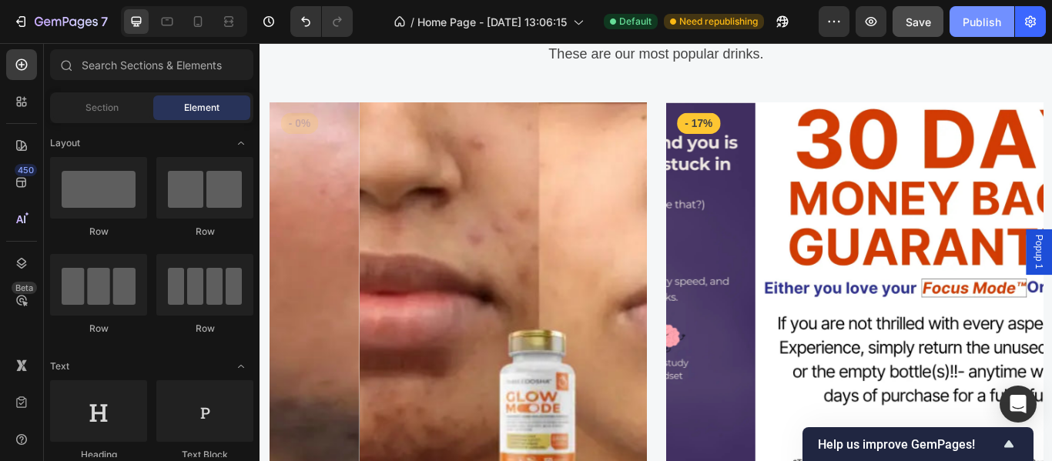
click at [980, 27] on div "Publish" at bounding box center [981, 22] width 38 height 16
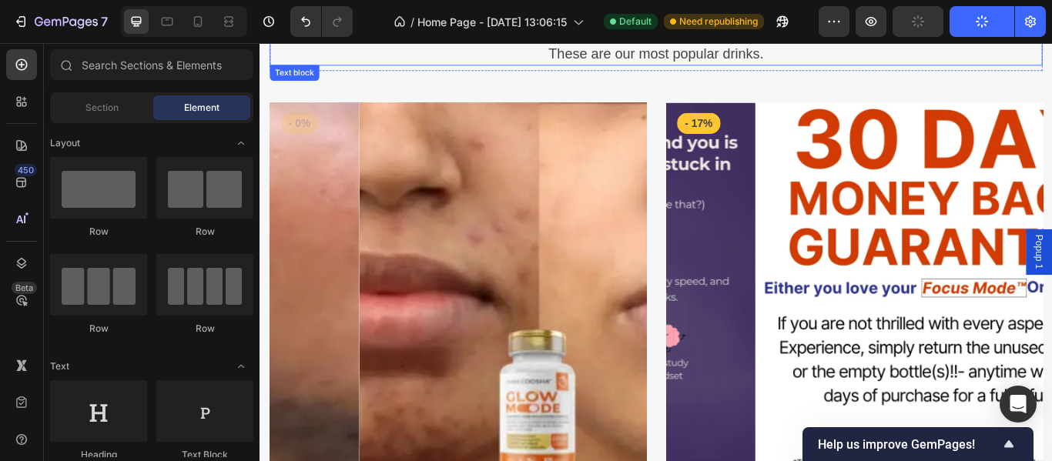
click at [791, 58] on p "These are our most popular drinks." at bounding box center [722, 55] width 898 height 25
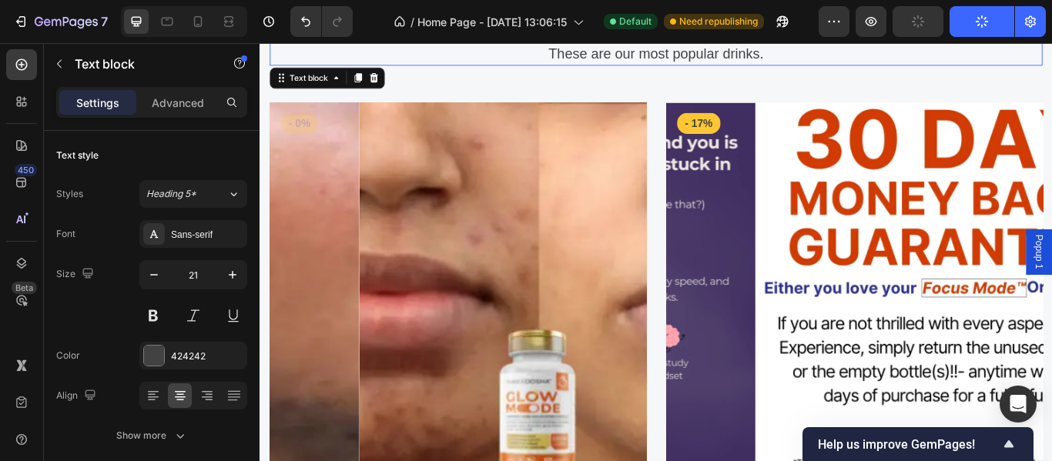
click at [791, 58] on p "These are our most popular drinks." at bounding box center [722, 55] width 898 height 25
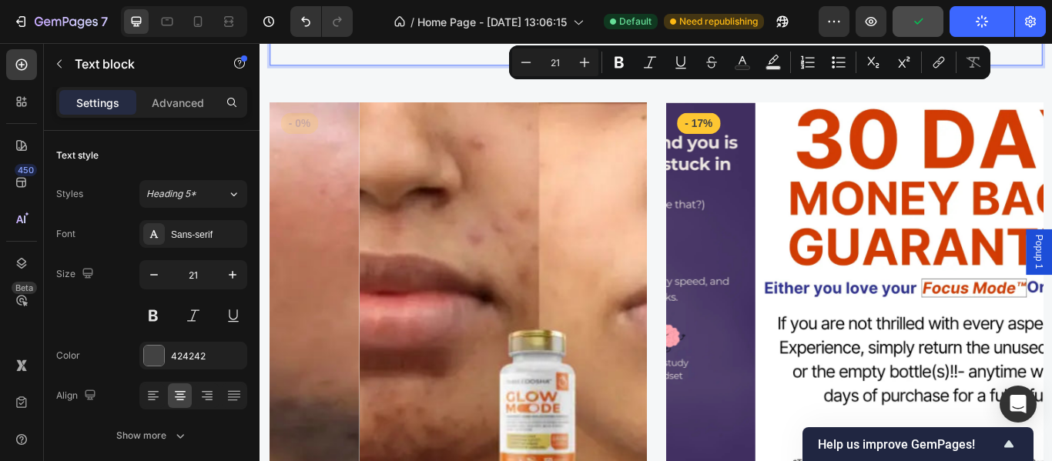
click at [504, 61] on p "These are our most popular drinks." at bounding box center [722, 55] width 898 height 25
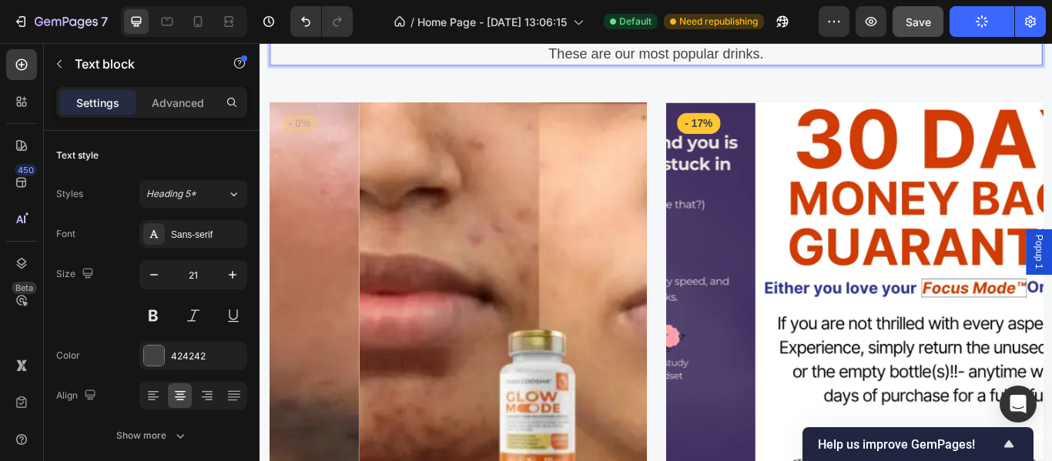
click at [836, 58] on p "These are our most popular drinks." at bounding box center [722, 55] width 898 height 25
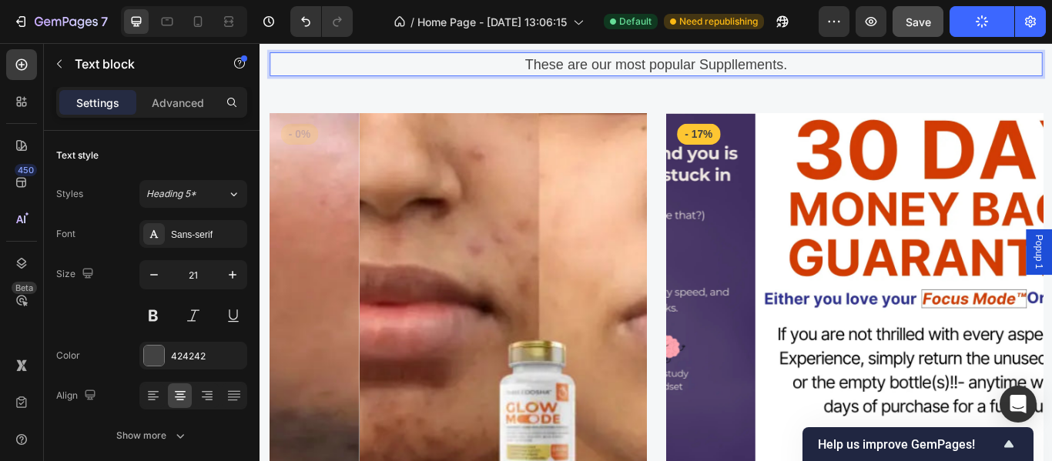
click at [806, 68] on p "These are our most popular Suppllements." at bounding box center [722, 67] width 898 height 25
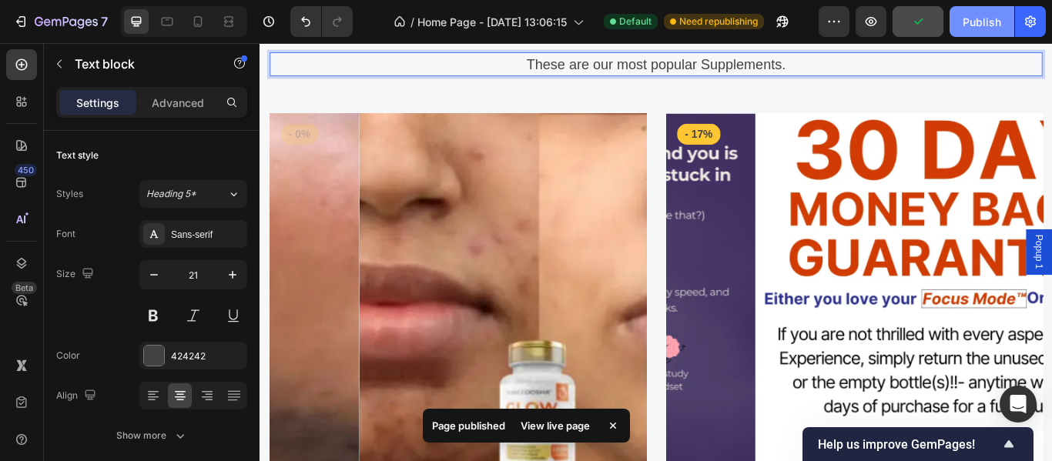
click at [976, 31] on button "Publish" at bounding box center [981, 21] width 65 height 31
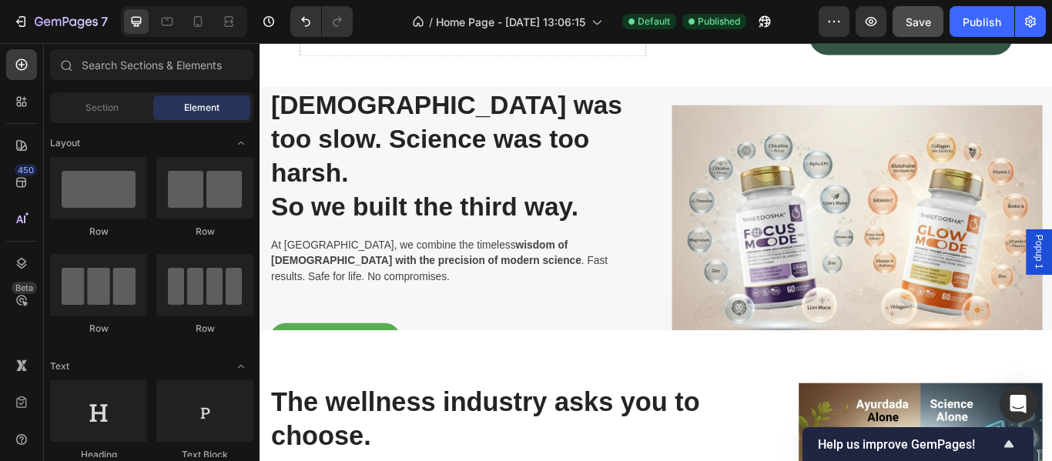
scroll to position [0, 0]
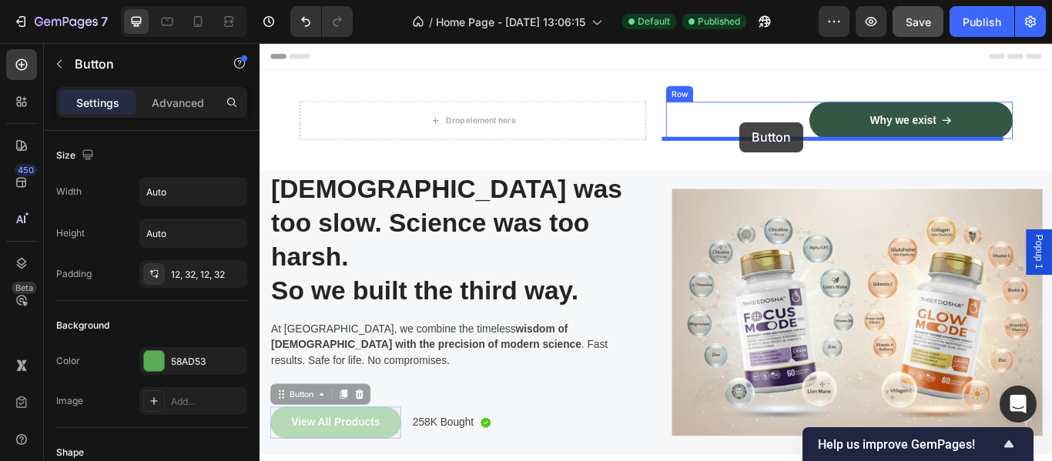
drag, startPoint x: 283, startPoint y: 433, endPoint x: 818, endPoint y: 135, distance: 613.1
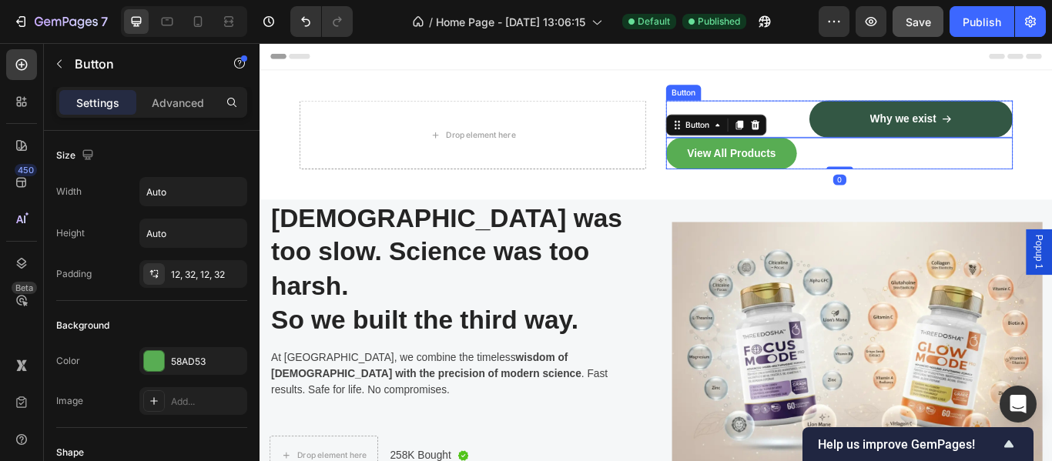
click at [878, 125] on div "Why we exist Button" at bounding box center [935, 131] width 404 height 43
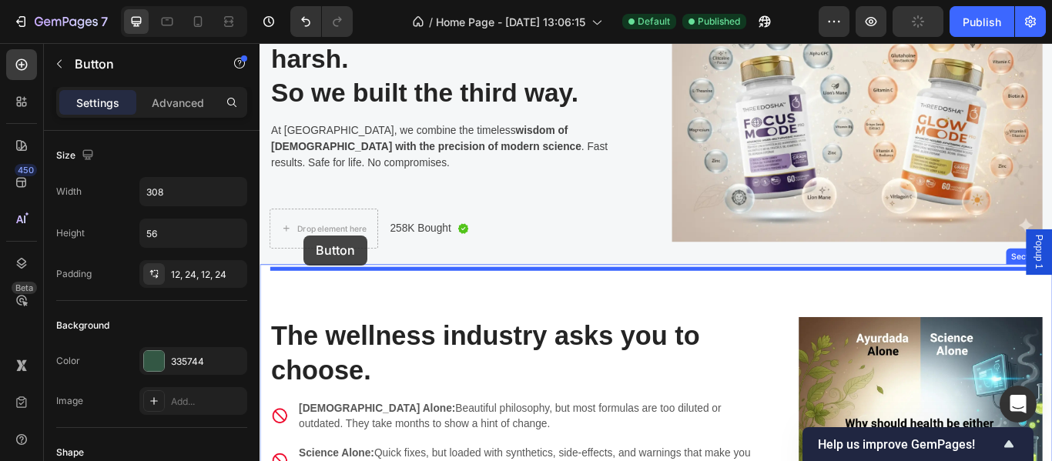
scroll to position [241, 0]
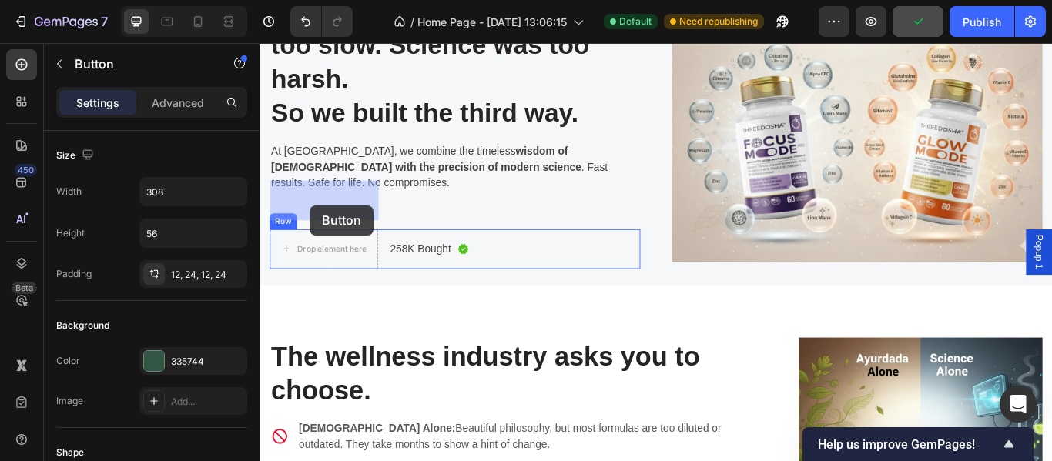
drag, startPoint x: 741, startPoint y: 94, endPoint x: 318, endPoint y: 233, distance: 445.5
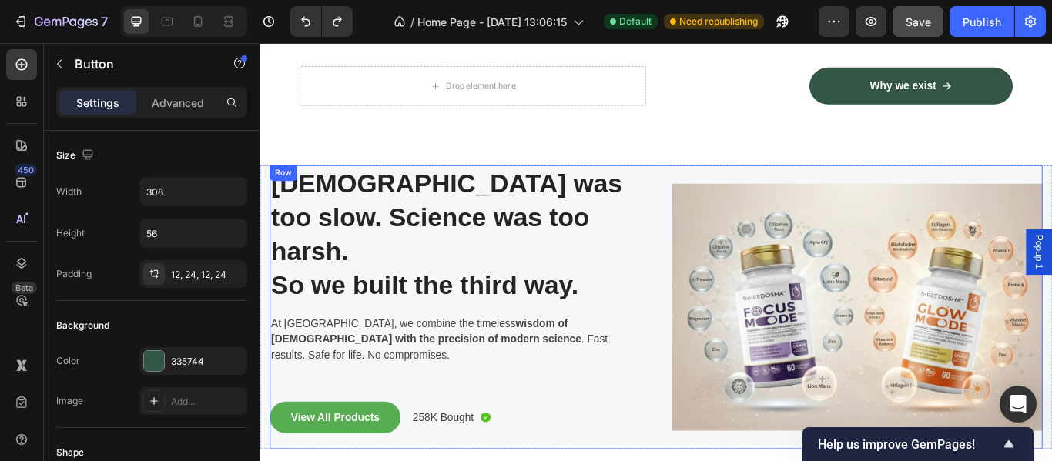
scroll to position [0, 0]
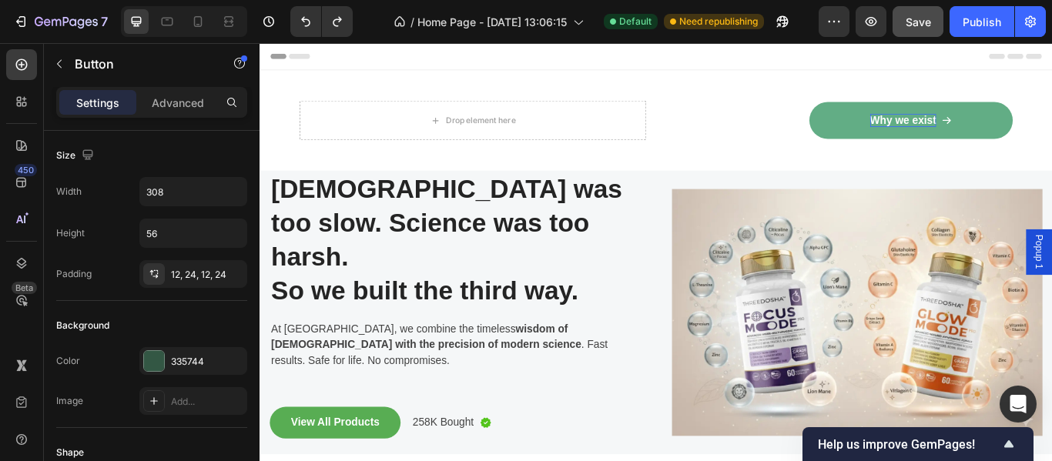
click at [1006, 129] on p "Why we exist" at bounding box center [1009, 133] width 77 height 16
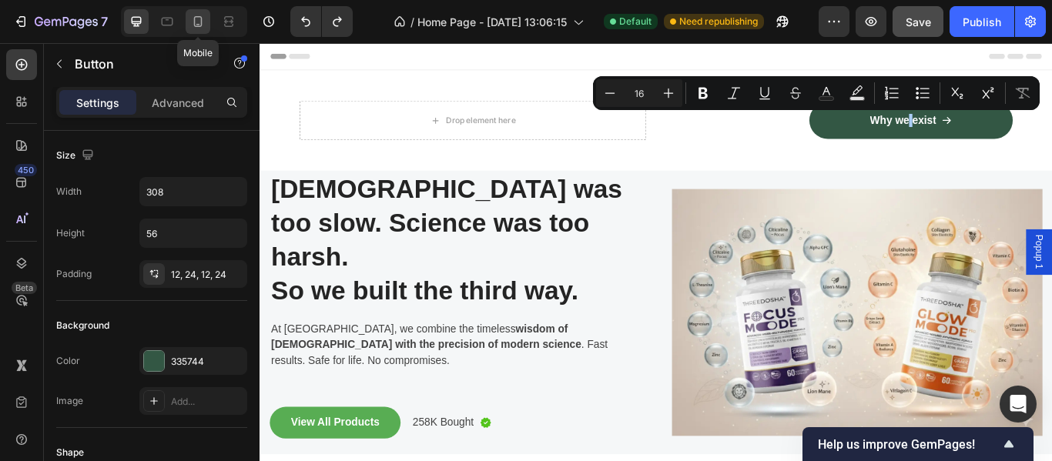
click at [198, 20] on icon at bounding box center [197, 21] width 15 height 15
type input "14"
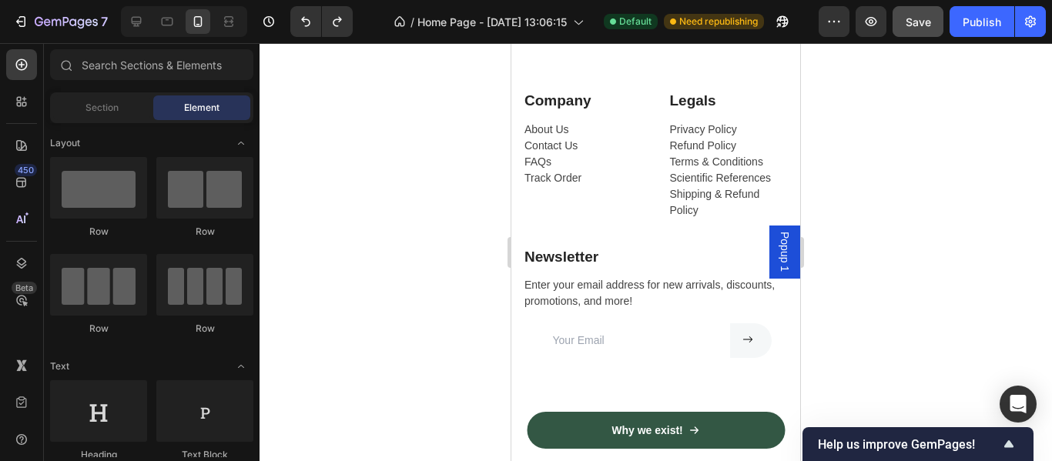
scroll to position [7825, 0]
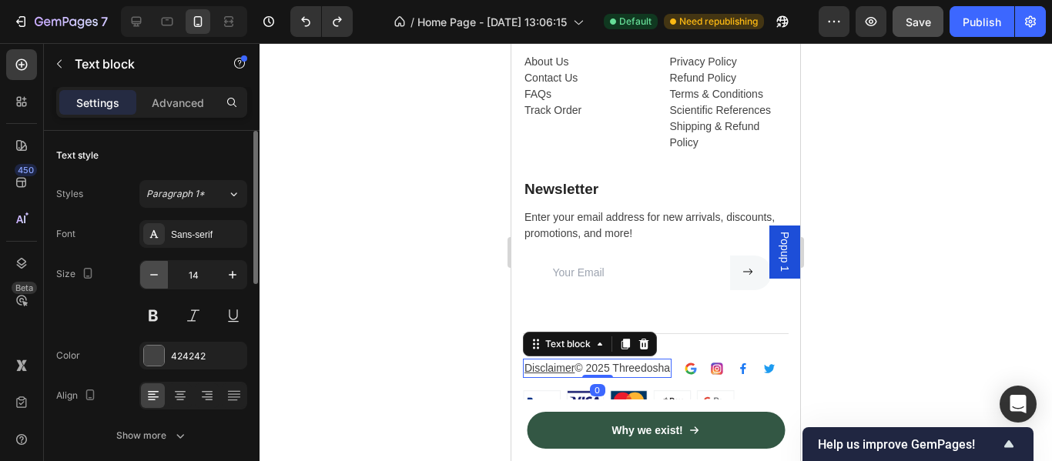
click at [153, 270] on icon "button" at bounding box center [153, 274] width 15 height 15
type input "11"
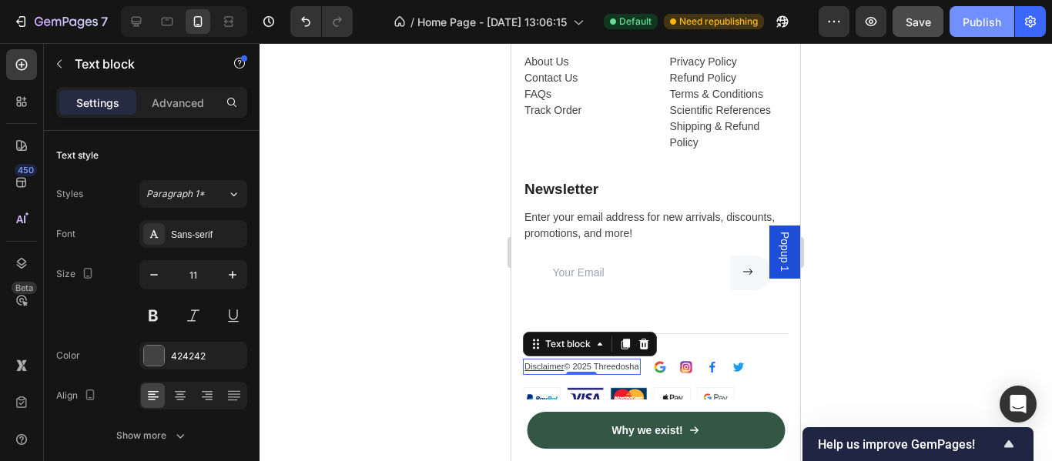
click at [985, 21] on div "Publish" at bounding box center [981, 22] width 38 height 16
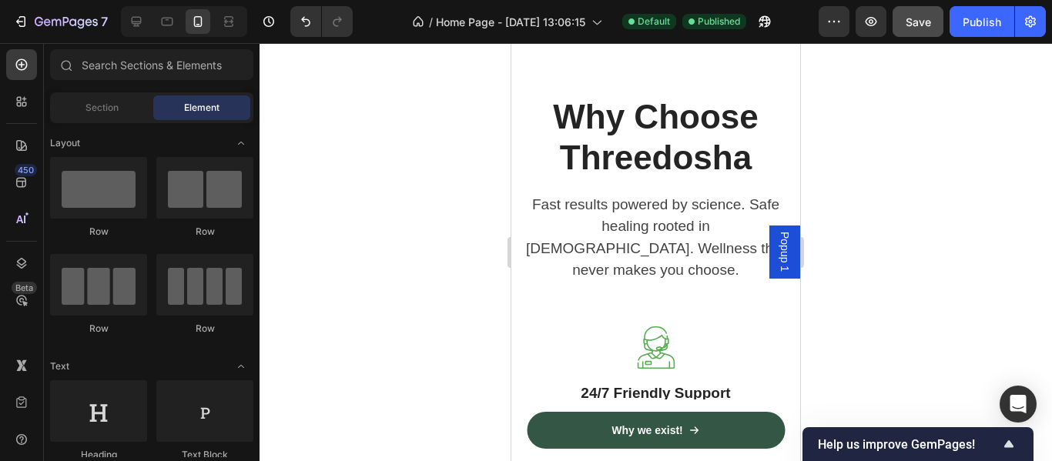
scroll to position [5511, 0]
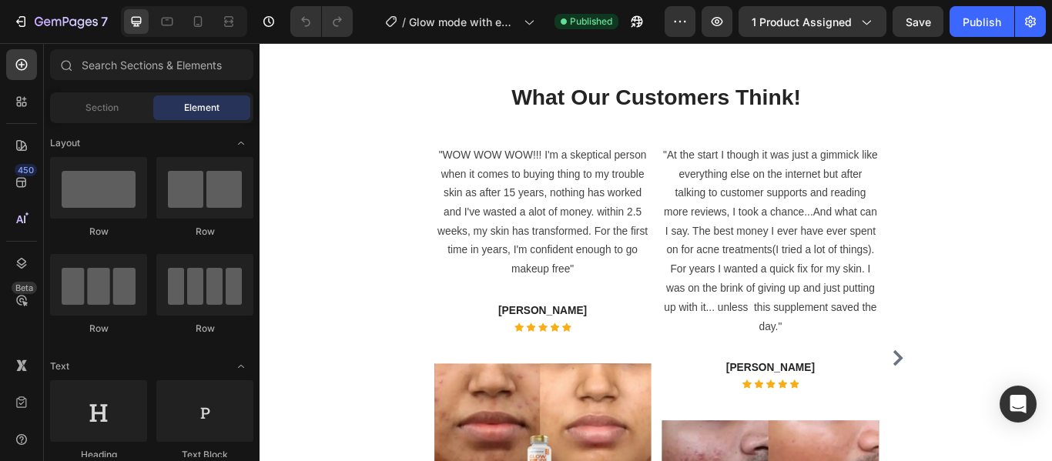
scroll to position [4778, 0]
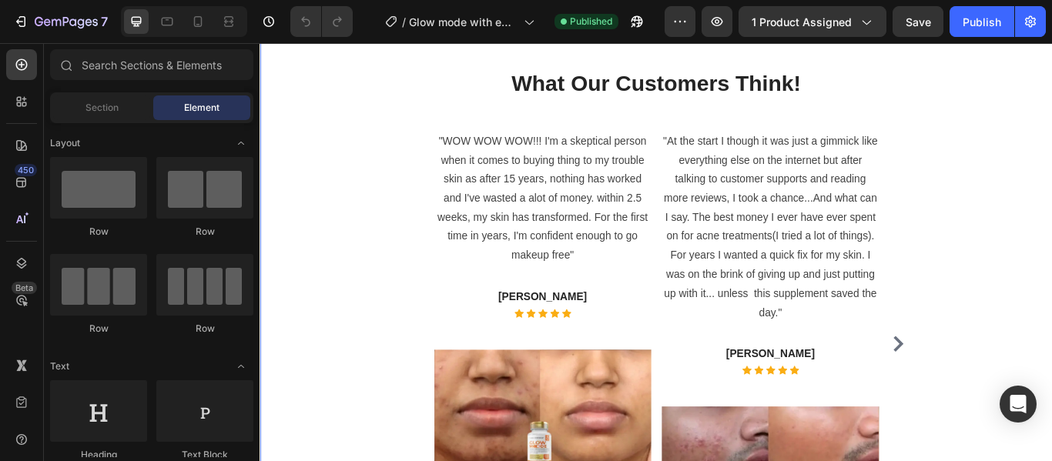
click at [306, 222] on div "What Our Customers Think! Heading "WOW WOW WOW!!! I'm a skeptical person when i…" at bounding box center [721, 357] width 901 height 570
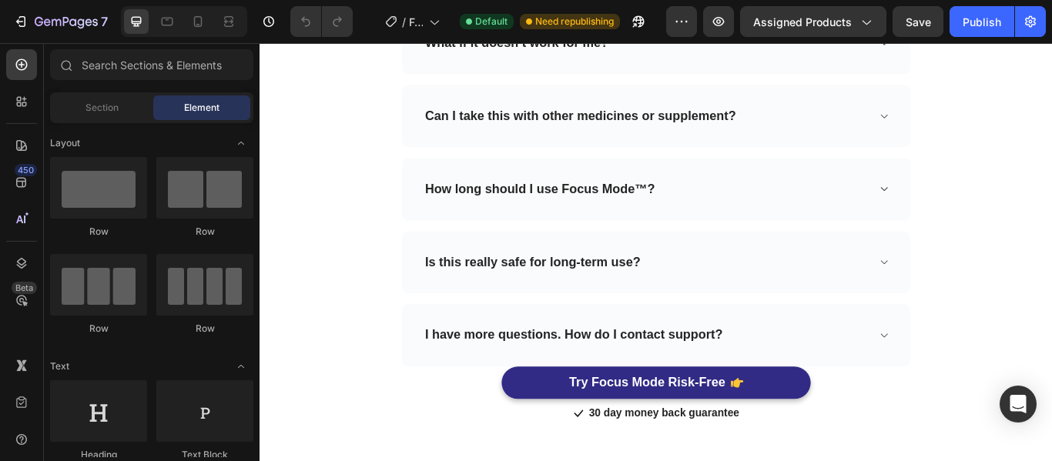
scroll to position [9520, 0]
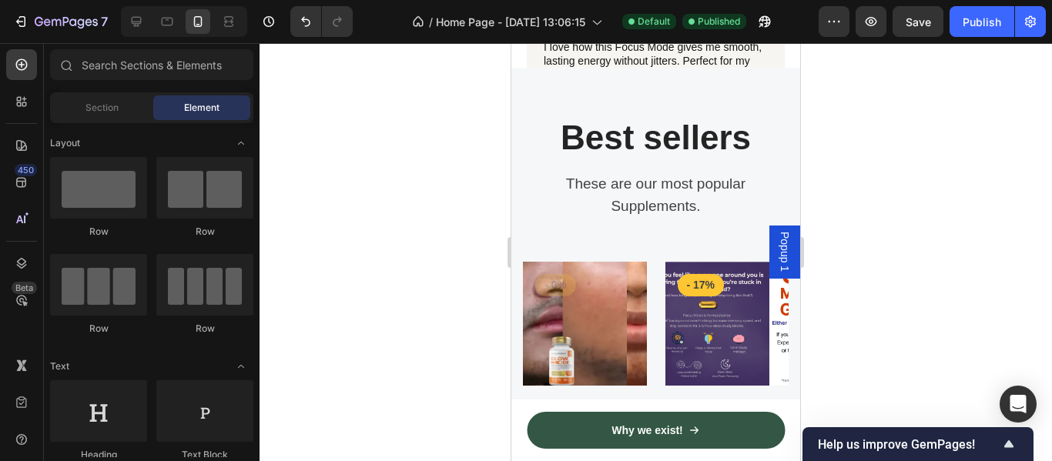
scroll to position [4438, 0]
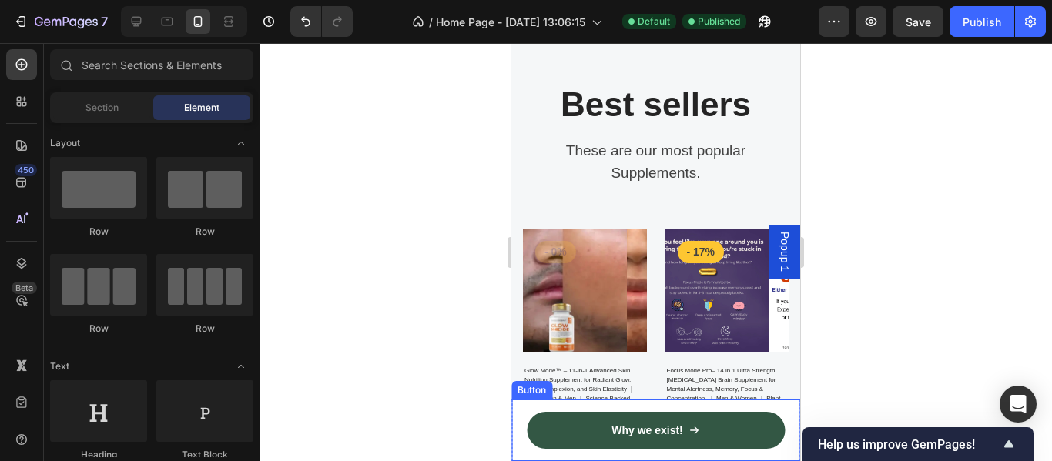
click at [517, 435] on div "Why we exist! Button" at bounding box center [655, 431] width 289 height 62
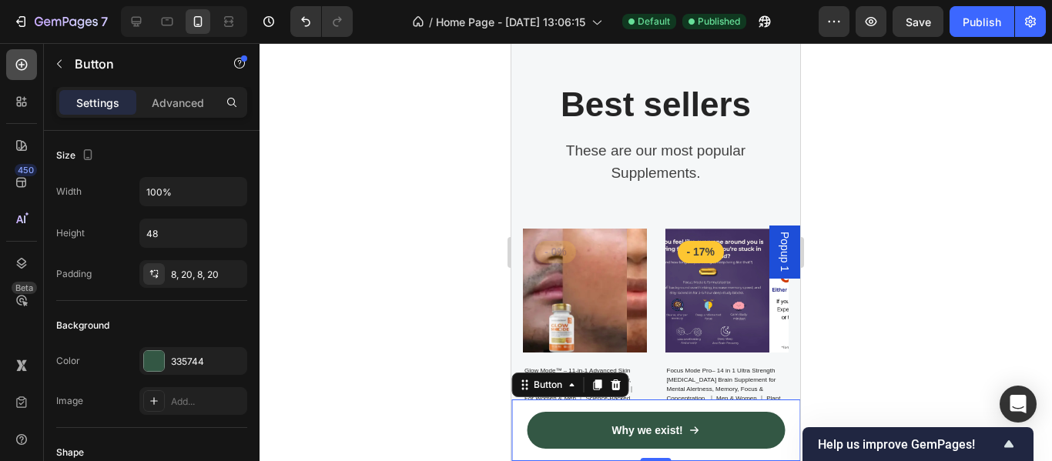
click at [22, 75] on div at bounding box center [21, 64] width 31 height 31
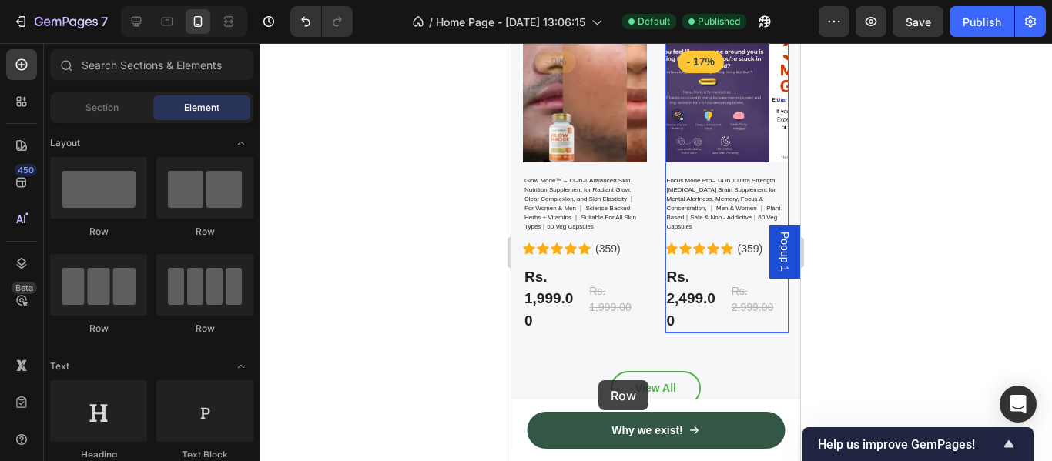
scroll to position [4680, 0]
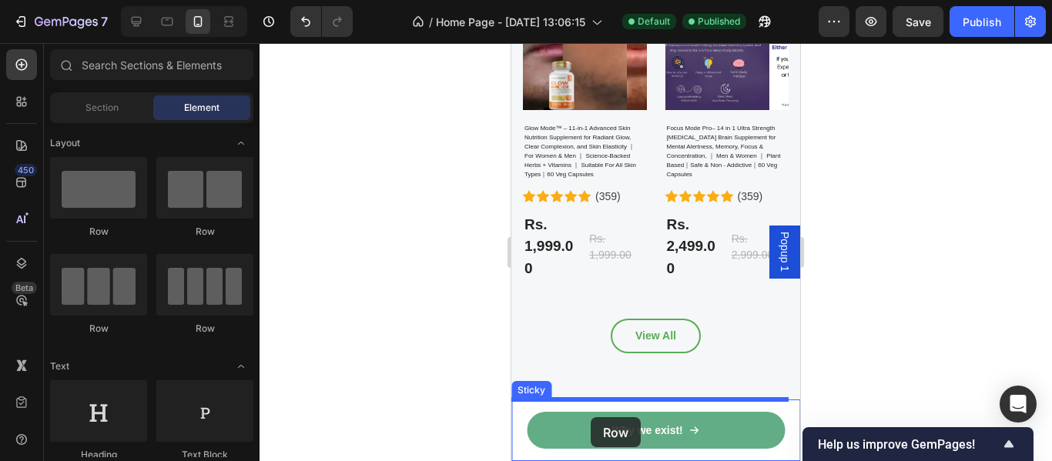
drag, startPoint x: 725, startPoint y: 245, endPoint x: 590, endPoint y: 419, distance: 220.1
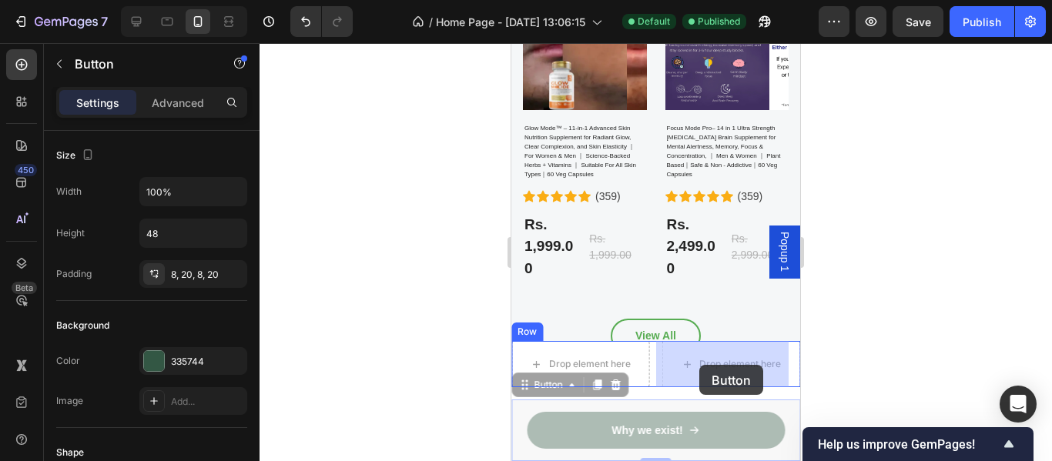
drag, startPoint x: 571, startPoint y: 426, endPoint x: 699, endPoint y: 365, distance: 141.5
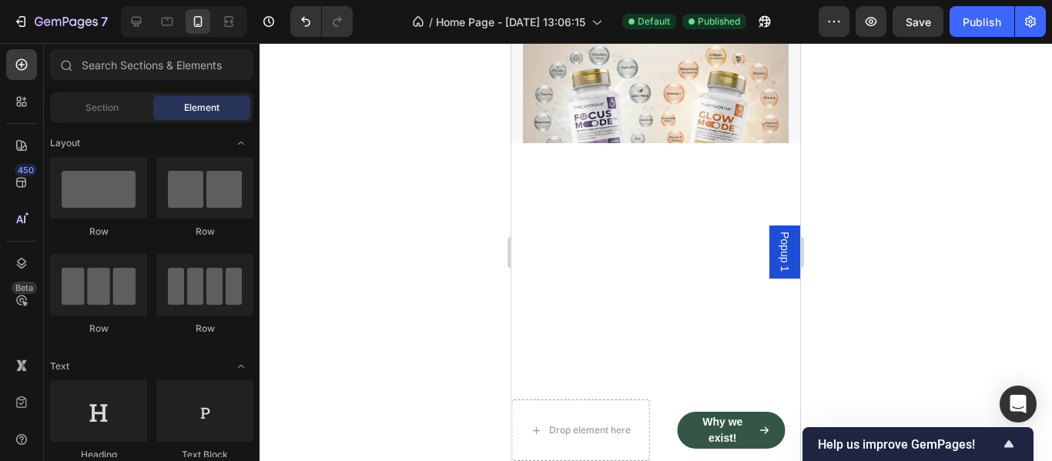
scroll to position [0, 0]
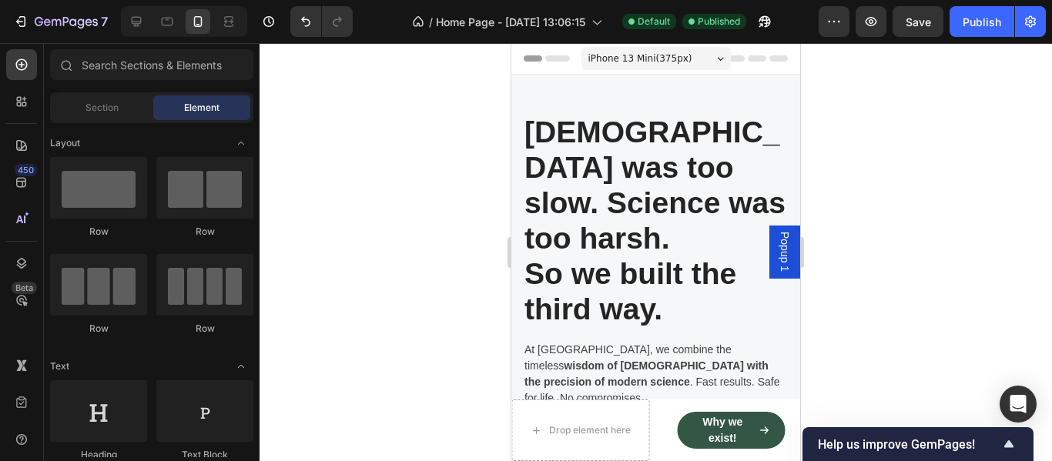
drag, startPoint x: 795, startPoint y: 288, endPoint x: 1300, endPoint y: 57, distance: 555.3
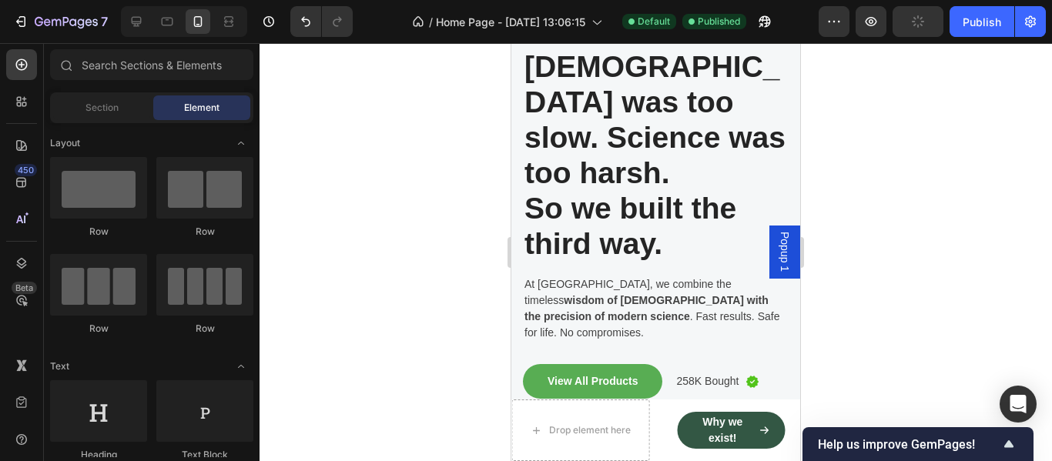
scroll to position [82, 0]
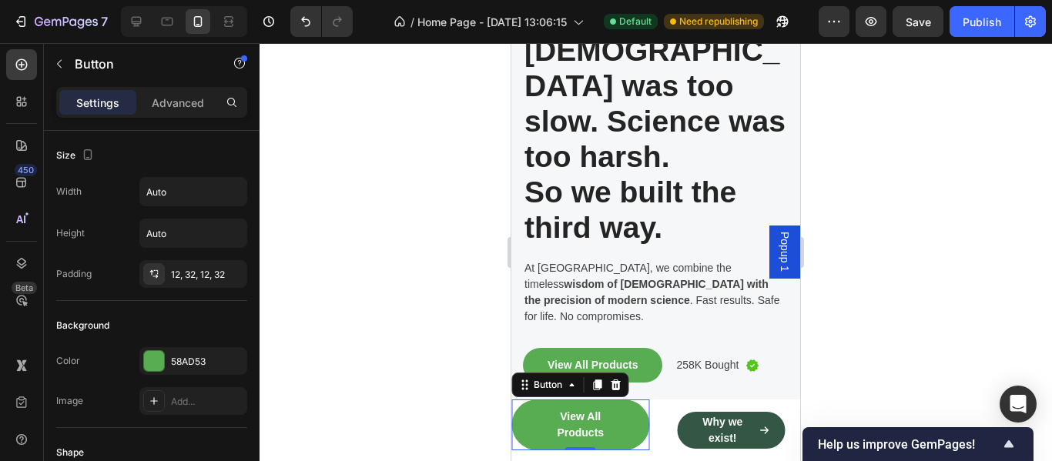
click at [367, 370] on div at bounding box center [655, 252] width 792 height 418
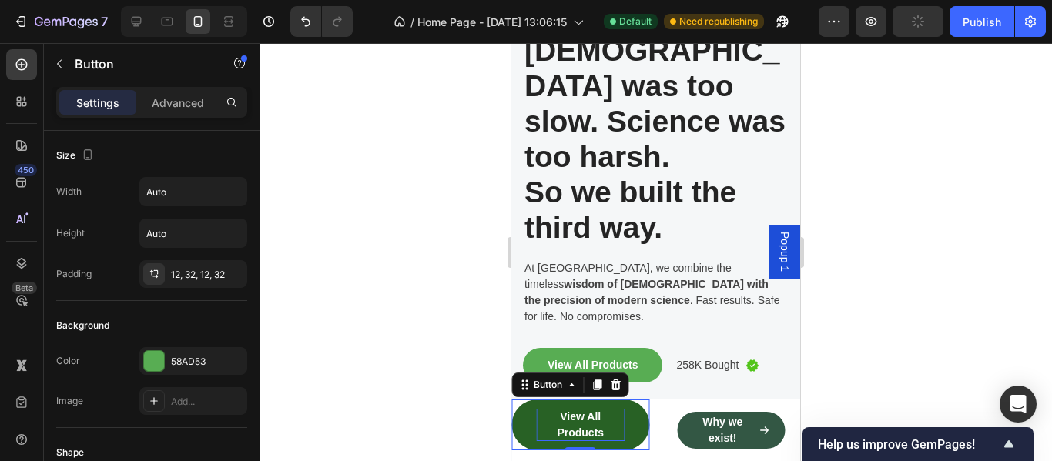
click at [557, 428] on div "View All Products" at bounding box center [580, 425] width 89 height 32
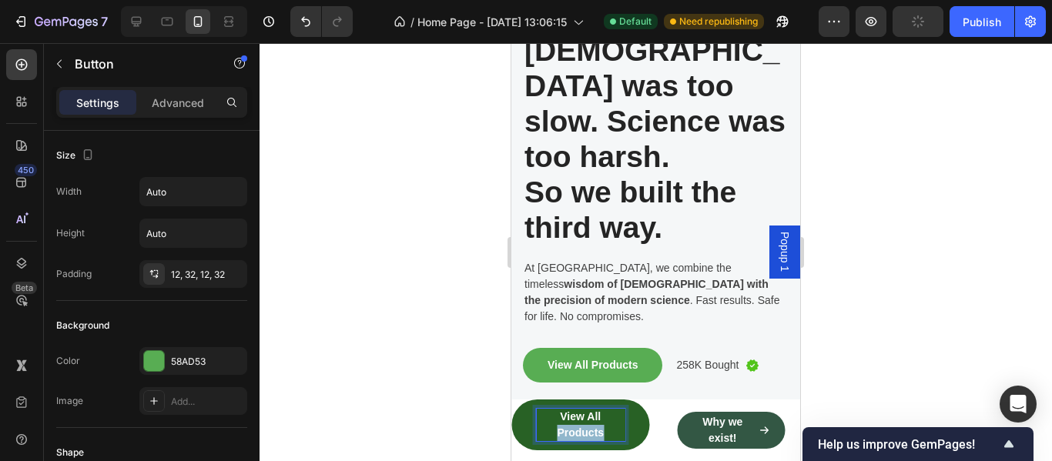
click at [557, 428] on p "View All Products" at bounding box center [580, 425] width 89 height 32
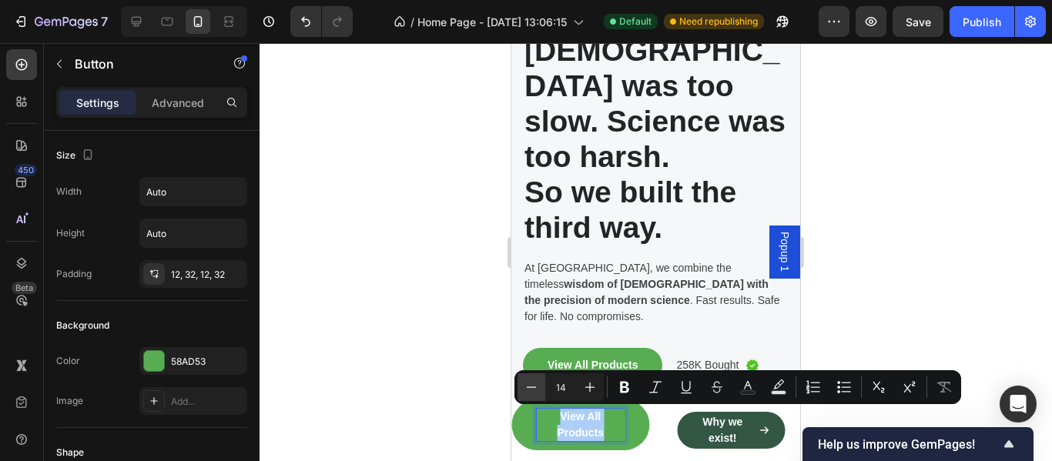
click at [532, 386] on icon "Editor contextual toolbar" at bounding box center [531, 387] width 15 height 15
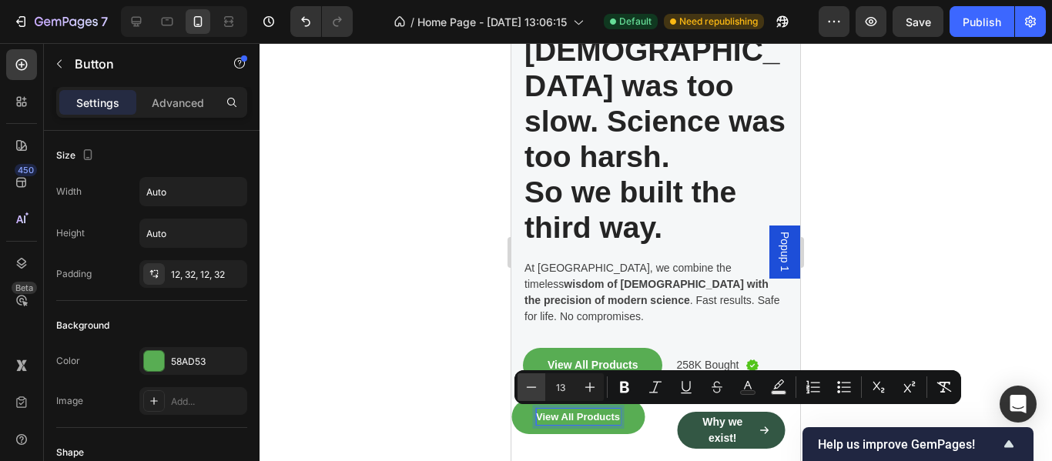
click at [532, 386] on icon "Editor contextual toolbar" at bounding box center [531, 387] width 15 height 15
type input "12"
click at [450, 421] on div at bounding box center [655, 252] width 792 height 418
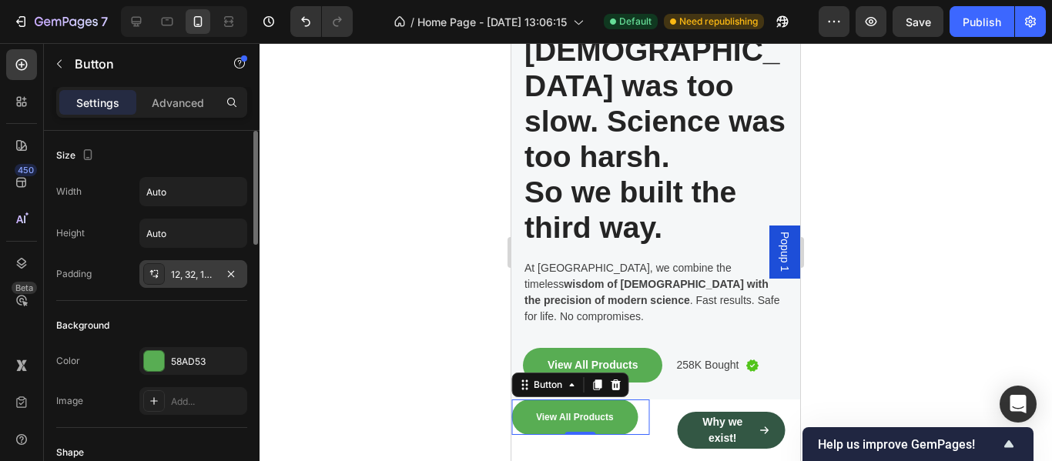
click at [176, 271] on div "12, 32, 12, 32" at bounding box center [193, 275] width 45 height 14
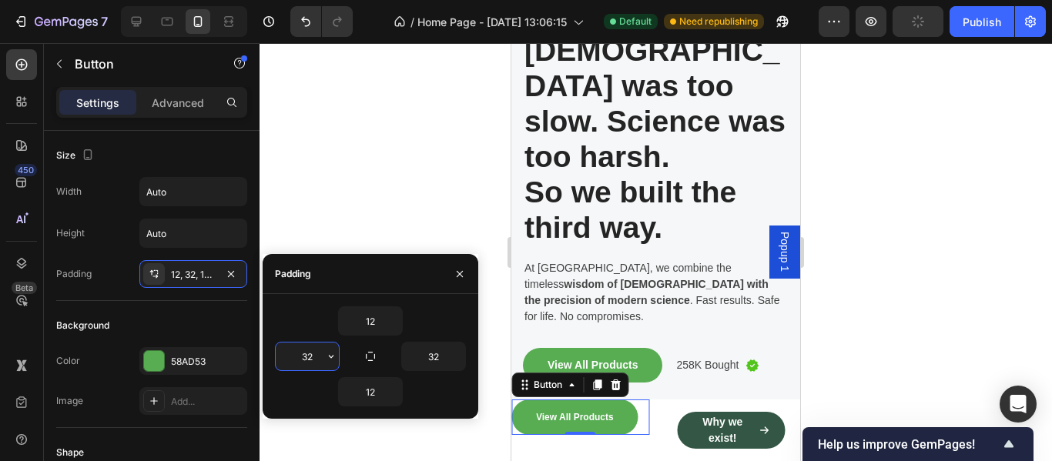
click at [309, 360] on input "32" at bounding box center [307, 357] width 63 height 28
type input "0"
click at [371, 328] on input "12" at bounding box center [370, 321] width 63 height 28
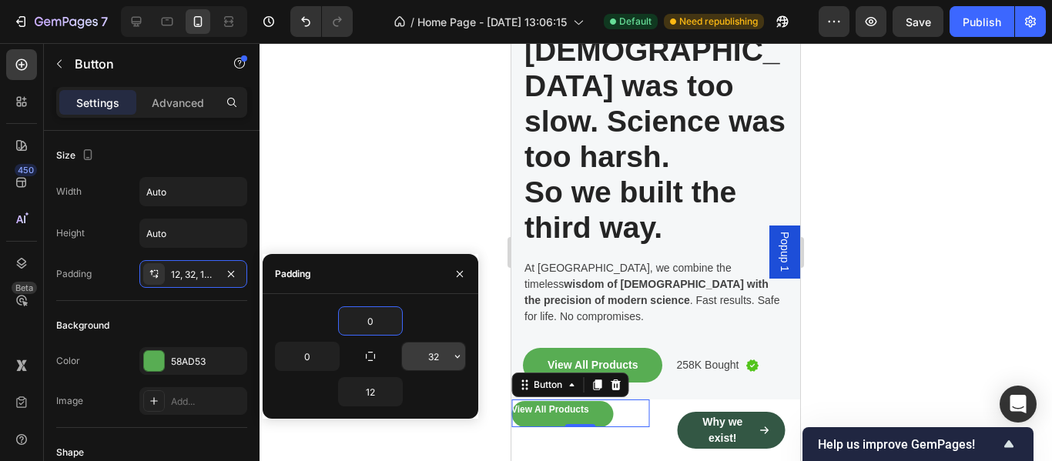
type input "0"
click at [438, 359] on input "32" at bounding box center [433, 357] width 63 height 28
type input "0"
click at [371, 395] on input "12" at bounding box center [370, 392] width 63 height 28
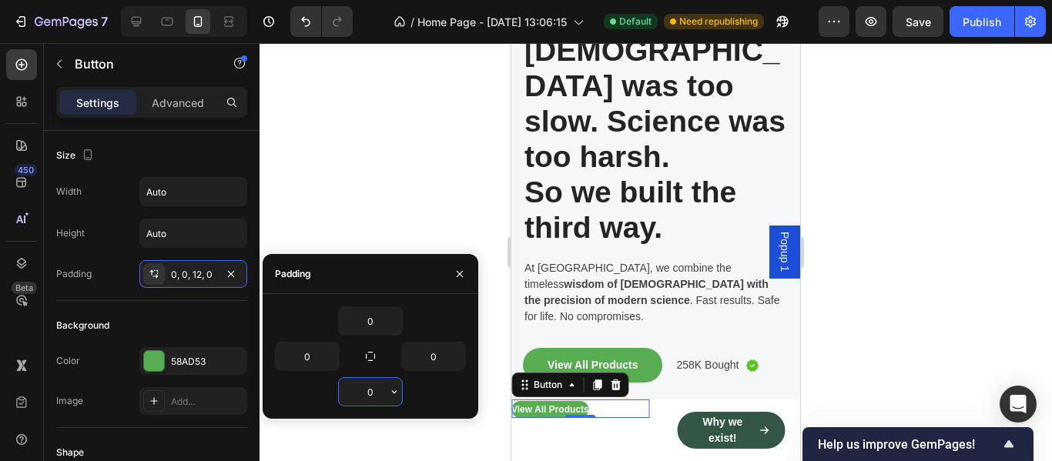
type input "12"
type input "32"
type input "12"
type input "32"
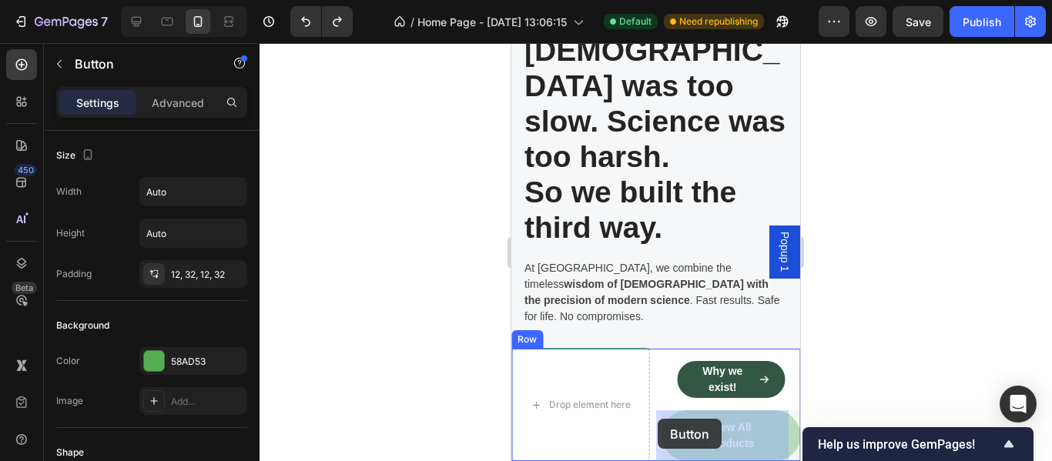
drag, startPoint x: 677, startPoint y: 428, endPoint x: 656, endPoint y: 419, distance: 23.5
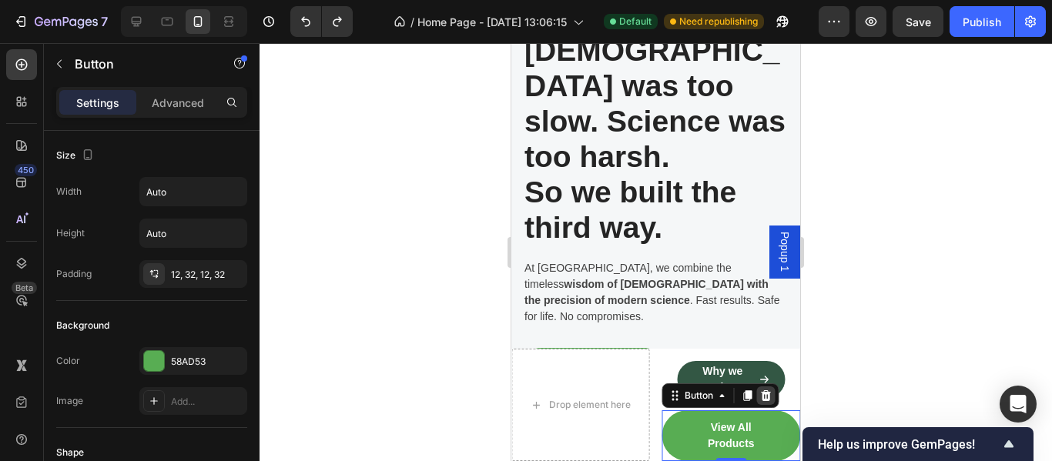
click at [761, 400] on icon at bounding box center [766, 395] width 10 height 11
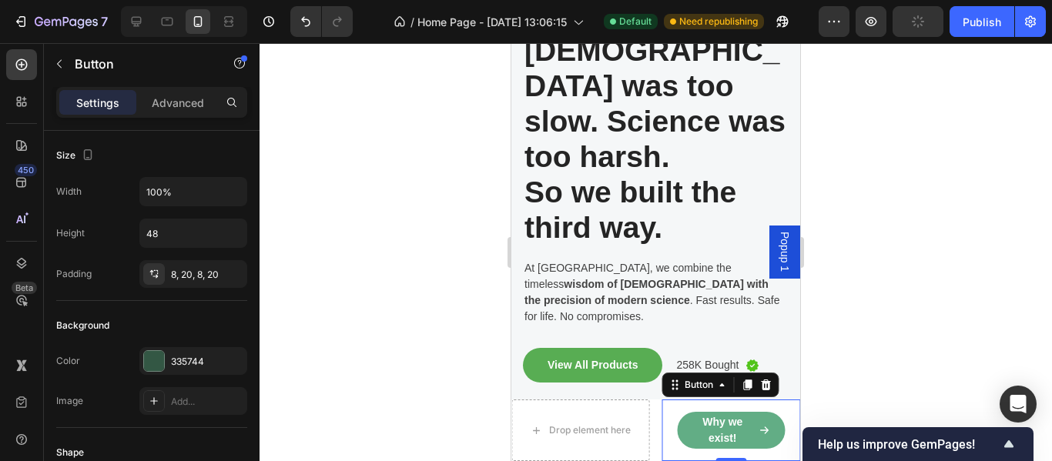
click at [679, 427] on link "Why we exist!" at bounding box center [731, 430] width 108 height 37
click at [741, 389] on icon at bounding box center [747, 385] width 12 height 12
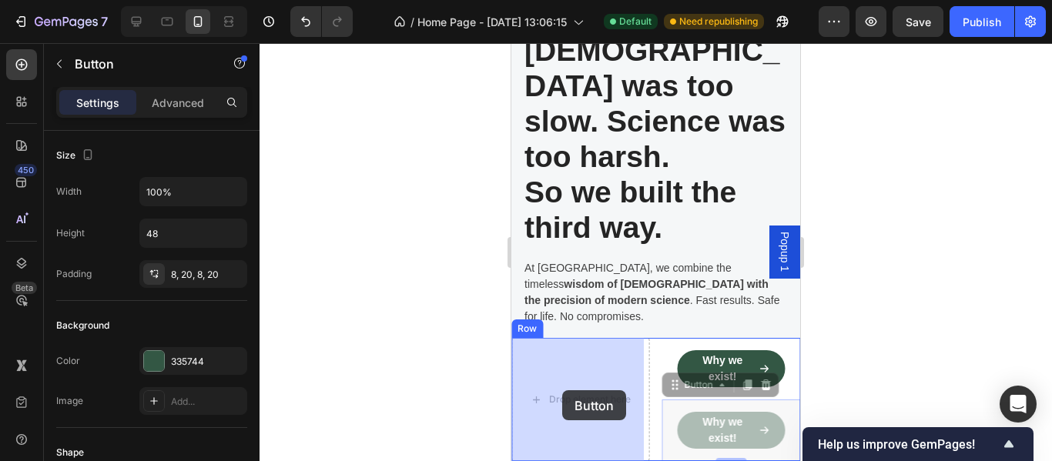
drag, startPoint x: 669, startPoint y: 390, endPoint x: 612, endPoint y: 390, distance: 57.0
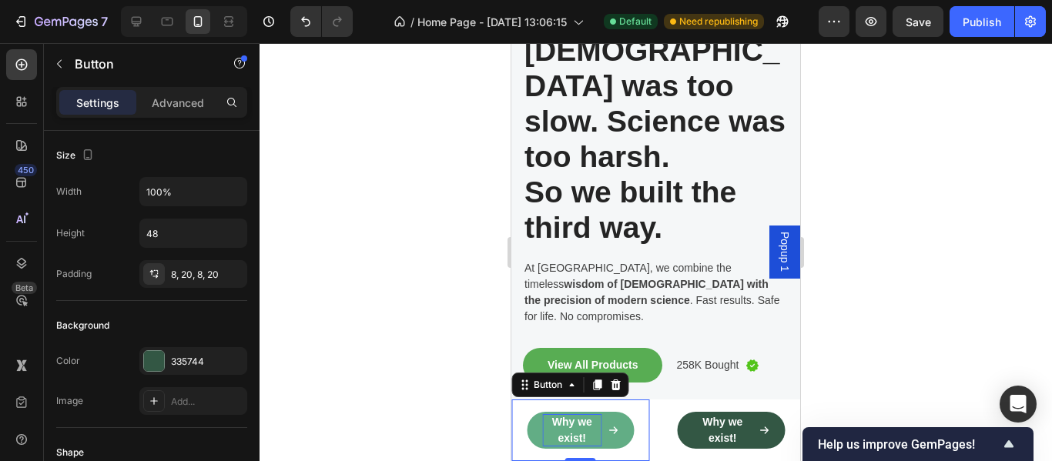
click at [569, 437] on p "Why we exist!" at bounding box center [572, 430] width 60 height 32
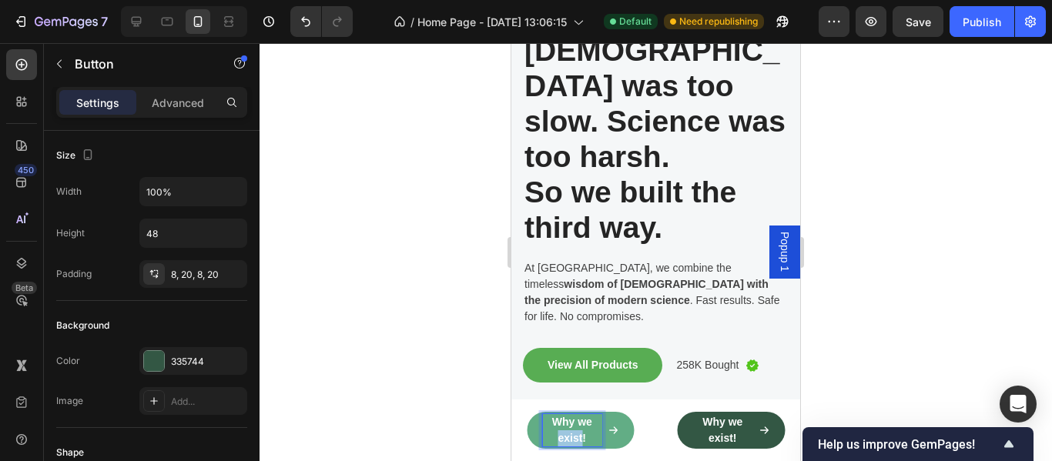
click at [569, 437] on p "Why we exist!" at bounding box center [572, 430] width 60 height 32
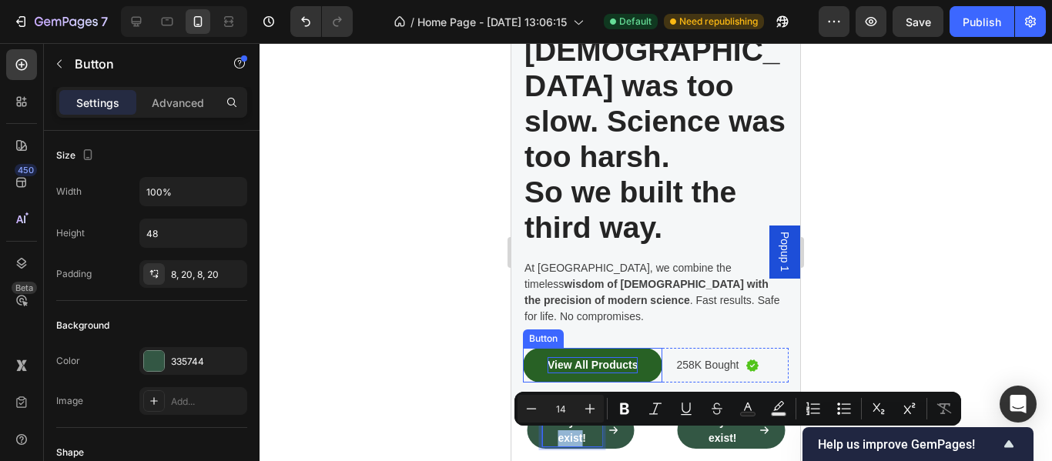
click at [589, 357] on div "View All Products" at bounding box center [592, 365] width 90 height 16
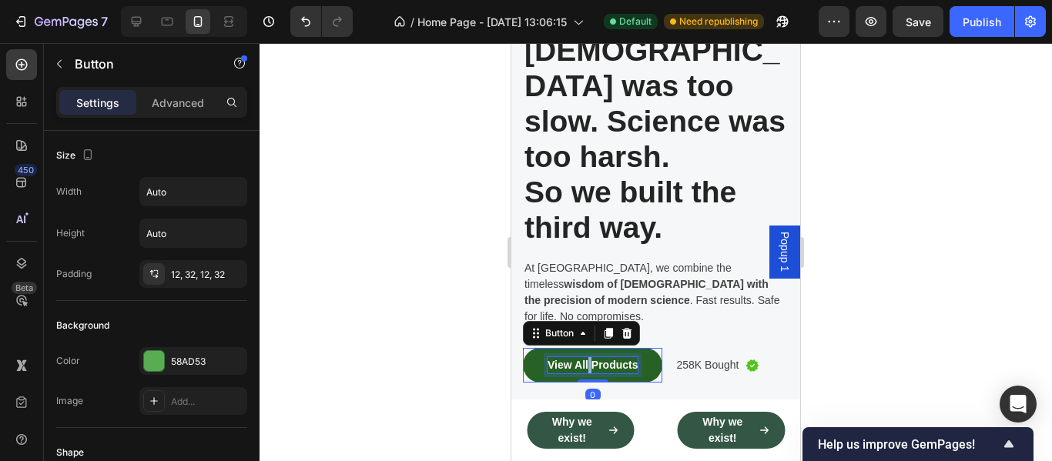
click at [589, 357] on div "View All Products" at bounding box center [592, 365] width 90 height 16
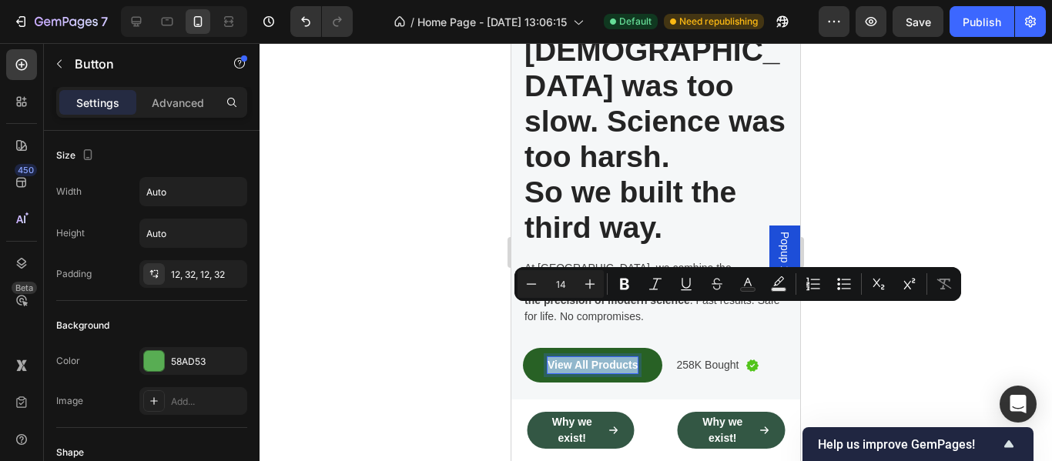
copy p "View All Products"
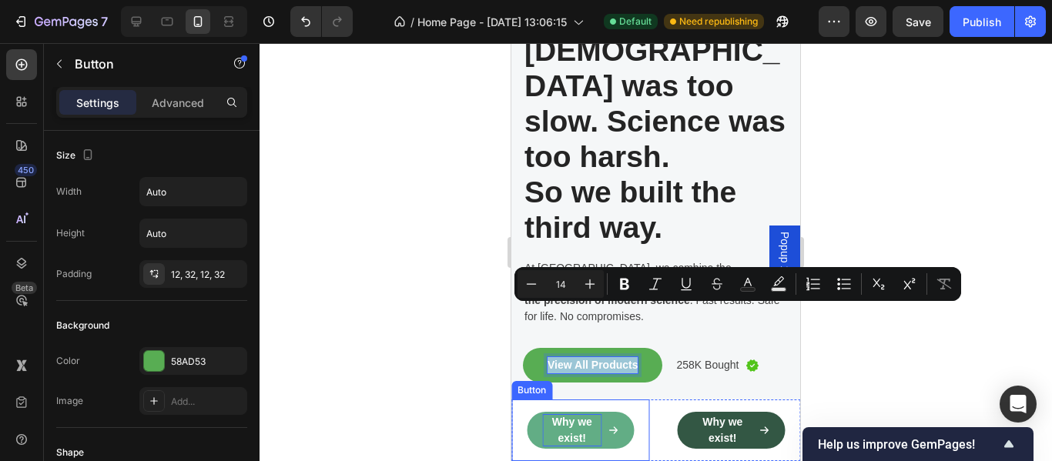
click at [564, 430] on p "Why we exist!" at bounding box center [572, 430] width 60 height 32
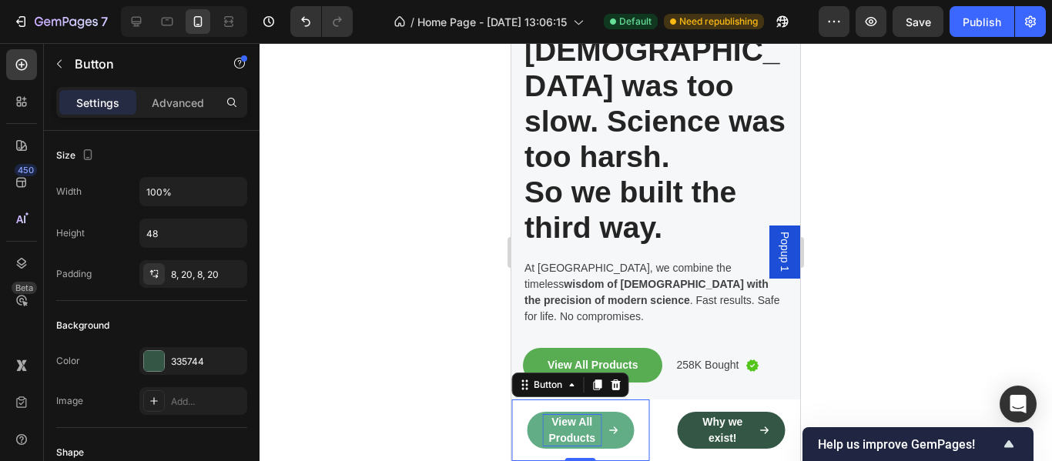
click at [434, 410] on div at bounding box center [655, 252] width 792 height 418
click at [601, 427] on div "View All Products" at bounding box center [580, 430] width 77 height 32
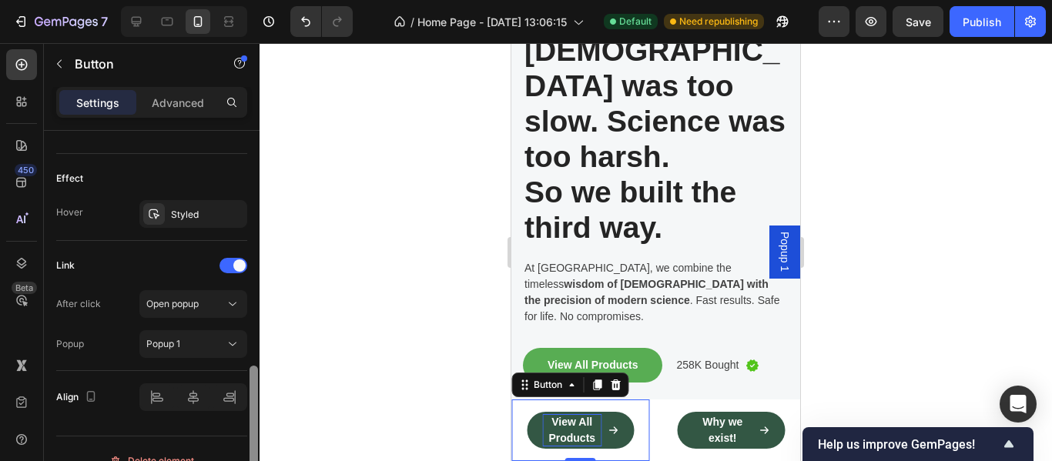
drag, startPoint x: 254, startPoint y: 159, endPoint x: 262, endPoint y: 413, distance: 254.9
click at [262, 0] on div "7 Version history / Home Page - Sep 22, 13:06:15 Default Need republishing Prev…" at bounding box center [526, 0] width 1052 height 0
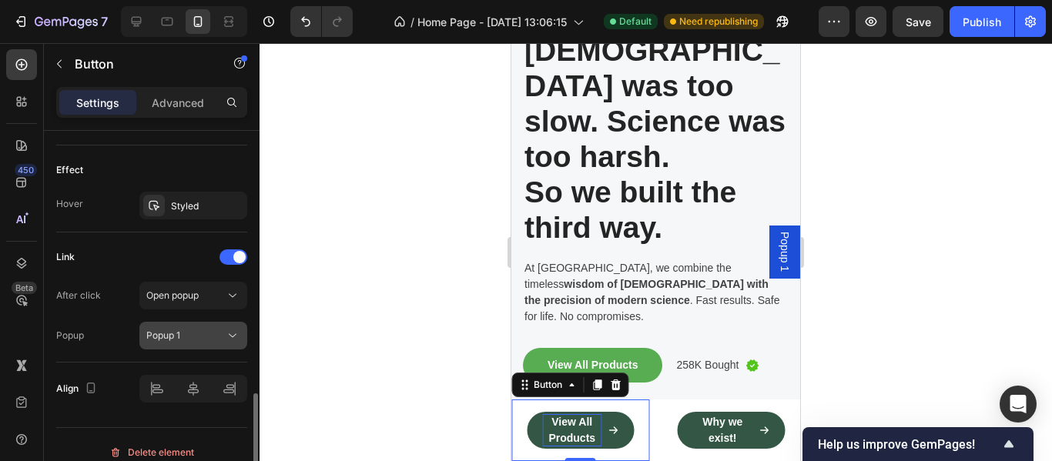
click at [179, 336] on span "Popup 1" at bounding box center [163, 336] width 34 height 12
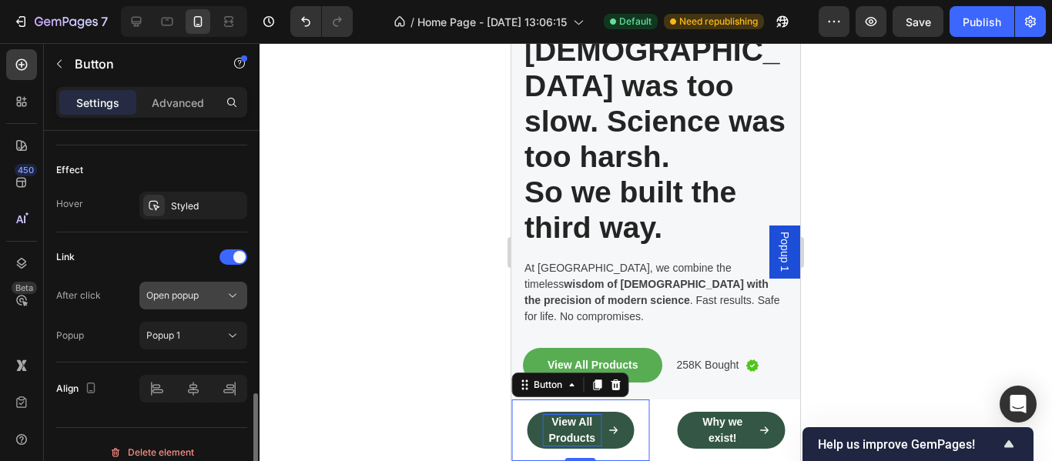
click at [186, 302] on span "Open popup" at bounding box center [172, 296] width 52 height 14
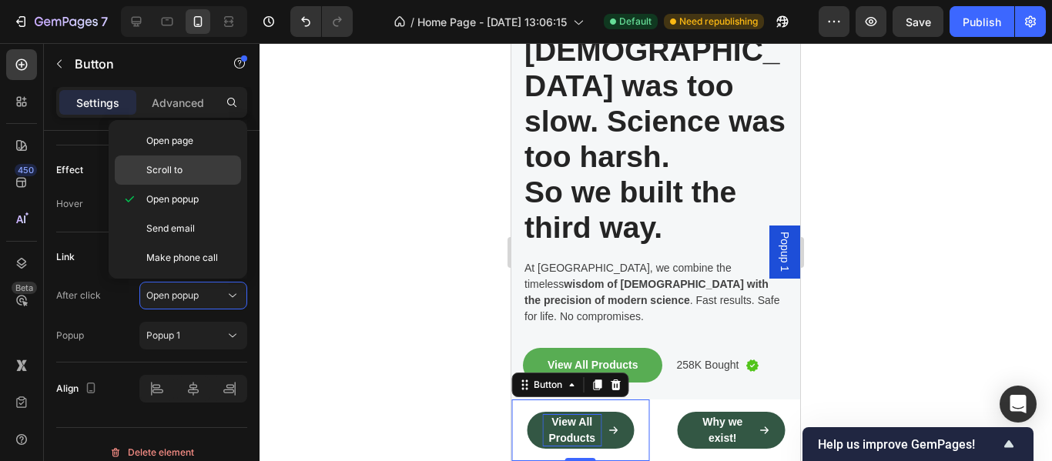
click at [168, 169] on span "Scroll to" at bounding box center [164, 170] width 36 height 14
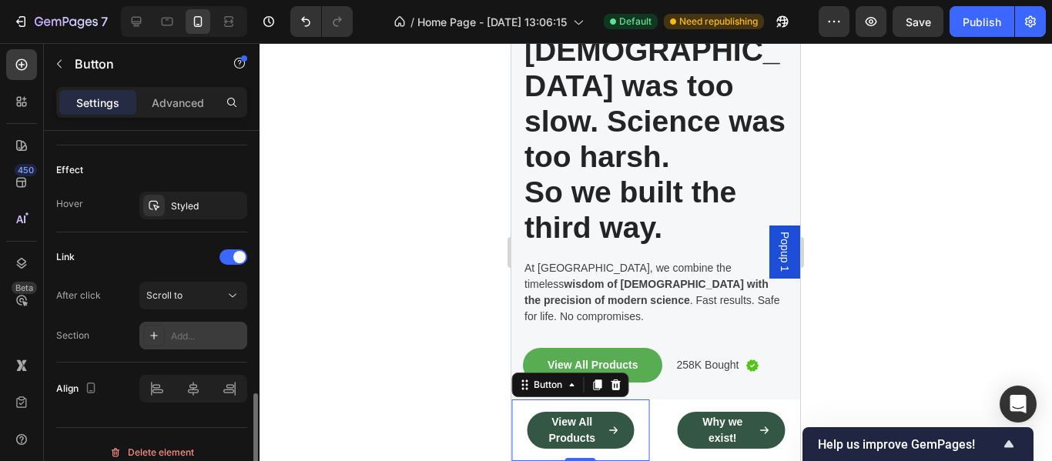
click at [197, 335] on div "Add..." at bounding box center [207, 337] width 72 height 14
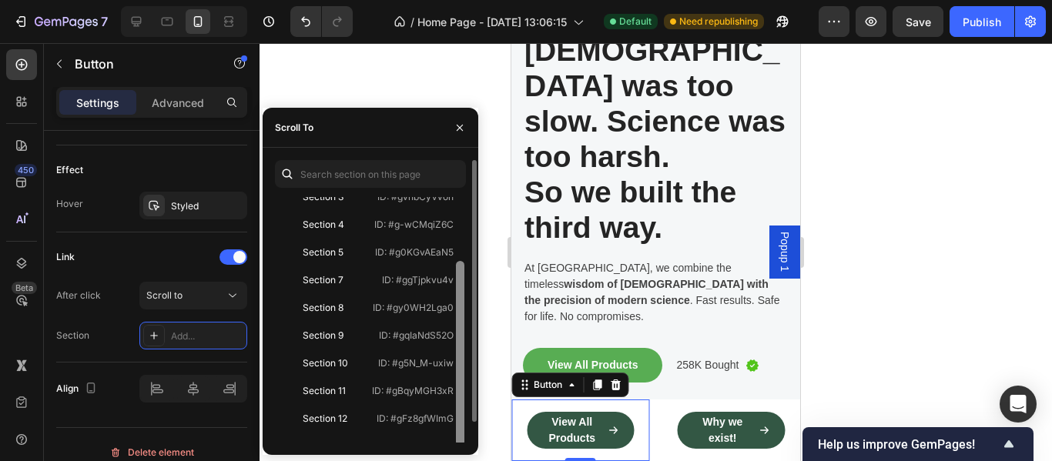
drag, startPoint x: 461, startPoint y: 234, endPoint x: 459, endPoint y: 303, distance: 68.6
click at [459, 303] on div at bounding box center [460, 353] width 8 height 185
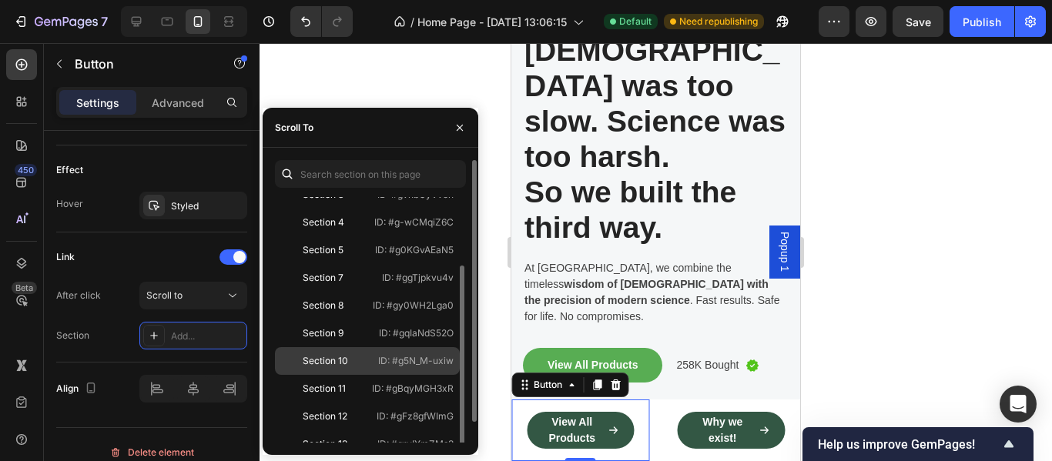
click at [354, 356] on div "Section 10" at bounding box center [325, 361] width 89 height 14
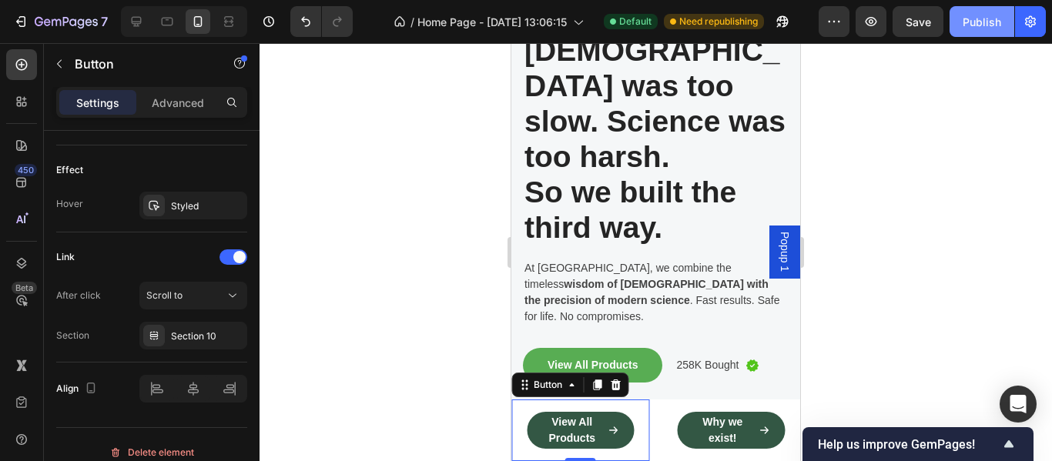
click at [987, 21] on div "Publish" at bounding box center [981, 22] width 38 height 16
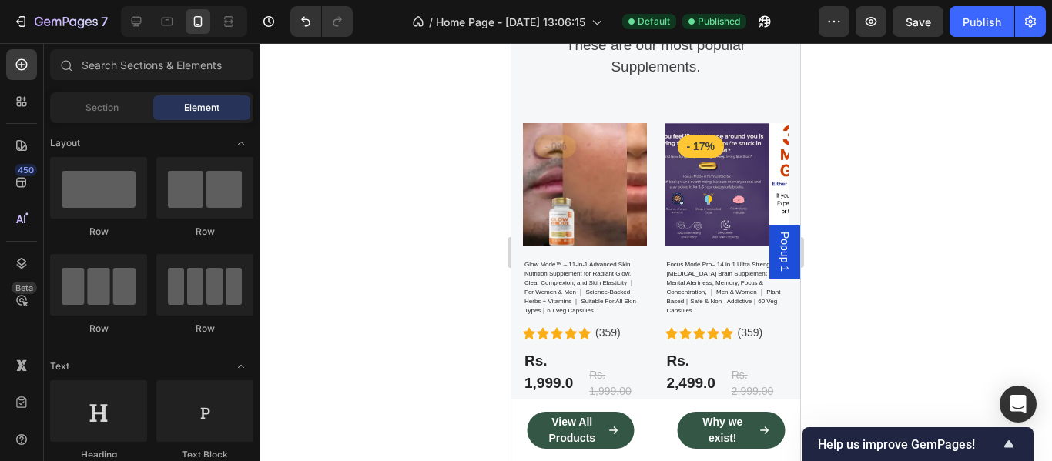
scroll to position [4952, 0]
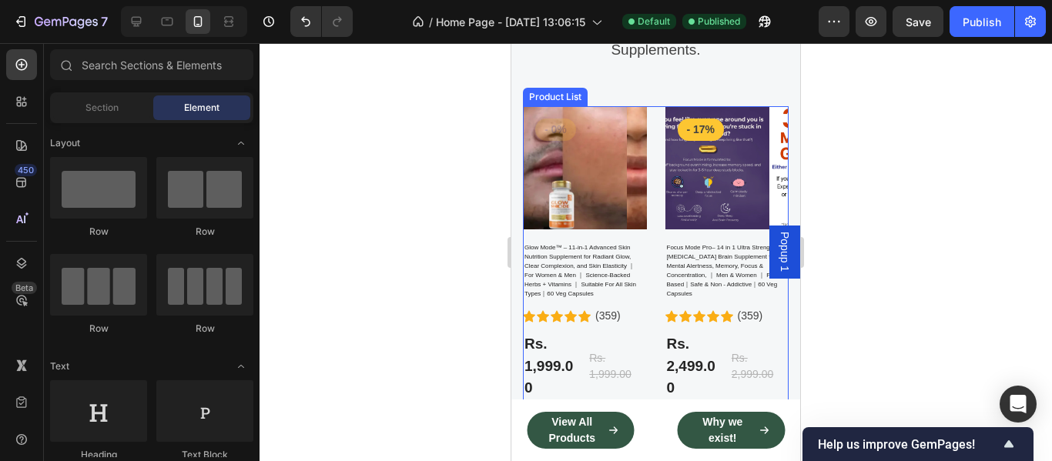
click at [654, 118] on div "Product Images - 0% Product Badge Row Glow Mode™ – 11-in-1 Advanced Skin Nutrit…" at bounding box center [656, 253] width 266 height 295
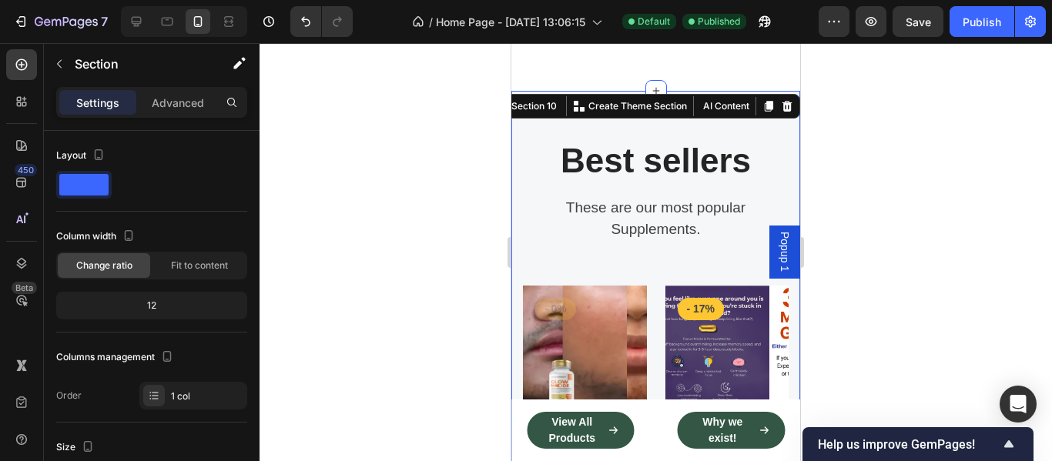
scroll to position [4767, 0]
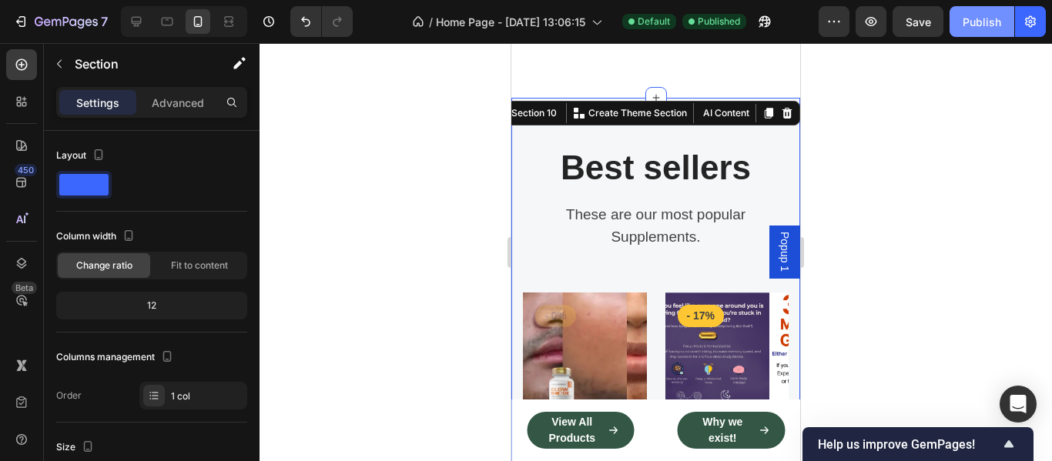
click at [967, 26] on div "Publish" at bounding box center [981, 22] width 38 height 16
